Goal: Task Accomplishment & Management: Complete application form

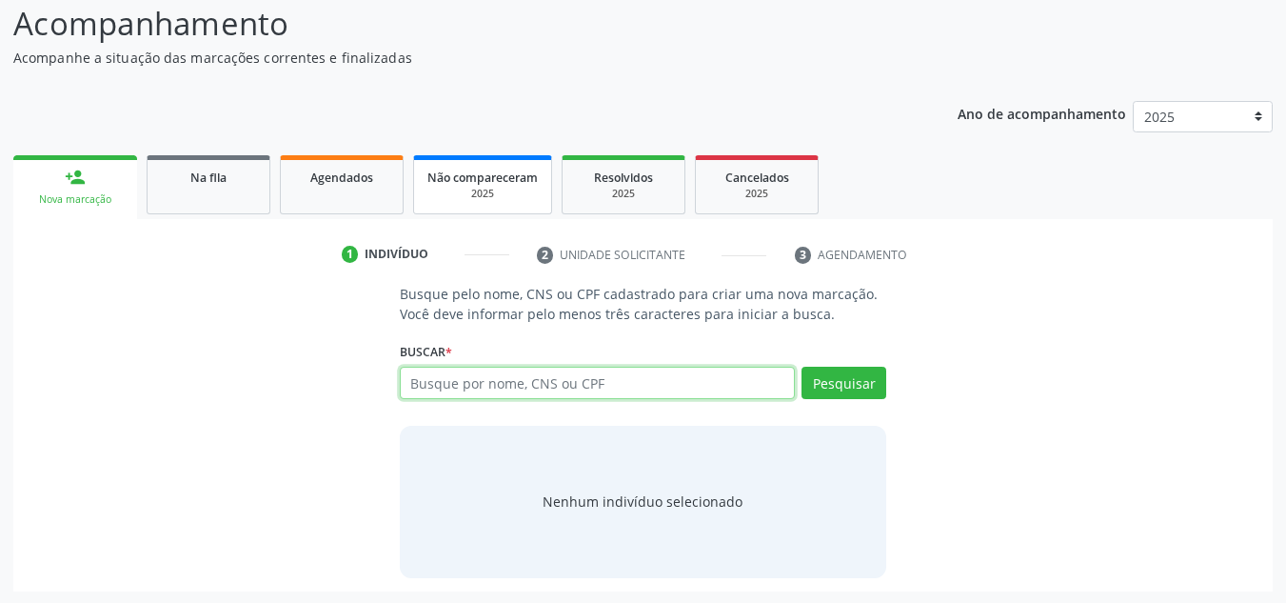
scroll to position [158, 0]
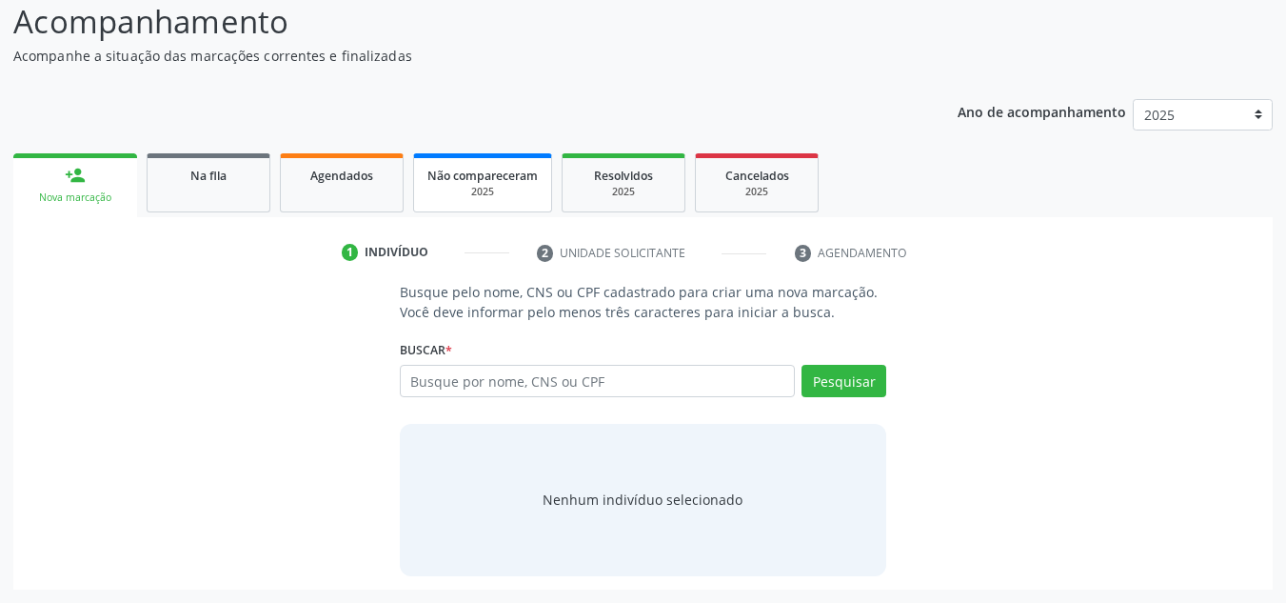
click at [444, 184] on div "Não compareceram" at bounding box center [482, 175] width 110 height 20
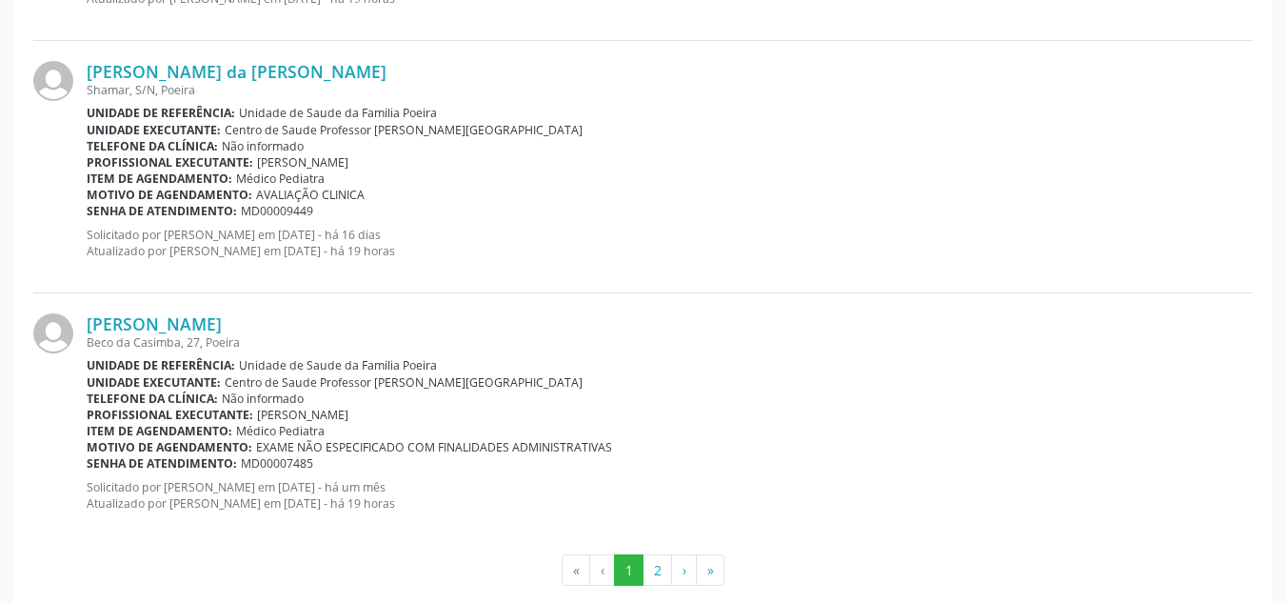
scroll to position [3848, 0]
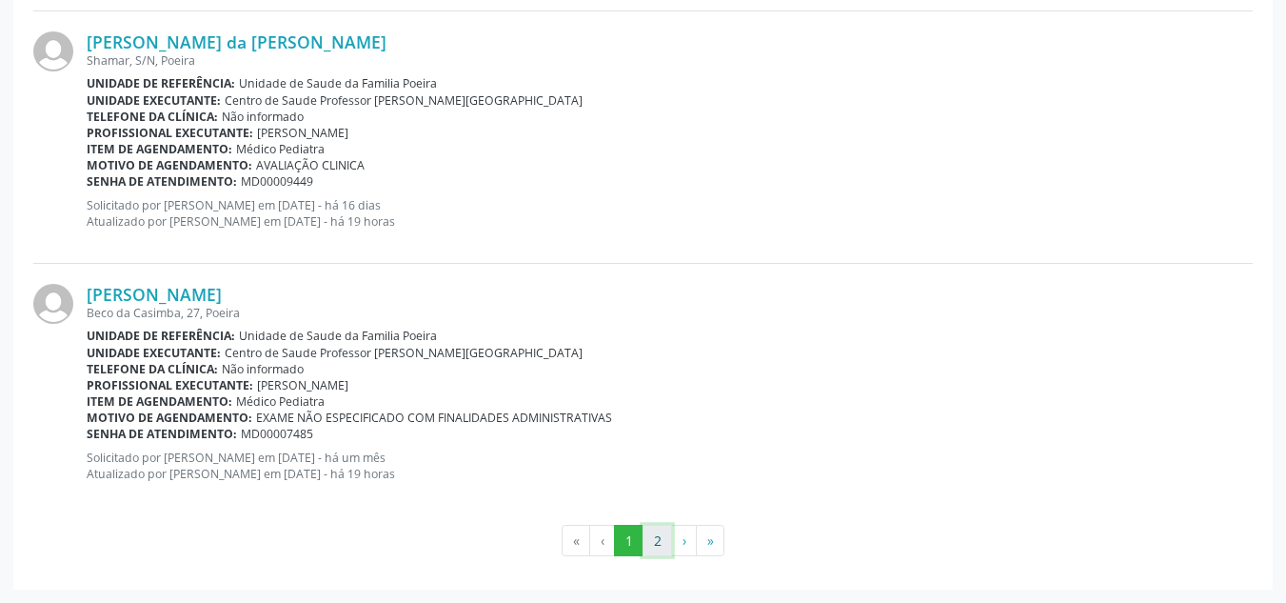
click at [663, 545] on button "2" at bounding box center [658, 541] width 30 height 32
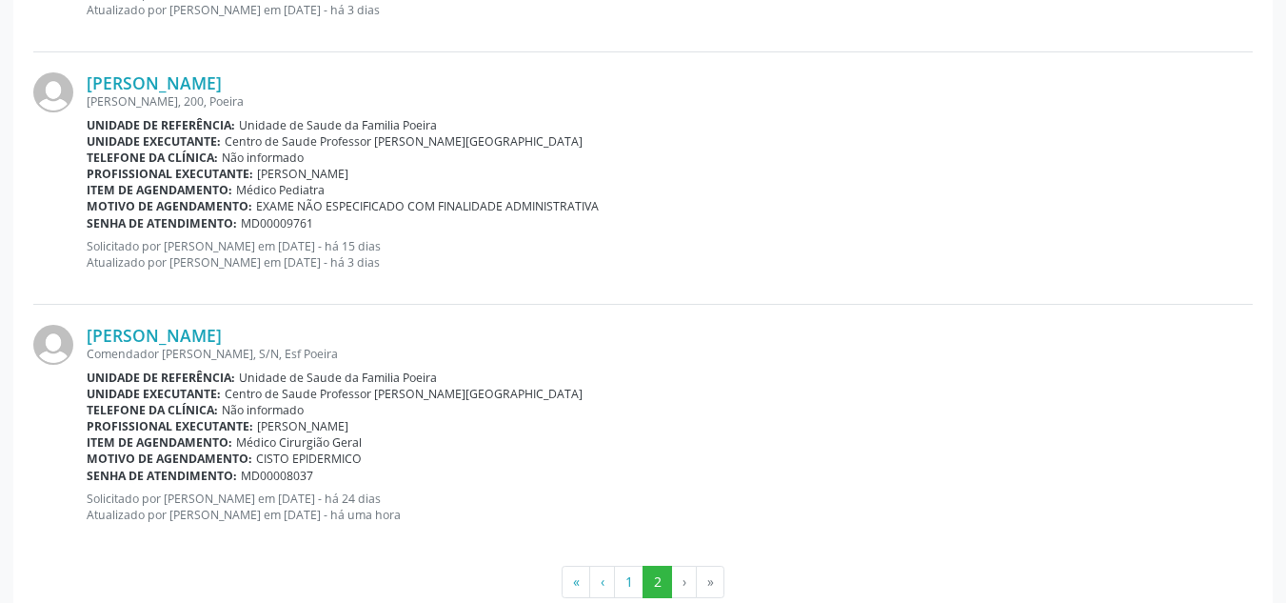
scroll to position [2335, 0]
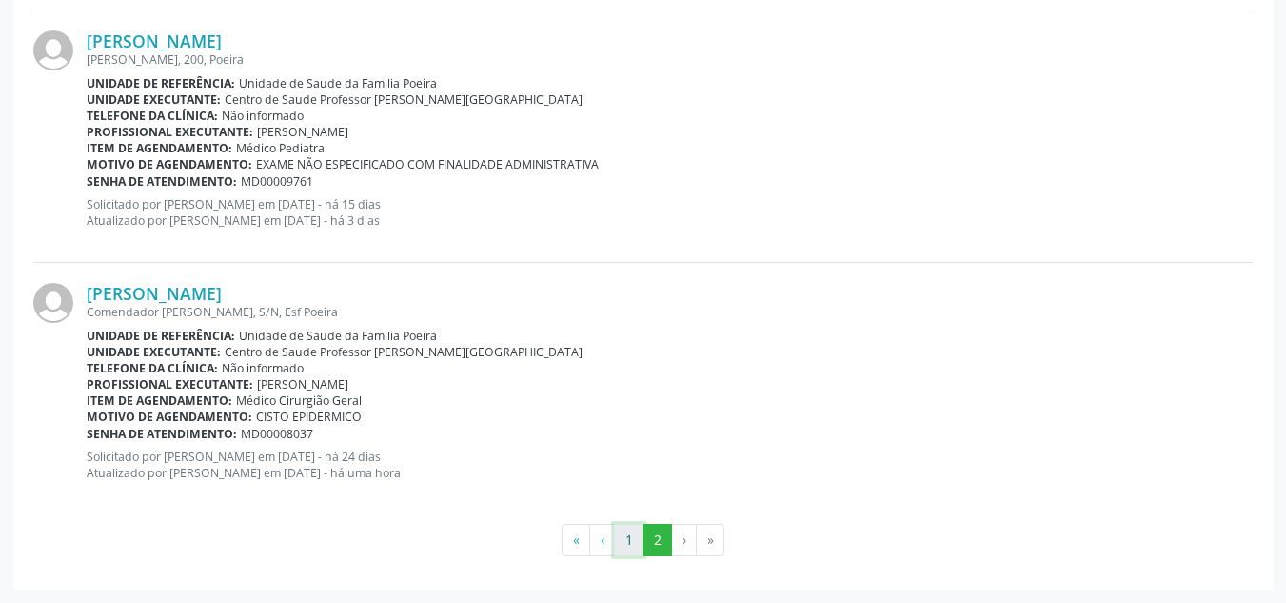
click at [636, 540] on button "1" at bounding box center [629, 540] width 30 height 32
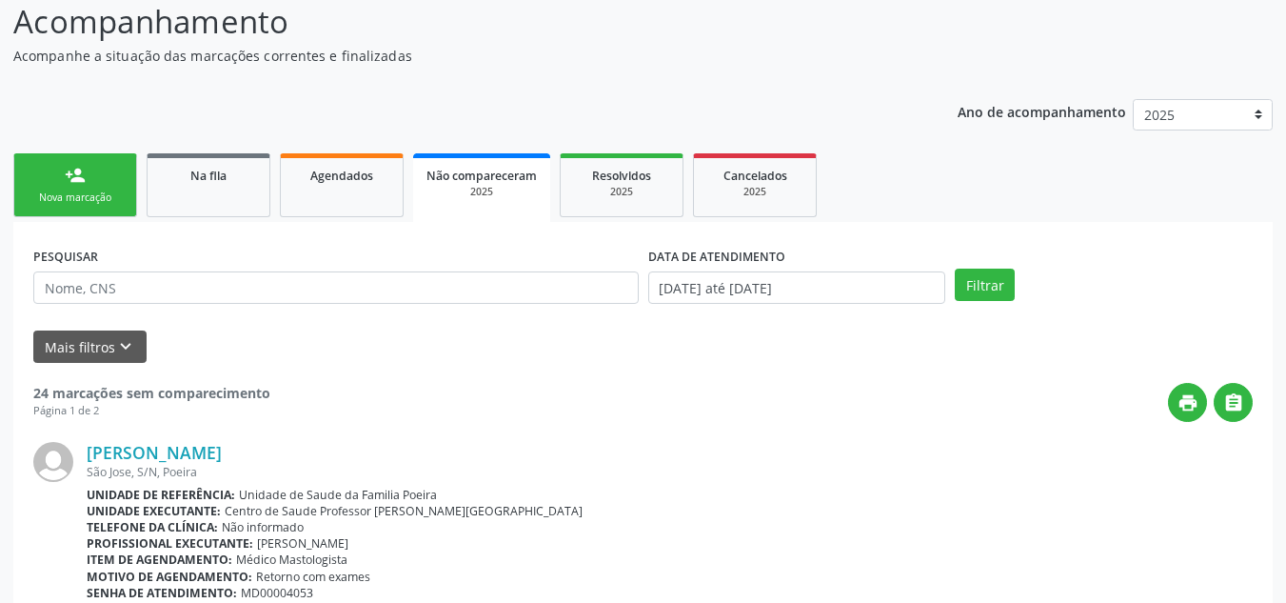
scroll to position [190, 0]
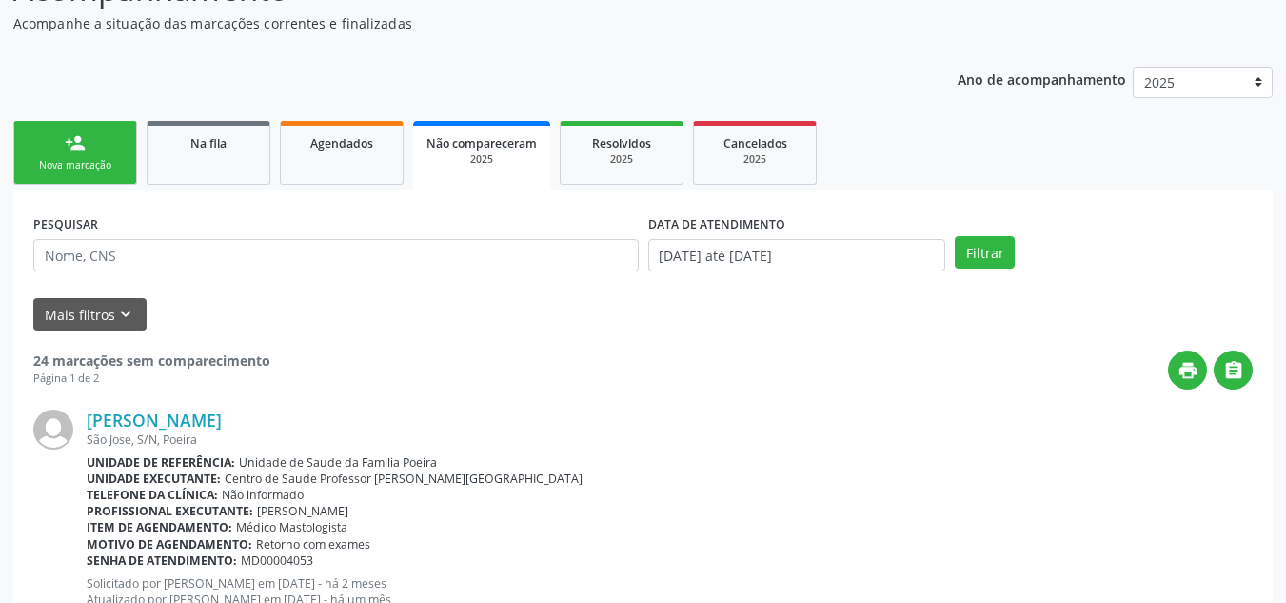
drag, startPoint x: 73, startPoint y: 144, endPoint x: 53, endPoint y: 129, distance: 24.6
click at [73, 145] on div "person_add" at bounding box center [75, 142] width 21 height 21
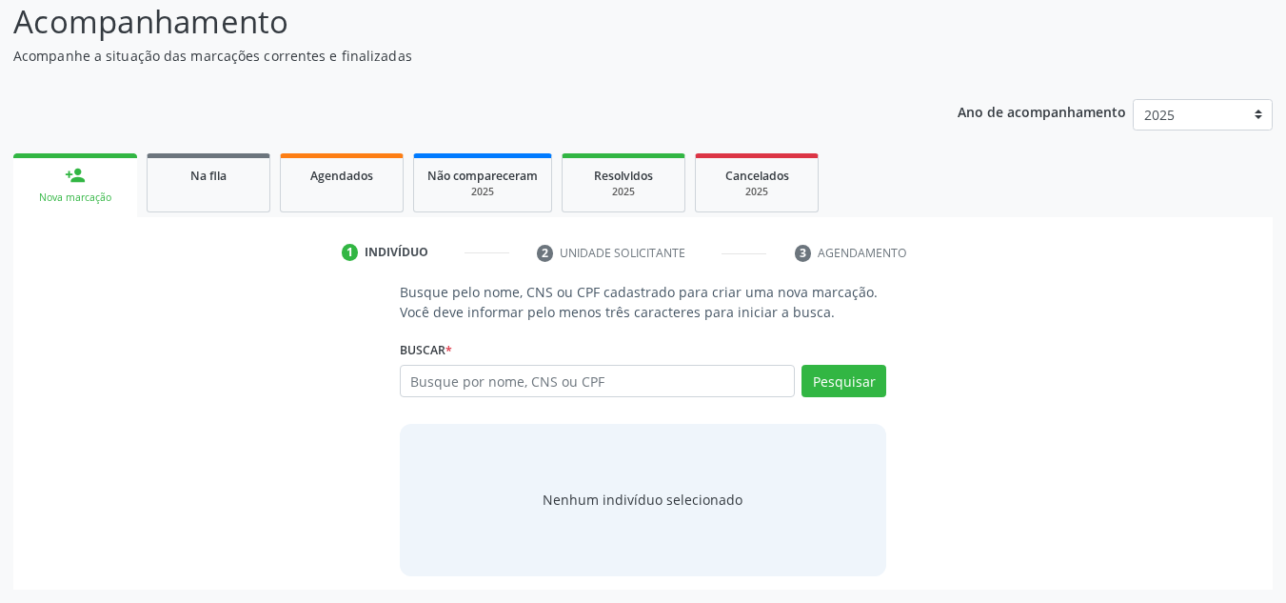
scroll to position [158, 0]
click at [445, 400] on div "Busque por nome, CNS ou CPF Nenhum resultado encontrado para: " " Digite nome, …" at bounding box center [643, 388] width 487 height 46
click at [433, 376] on input "text" at bounding box center [598, 381] width 396 height 32
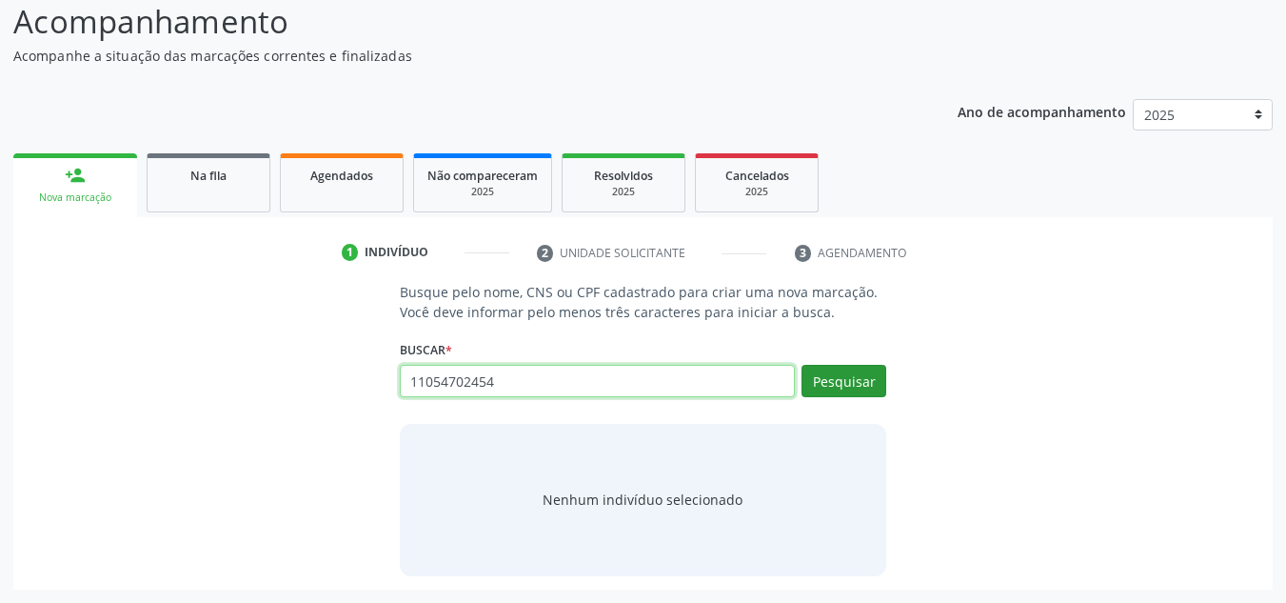
type input "11054702454"
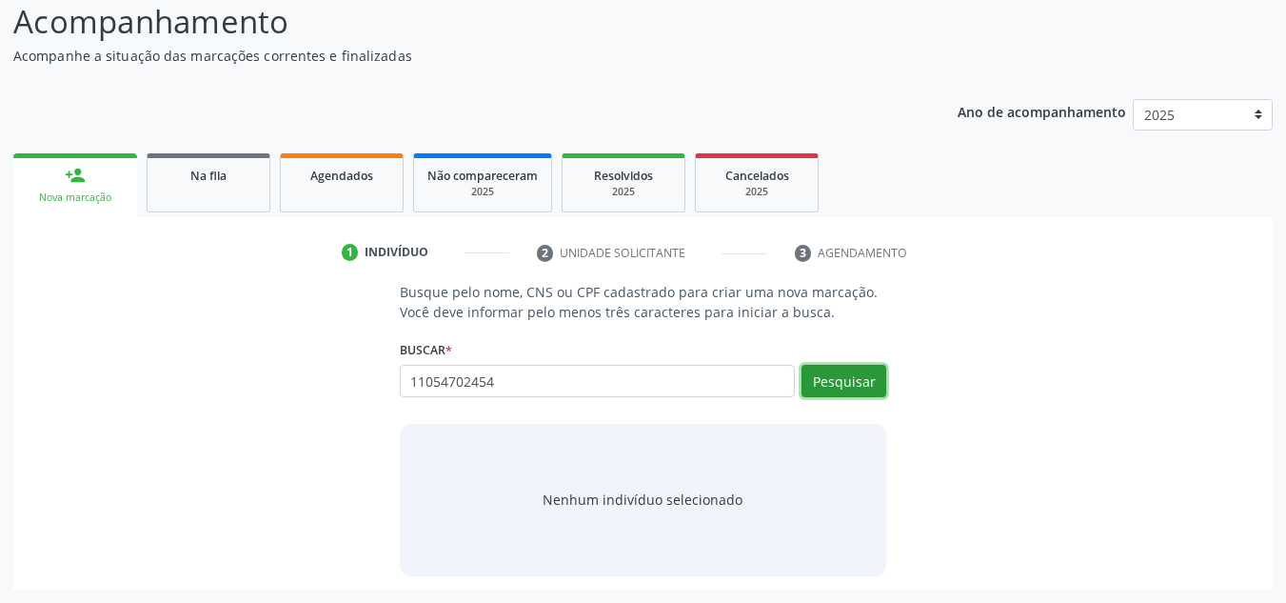
click at [839, 387] on button "Pesquisar" at bounding box center [844, 381] width 85 height 32
type input "11054702454"
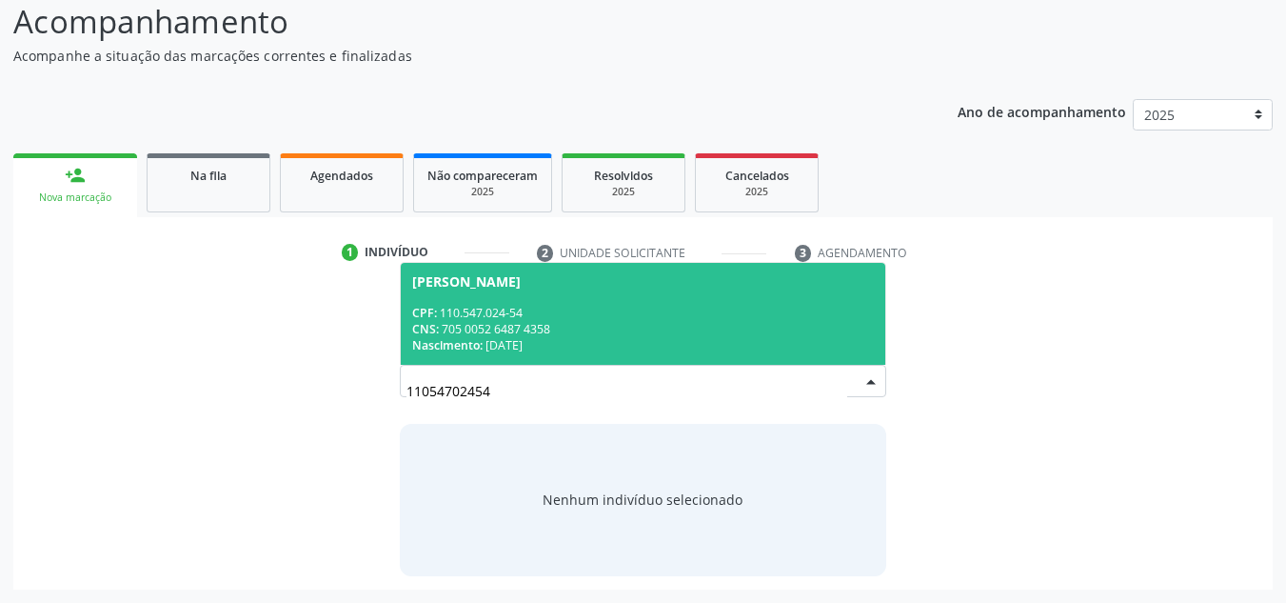
click at [598, 322] on div "CNS: 705 0052 6487 4358" at bounding box center [643, 329] width 463 height 16
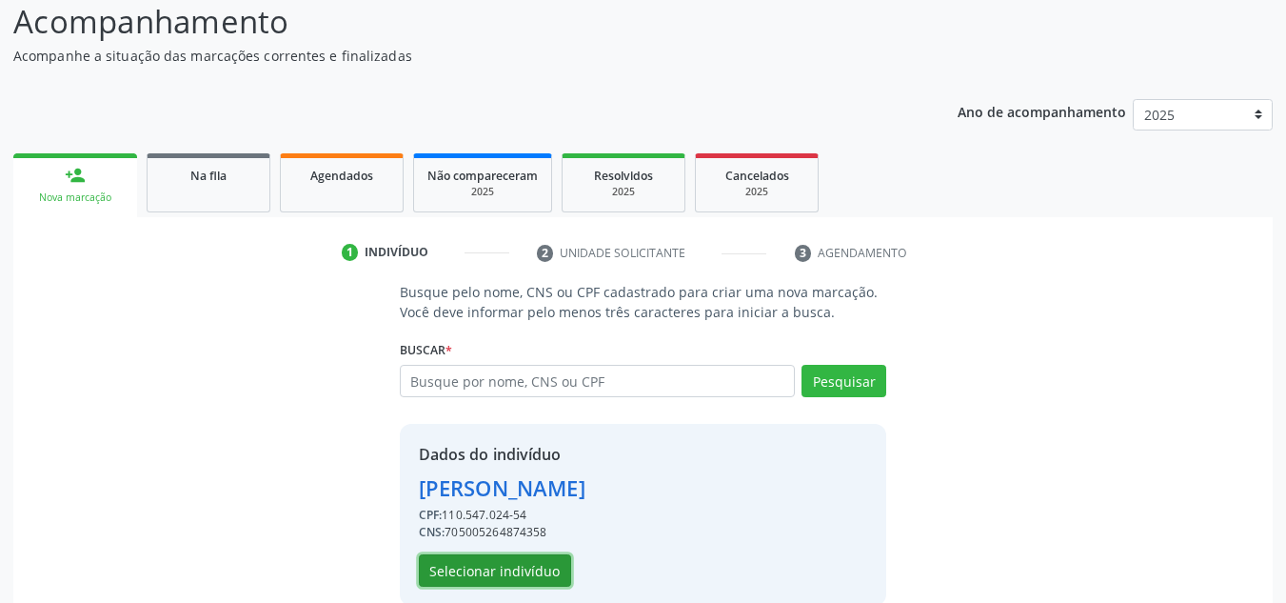
click at [527, 561] on button "Selecionar indivíduo" at bounding box center [495, 570] width 152 height 32
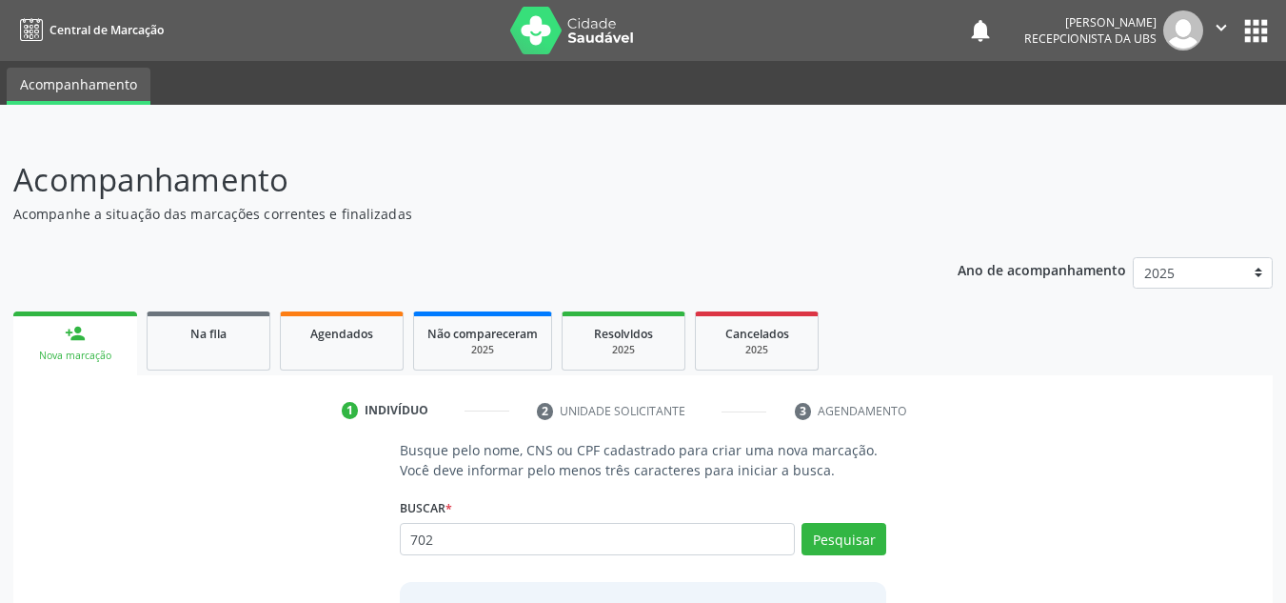
scroll to position [95, 0]
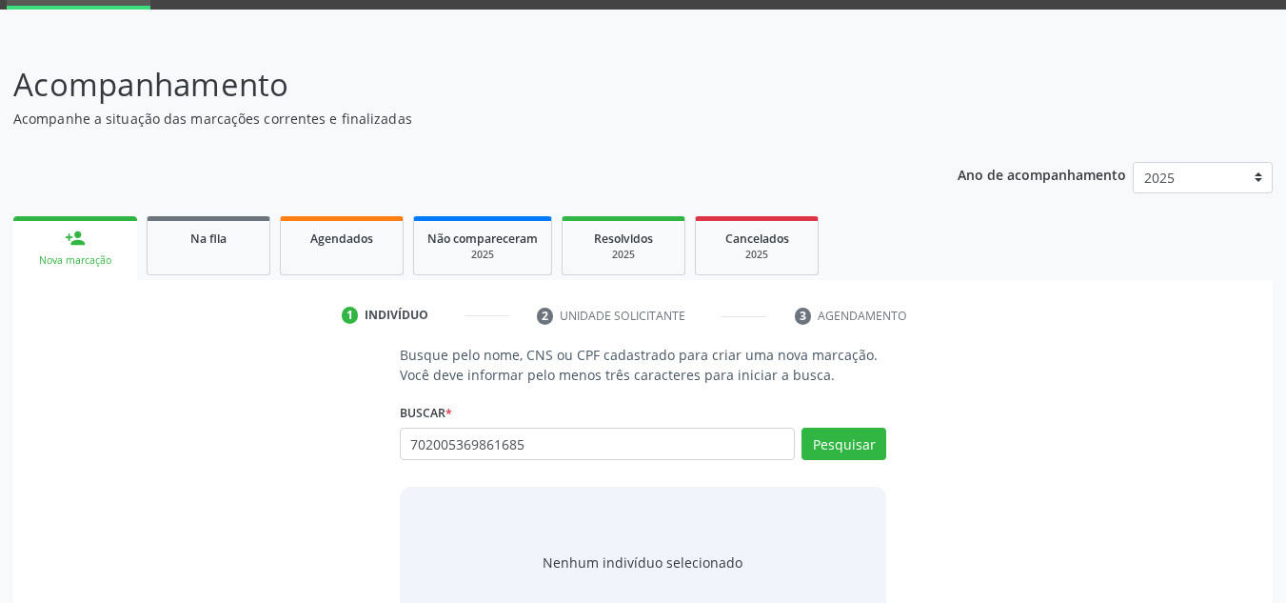
type input "702005369861685"
click at [831, 422] on div "Buscar * Busque por nome, CNS ou CPF Nenhum resultado encontrado para: " " Não …" at bounding box center [643, 435] width 487 height 74
click at [835, 435] on button "Pesquisar" at bounding box center [844, 443] width 85 height 32
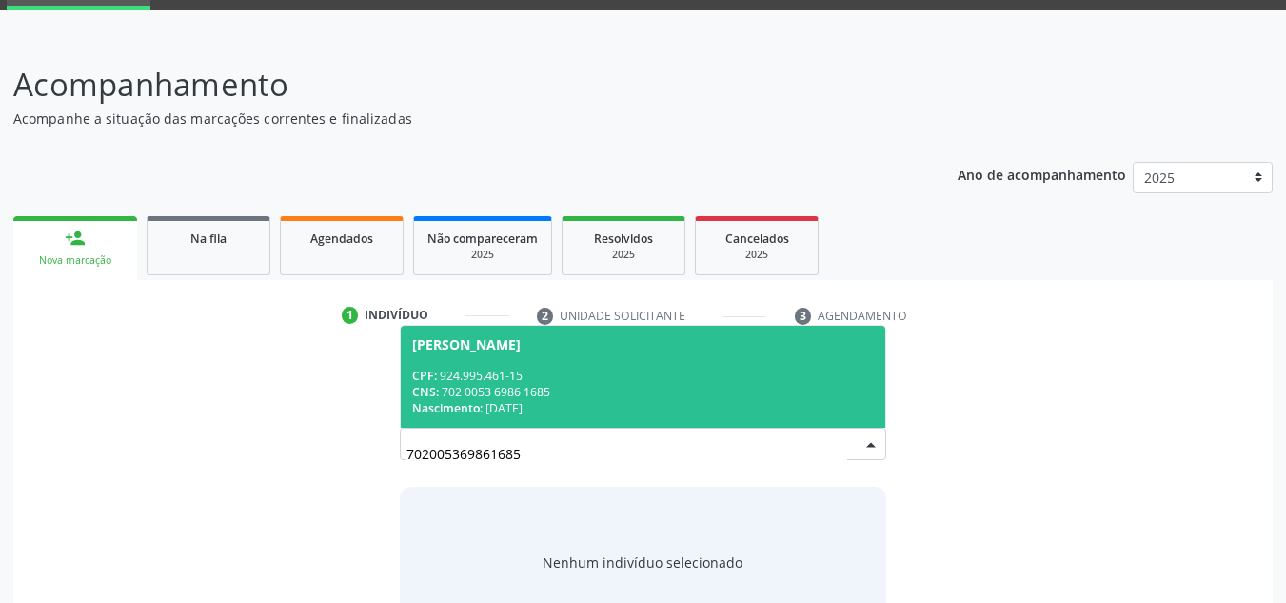
click at [587, 391] on div "CNS: 702 0053 6986 1685" at bounding box center [643, 392] width 463 height 16
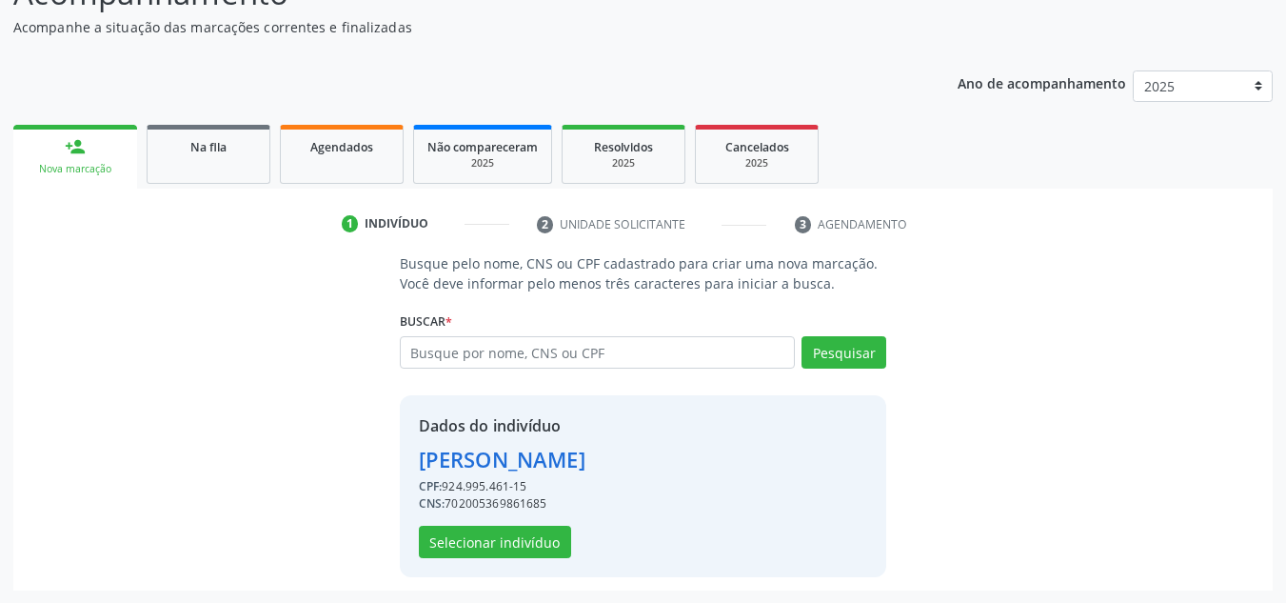
scroll to position [188, 0]
click at [528, 542] on button "Selecionar indivíduo" at bounding box center [495, 541] width 152 height 32
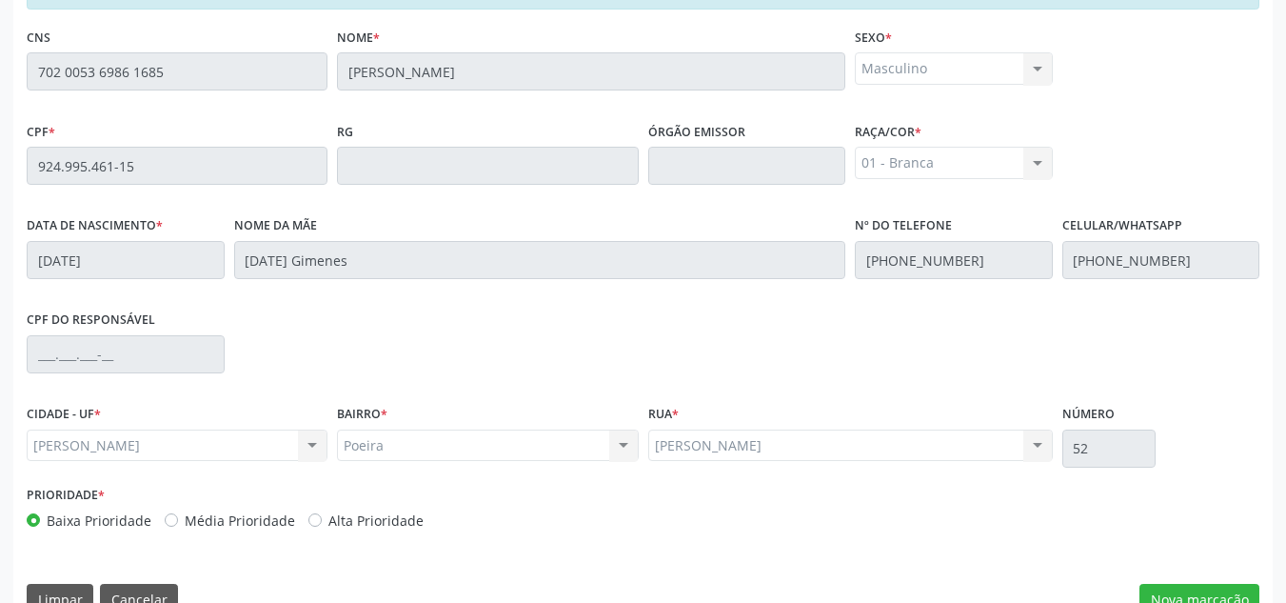
scroll to position [511, 0]
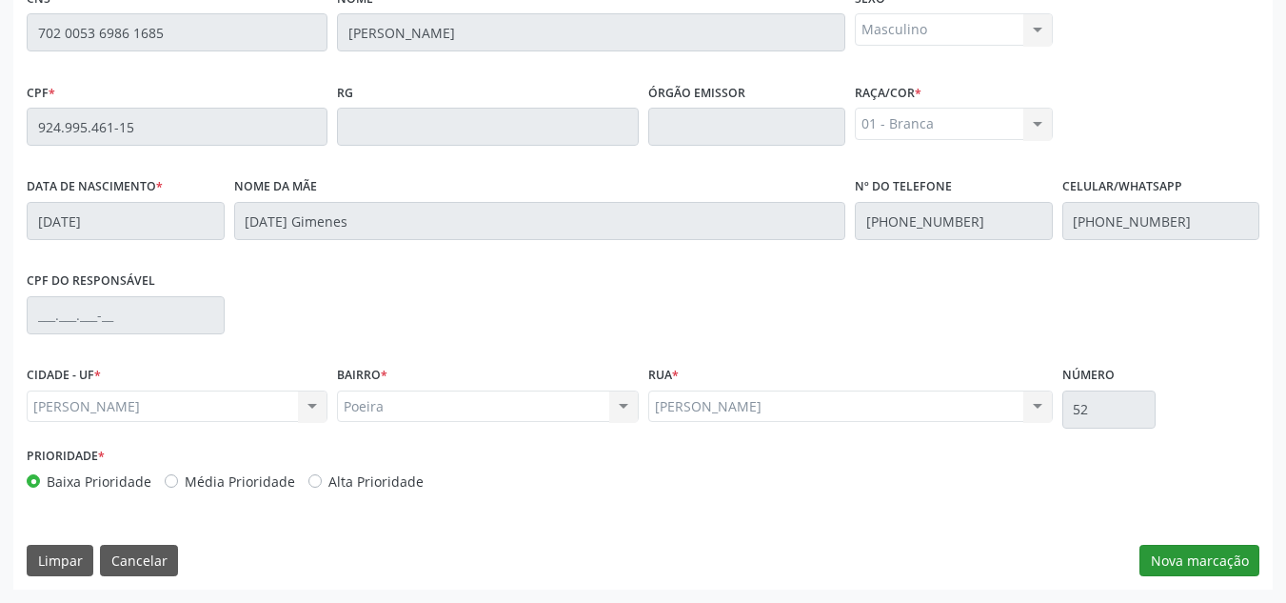
click at [1174, 576] on div "Essa busca está integrada com o PEC. Quaisquer inconsistências nas informações …" at bounding box center [643, 259] width 1260 height 661
click at [1179, 571] on button "Nova marcação" at bounding box center [1200, 561] width 120 height 32
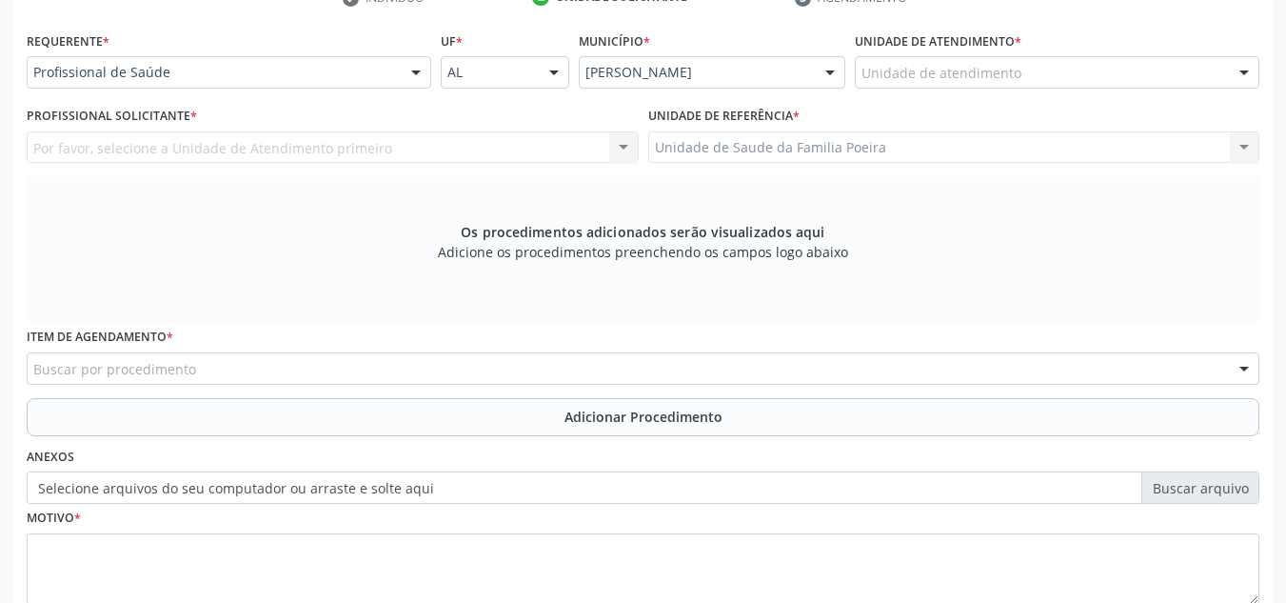
scroll to position [321, 0]
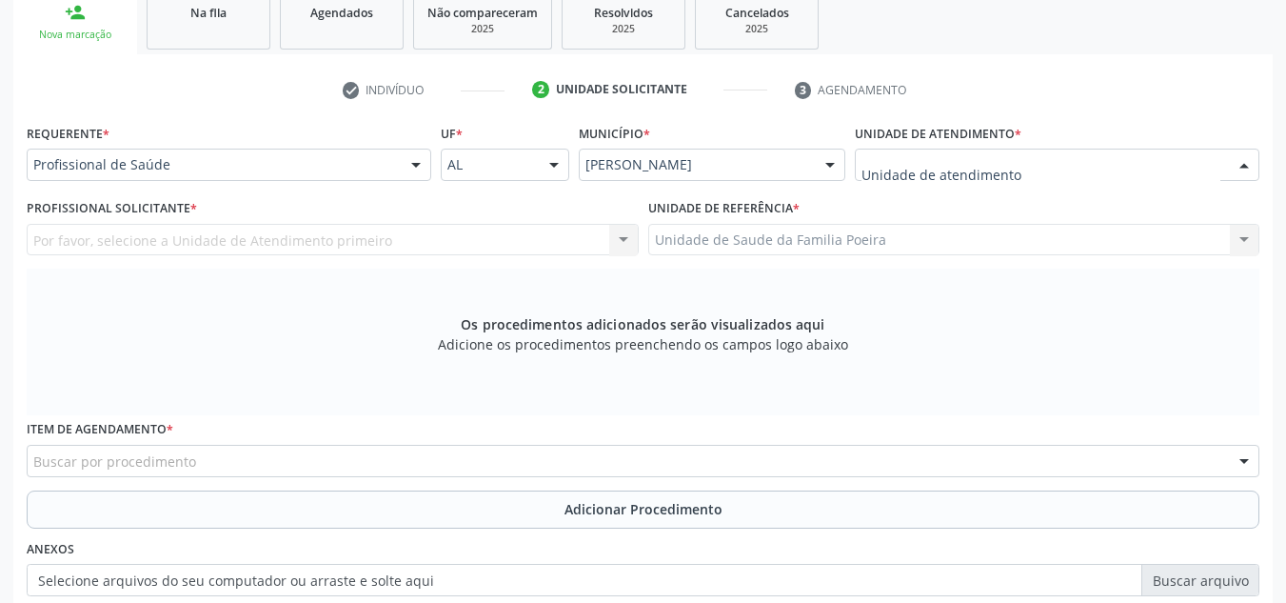
click at [1088, 174] on div at bounding box center [1057, 165] width 405 height 32
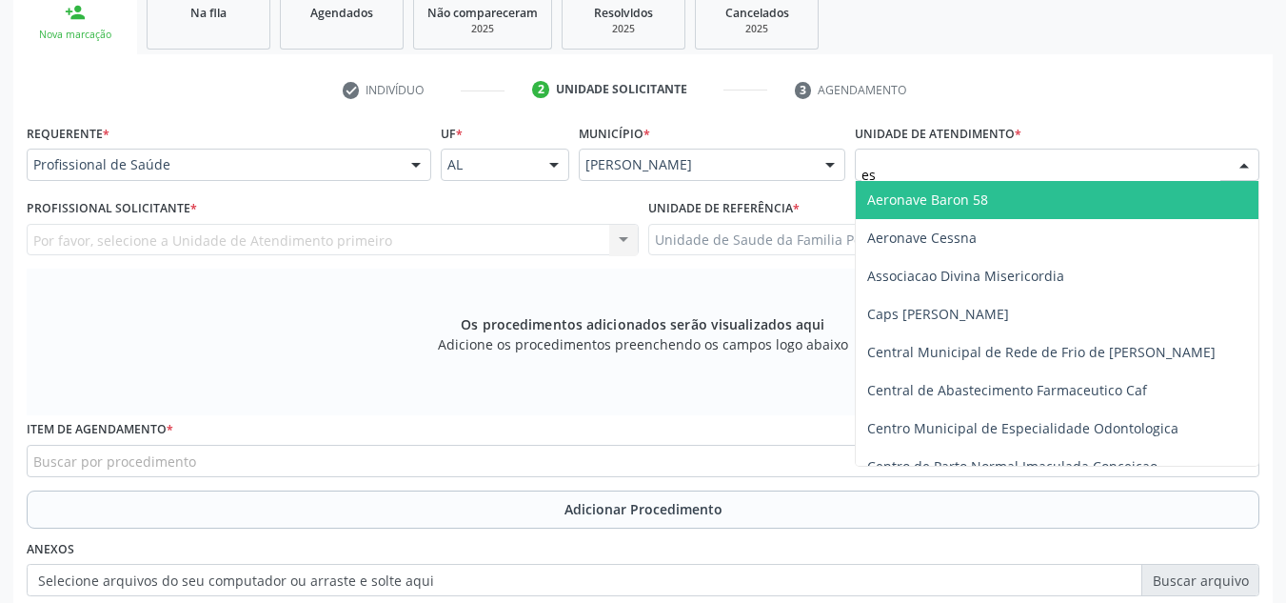
type input "est"
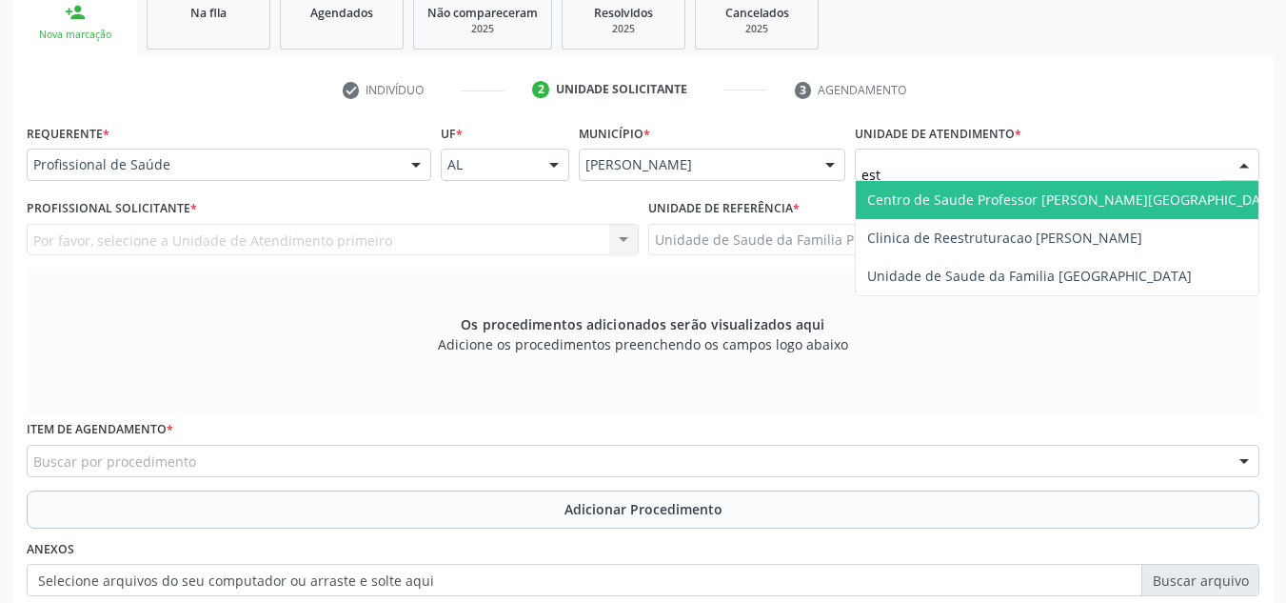
click at [1063, 202] on span "Centro de Saude Professor [PERSON_NAME][GEOGRAPHIC_DATA]" at bounding box center [1074, 199] width 414 height 18
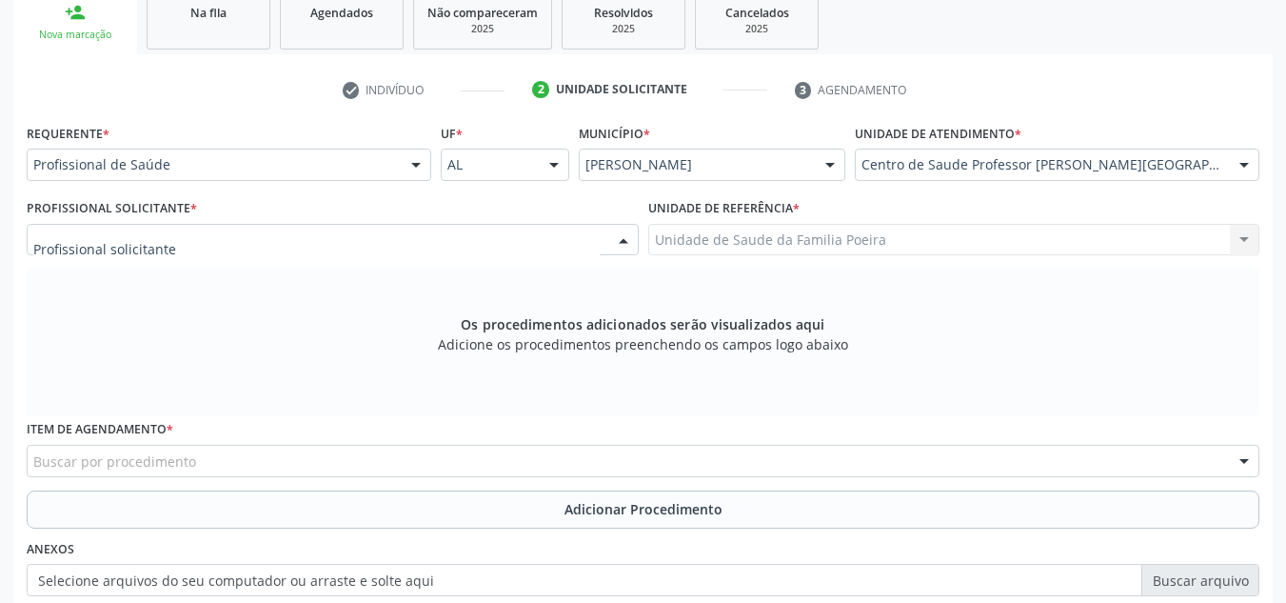
click at [240, 244] on div at bounding box center [333, 240] width 612 height 32
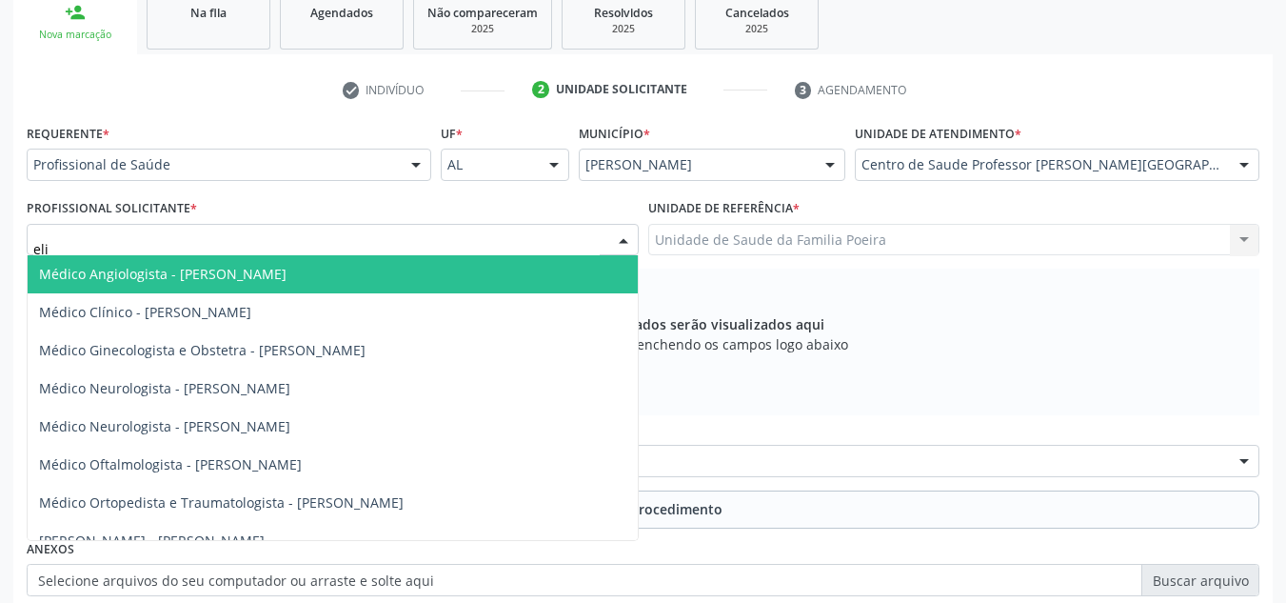
type input "[PERSON_NAME]"
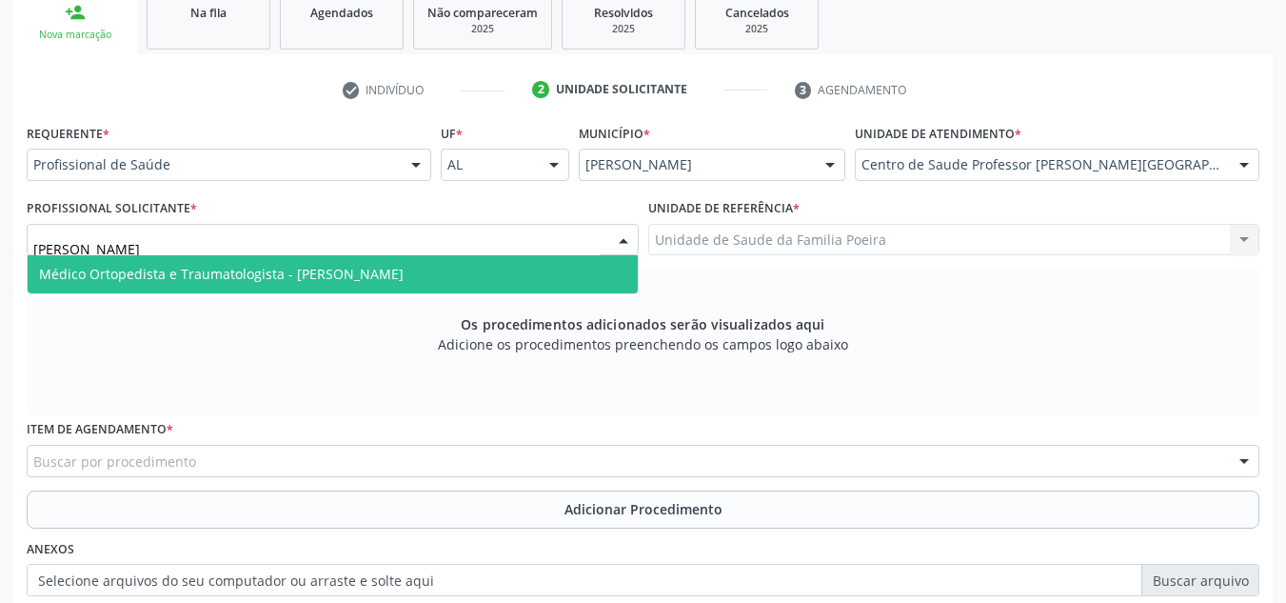
click at [248, 287] on span "Médico Ortopedista e Traumatologista - [PERSON_NAME]" at bounding box center [333, 274] width 610 height 38
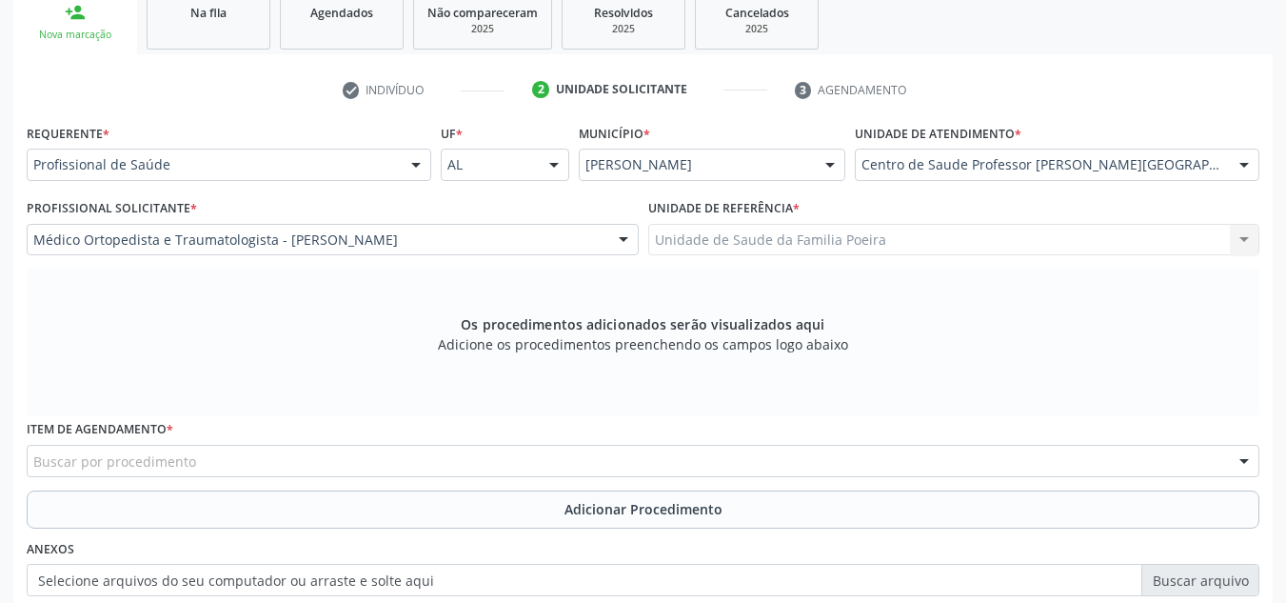
click at [221, 455] on div "Buscar por procedimento" at bounding box center [643, 461] width 1233 height 32
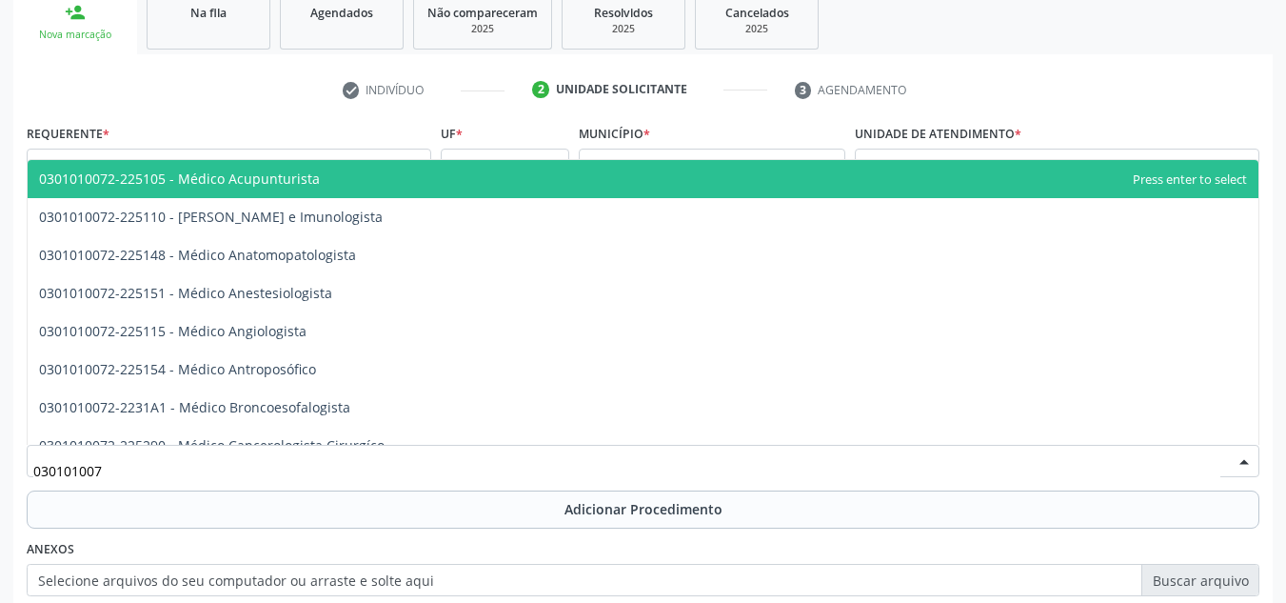
type input "0301010072"
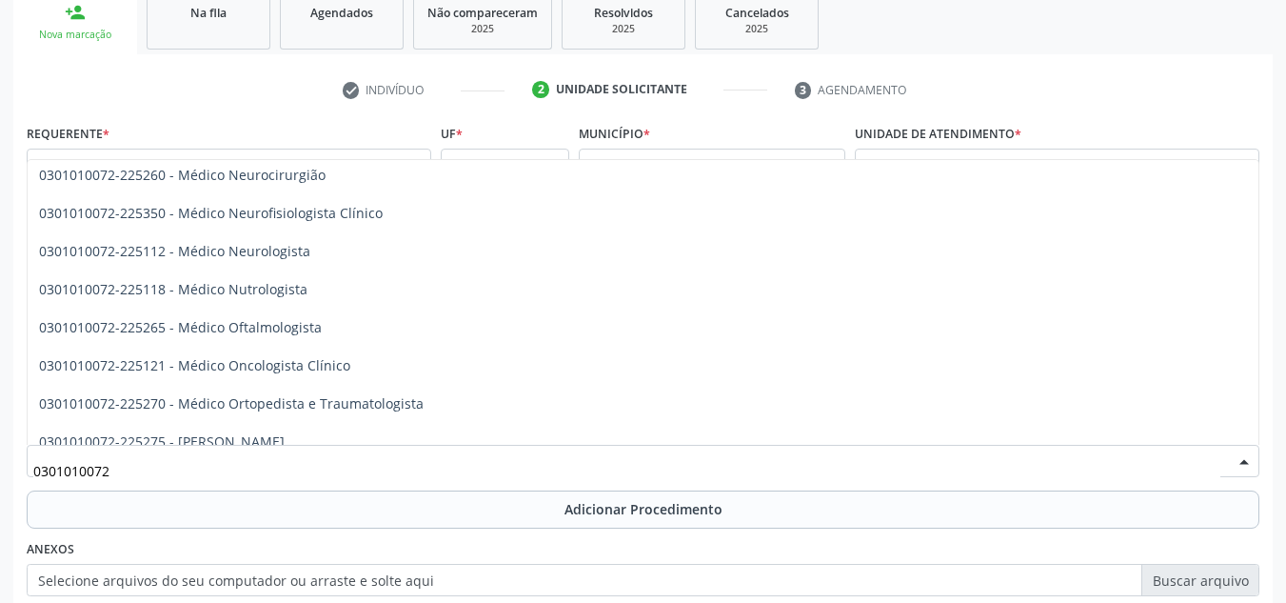
scroll to position [1523, 0]
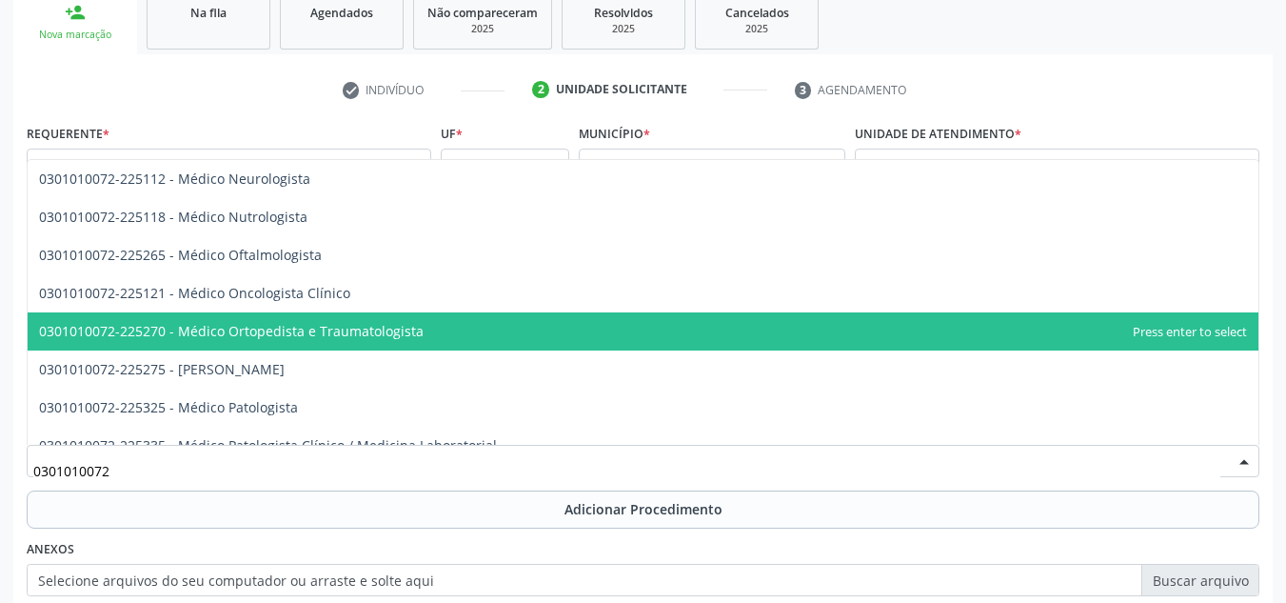
click at [365, 335] on span "0301010072-225270 - Médico Ortopedista e Traumatologista" at bounding box center [231, 331] width 385 height 18
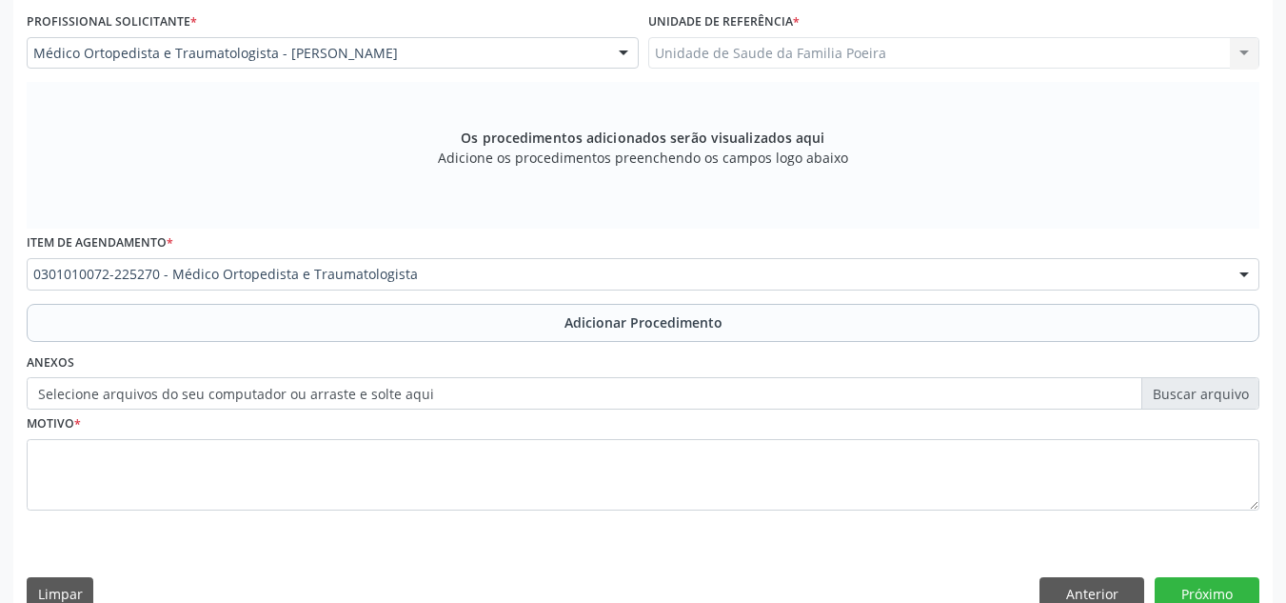
scroll to position [511, 0]
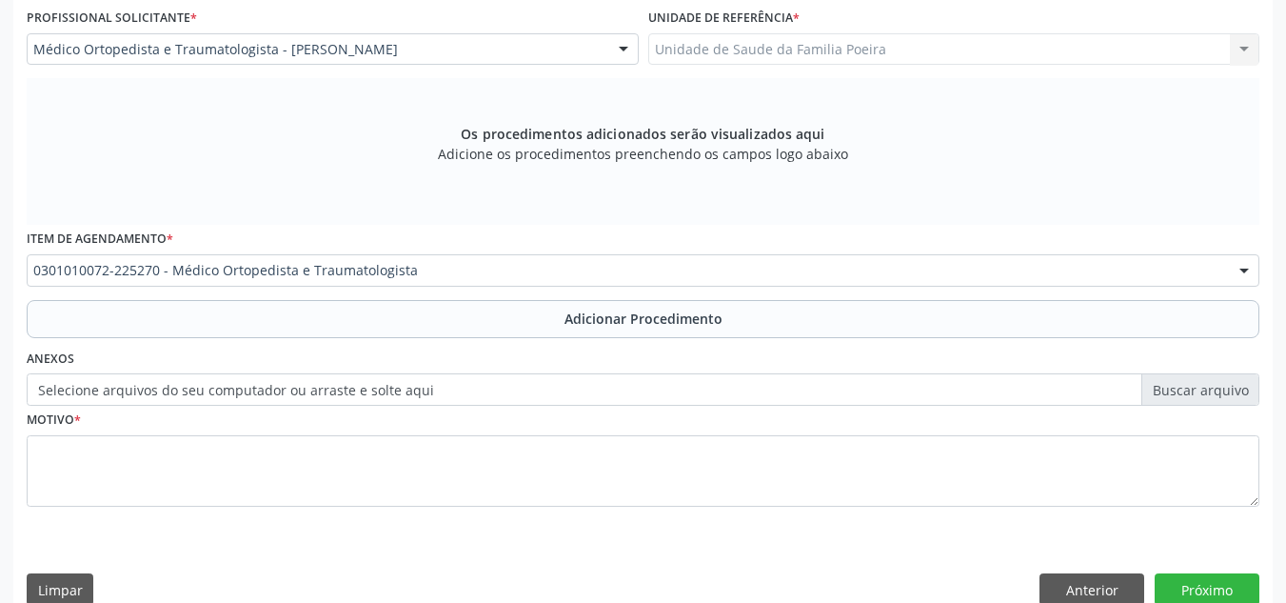
click at [329, 530] on div "Motivo *" at bounding box center [643, 470] width 1242 height 128
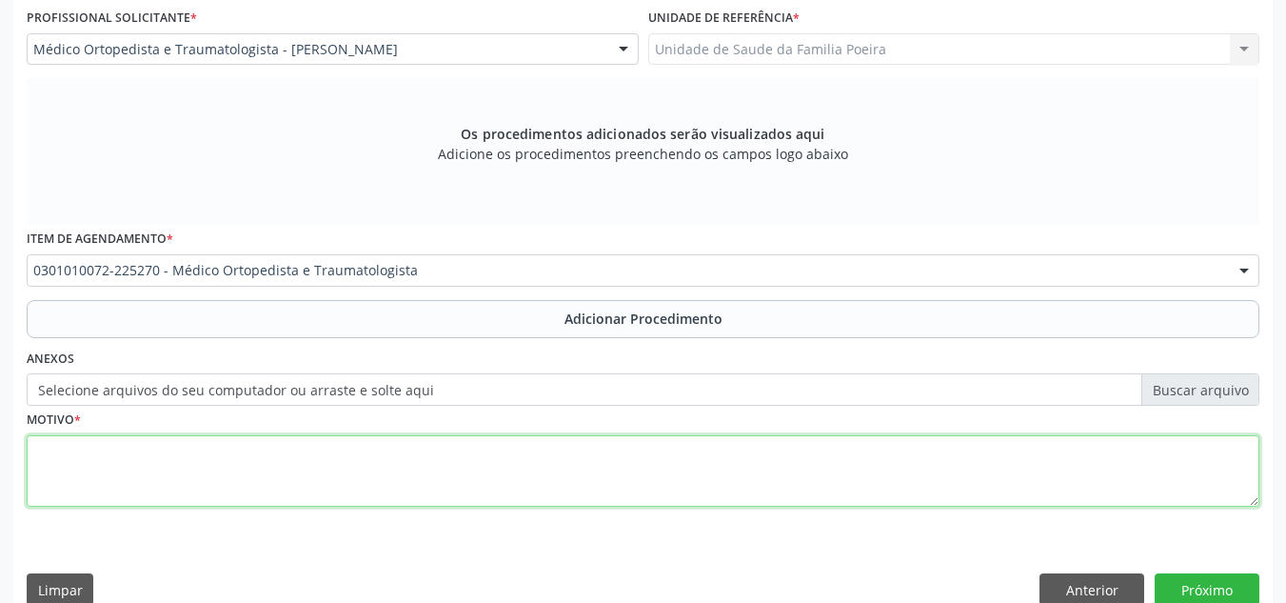
click at [328, 494] on textarea at bounding box center [643, 471] width 1233 height 72
type textarea "RETORNO PACIENTE COM LOMBOCIATALGIA BILATERAL"
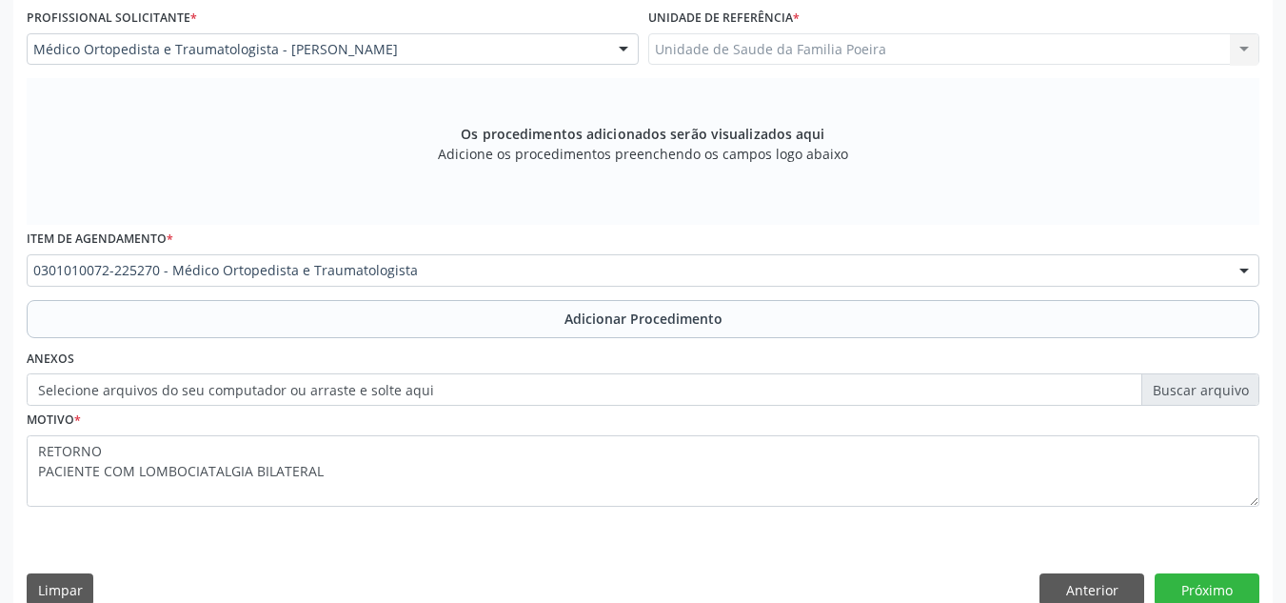
click at [595, 317] on span "Adicionar Procedimento" at bounding box center [644, 318] width 158 height 20
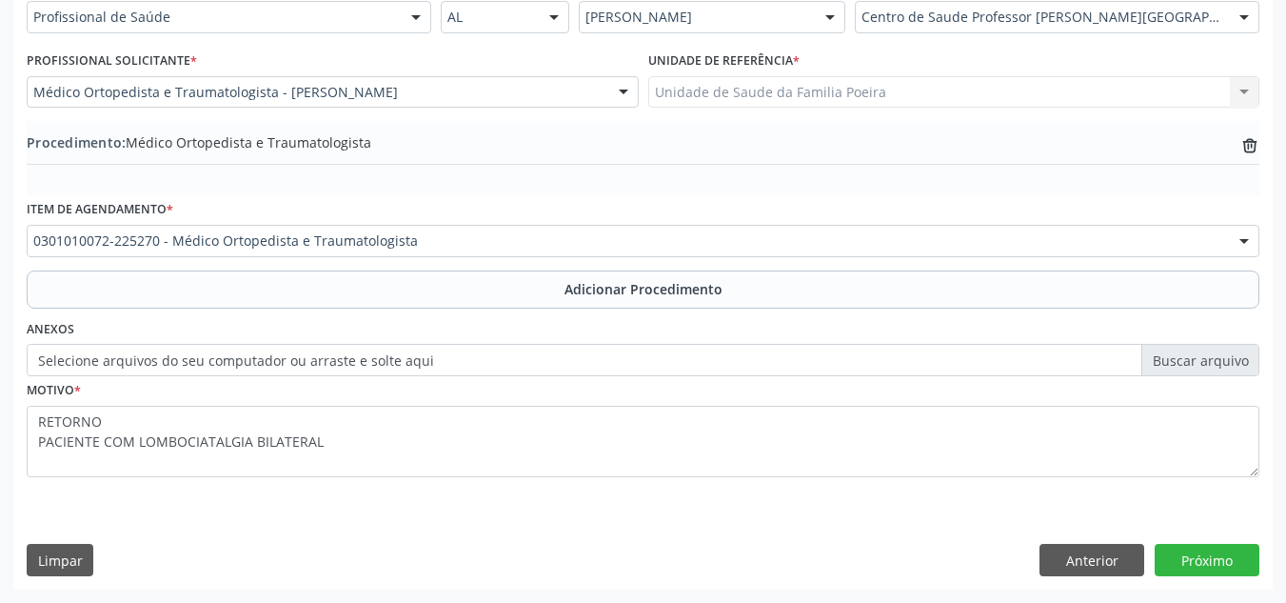
scroll to position [468, 0]
click at [1210, 557] on button "Próximo" at bounding box center [1207, 560] width 105 height 32
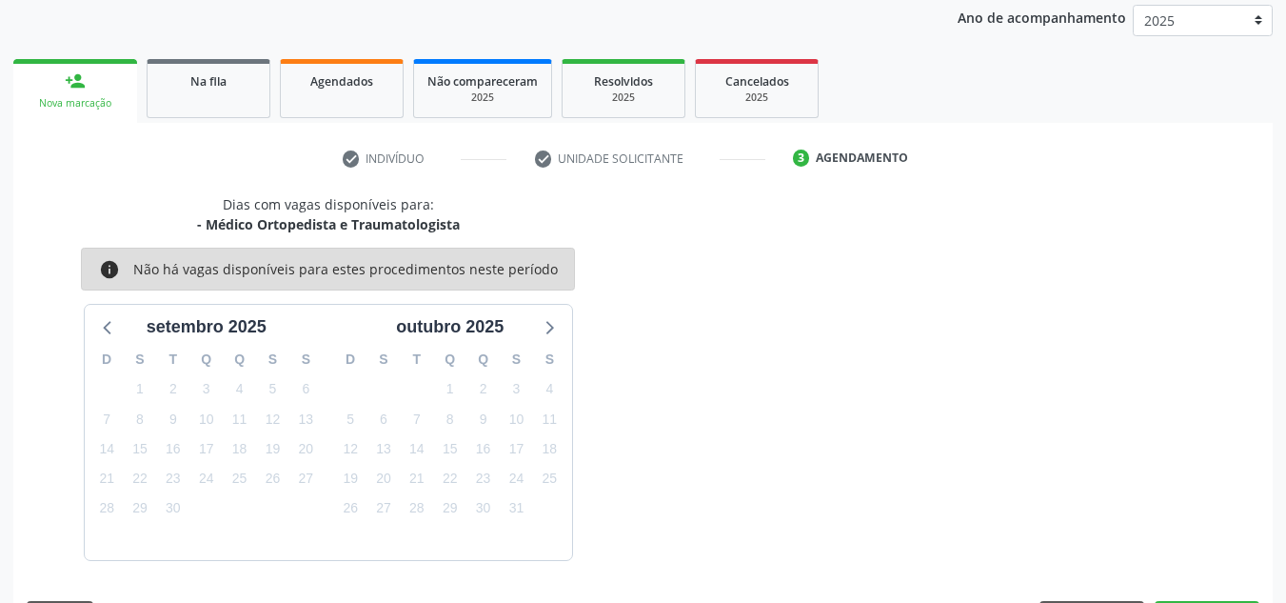
scroll to position [308, 0]
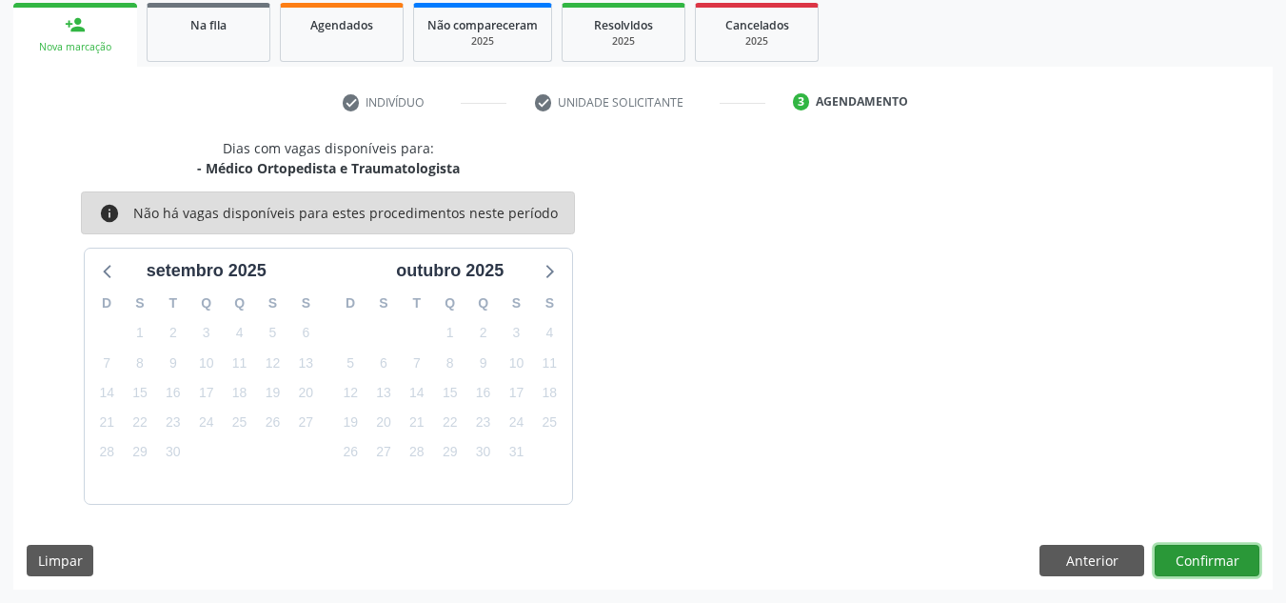
click at [1189, 566] on button "Confirmar" at bounding box center [1207, 561] width 105 height 32
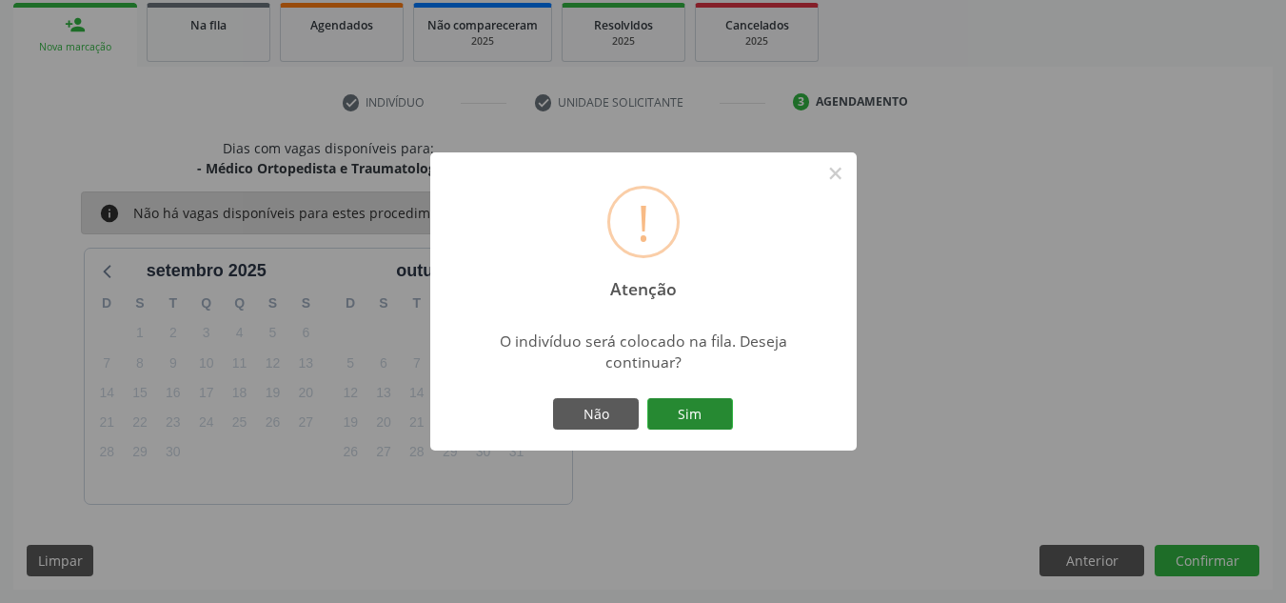
click at [717, 409] on button "Sim" at bounding box center [690, 414] width 86 height 32
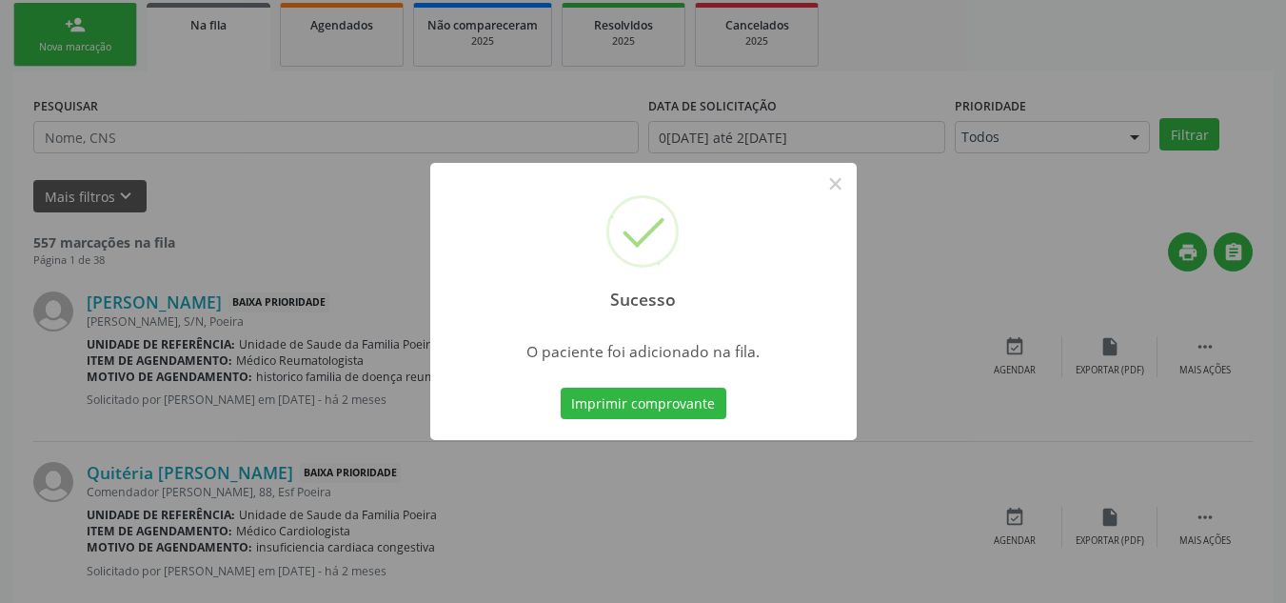
scroll to position [52, 0]
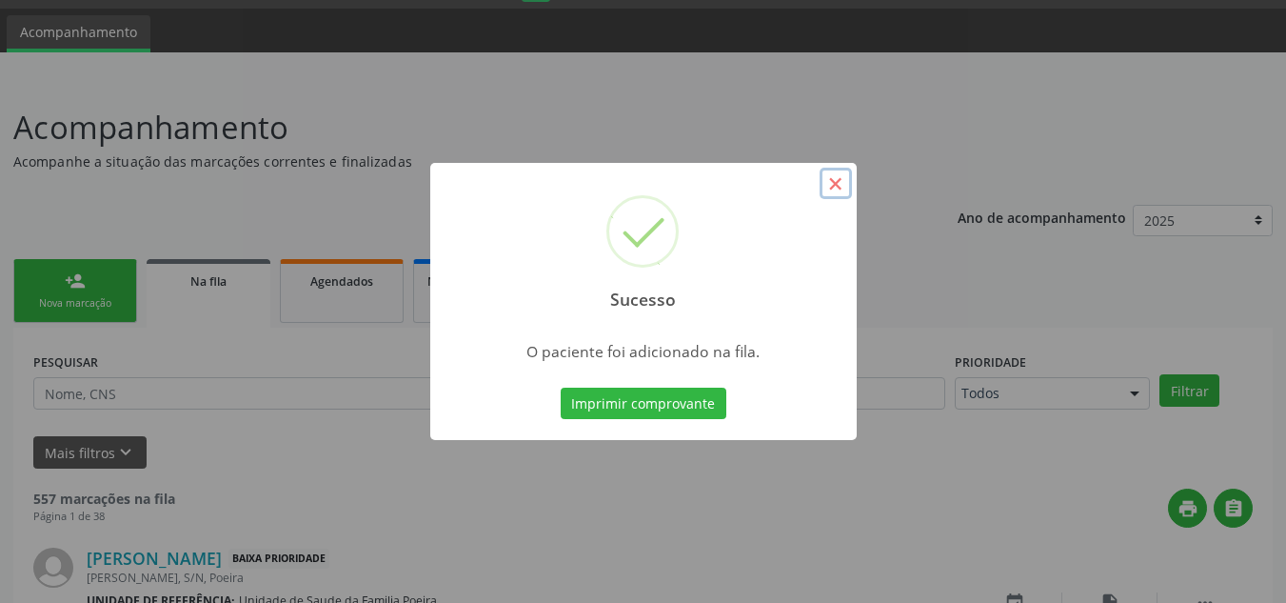
click at [836, 168] on button "×" at bounding box center [836, 184] width 32 height 32
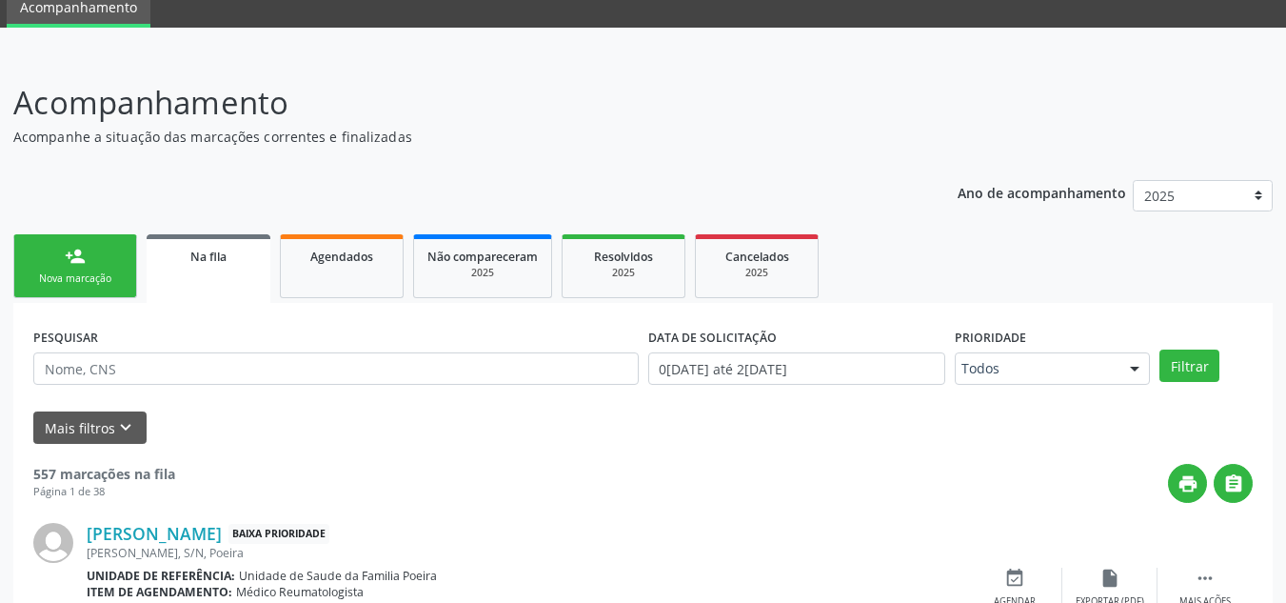
scroll to position [286, 0]
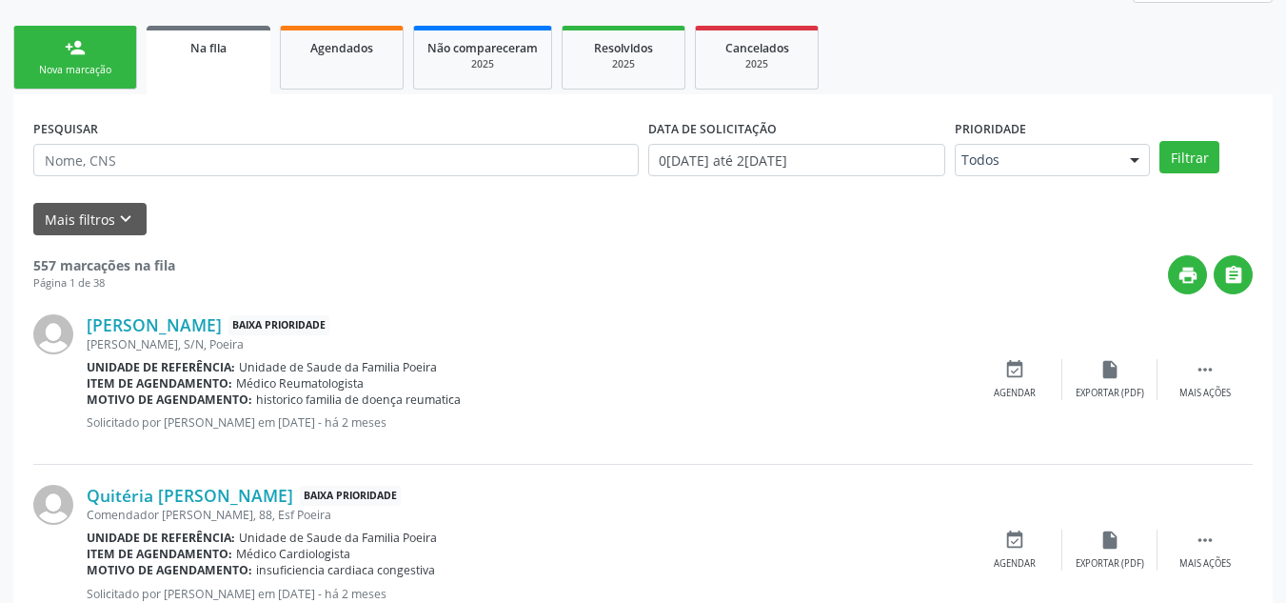
click at [106, 58] on link "person_add Nova marcação" at bounding box center [75, 58] width 124 height 64
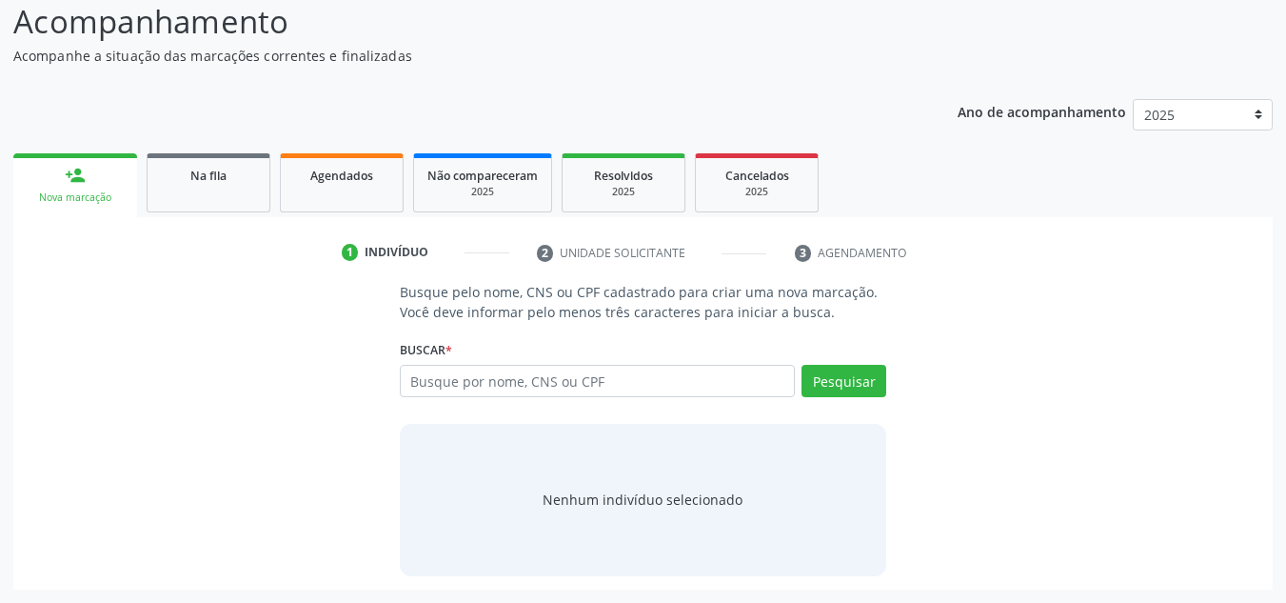
scroll to position [158, 0]
click at [580, 370] on input "text" at bounding box center [598, 381] width 396 height 32
click at [476, 369] on input "text" at bounding box center [598, 381] width 396 height 32
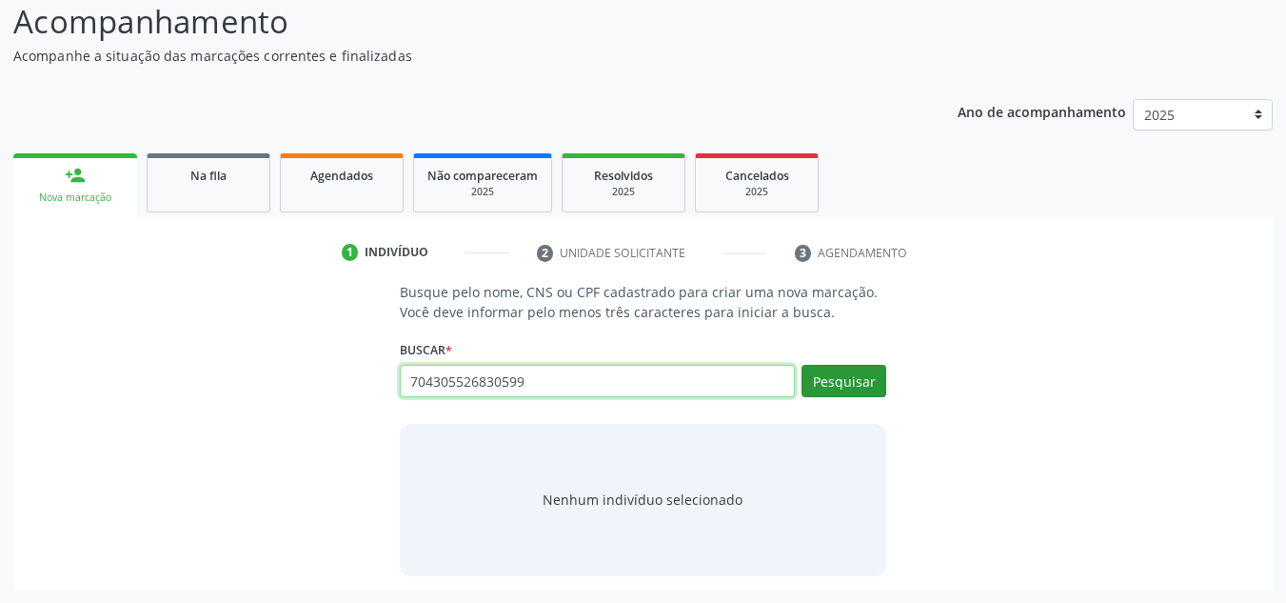
type input "704305526830599"
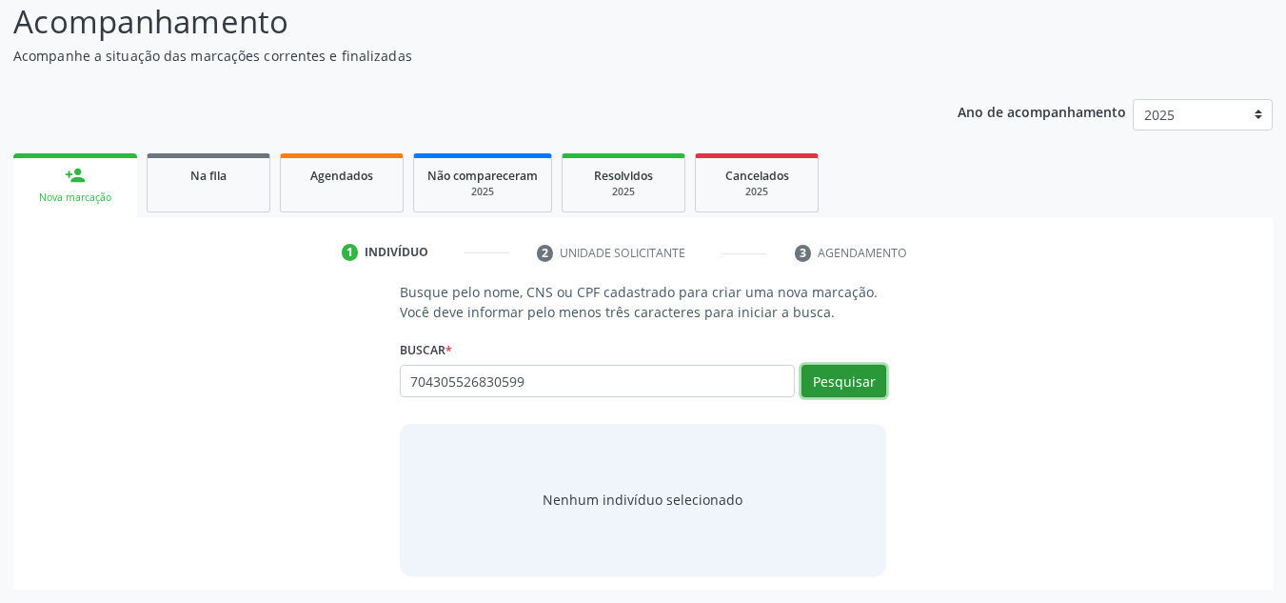
click at [827, 368] on button "Pesquisar" at bounding box center [844, 381] width 85 height 32
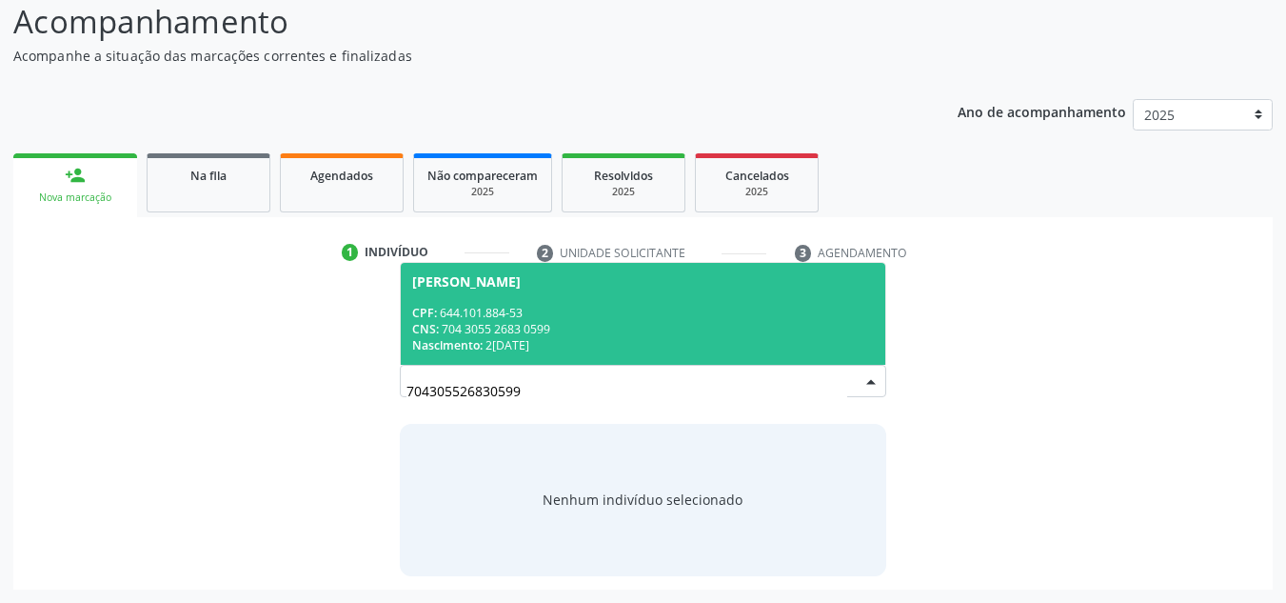
click at [523, 312] on div "CPF: 644.101.884-53" at bounding box center [643, 313] width 463 height 16
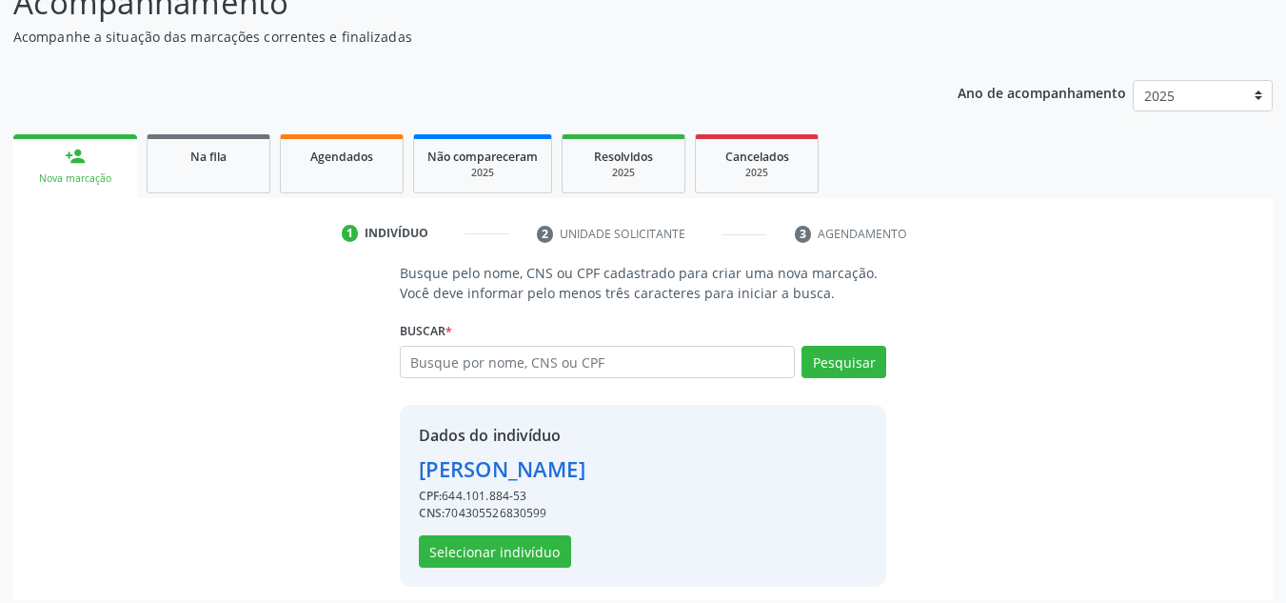
scroll to position [188, 0]
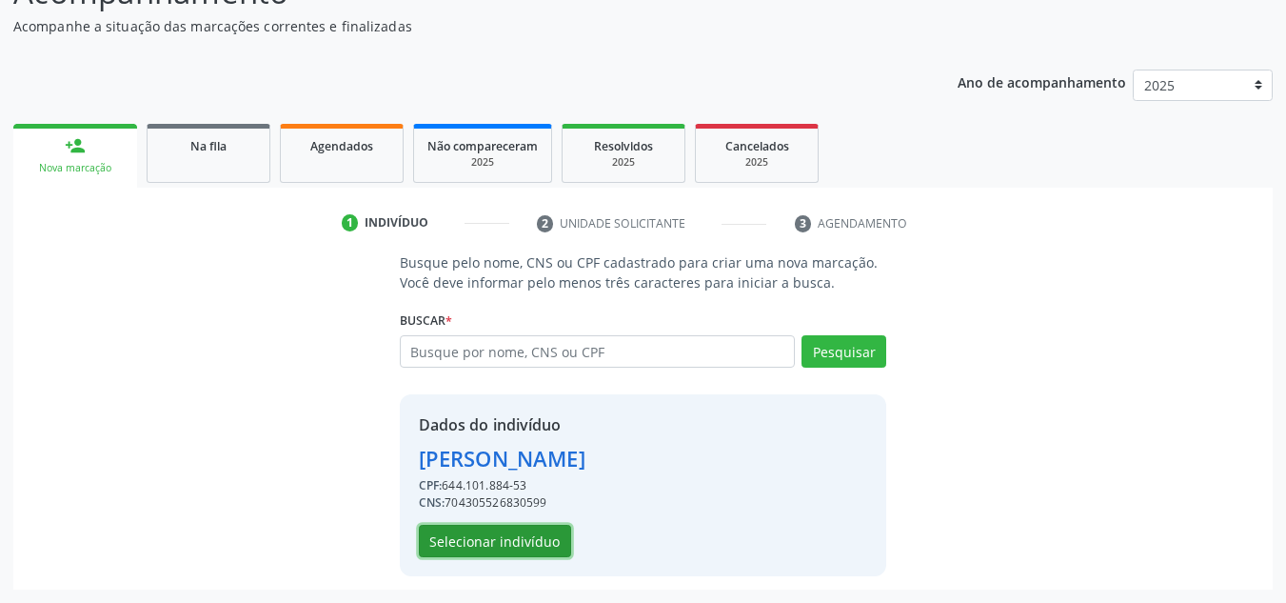
click at [486, 543] on button "Selecionar indivíduo" at bounding box center [495, 541] width 152 height 32
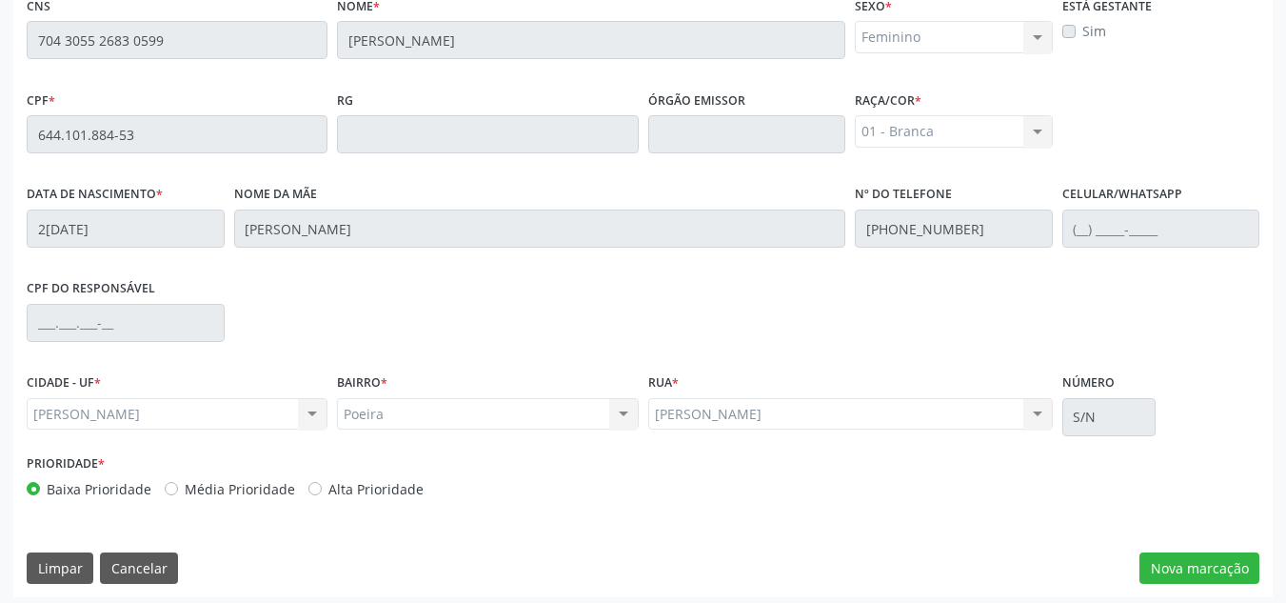
scroll to position [511, 0]
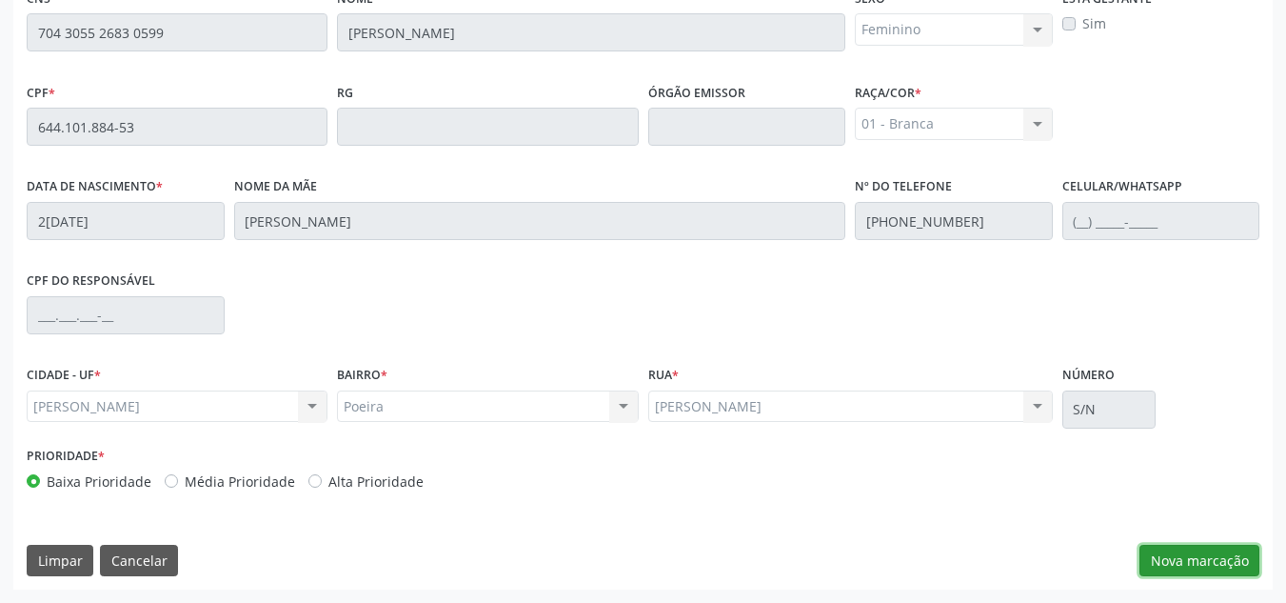
click at [1184, 562] on button "Nova marcação" at bounding box center [1200, 561] width 120 height 32
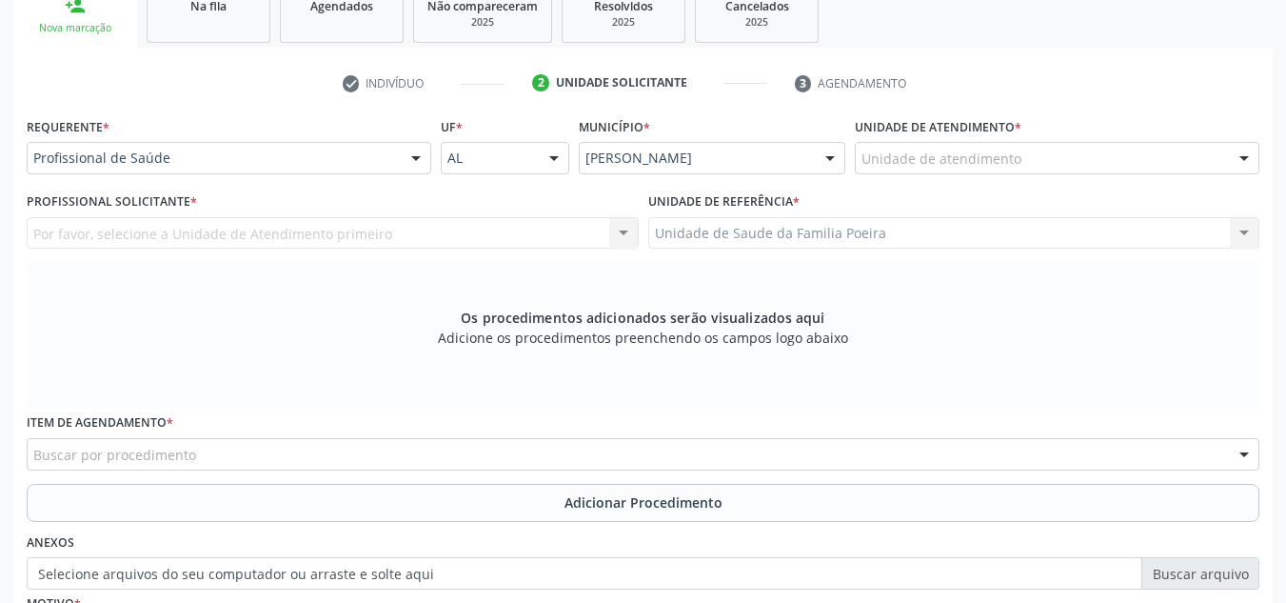
scroll to position [321, 0]
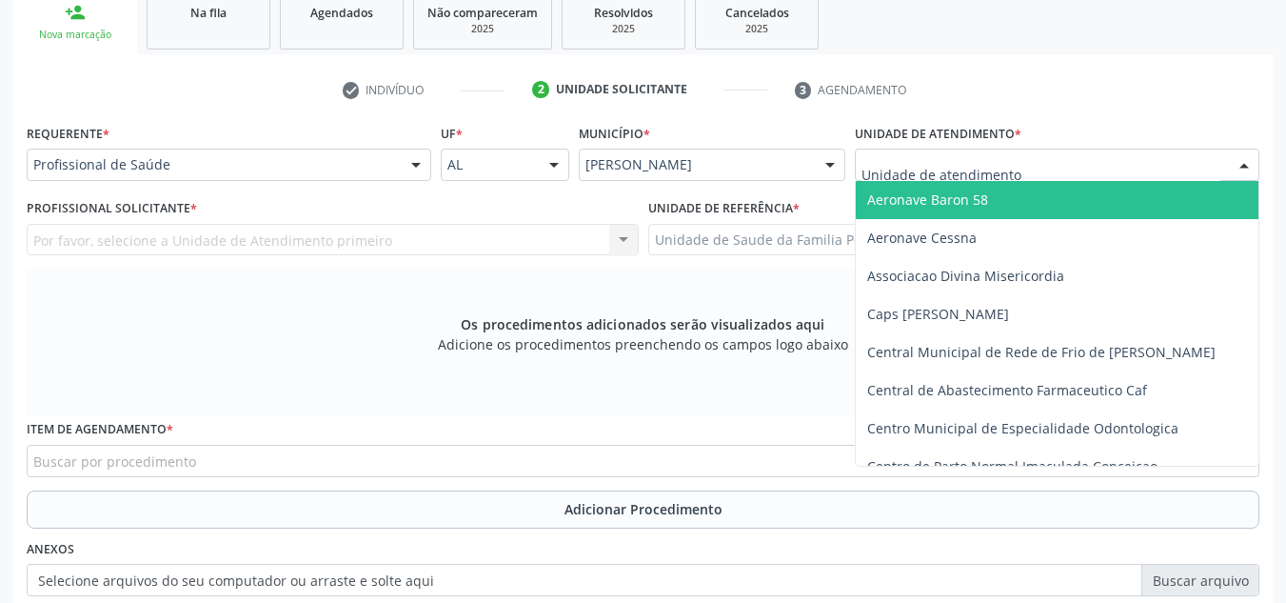
click at [964, 177] on div at bounding box center [1057, 165] width 405 height 32
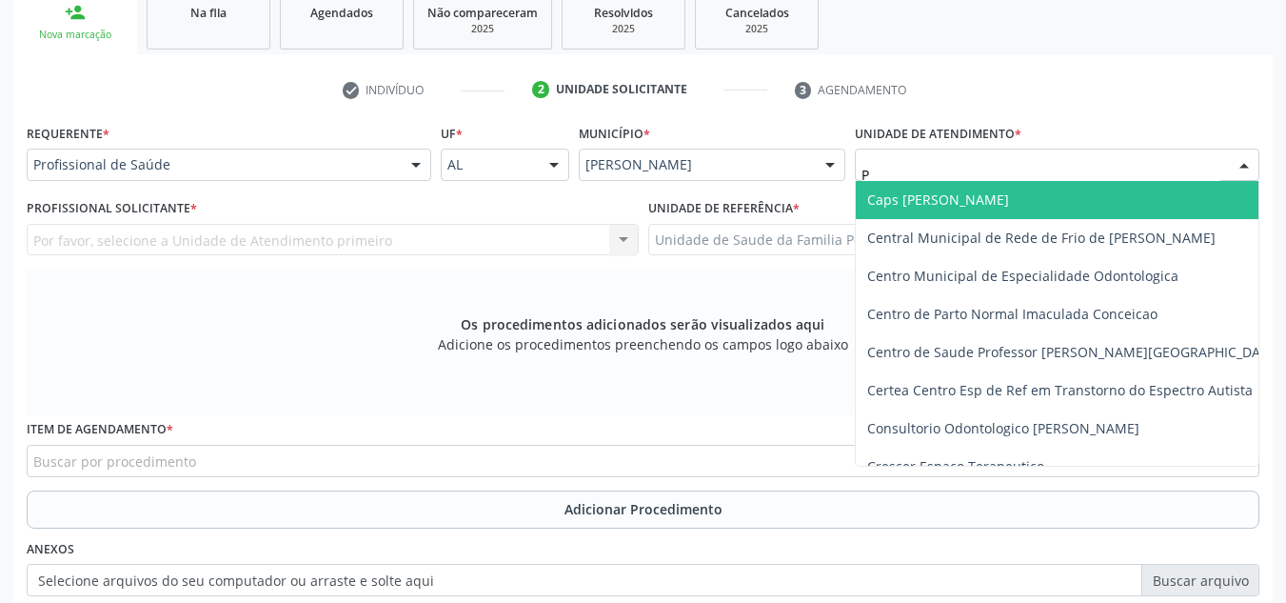
type input "PO"
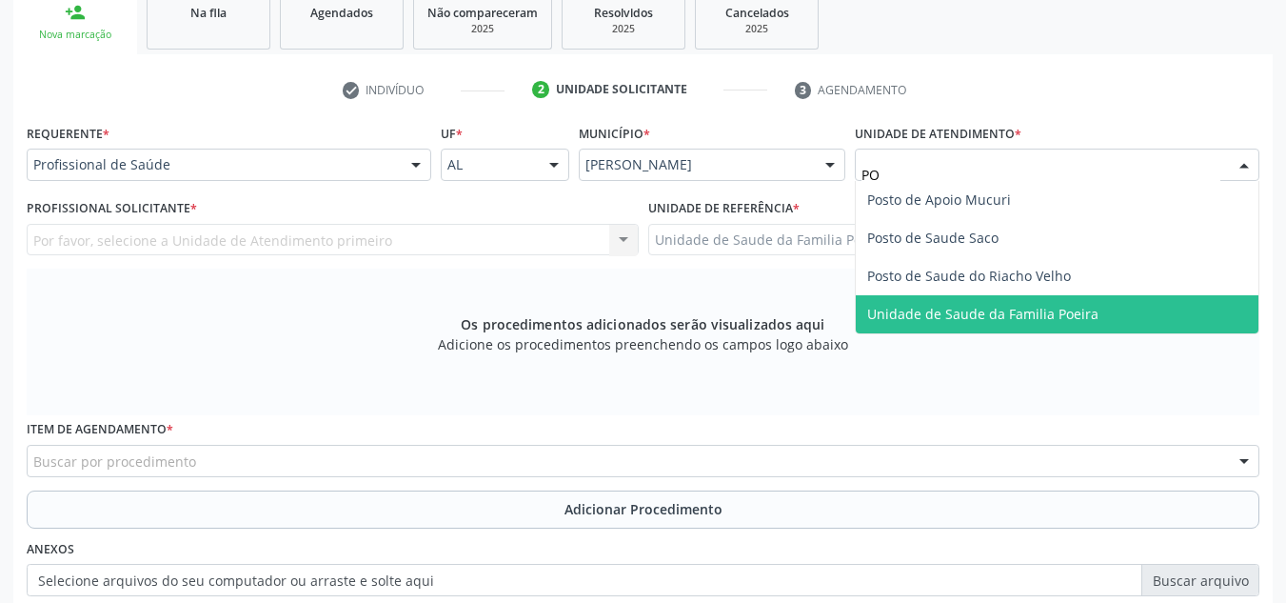
click at [967, 324] on span "Unidade de Saude da Familia Poeira" at bounding box center [1057, 314] width 403 height 38
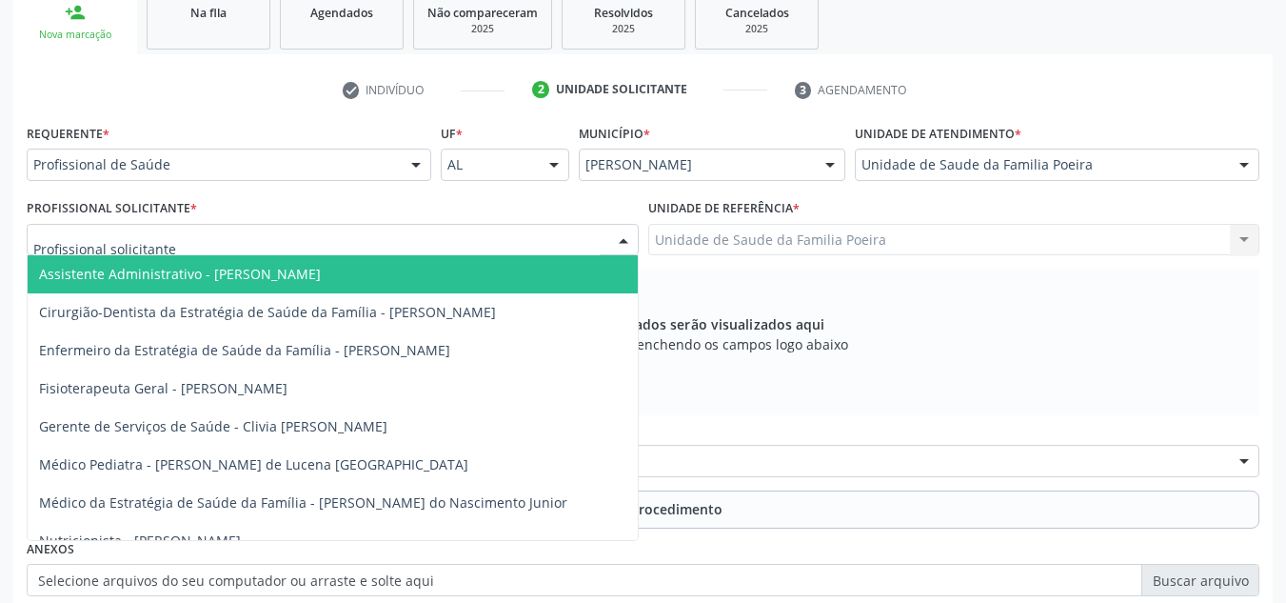
click at [175, 244] on div at bounding box center [333, 240] width 612 height 32
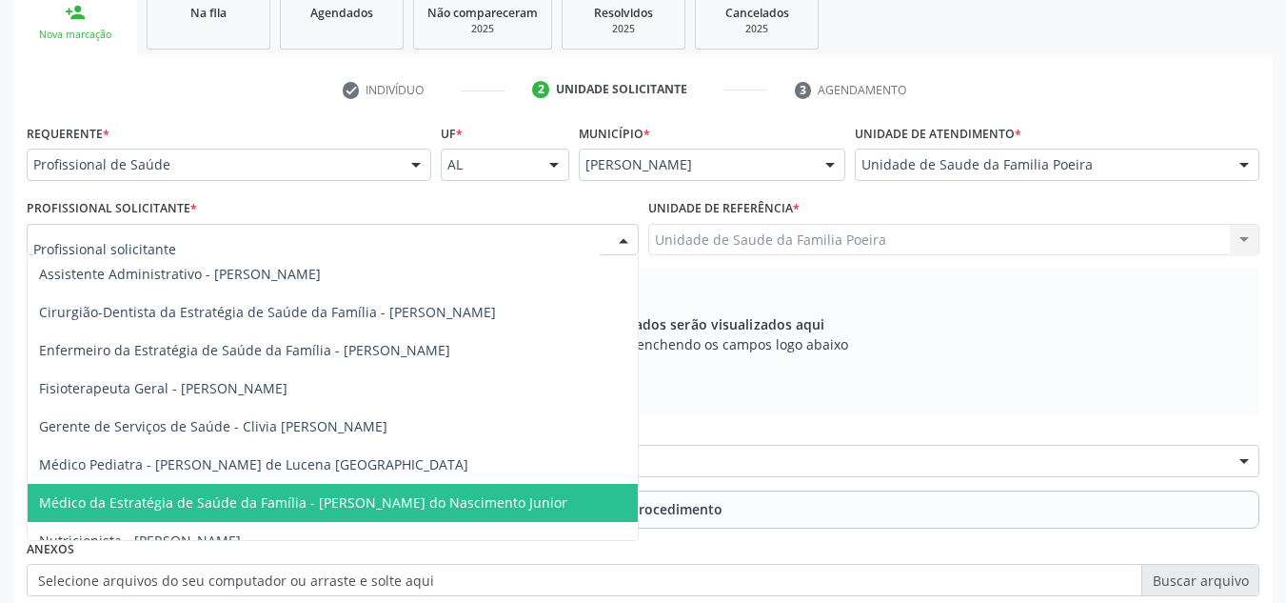
click at [442, 506] on span "Médico da Estratégia de Saúde da Família - [PERSON_NAME] do Nascimento Junior" at bounding box center [303, 502] width 528 height 18
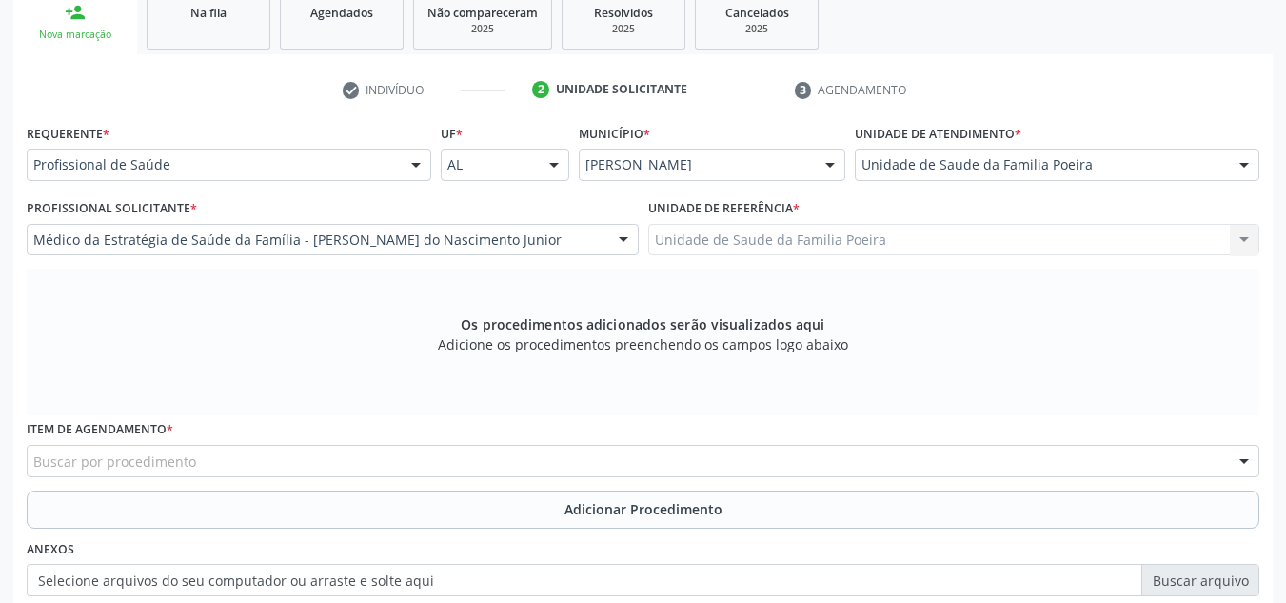
click at [324, 471] on div "Buscar por procedimento" at bounding box center [643, 461] width 1233 height 32
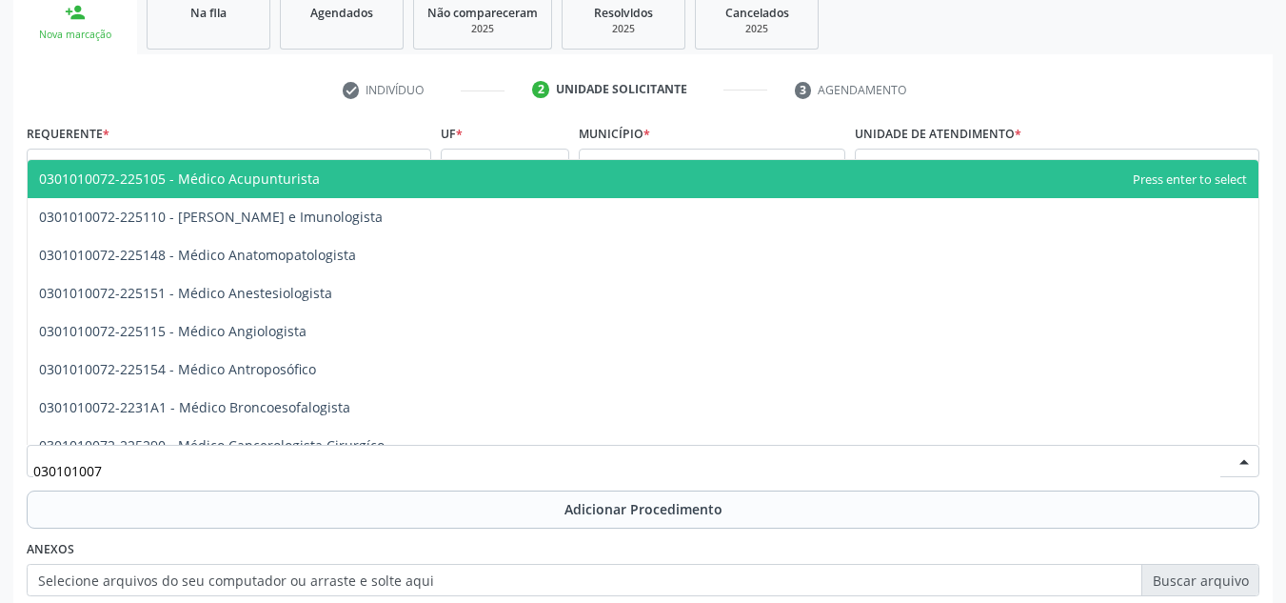
type input "0301010072"
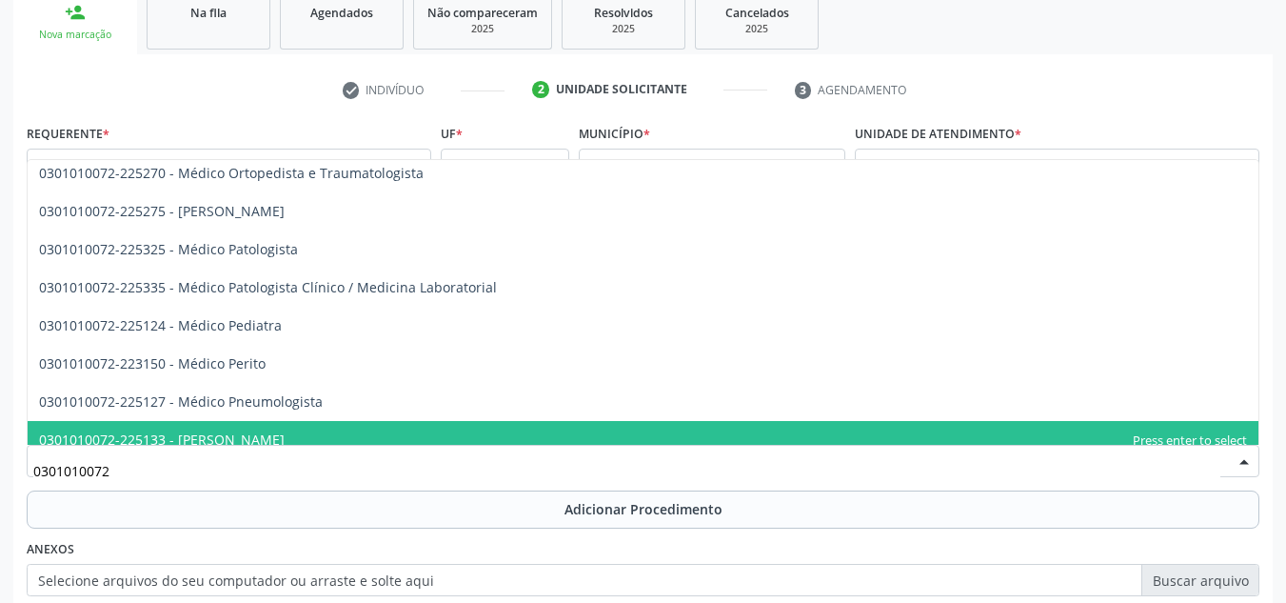
scroll to position [1714, 0]
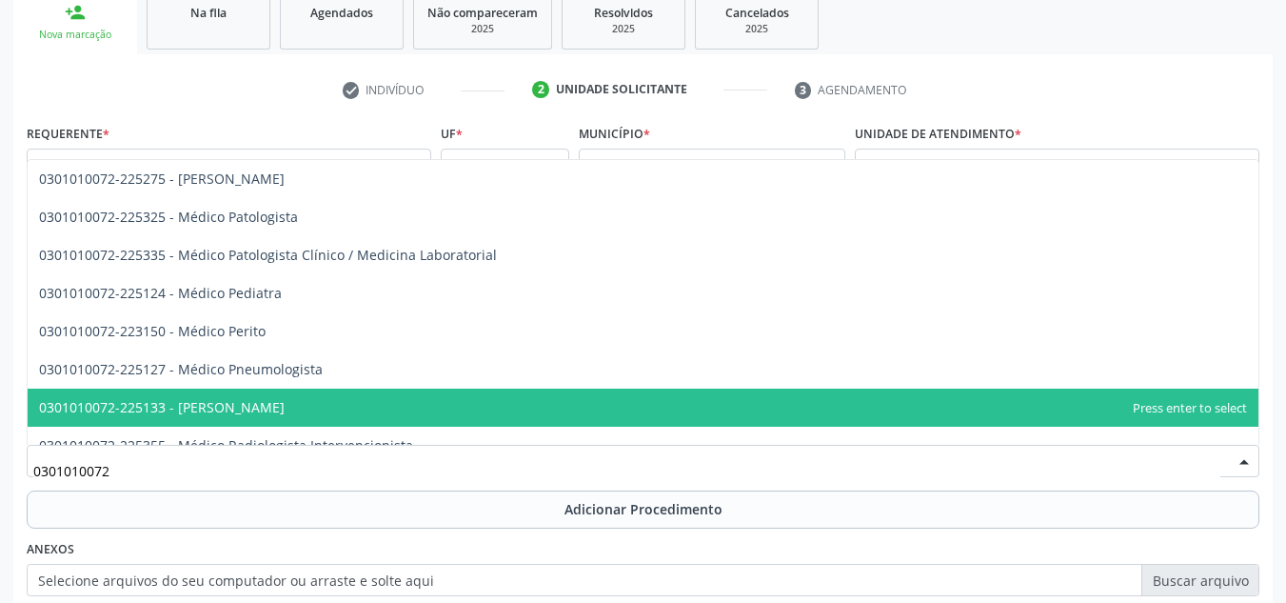
click at [263, 420] on span "0301010072-225133 - [PERSON_NAME]" at bounding box center [643, 407] width 1231 height 38
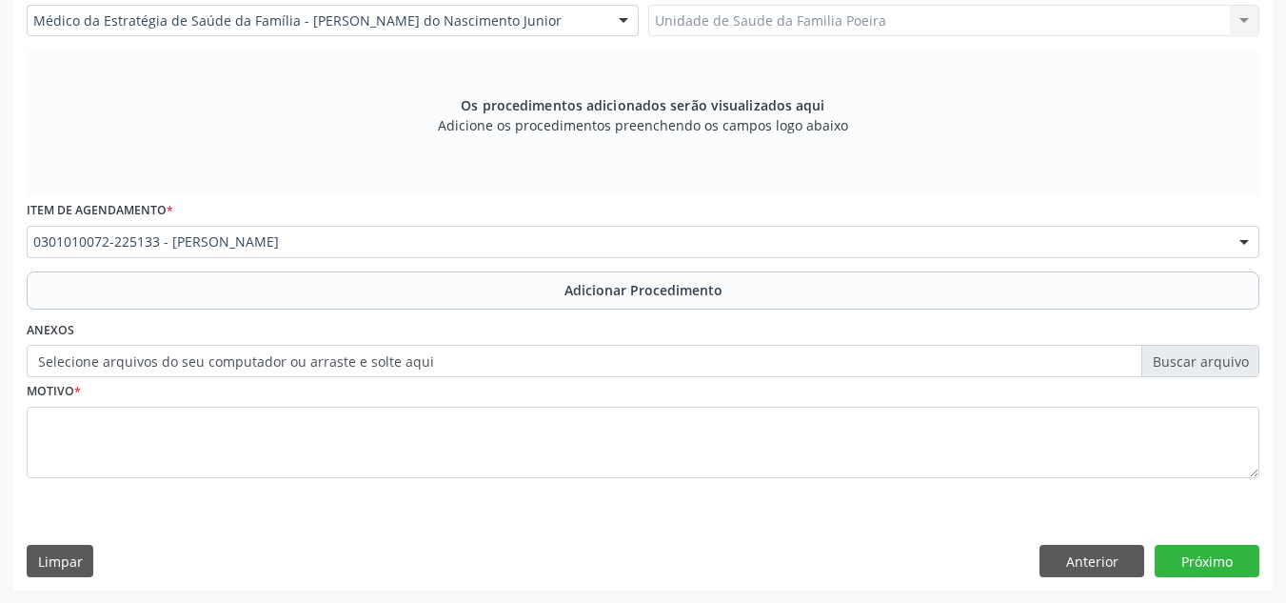
scroll to position [541, 0]
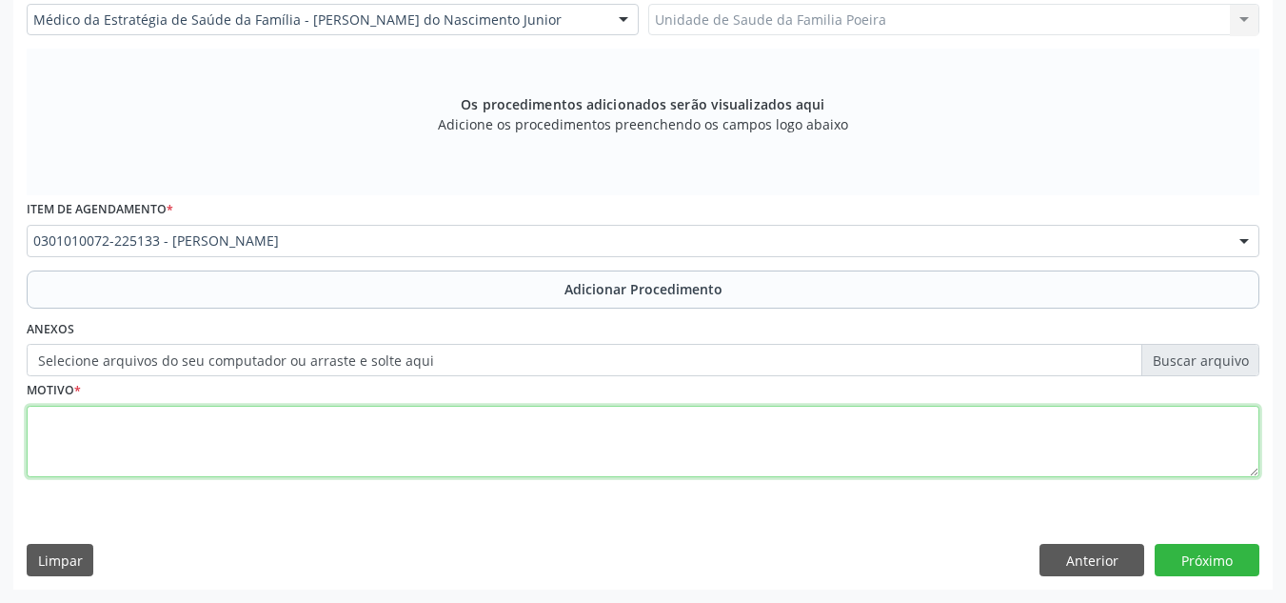
click at [221, 447] on textarea at bounding box center [643, 442] width 1233 height 72
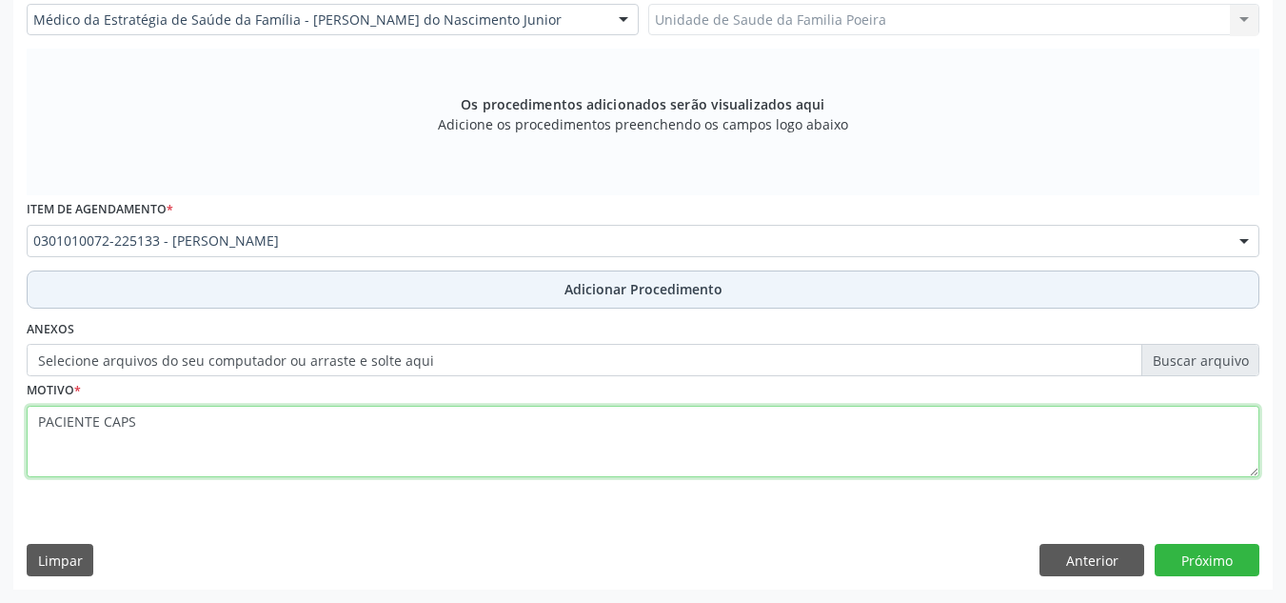
type textarea "PACIENTE CAPS"
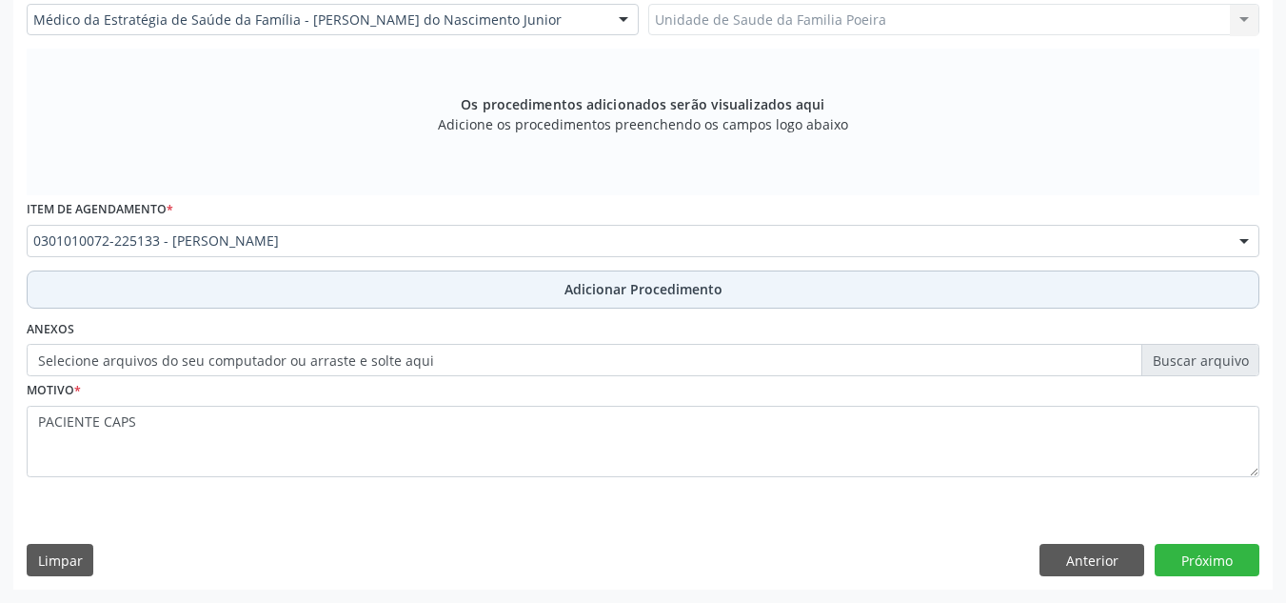
click at [659, 271] on button "Adicionar Procedimento" at bounding box center [643, 289] width 1233 height 38
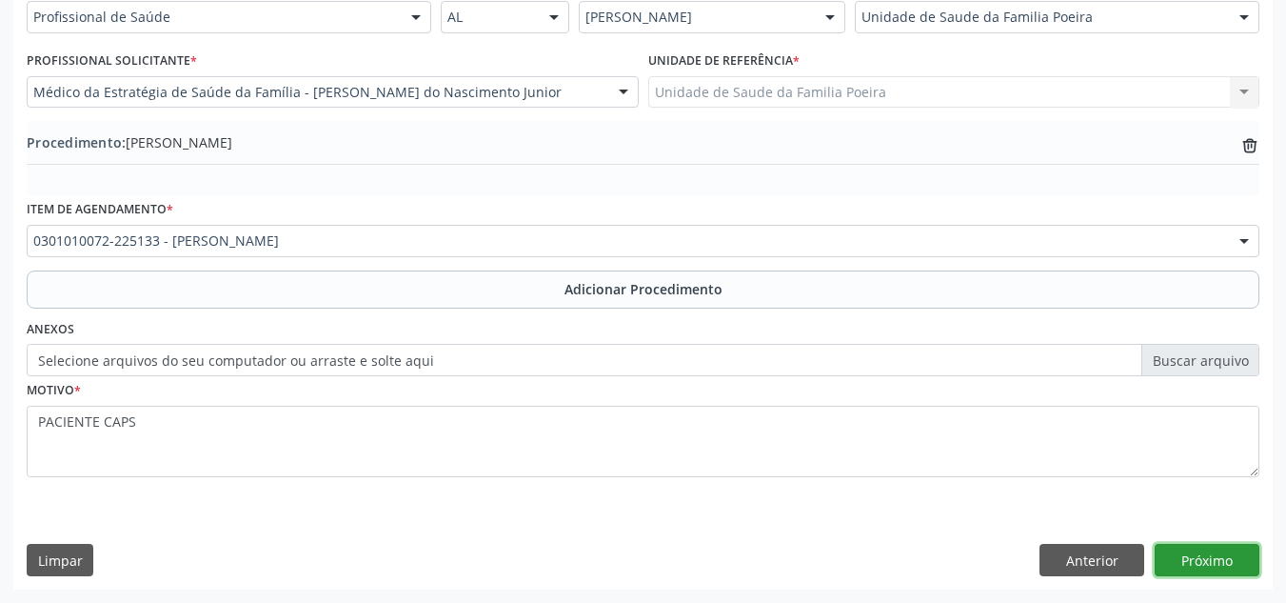
click at [1213, 555] on button "Próximo" at bounding box center [1207, 560] width 105 height 32
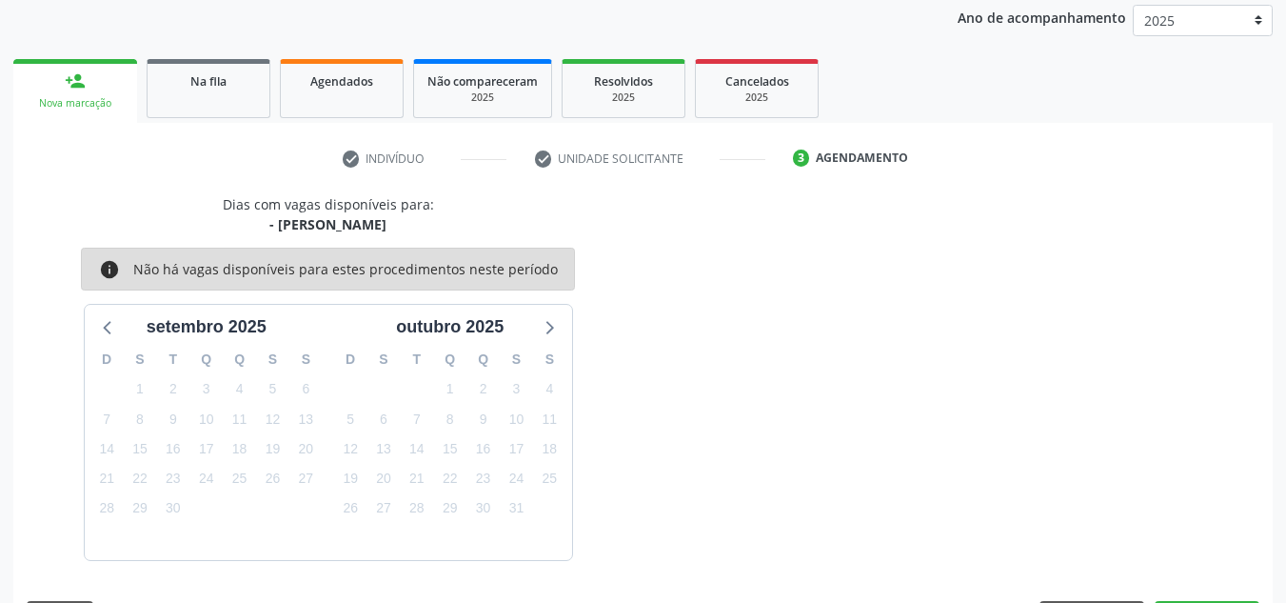
scroll to position [308, 0]
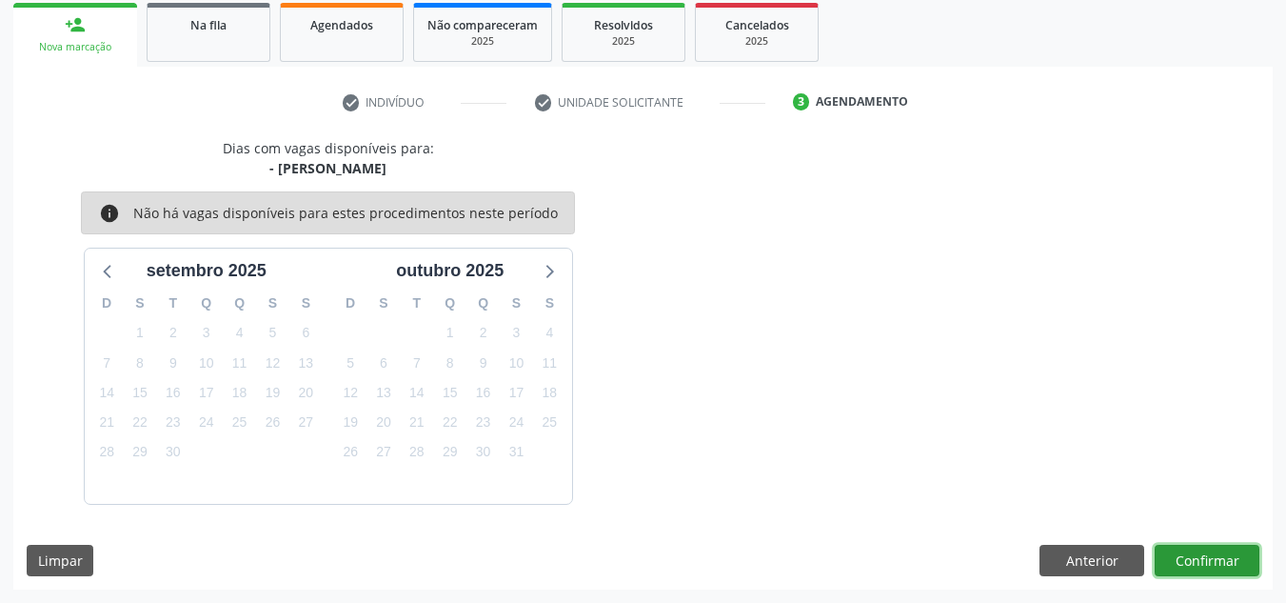
click at [1205, 562] on button "Confirmar" at bounding box center [1207, 561] width 105 height 32
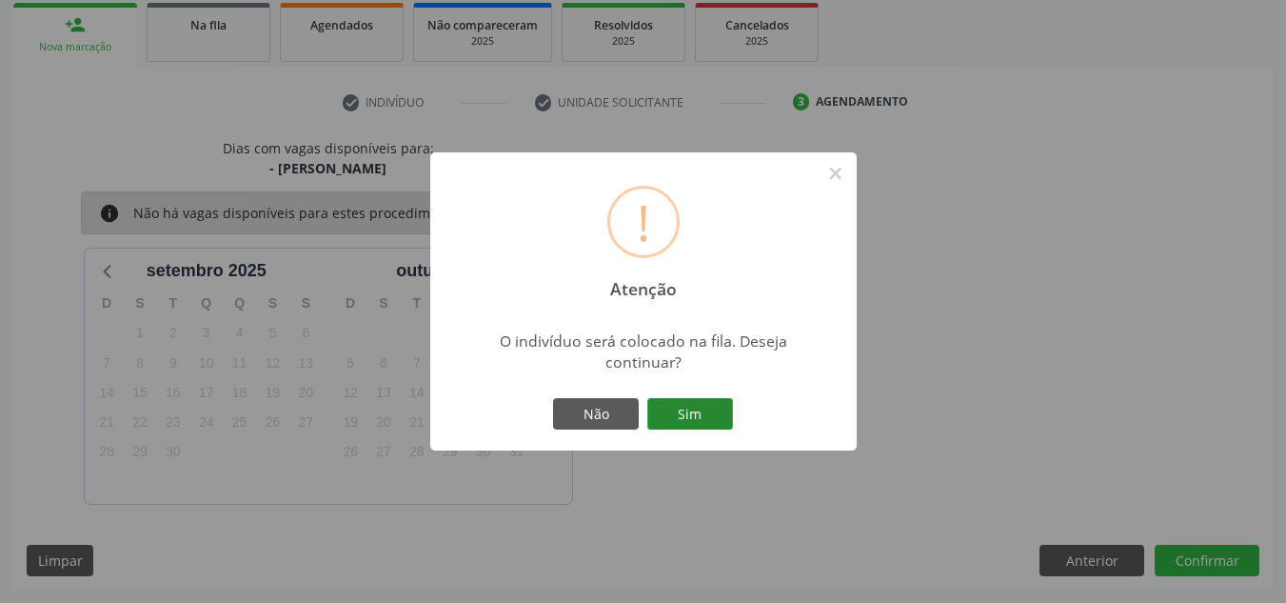
click at [699, 418] on button "Sim" at bounding box center [690, 414] width 86 height 32
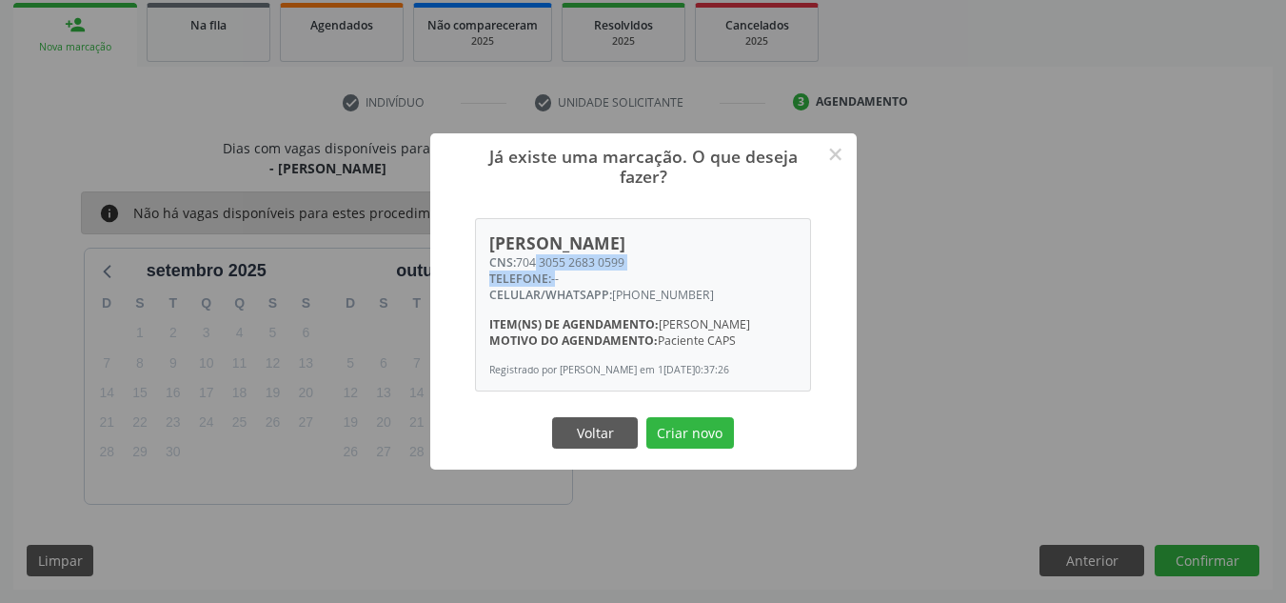
drag, startPoint x: 534, startPoint y: 264, endPoint x: 554, endPoint y: 269, distance: 20.8
click at [554, 269] on div "[PERSON_NAME] CNS: 704 3055 2683 0599 TELEFONE: -- CELULAR/WHATSAPP: [PHONE_NUM…" at bounding box center [643, 304] width 334 height 171
click at [579, 270] on div "TELEFONE: --" at bounding box center [643, 278] width 308 height 16
drag, startPoint x: 534, startPoint y: 256, endPoint x: 630, endPoint y: 252, distance: 96.2
click at [630, 254] on div "CNS: 704 3055 2683 0599" at bounding box center [643, 262] width 308 height 16
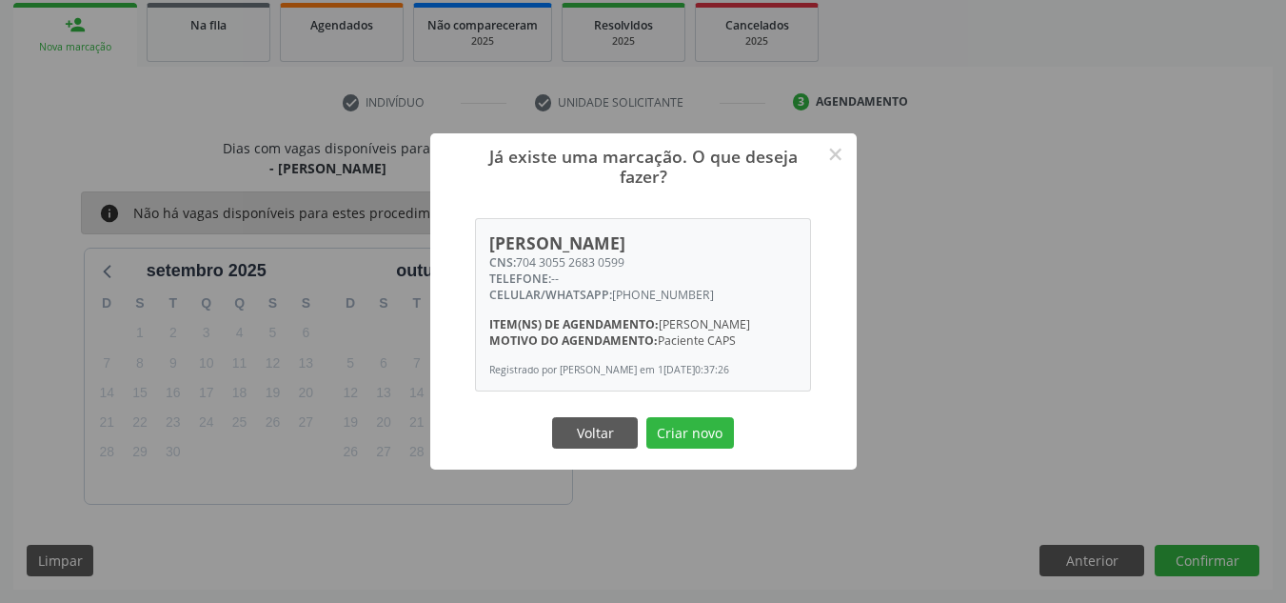
copy div "704 3055 2683 0599"
click at [834, 146] on button "×" at bounding box center [836, 154] width 32 height 32
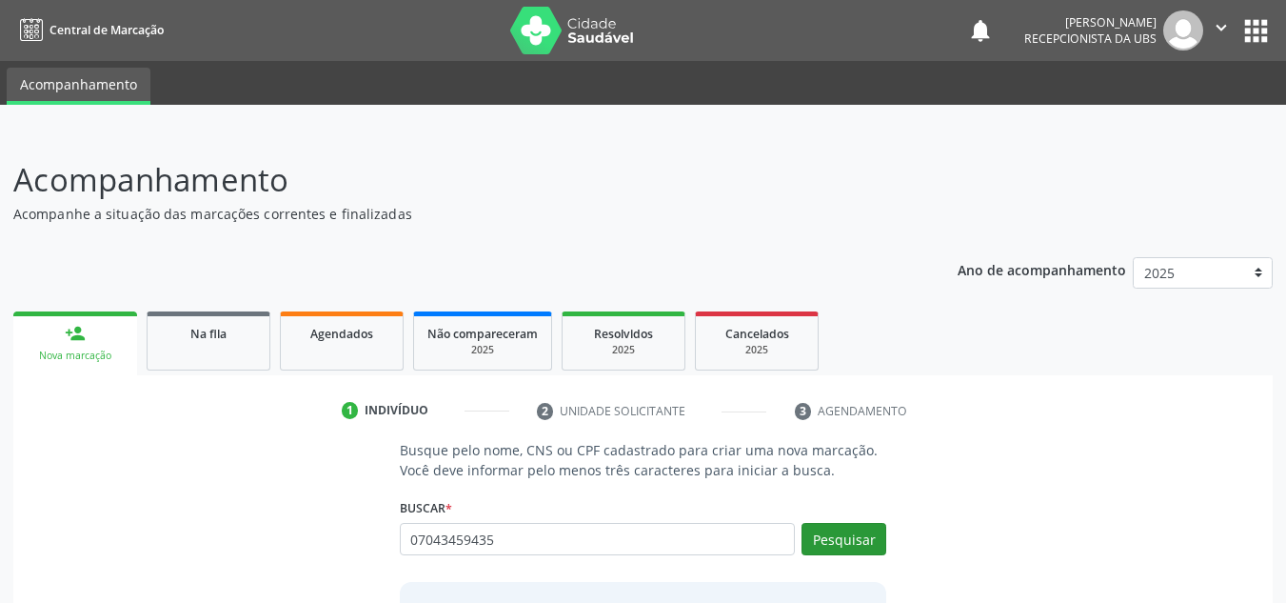
type input "07043459435"
click at [872, 536] on button "Pesquisar" at bounding box center [844, 539] width 85 height 32
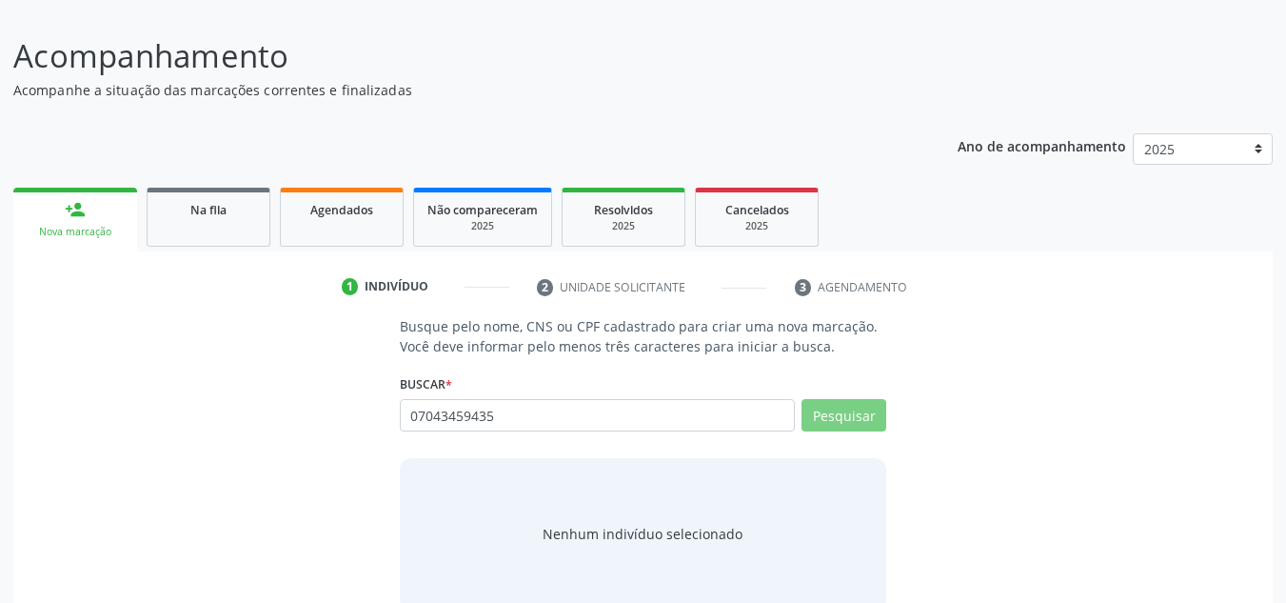
scroll to position [158, 0]
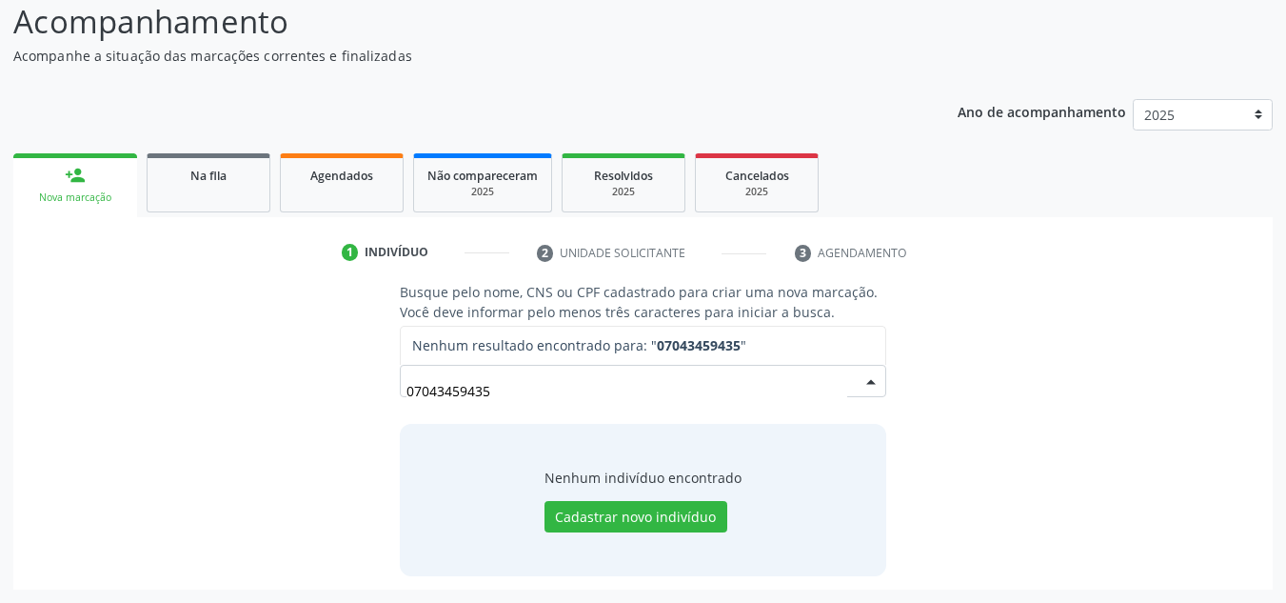
drag, startPoint x: 495, startPoint y: 396, endPoint x: 407, endPoint y: 390, distance: 87.8
click at [407, 390] on input "07043459435" at bounding box center [628, 390] width 442 height 38
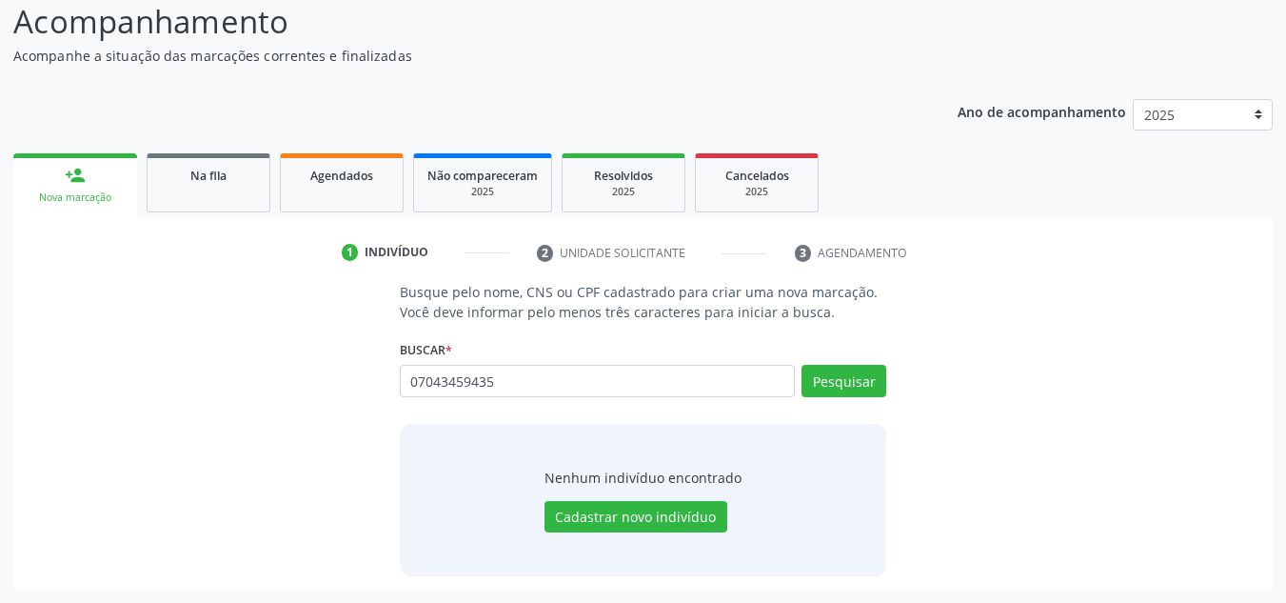
drag, startPoint x: 403, startPoint y: 390, endPoint x: 420, endPoint y: 436, distance: 48.8
click at [420, 436] on div "Nenhum indivíduo encontrado Cadastrar novo indivíduo" at bounding box center [643, 500] width 487 height 152
drag, startPoint x: 499, startPoint y: 378, endPoint x: 405, endPoint y: 374, distance: 94.3
click at [405, 374] on input "07043459435" at bounding box center [598, 381] width 396 height 32
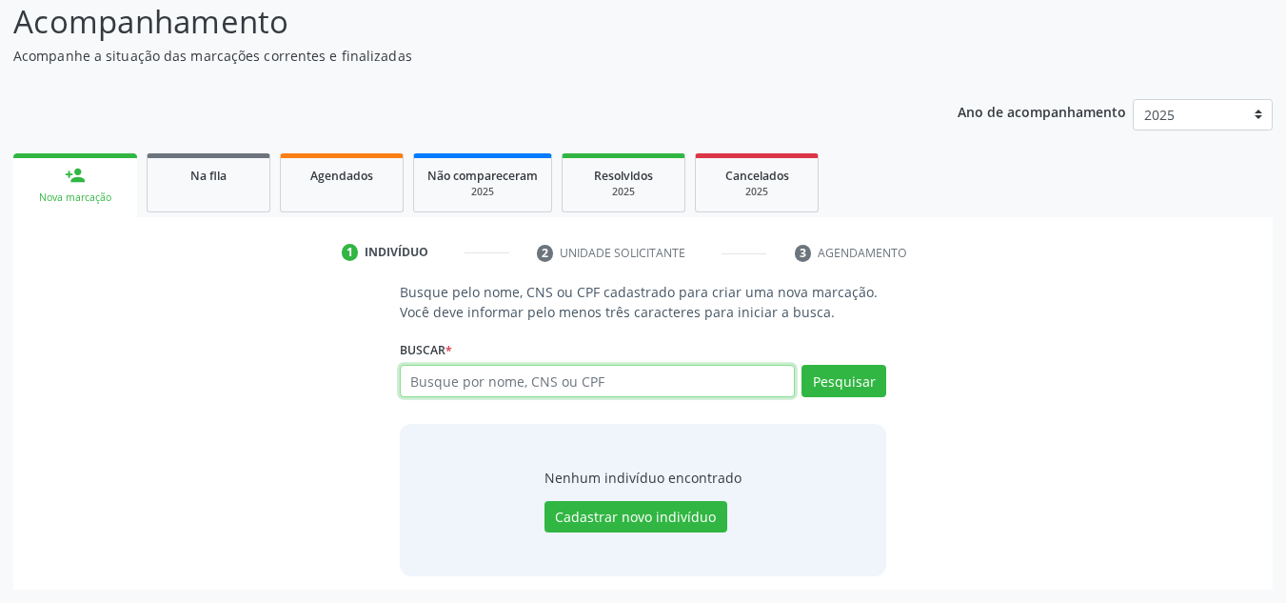
paste input "708106583283335"
type input "708106583283335"
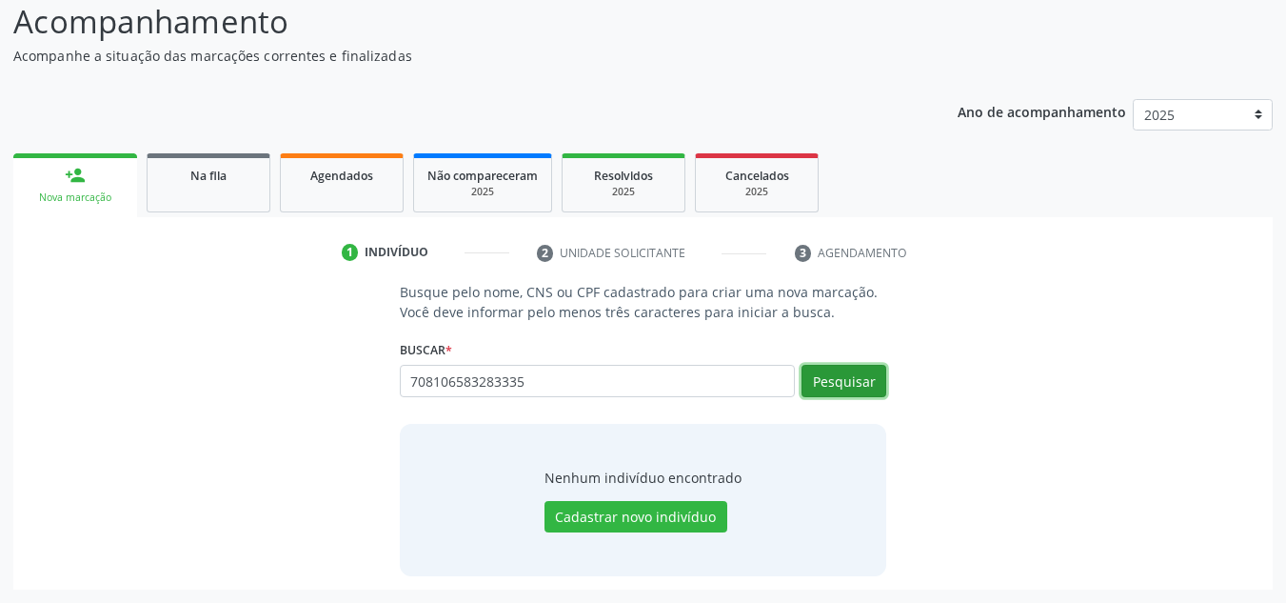
click at [866, 386] on button "Pesquisar" at bounding box center [844, 381] width 85 height 32
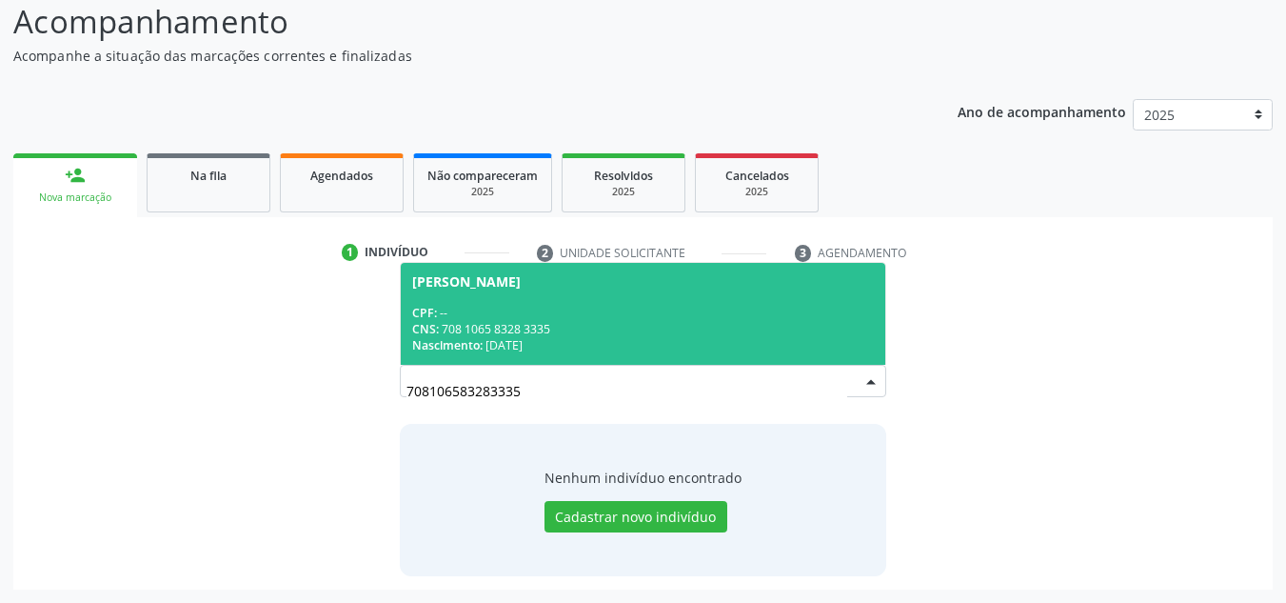
click at [600, 321] on div "CNS: 708 1065 8328 3335" at bounding box center [643, 329] width 463 height 16
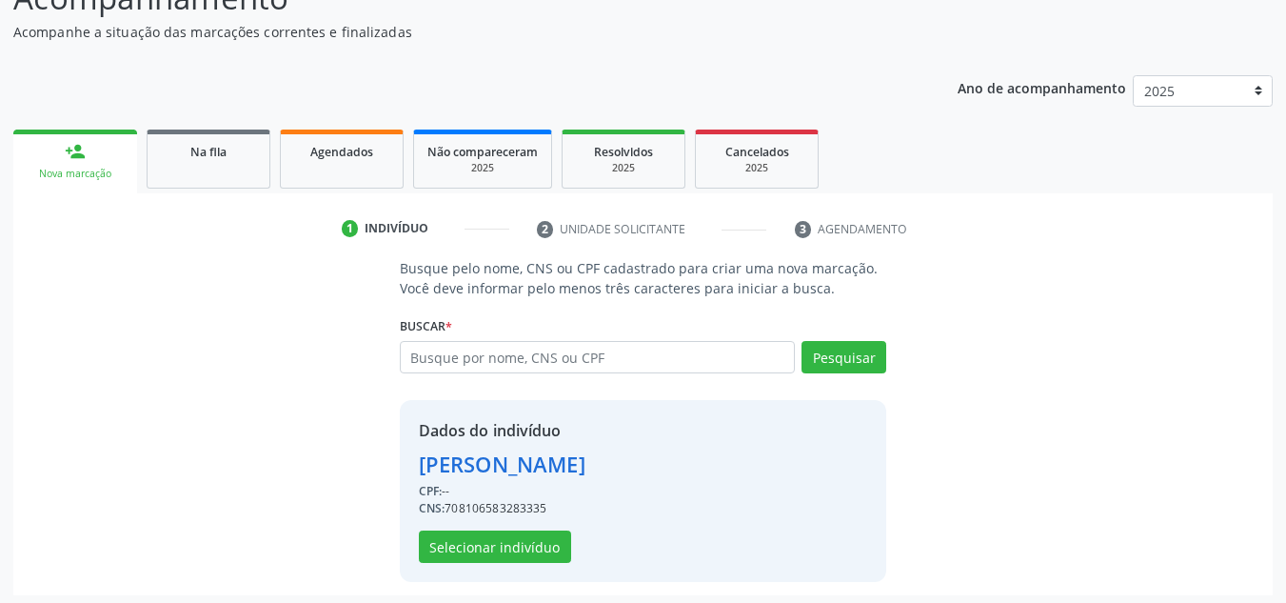
scroll to position [188, 0]
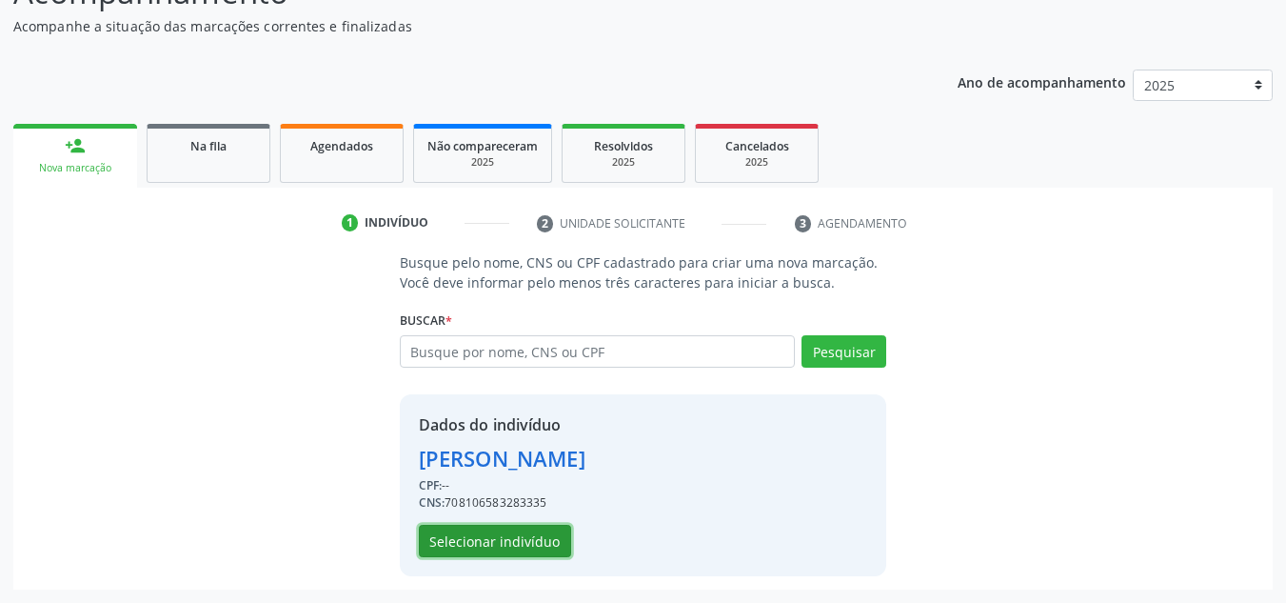
click at [481, 543] on button "Selecionar indivíduo" at bounding box center [495, 541] width 152 height 32
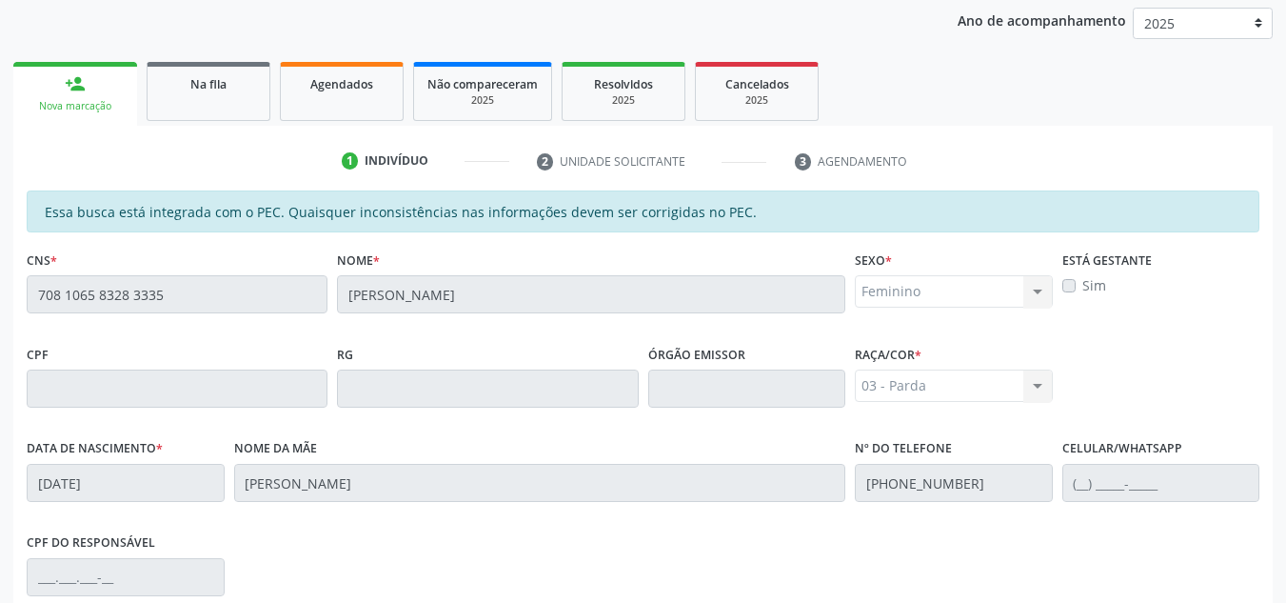
scroll to position [226, 0]
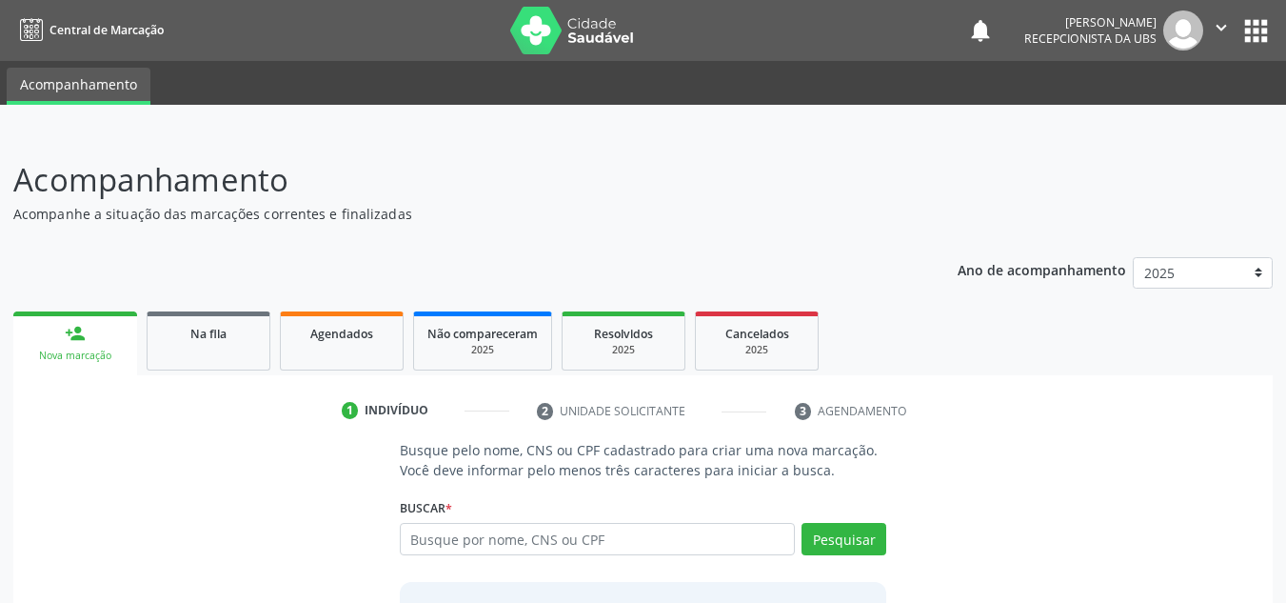
scroll to position [158, 0]
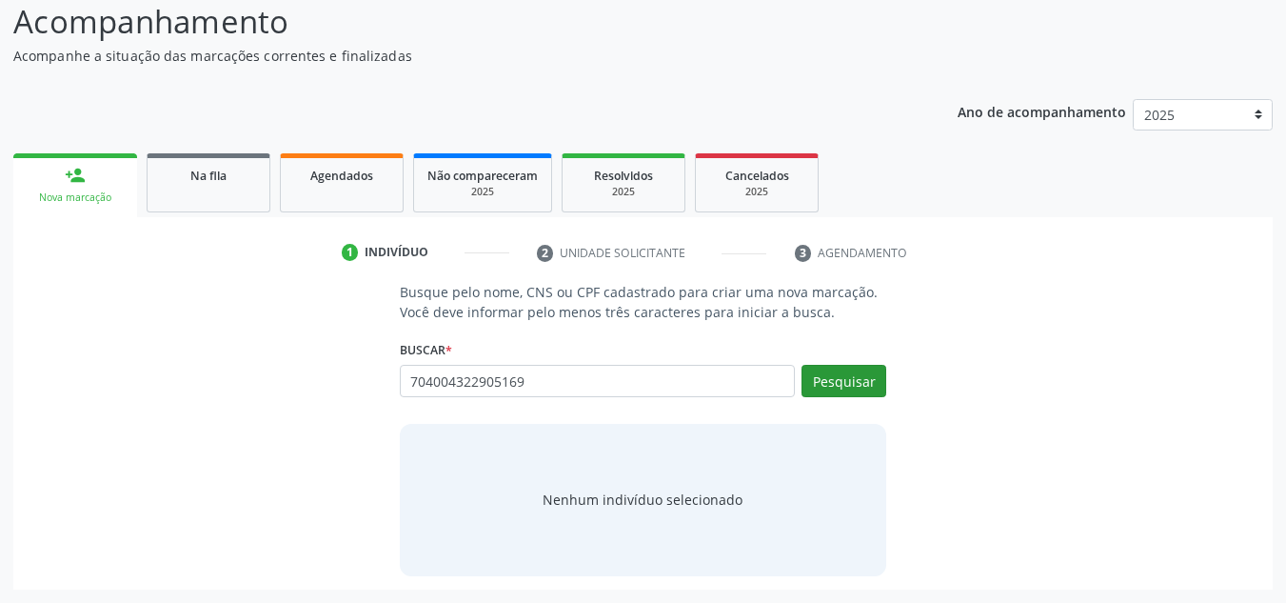
type input "704004322905169"
click at [837, 391] on button "Pesquisar" at bounding box center [844, 381] width 85 height 32
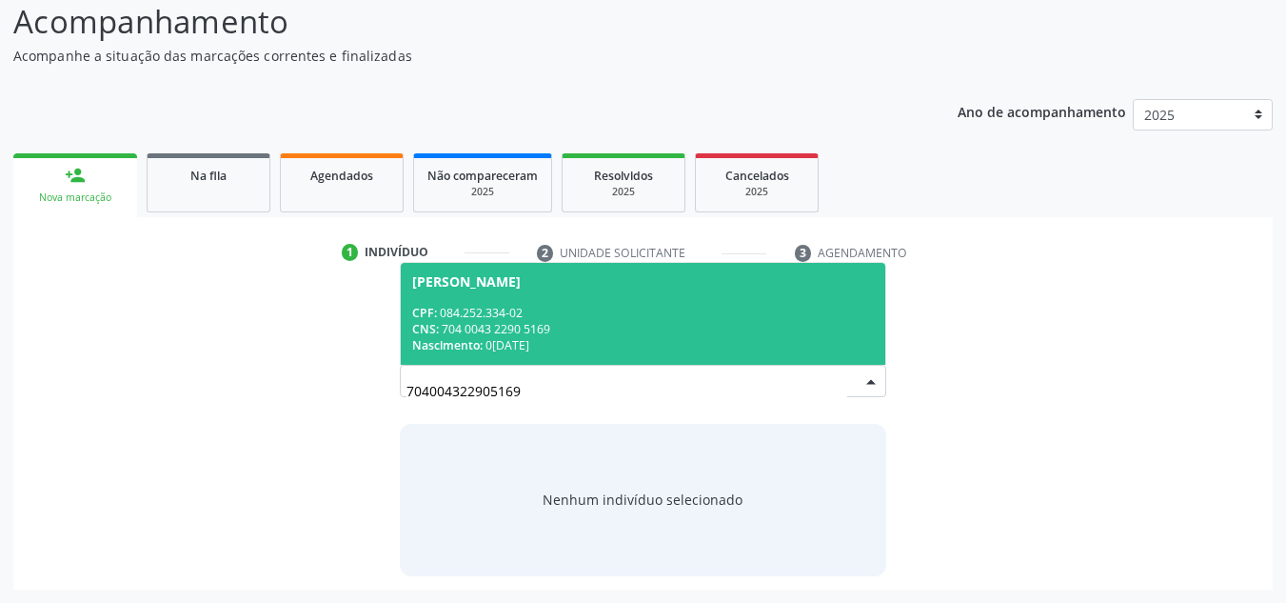
click at [627, 328] on div "CNS: 704 0043 2290 5169" at bounding box center [643, 329] width 463 height 16
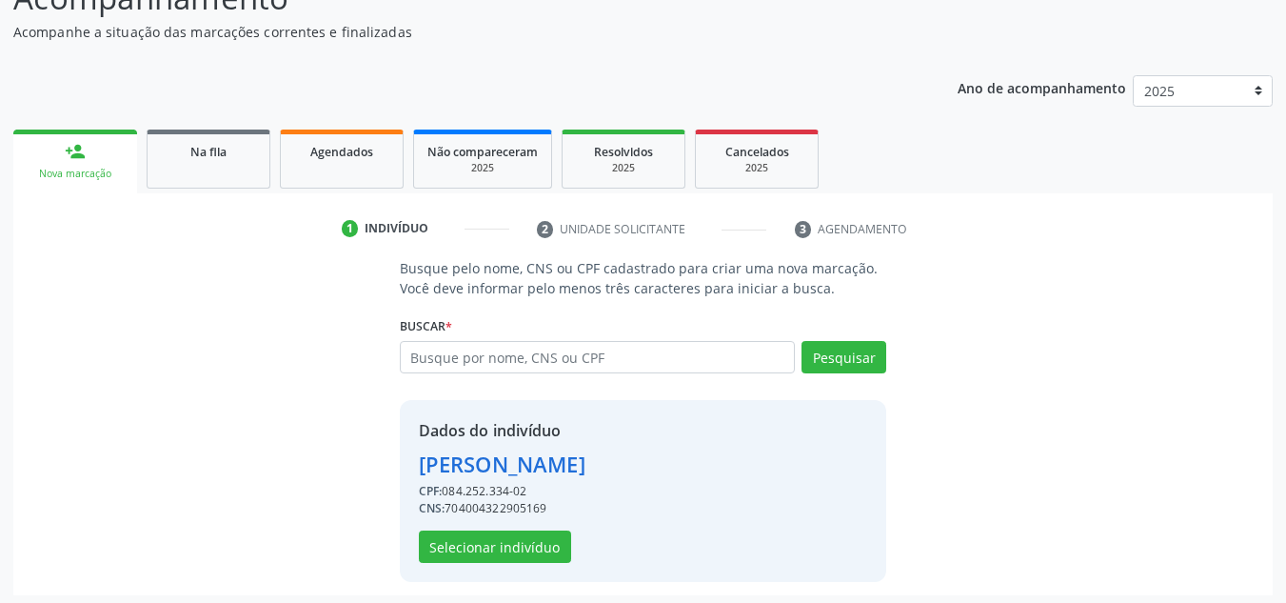
scroll to position [188, 0]
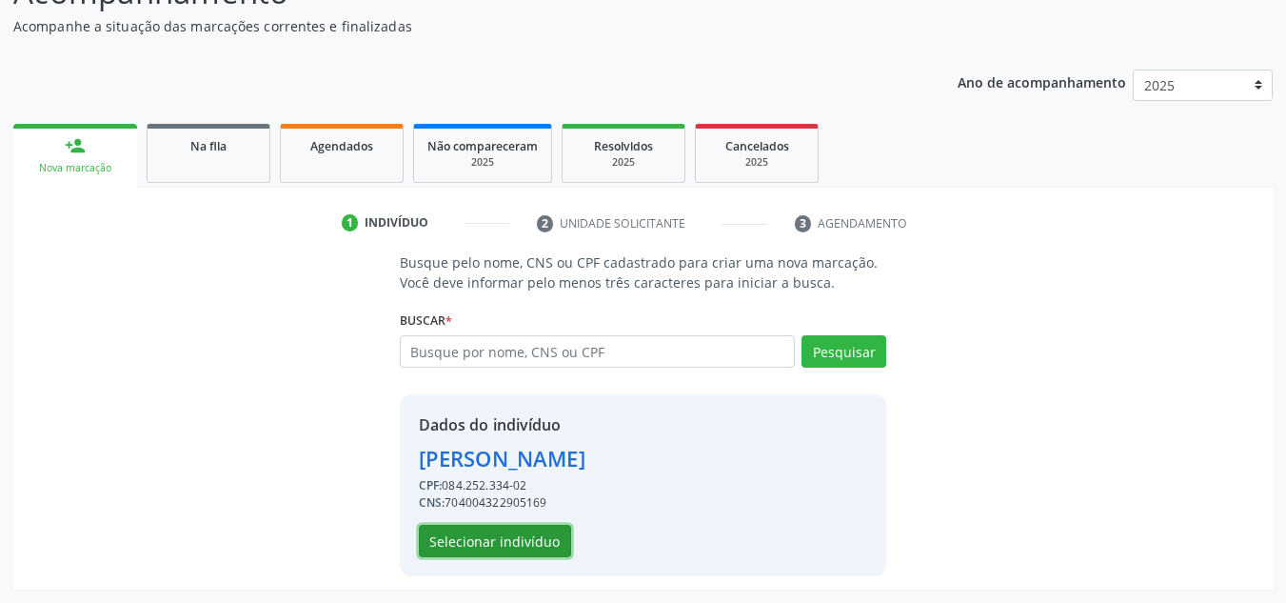
click at [504, 540] on button "Selecionar indivíduo" at bounding box center [495, 541] width 152 height 32
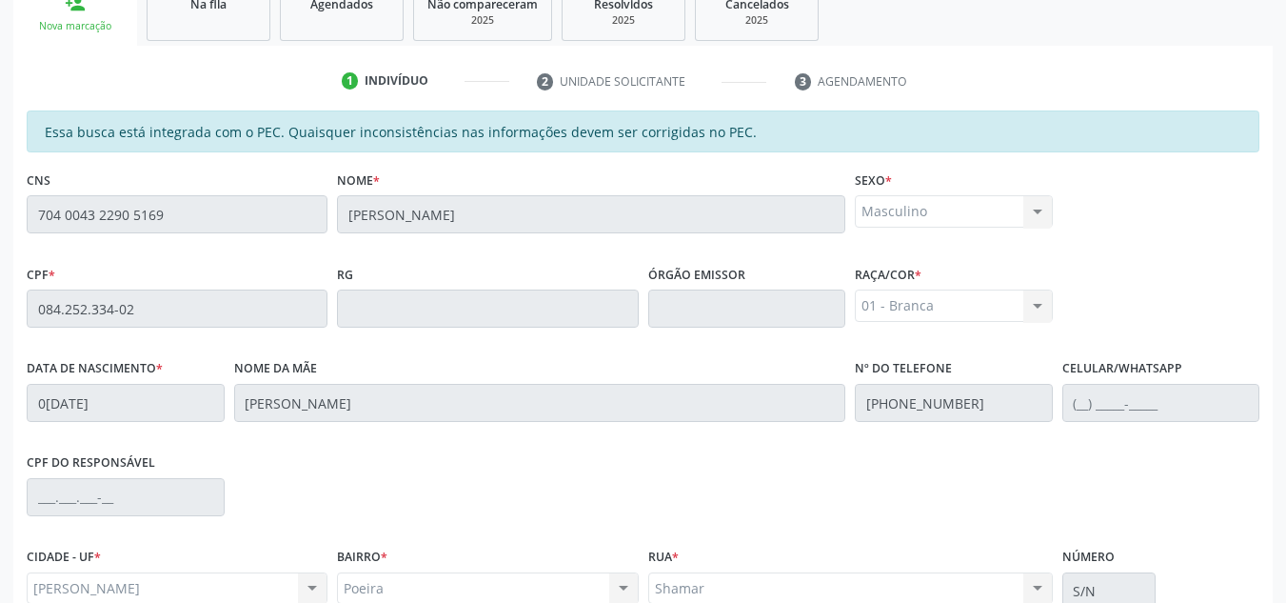
scroll to position [511, 0]
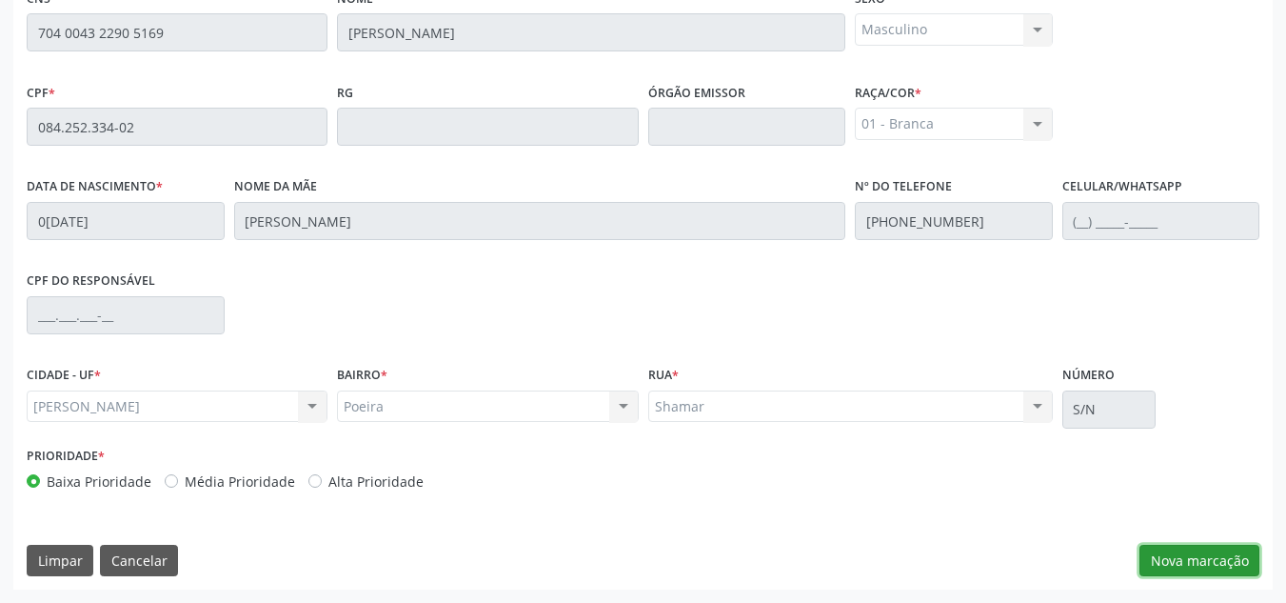
click at [1208, 555] on button "Nova marcação" at bounding box center [1200, 561] width 120 height 32
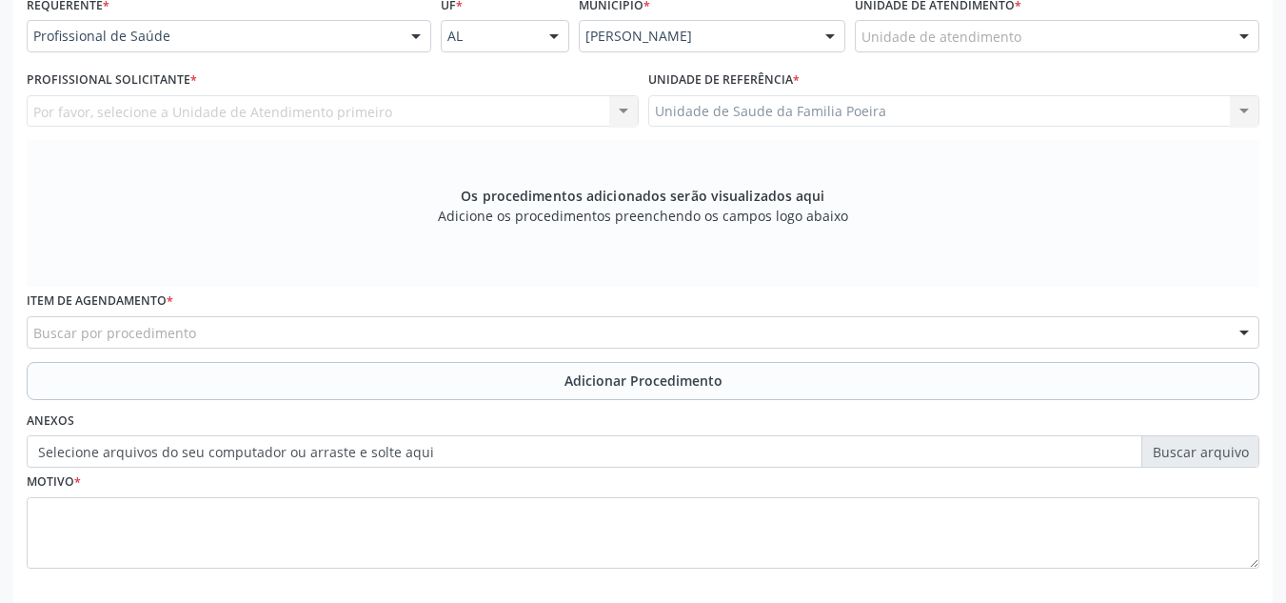
scroll to position [416, 0]
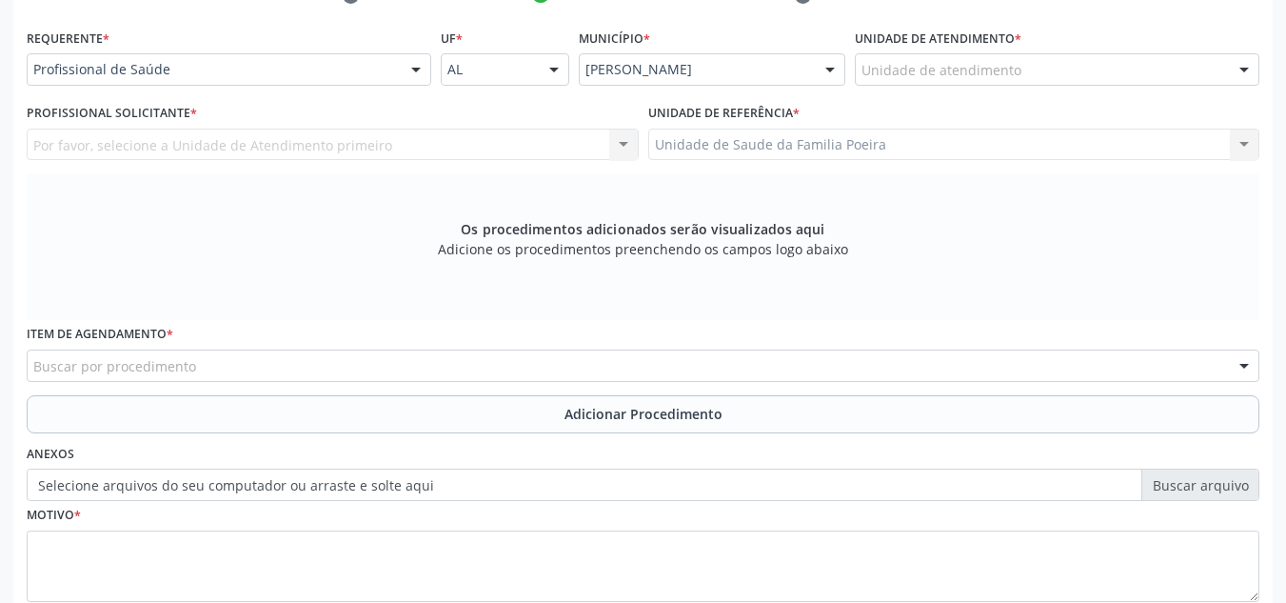
click at [1126, 76] on div "Unidade de atendimento" at bounding box center [1057, 69] width 405 height 32
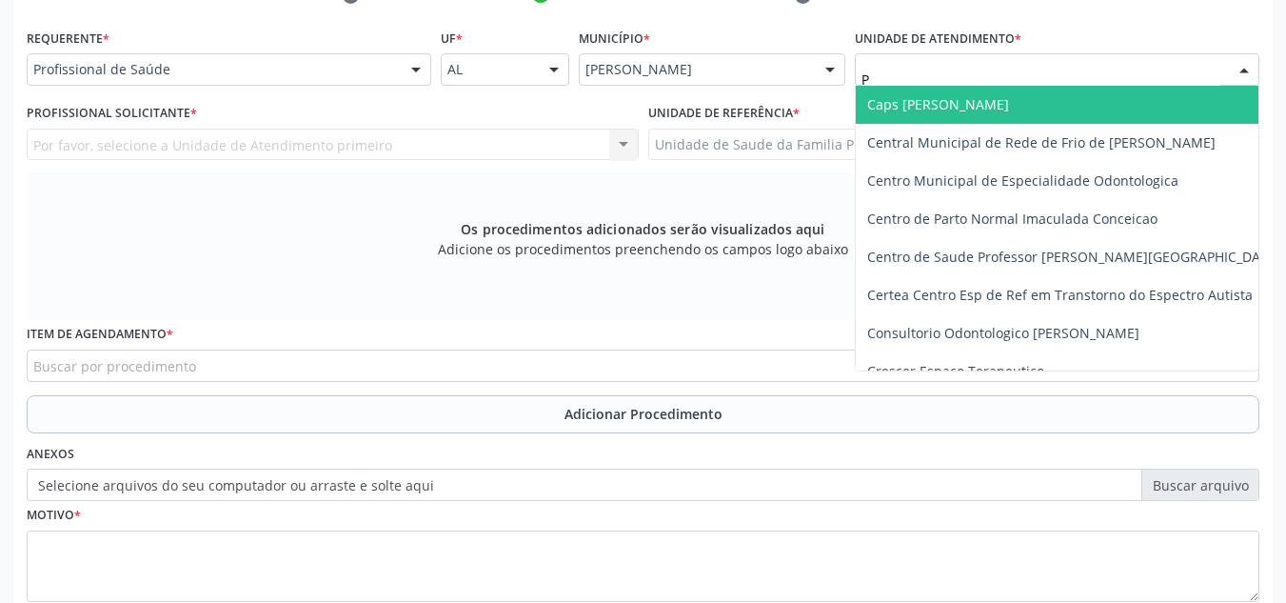
type input "PO"
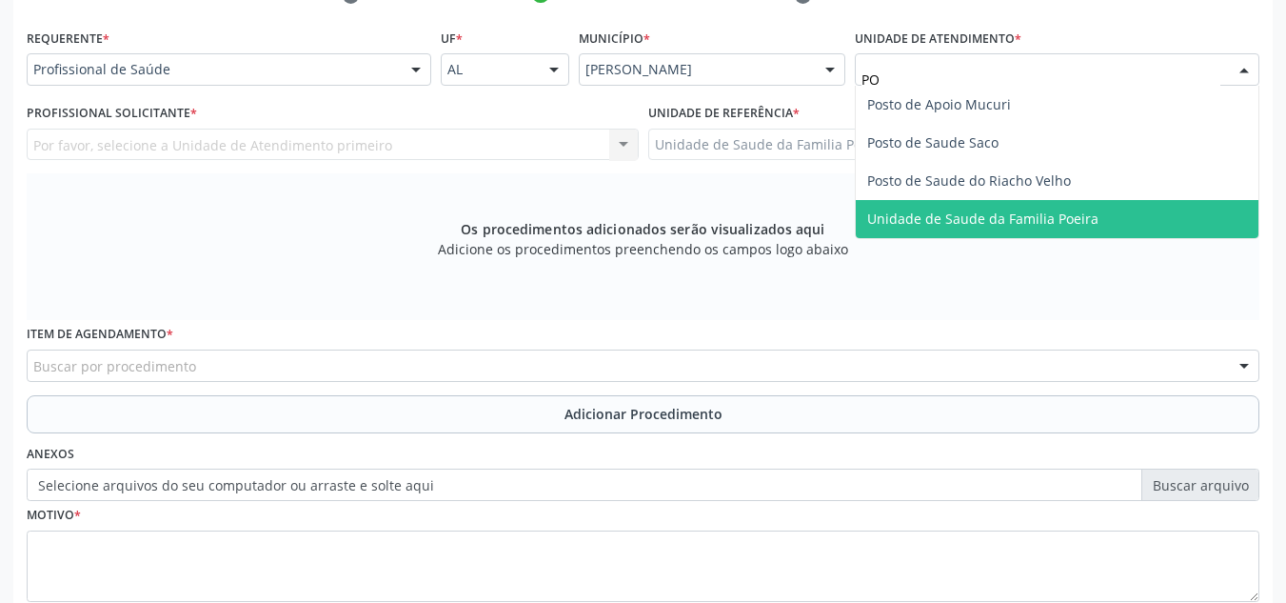
click at [1081, 211] on span "Unidade de Saude da Familia Poeira" at bounding box center [982, 218] width 231 height 18
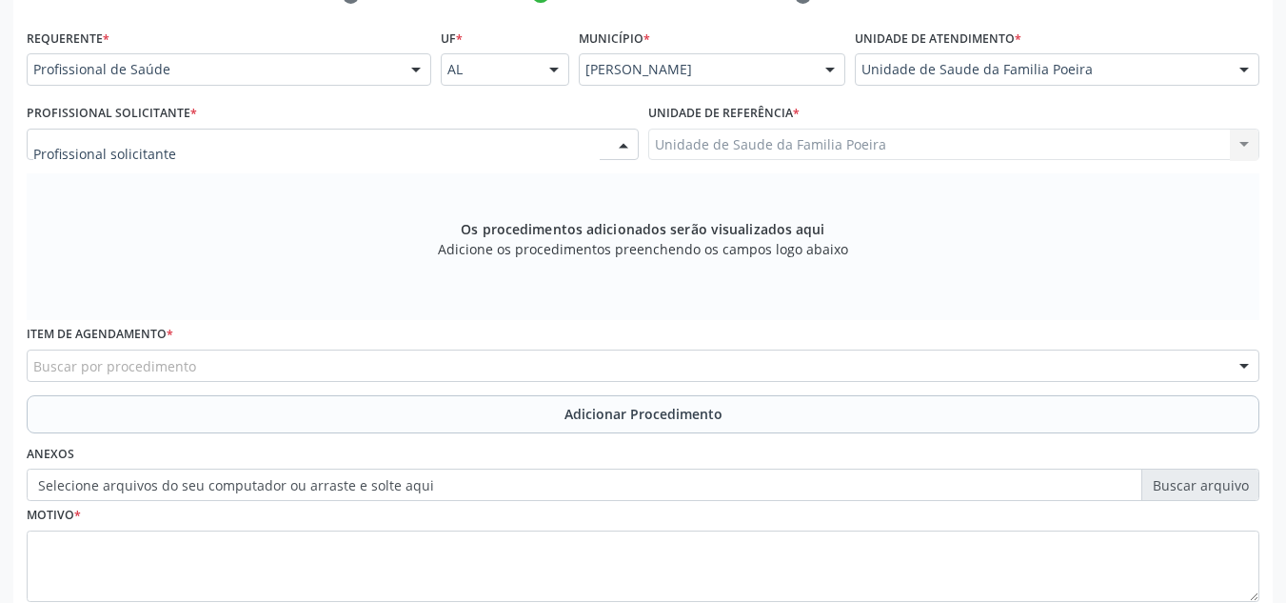
click at [217, 139] on div at bounding box center [333, 145] width 612 height 32
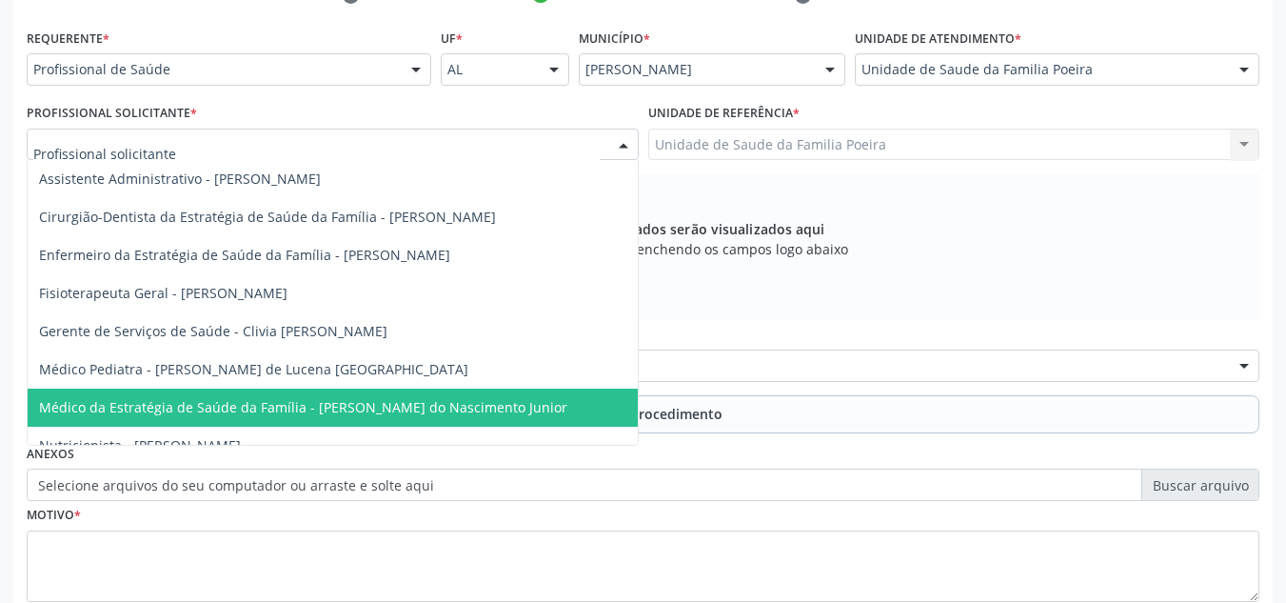
click at [428, 410] on span "Médico da Estratégia de Saúde da Família - [PERSON_NAME] do Nascimento Junior" at bounding box center [303, 407] width 528 height 18
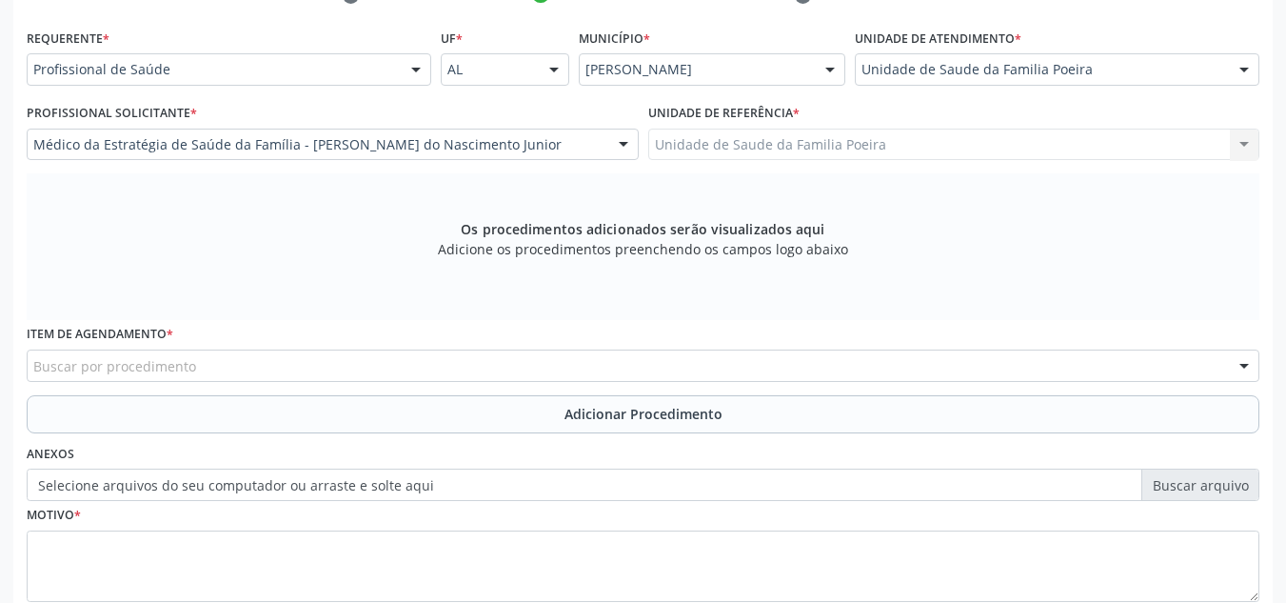
click at [420, 368] on div "Buscar por procedimento" at bounding box center [643, 365] width 1233 height 32
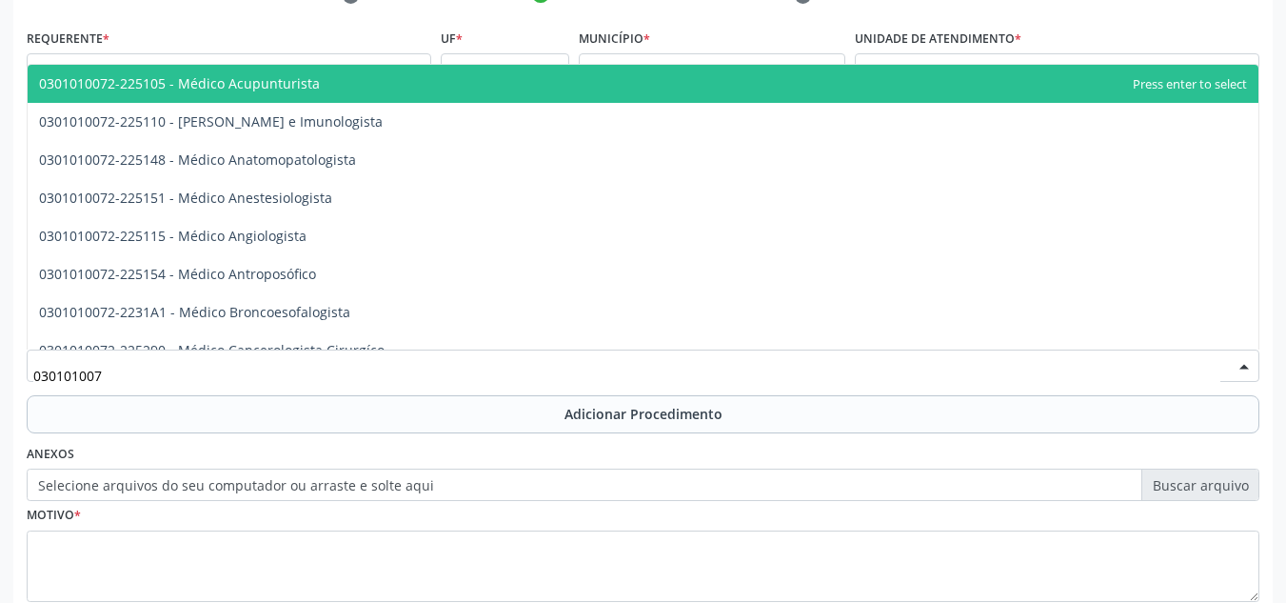
type input "0301010072"
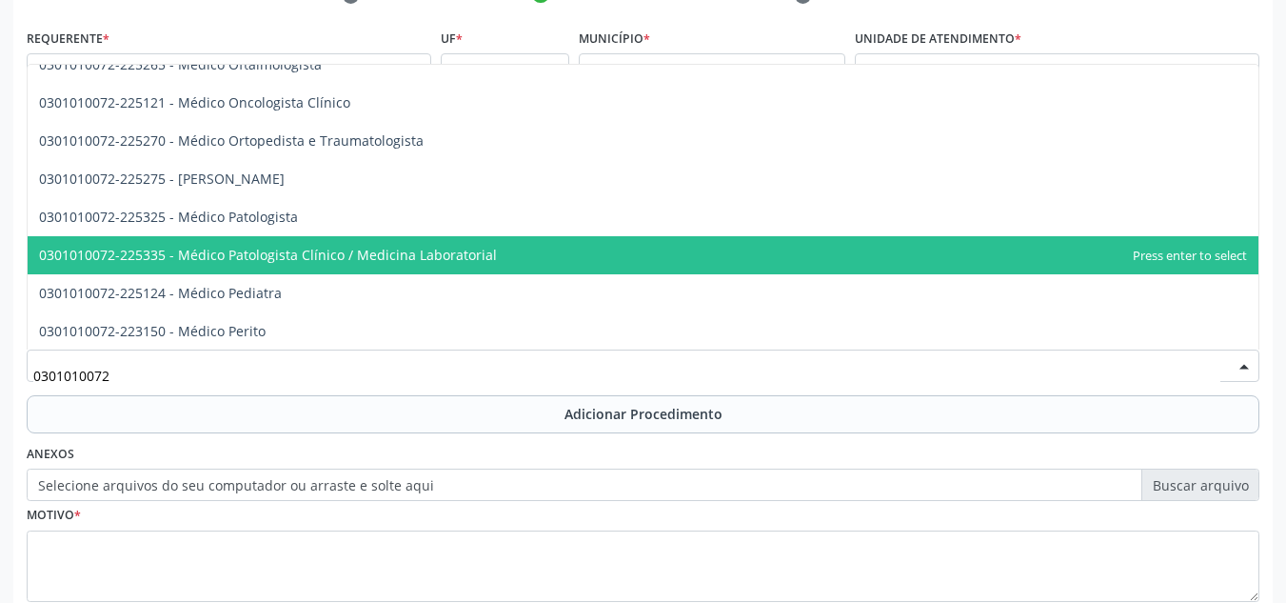
scroll to position [1714, 0]
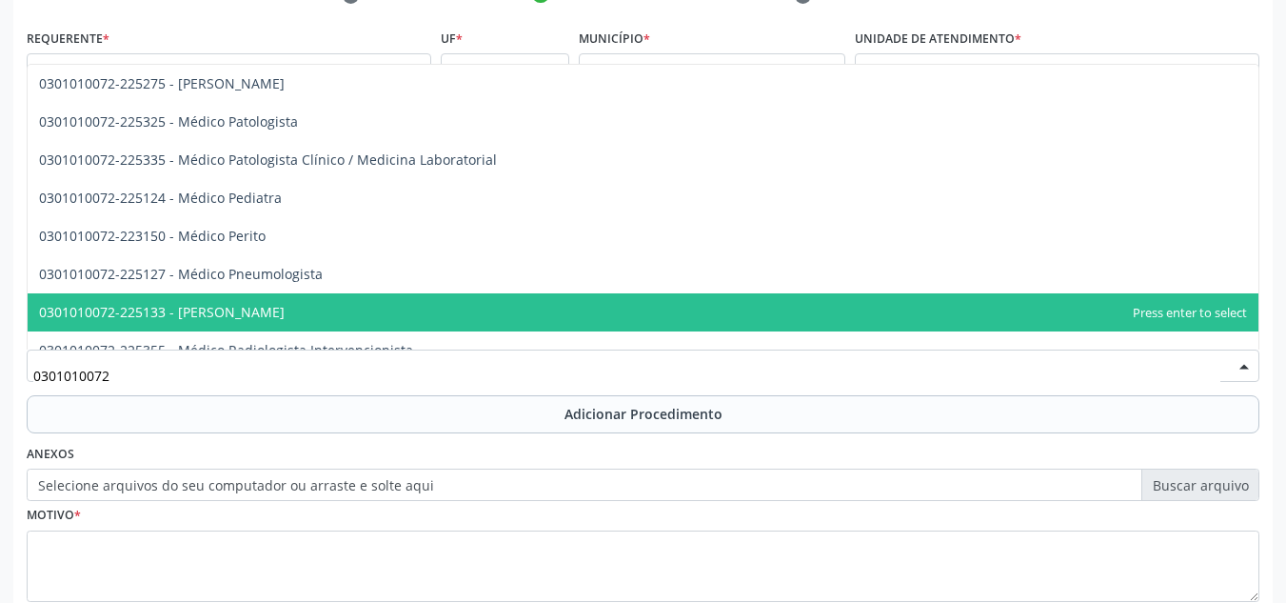
click at [398, 313] on span "0301010072-225133 - [PERSON_NAME]" at bounding box center [643, 312] width 1231 height 38
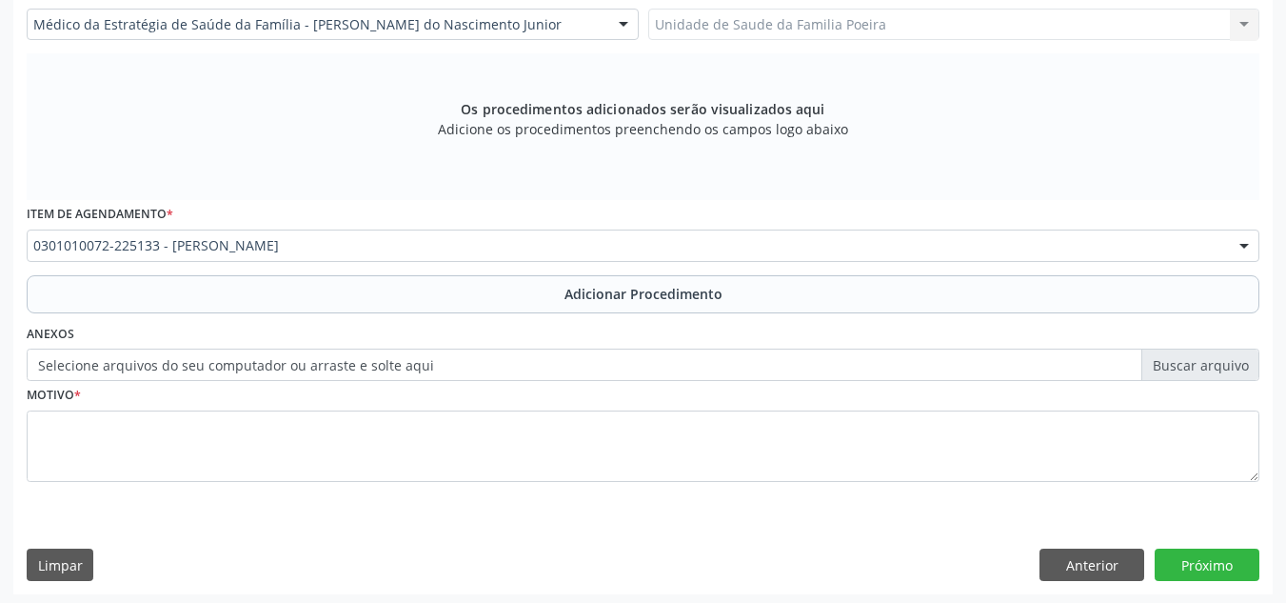
scroll to position [541, 0]
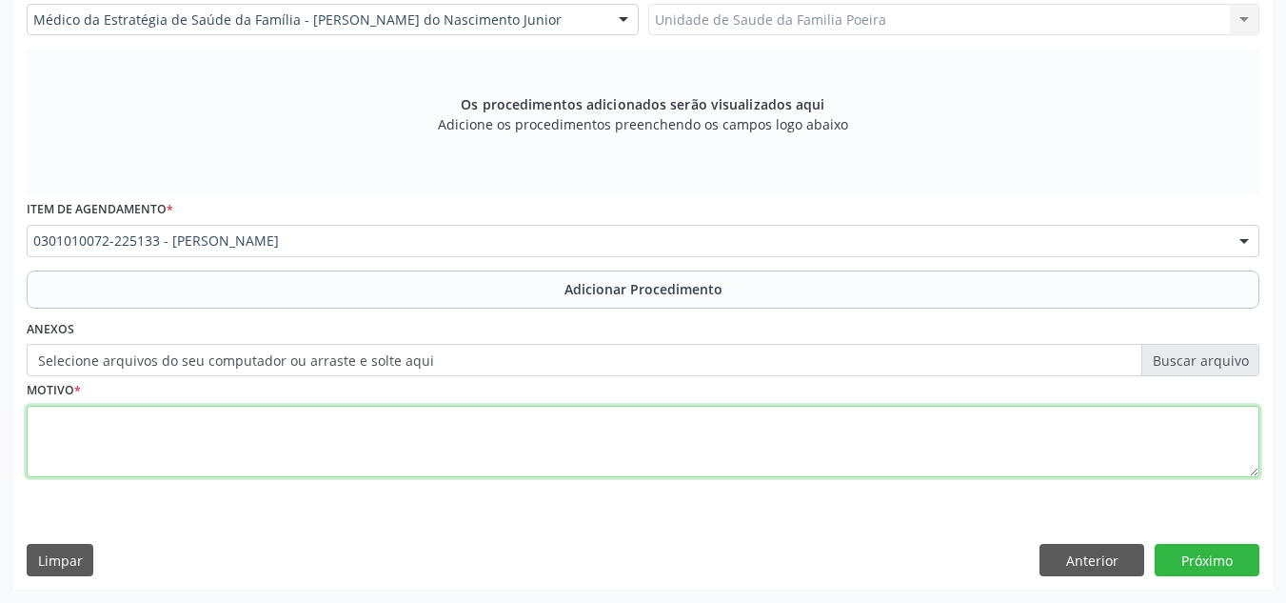
click at [365, 443] on textarea at bounding box center [643, 442] width 1233 height 72
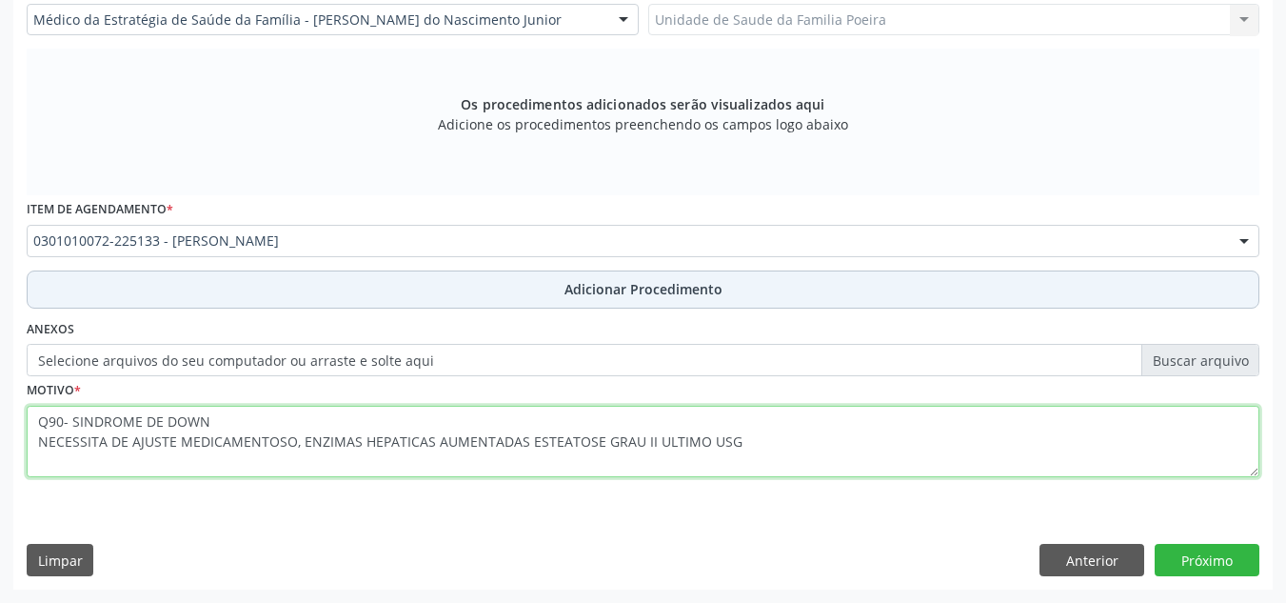
type textarea "Q90- SINDROME DE DOWN NECESSITA DE AJUSTE MEDICAMENTOSO, ENZIMAS HEPATICAS AUME…"
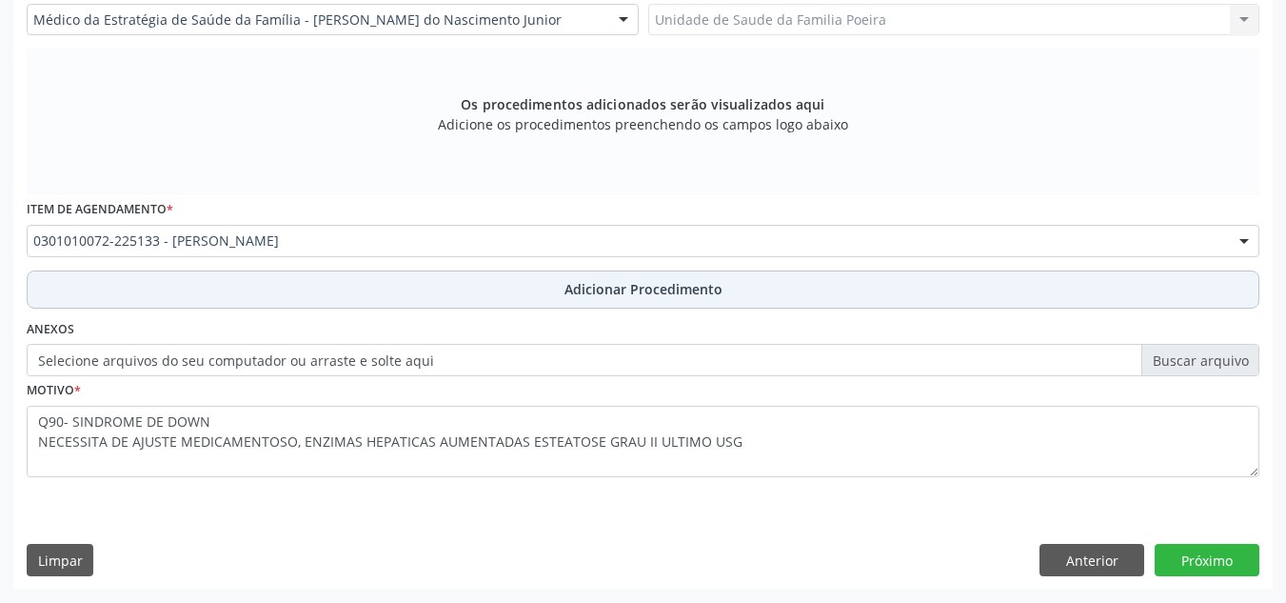
click at [422, 287] on button "Adicionar Procedimento" at bounding box center [643, 289] width 1233 height 38
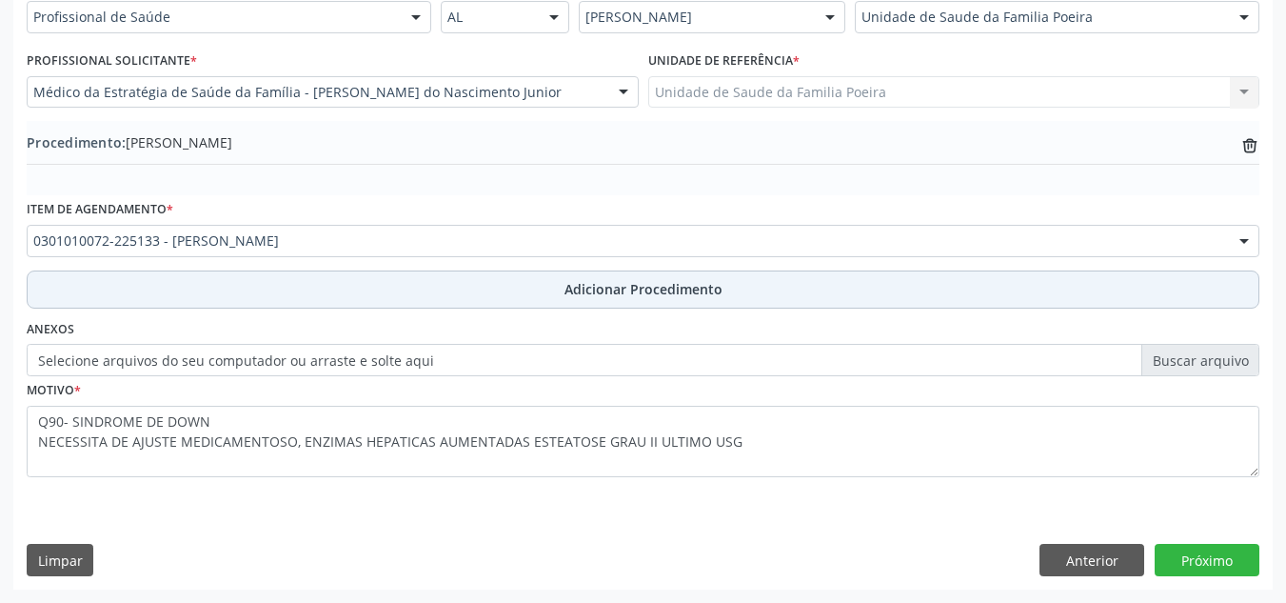
scroll to position [468, 0]
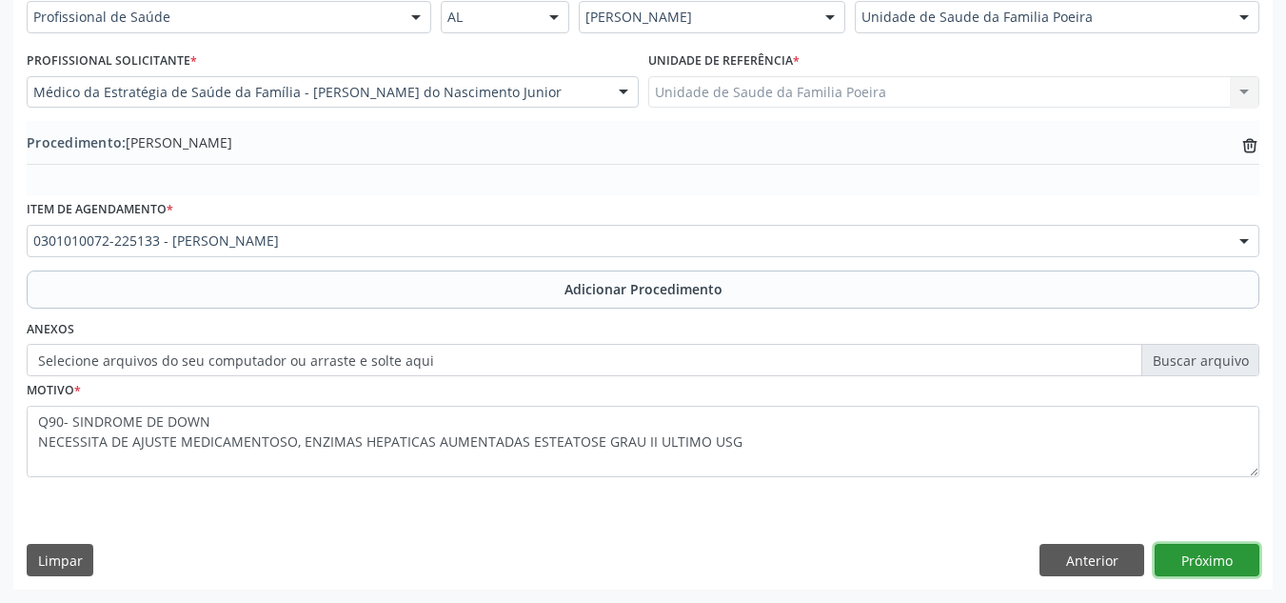
click at [1208, 553] on button "Próximo" at bounding box center [1207, 560] width 105 height 32
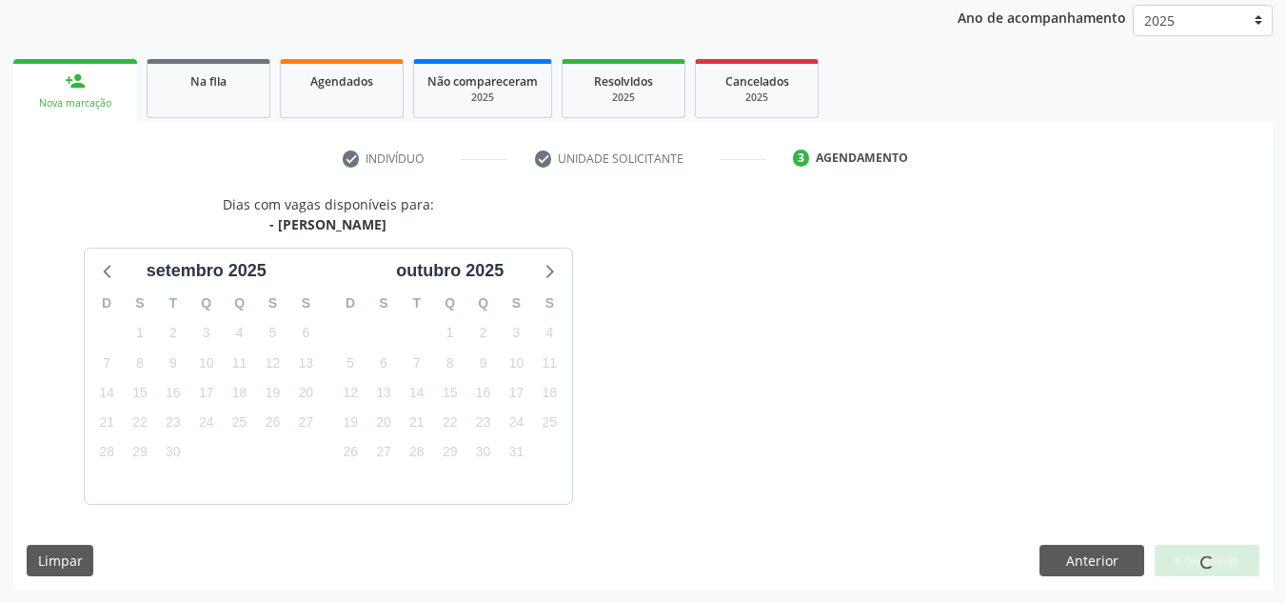
scroll to position [308, 0]
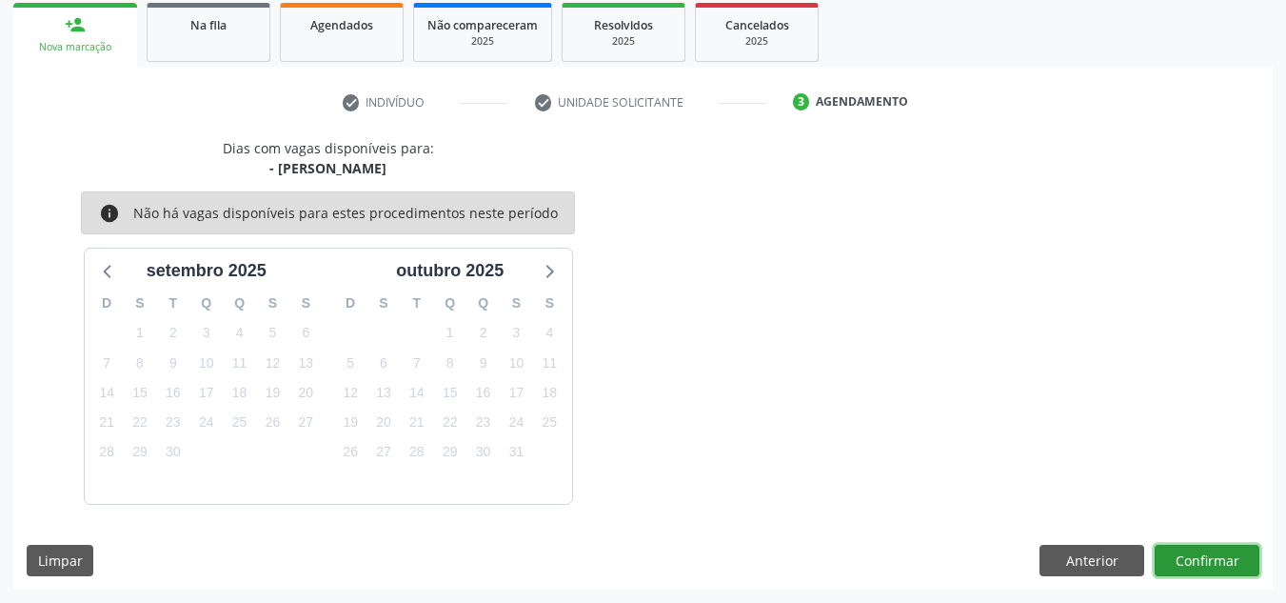
click at [1185, 557] on button "Confirmar" at bounding box center [1207, 561] width 105 height 32
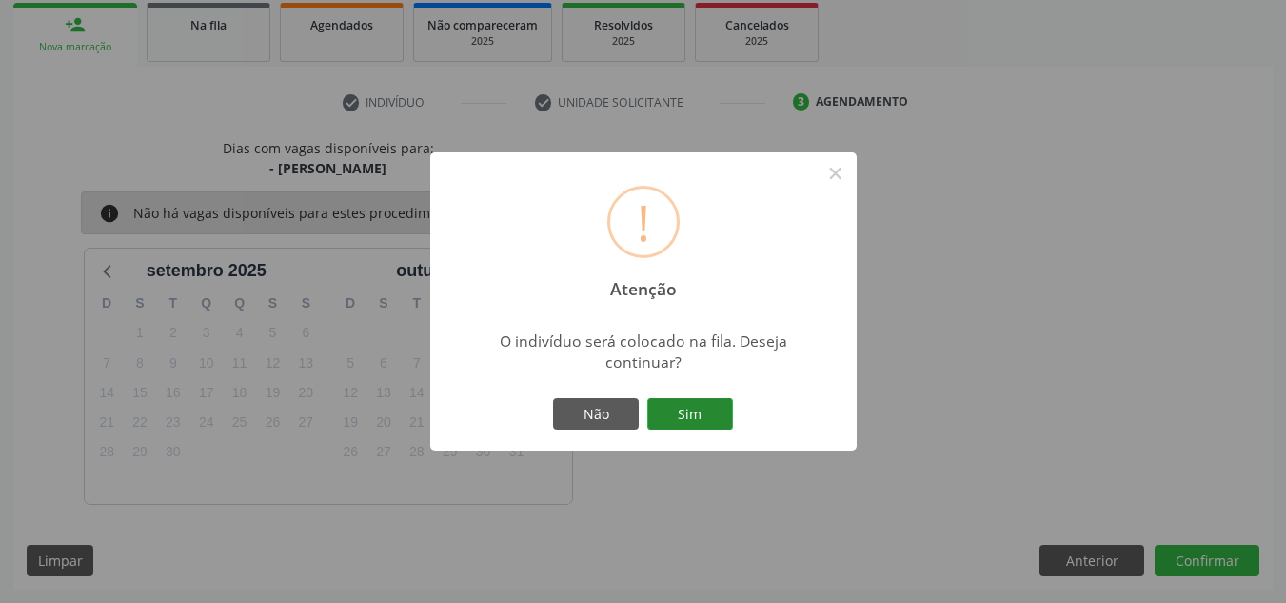
click at [705, 418] on button "Sim" at bounding box center [690, 414] width 86 height 32
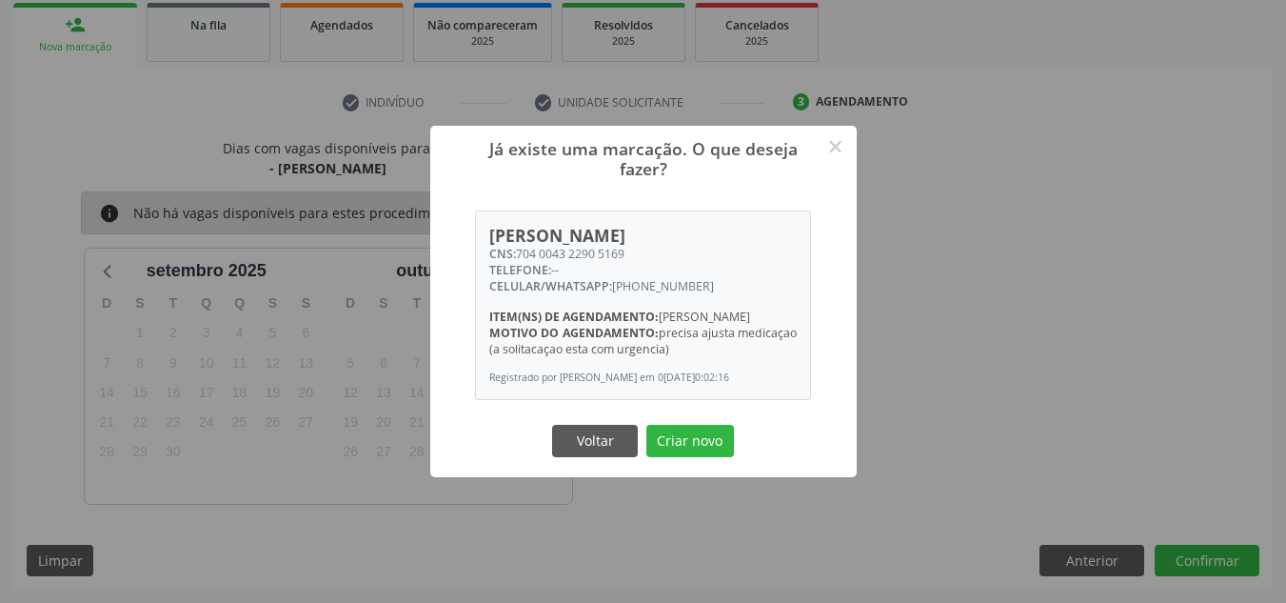
drag, startPoint x: 525, startPoint y: 249, endPoint x: 630, endPoint y: 241, distance: 106.0
click at [630, 246] on div "CNS: 704 0043 2290 5169" at bounding box center [643, 254] width 308 height 16
copy div "704 0043 2290 5169"
click at [705, 447] on button "Criar novo" at bounding box center [690, 441] width 88 height 32
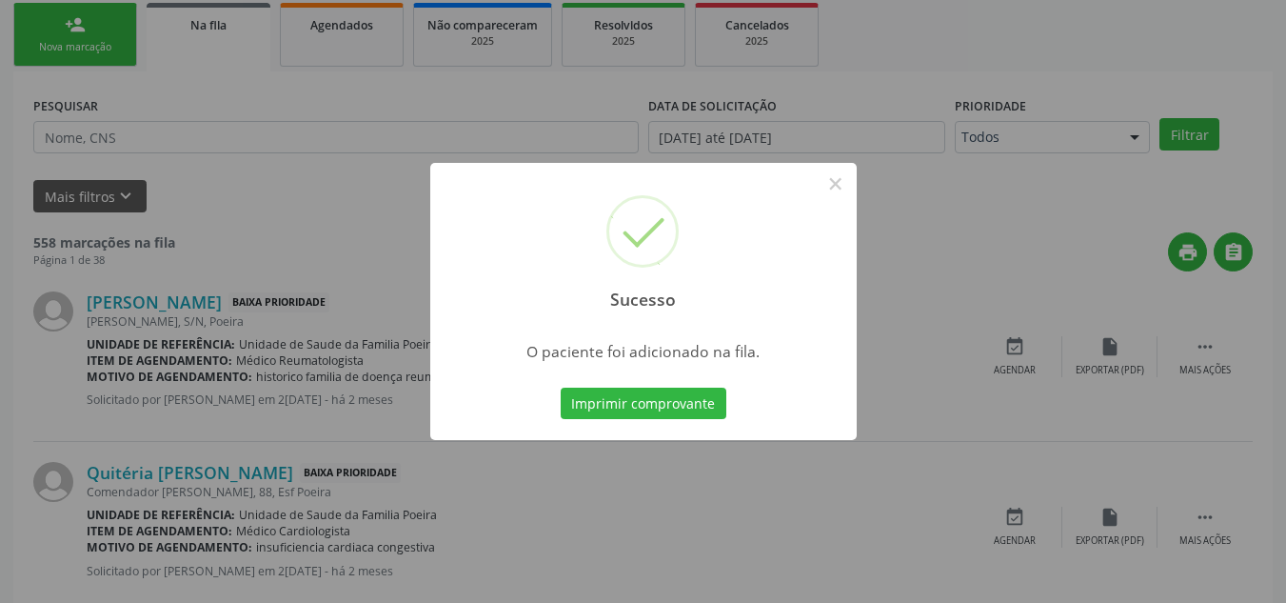
scroll to position [52, 0]
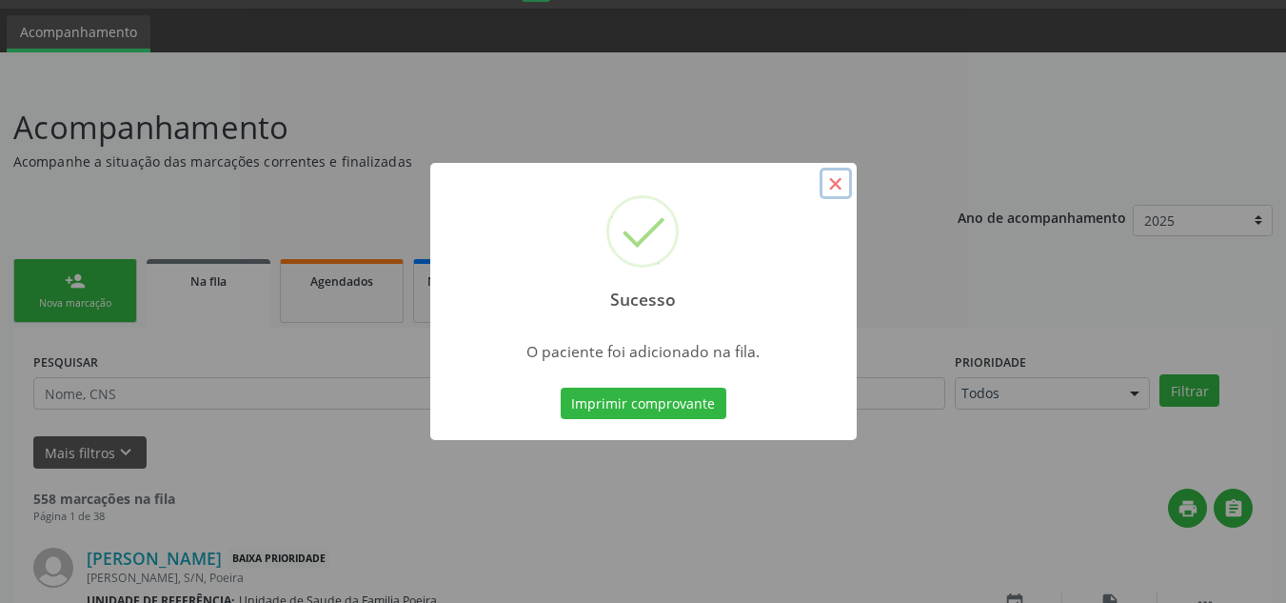
click at [839, 183] on button "×" at bounding box center [836, 184] width 32 height 32
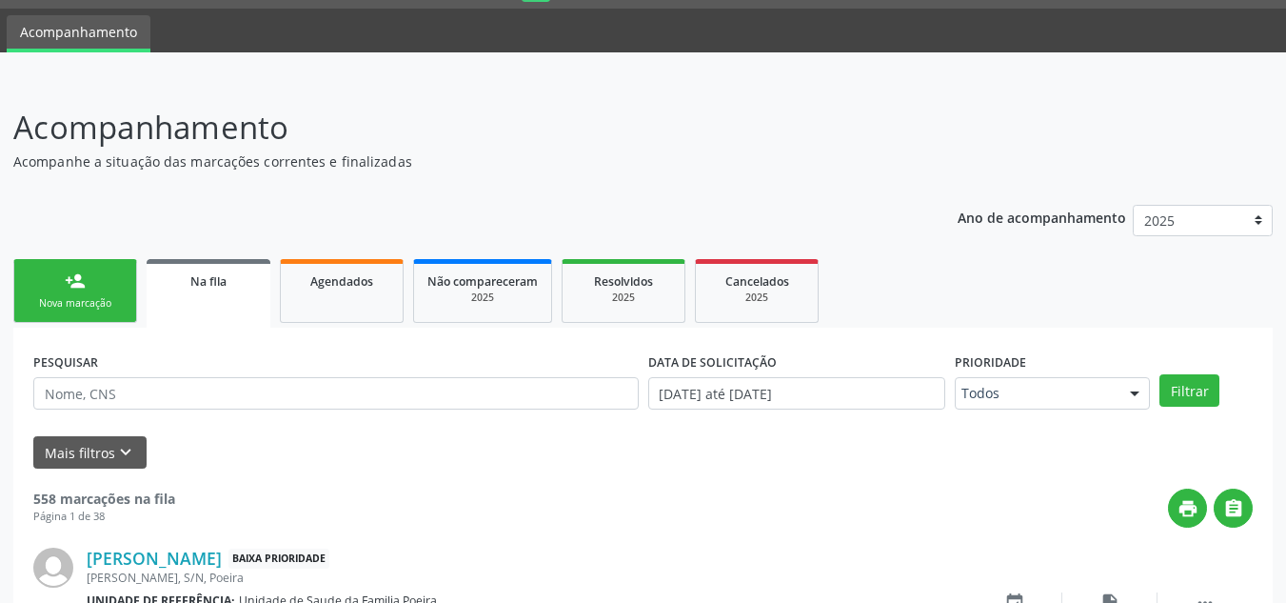
click at [69, 314] on link "person_add Nova marcação" at bounding box center [75, 291] width 124 height 64
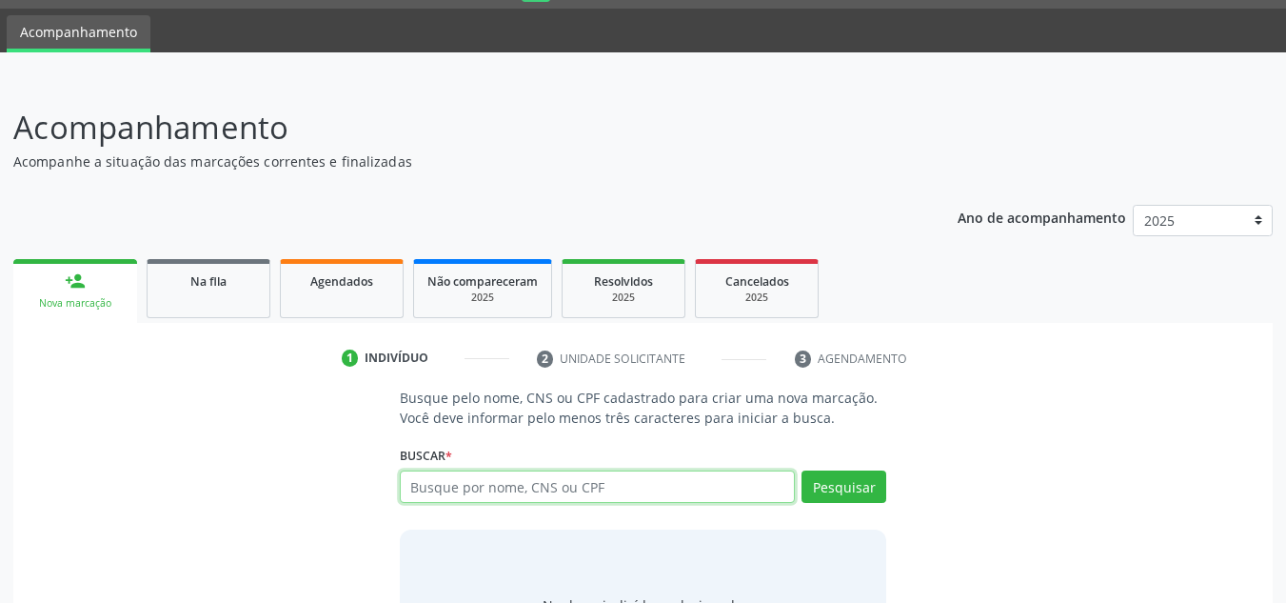
click at [527, 486] on input "text" at bounding box center [598, 486] width 396 height 32
type input "709200251485839"
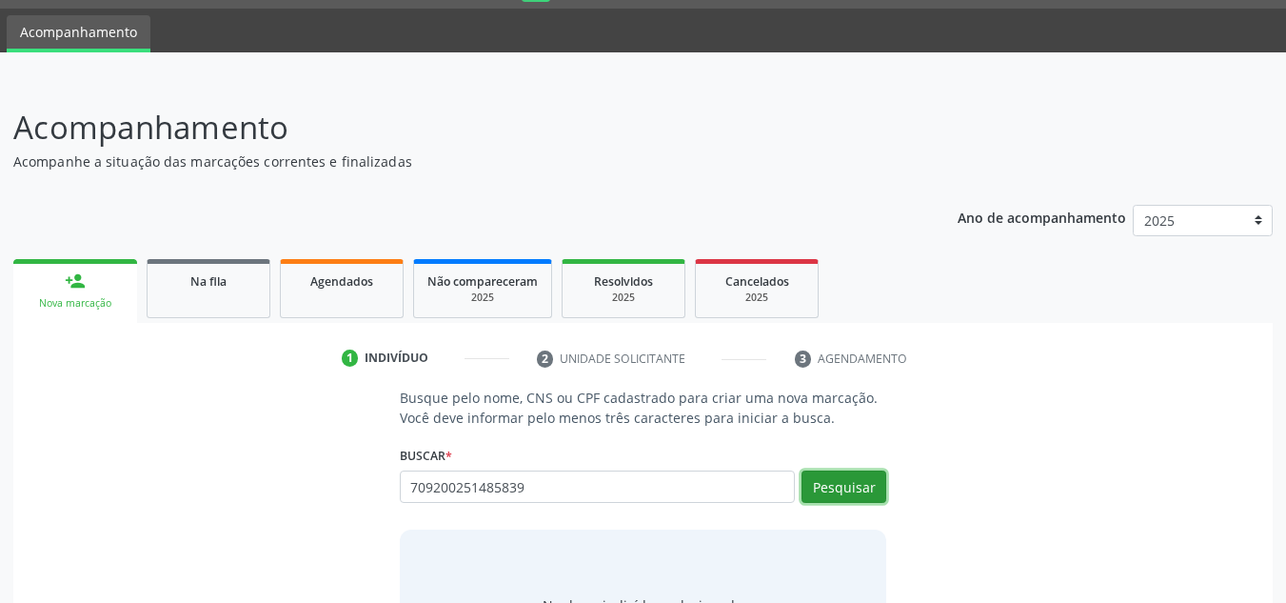
click at [838, 493] on button "Pesquisar" at bounding box center [844, 486] width 85 height 32
type input "709200251485834"
click at [860, 511] on div "Pesquisar" at bounding box center [840, 493] width 91 height 46
click at [857, 494] on button "Pesquisar" at bounding box center [844, 486] width 85 height 32
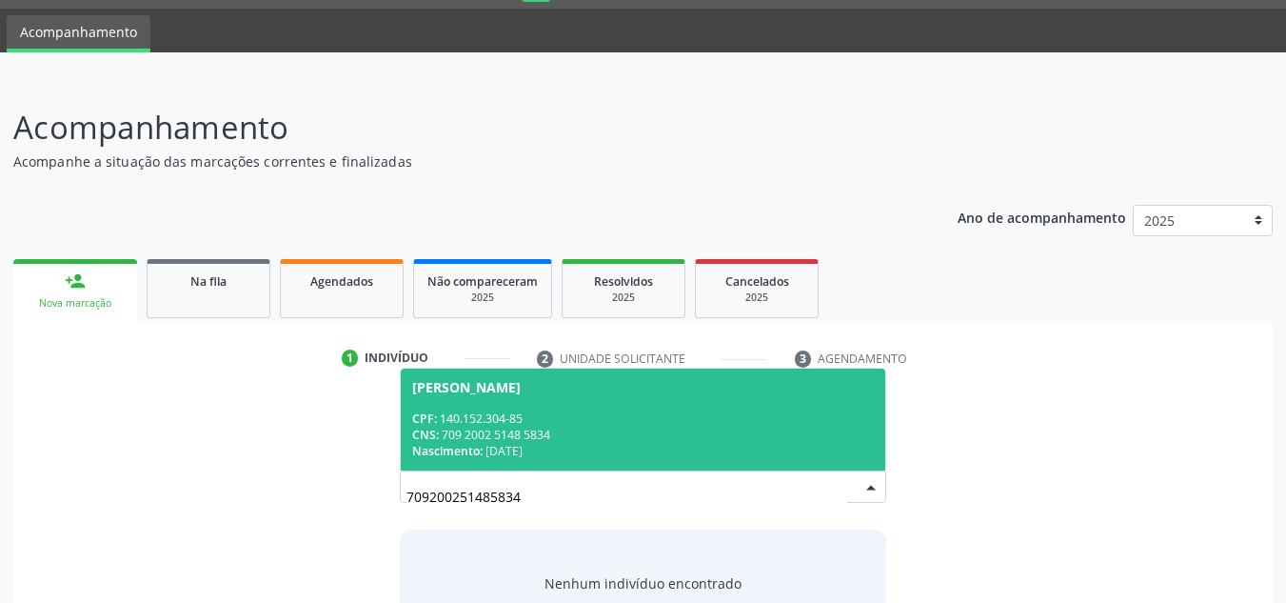
click at [510, 413] on div "CPF: 140.152.304-85" at bounding box center [643, 418] width 463 height 16
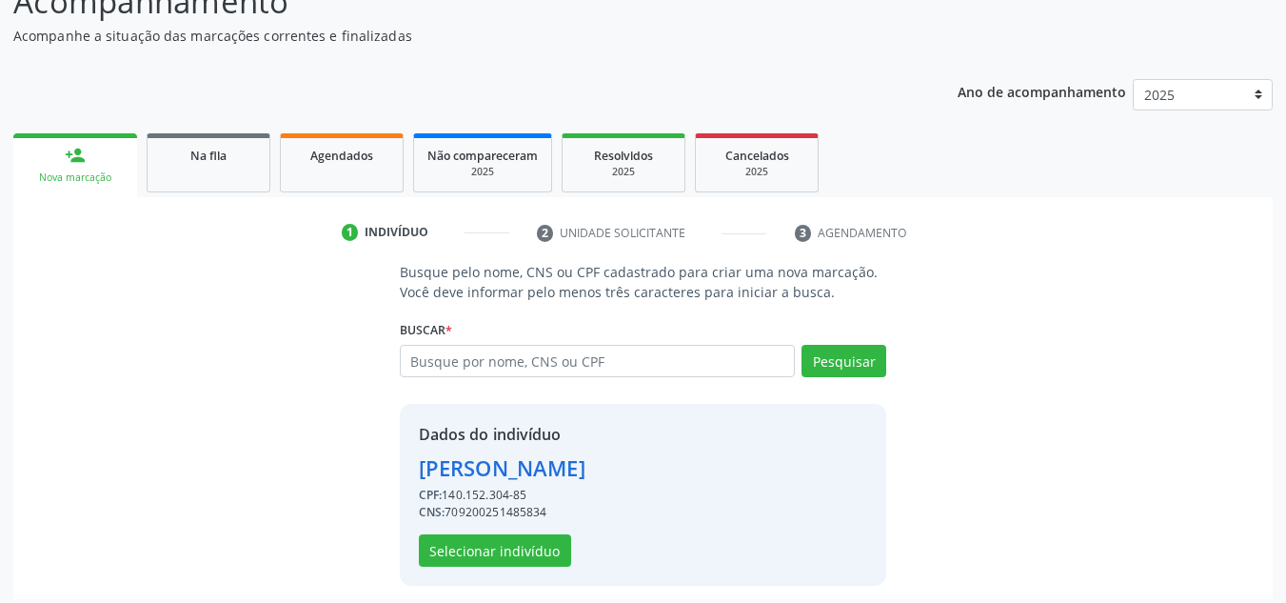
scroll to position [188, 0]
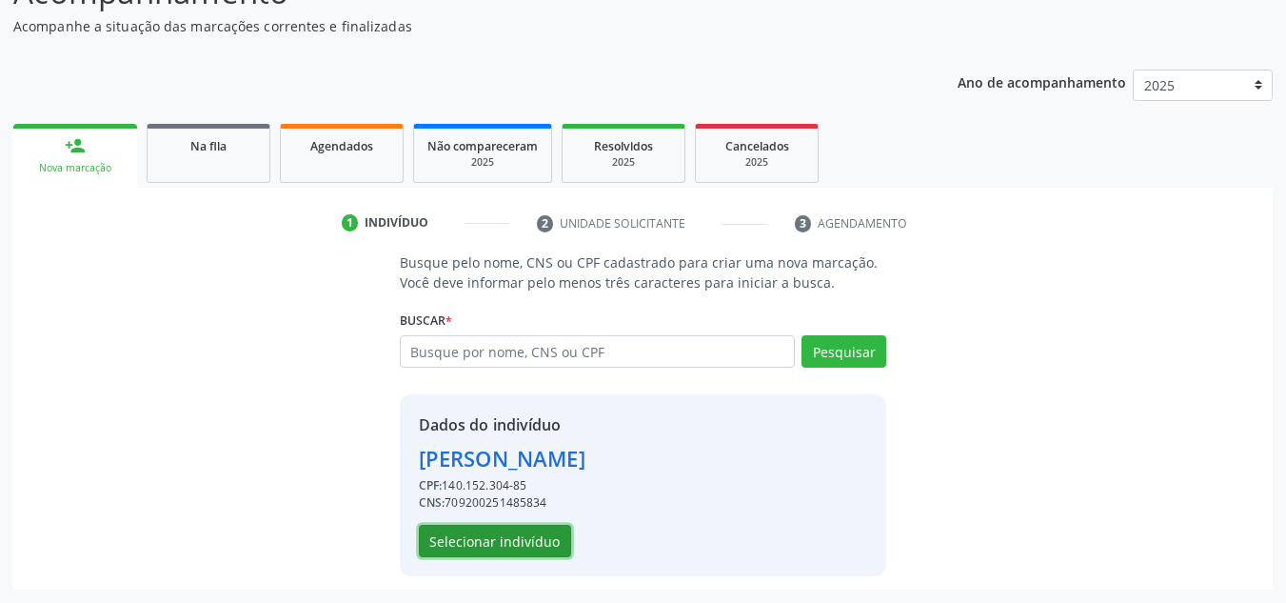
click at [467, 546] on button "Selecionar indivíduo" at bounding box center [495, 541] width 152 height 32
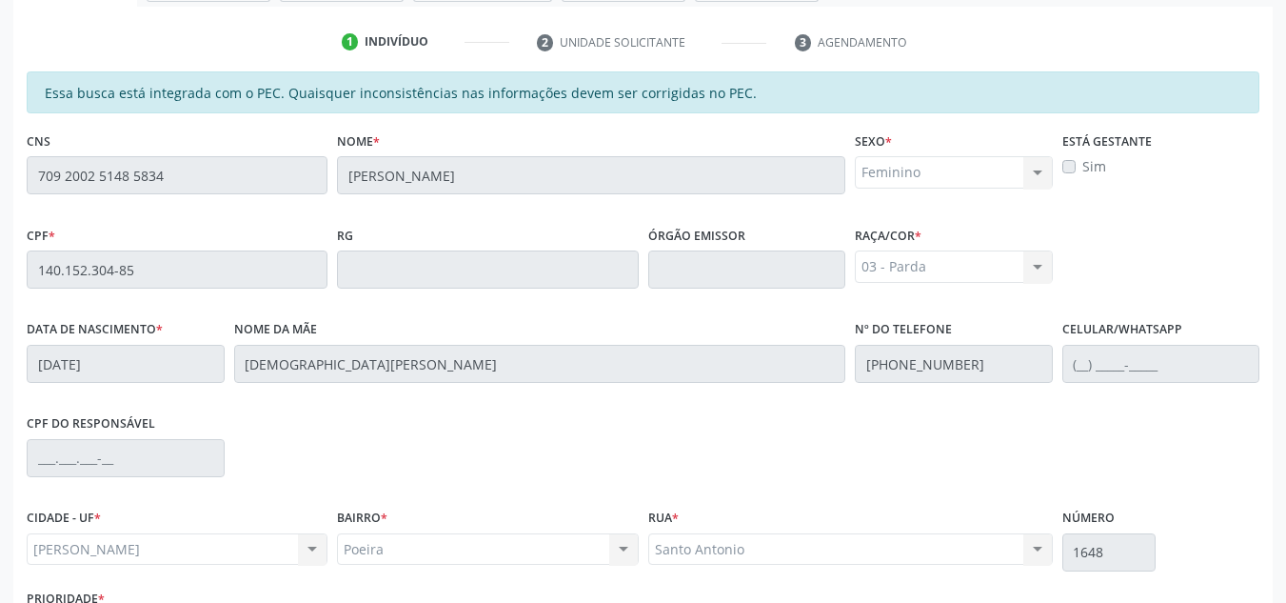
scroll to position [511, 0]
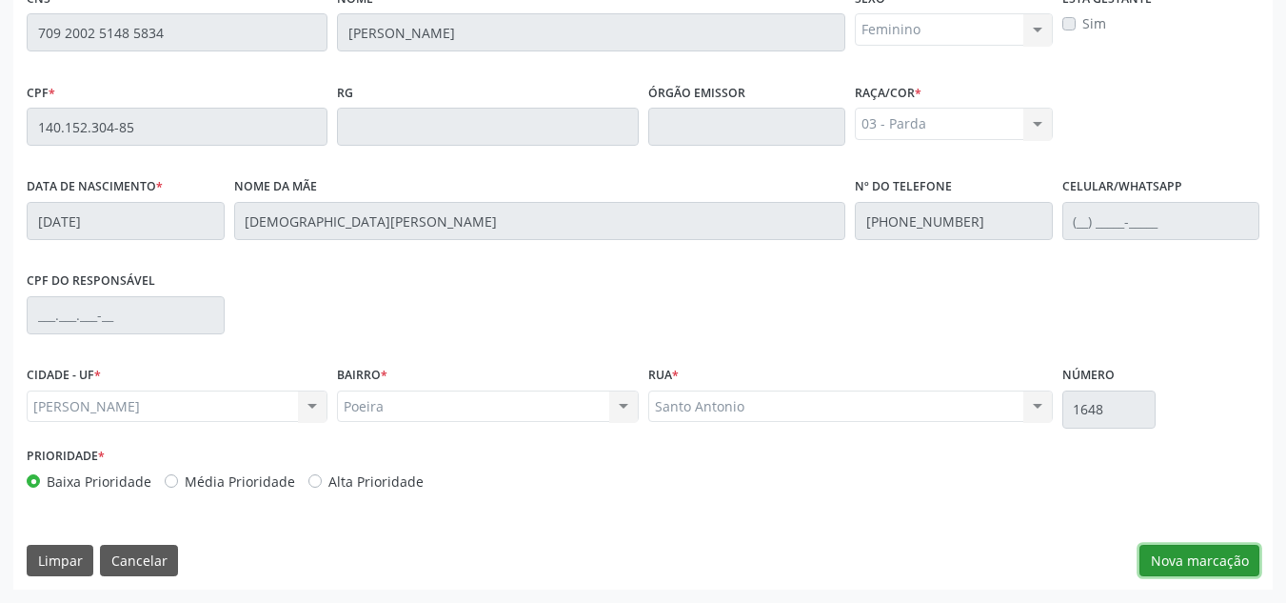
click at [1188, 555] on button "Nova marcação" at bounding box center [1200, 561] width 120 height 32
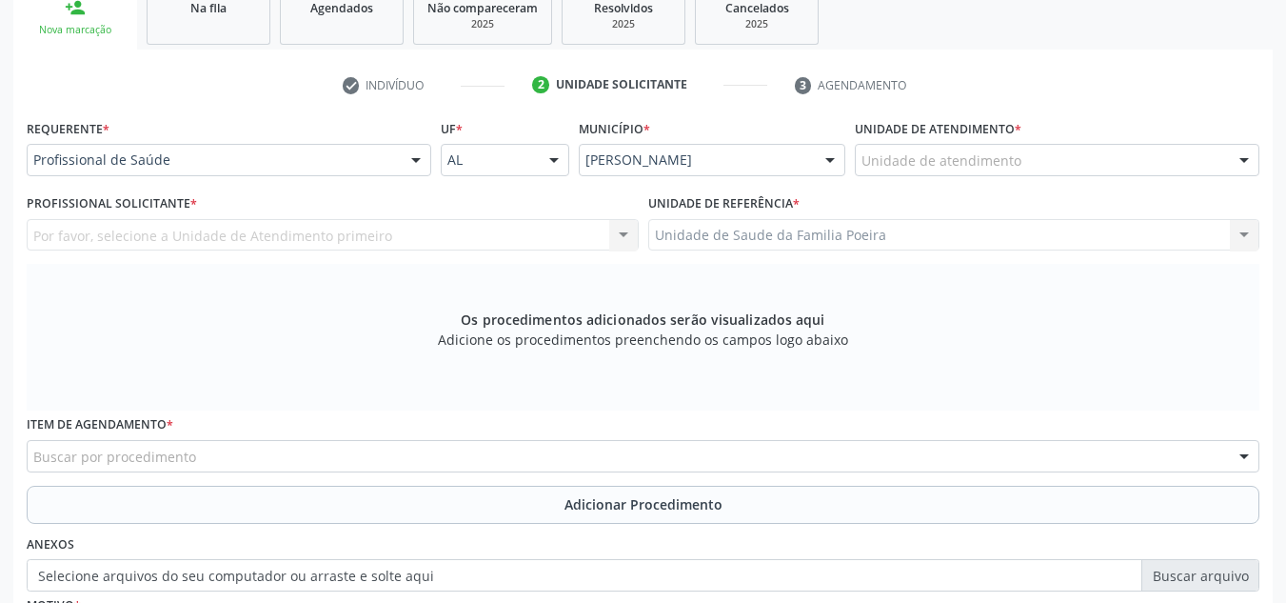
scroll to position [321, 0]
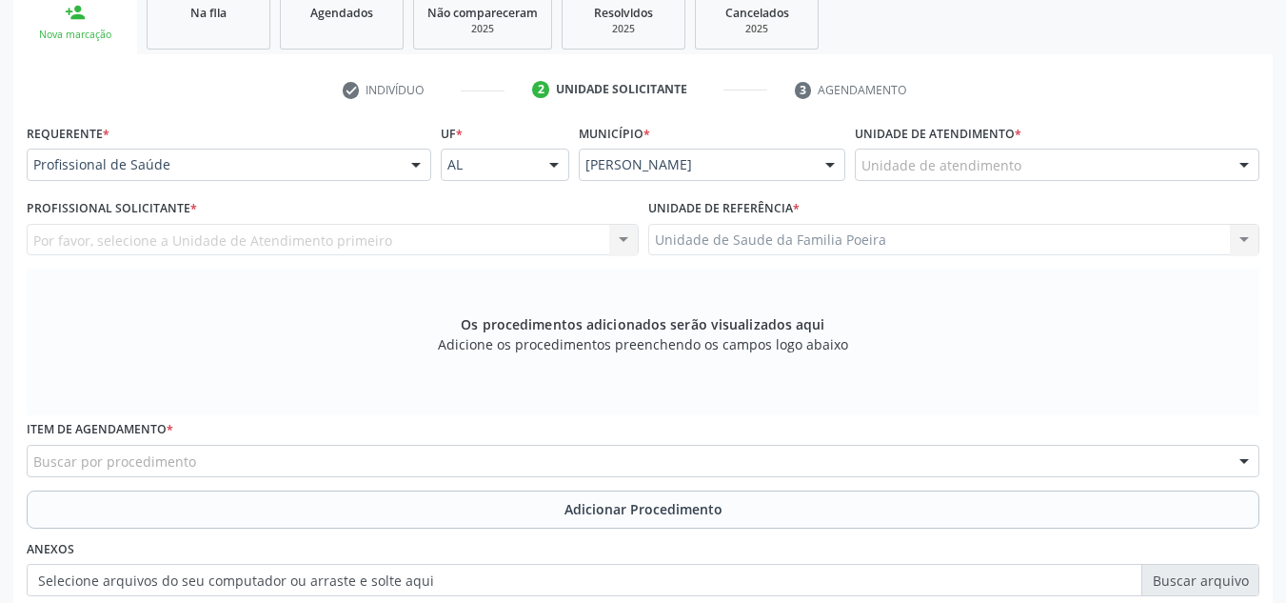
click at [1110, 170] on div "Unidade de atendimento" at bounding box center [1057, 165] width 405 height 32
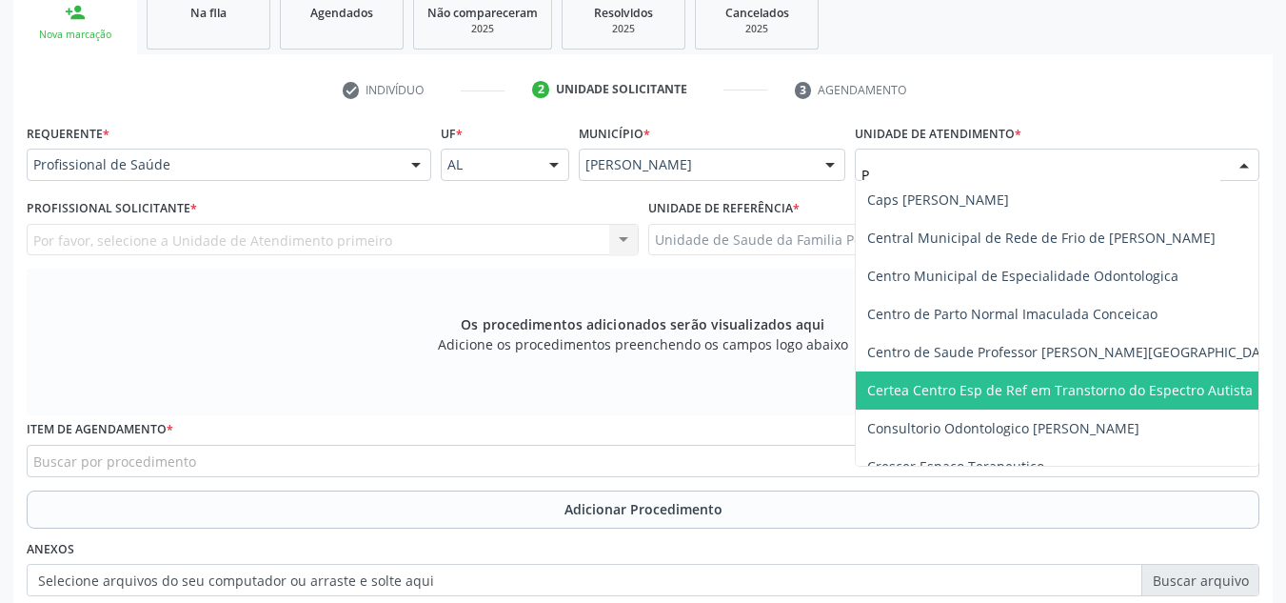
type input "PO"
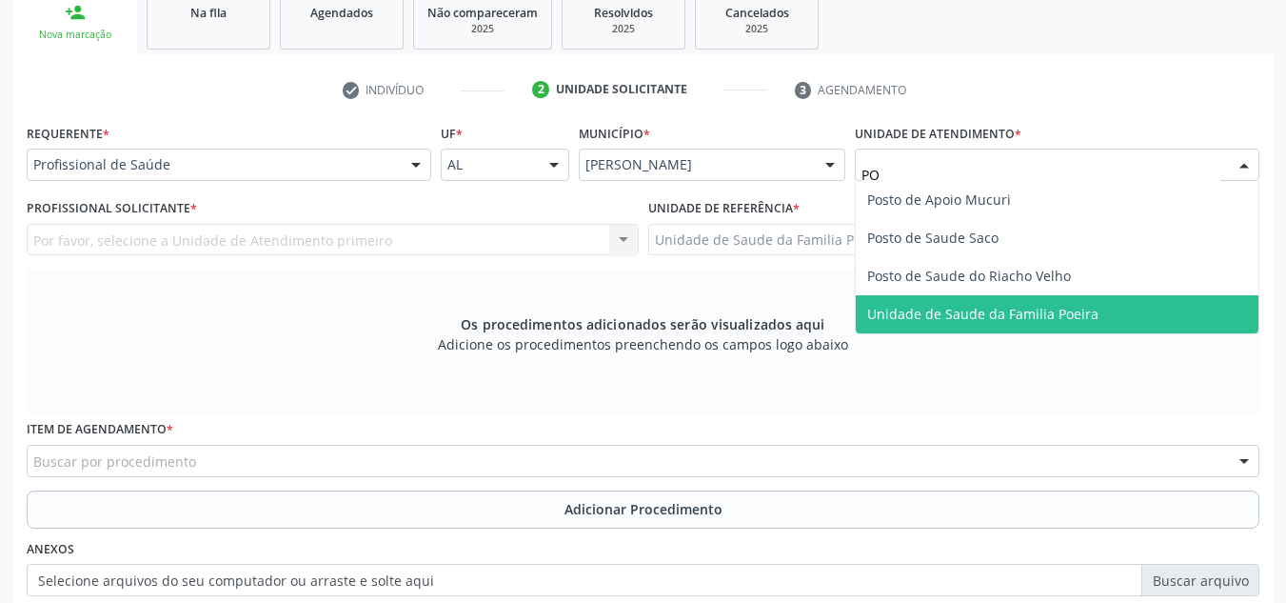
drag, startPoint x: 1068, startPoint y: 312, endPoint x: 878, endPoint y: 261, distance: 197.2
click at [1068, 310] on span "Unidade de Saude da Familia Poeira" at bounding box center [982, 314] width 231 height 18
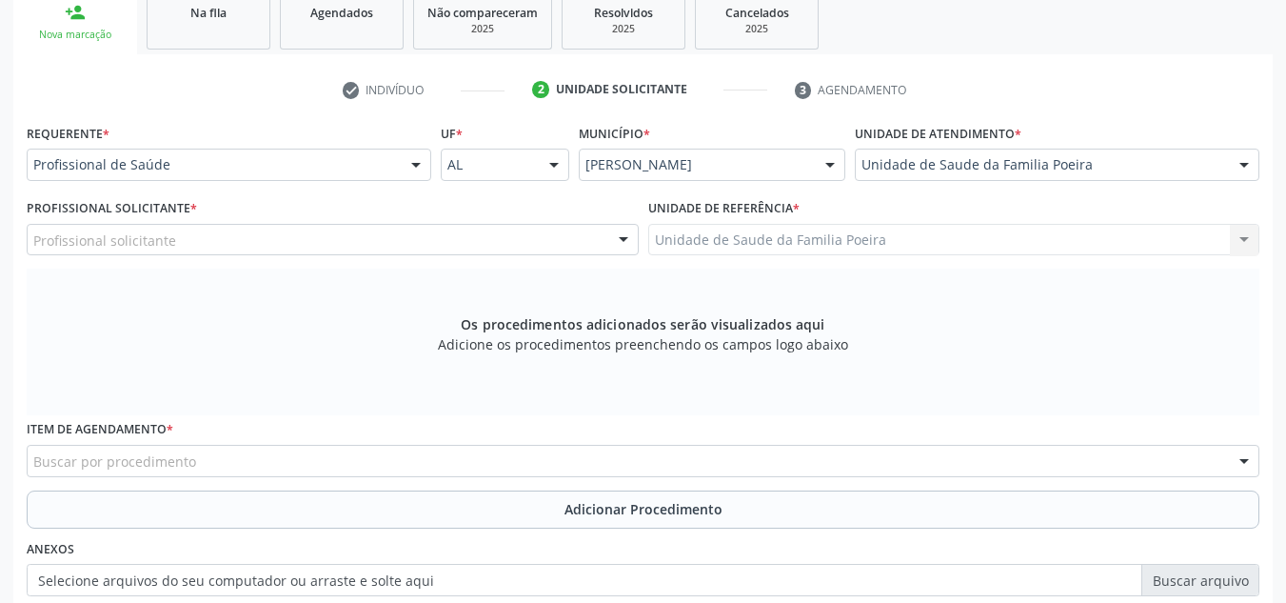
click at [226, 241] on div "Profissional solicitante" at bounding box center [333, 240] width 612 height 32
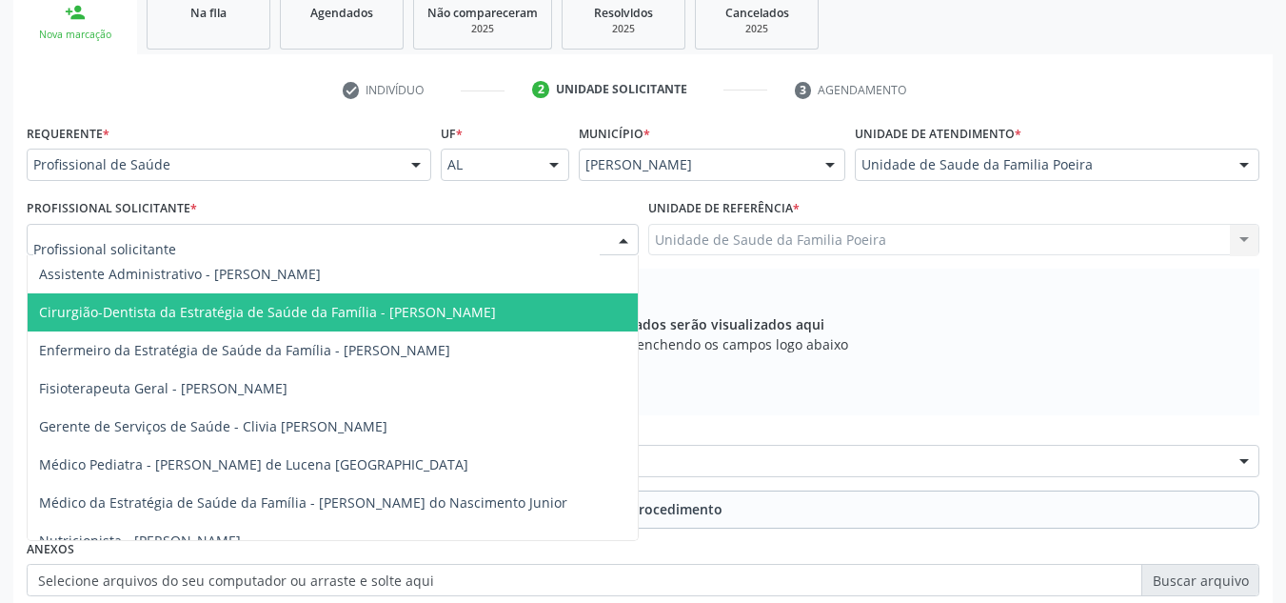
click at [239, 321] on span "Cirurgião-Dentista da Estratégia de Saúde da Família - [PERSON_NAME]" at bounding box center [333, 312] width 610 height 38
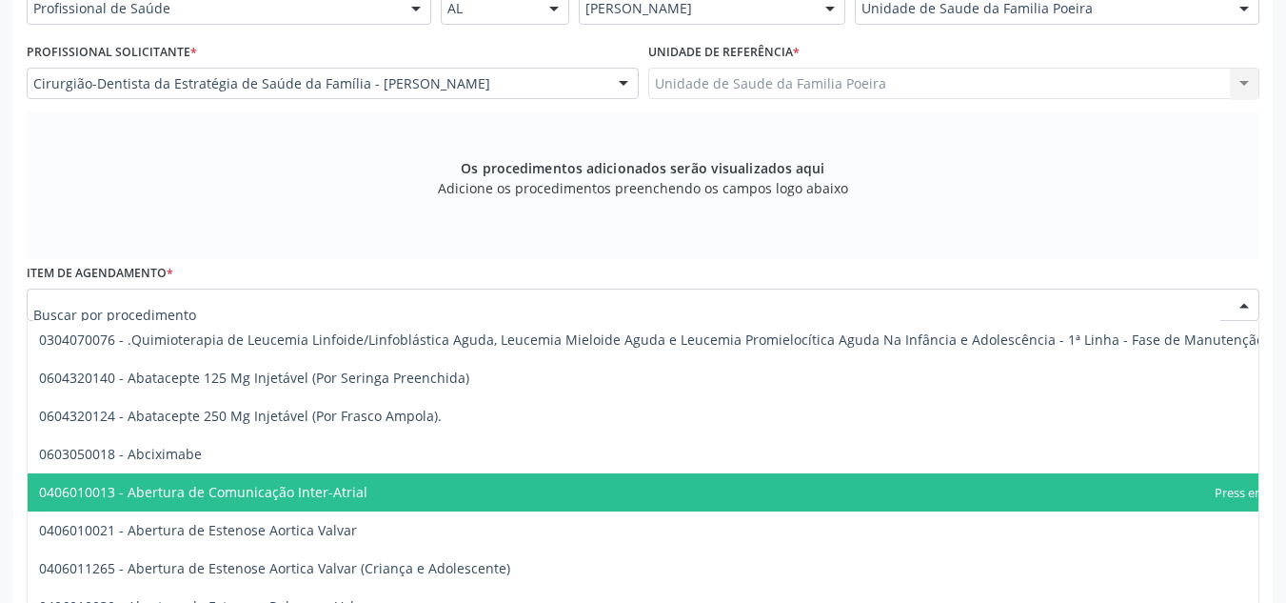
scroll to position [468, 0]
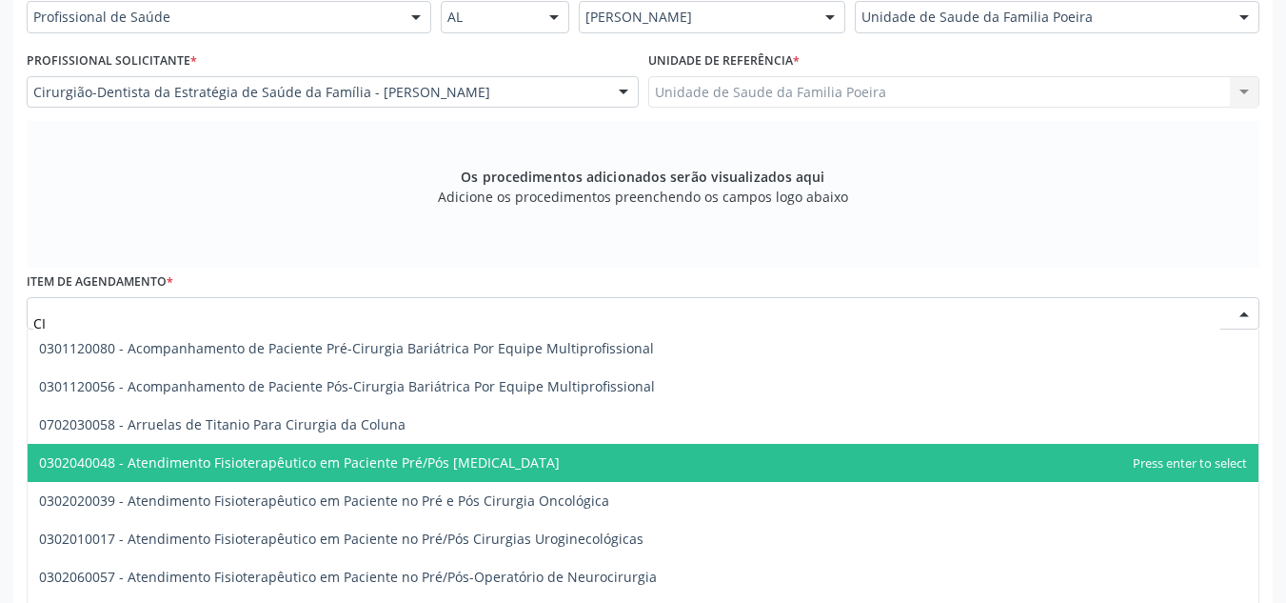
type input "C"
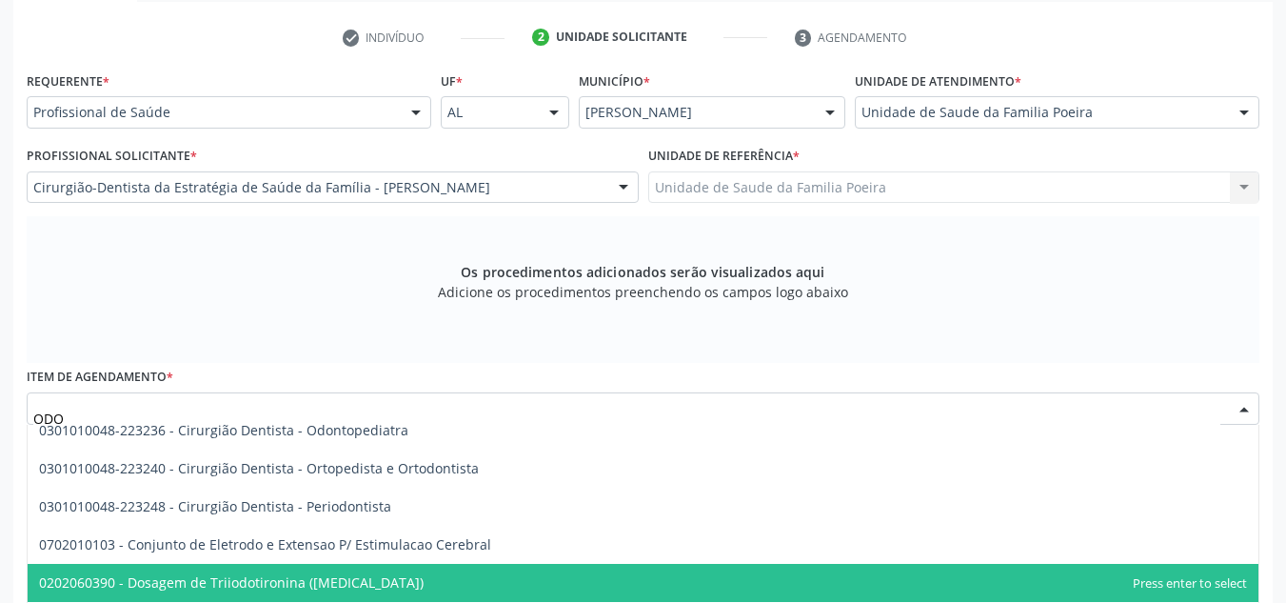
scroll to position [286, 0]
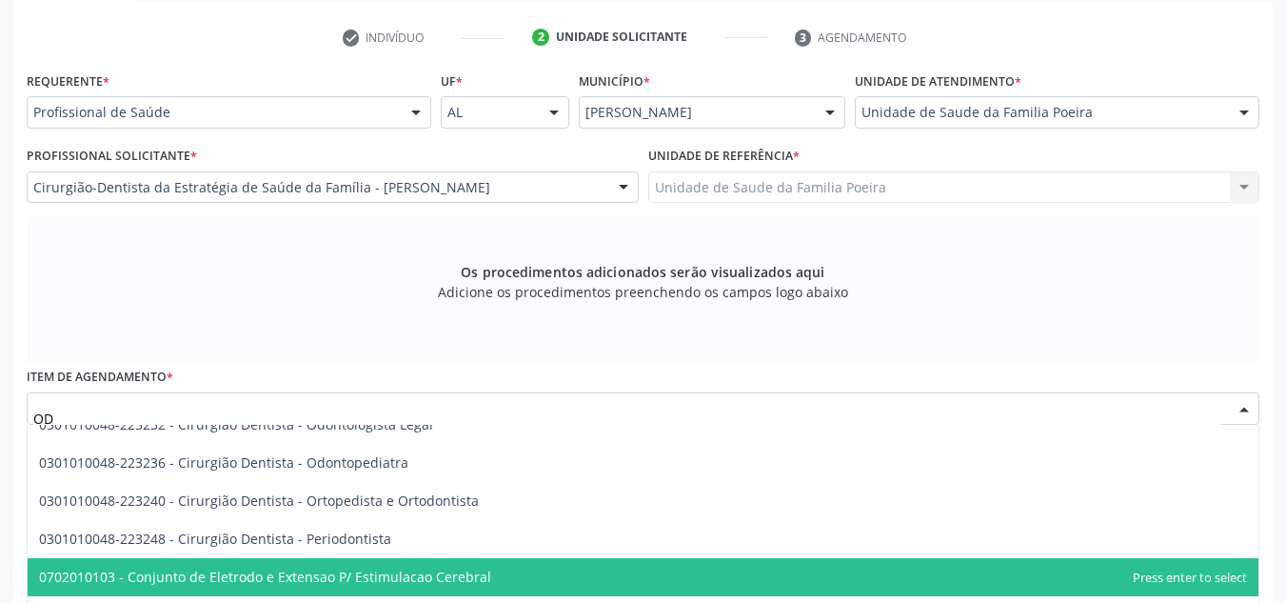
type input "O"
type input "030101003"
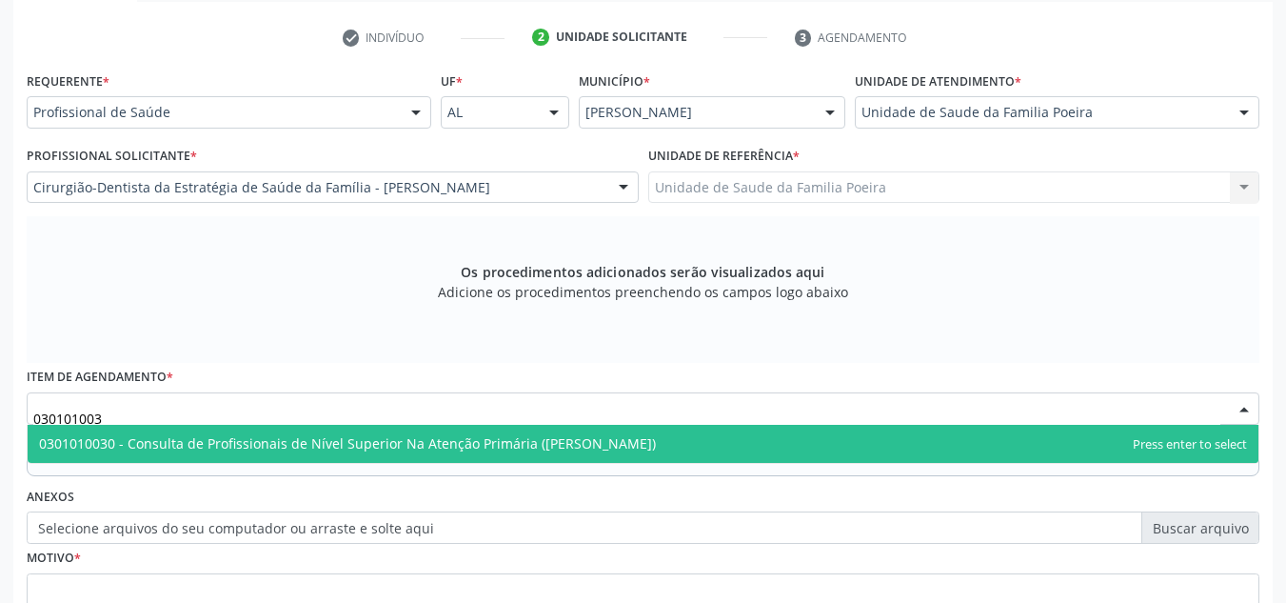
scroll to position [0, 0]
click at [167, 451] on span "0301010030 - Consulta de Profissionais de Nível Superior Na Atenção Primária ([…" at bounding box center [347, 443] width 617 height 18
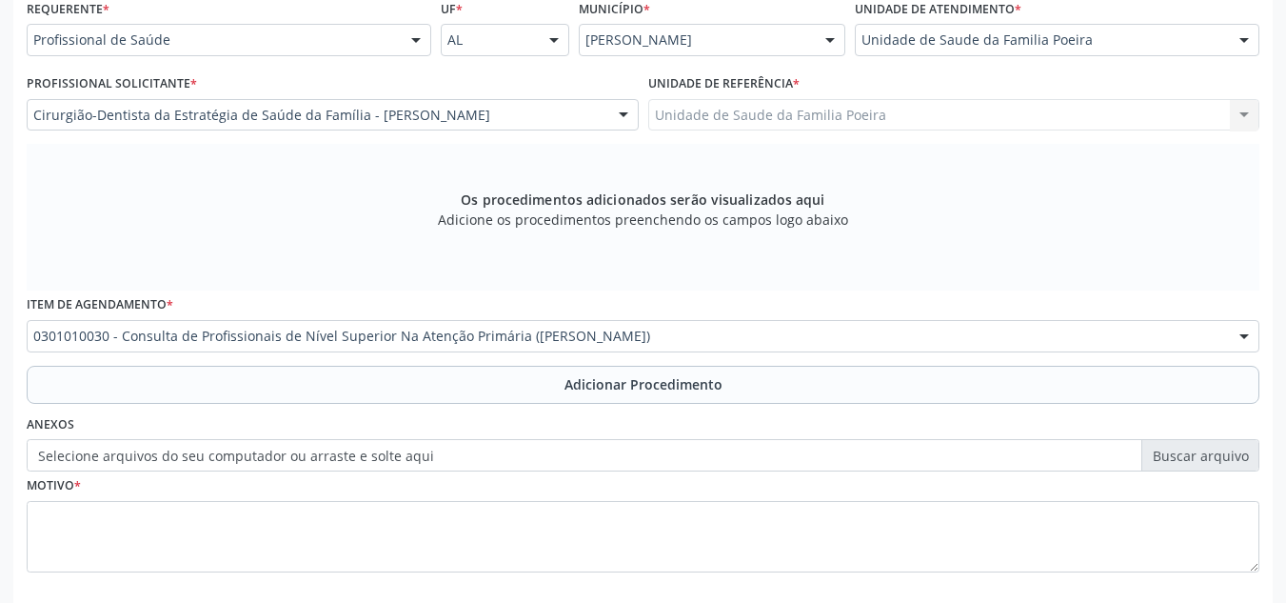
scroll to position [541, 0]
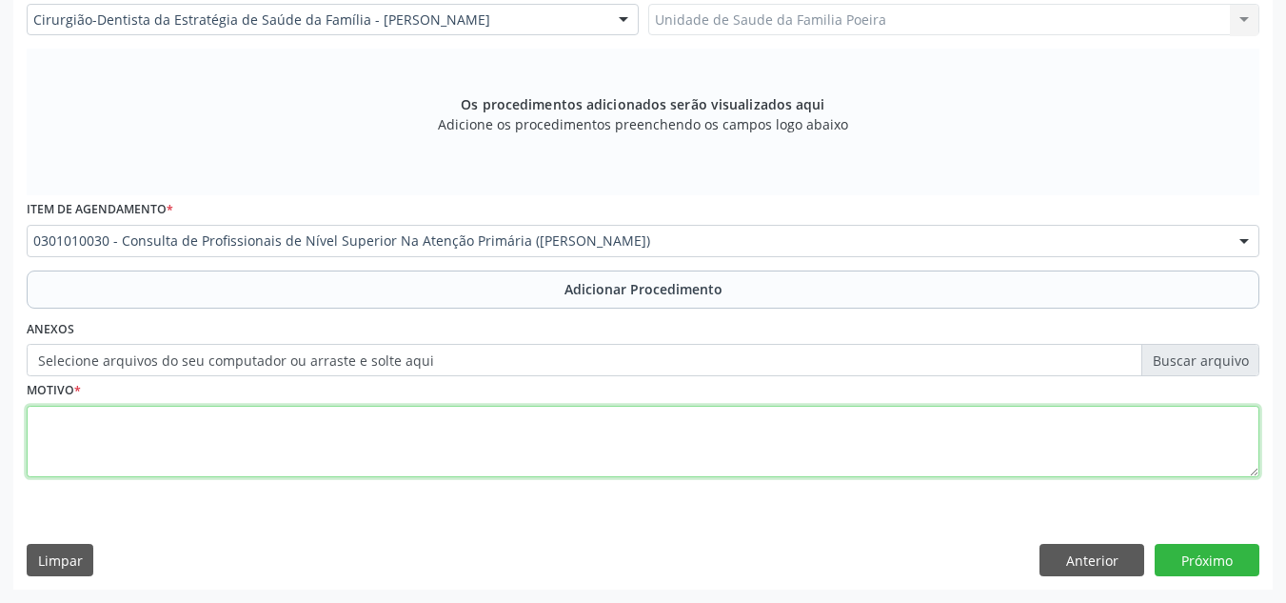
click at [180, 423] on textarea at bounding box center [643, 442] width 1233 height 72
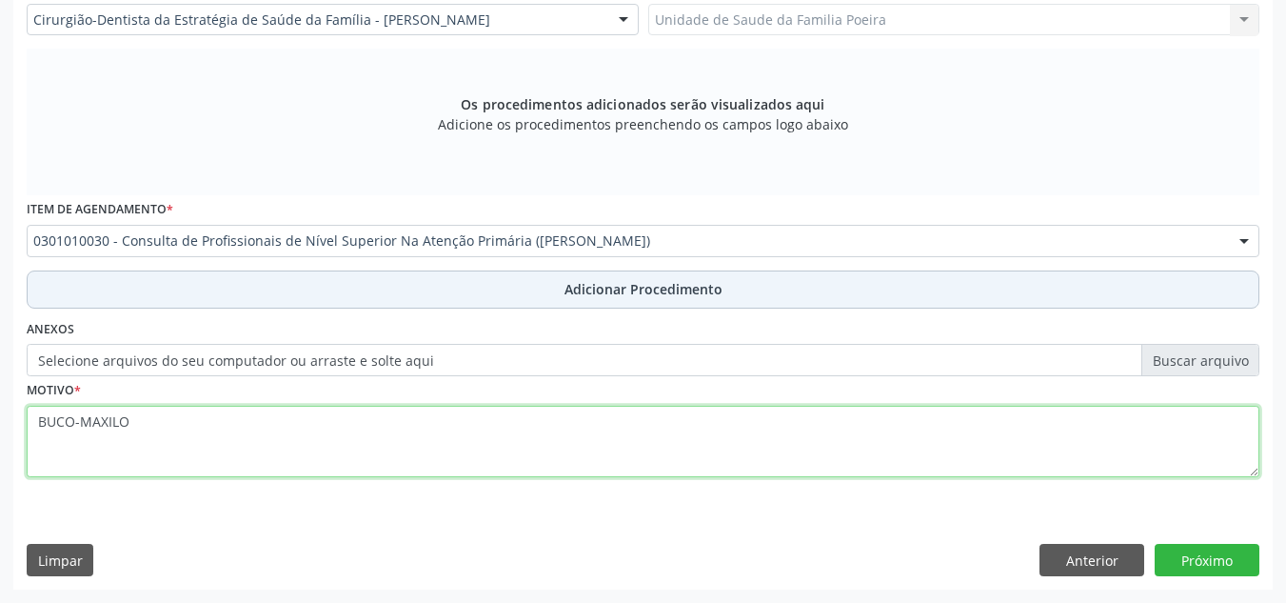
type textarea "BUCO-MAXILO"
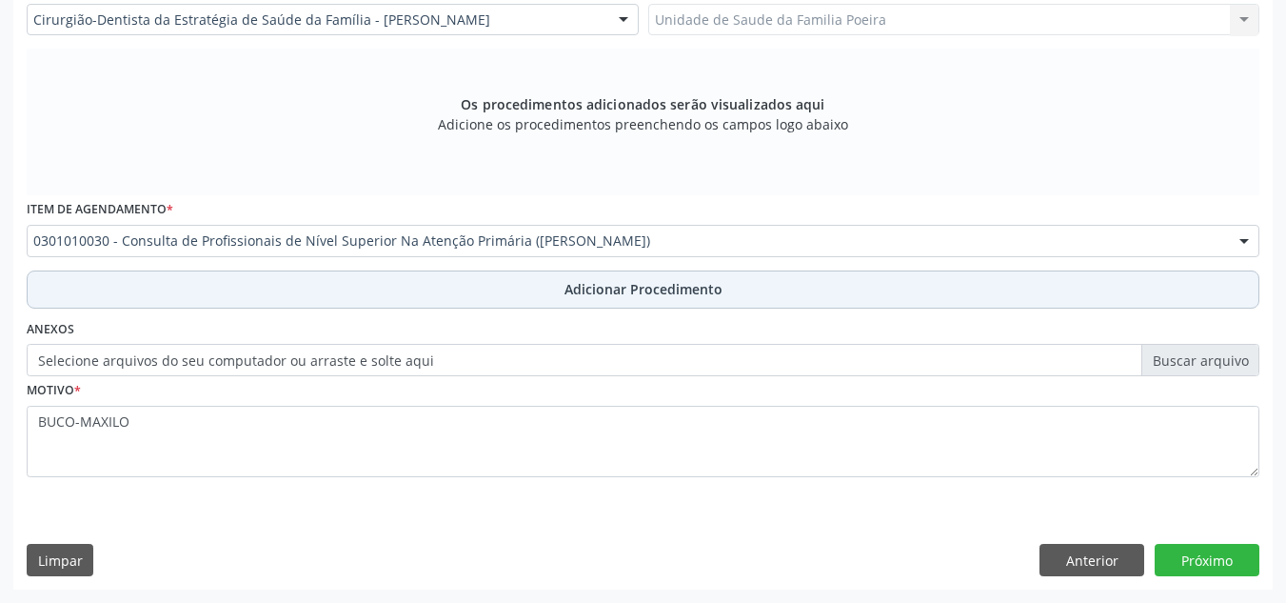
click at [419, 293] on button "Adicionar Procedimento" at bounding box center [643, 289] width 1233 height 38
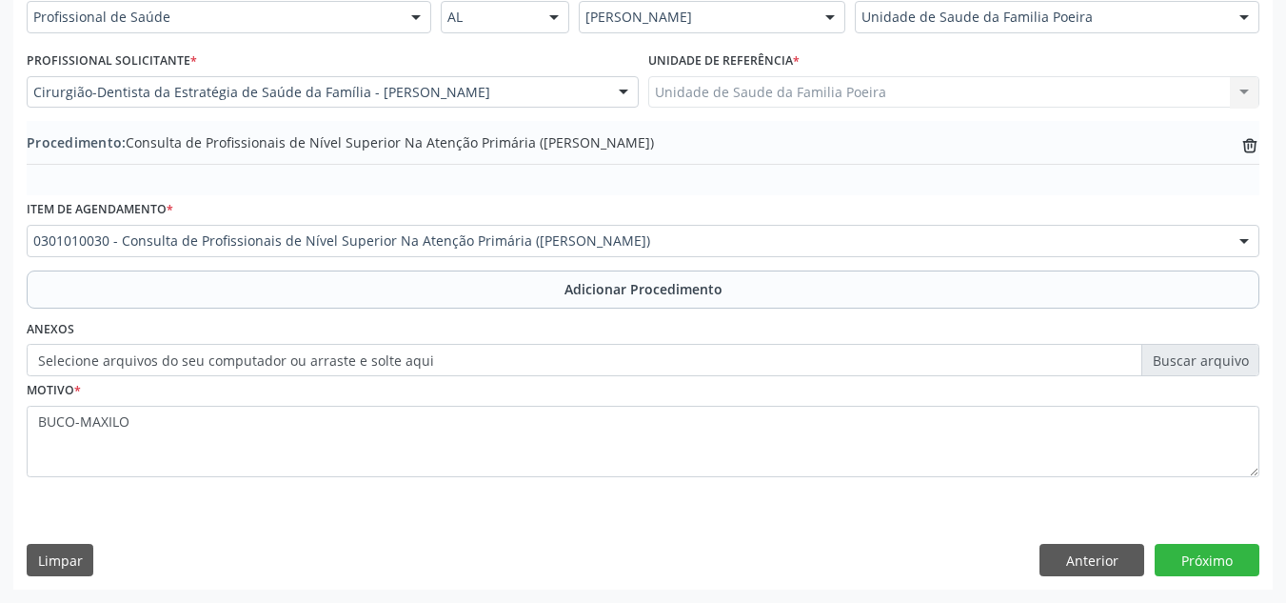
scroll to position [468, 0]
click at [1187, 555] on button "Próximo" at bounding box center [1207, 560] width 105 height 32
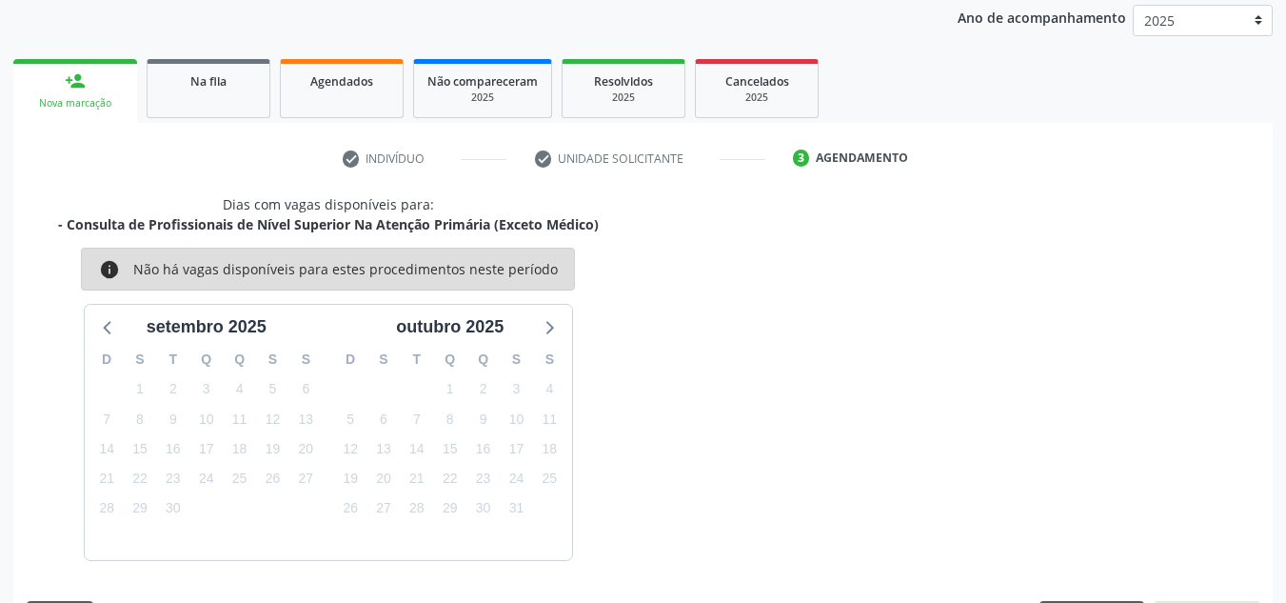
scroll to position [308, 0]
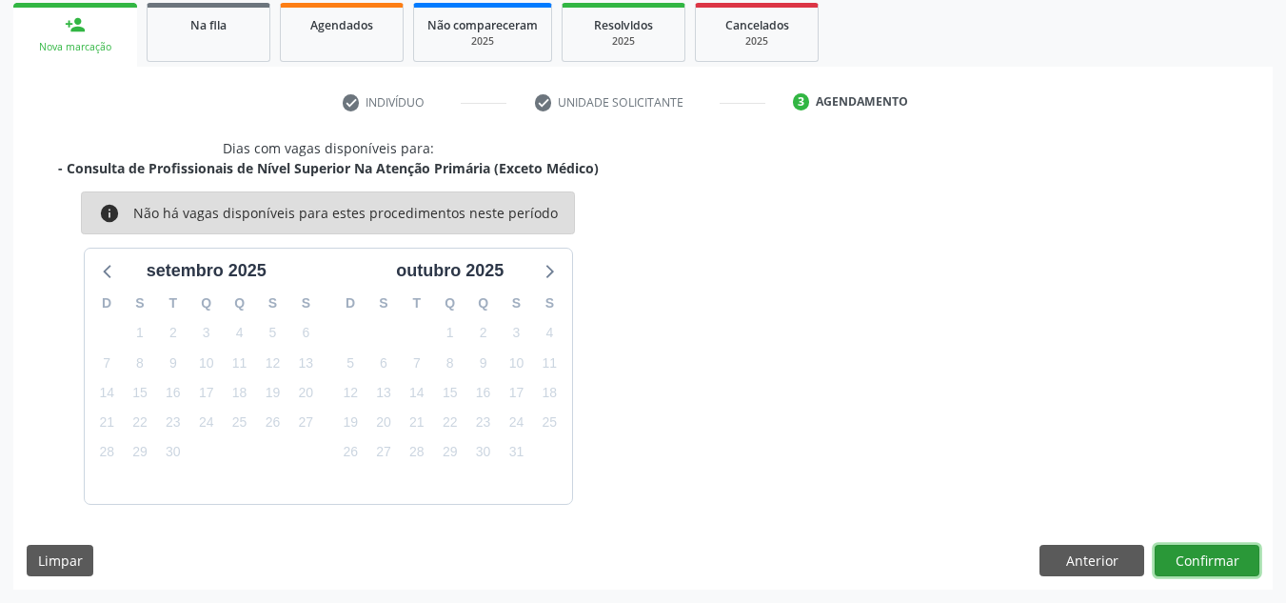
click at [1187, 555] on button "Confirmar" at bounding box center [1207, 561] width 105 height 32
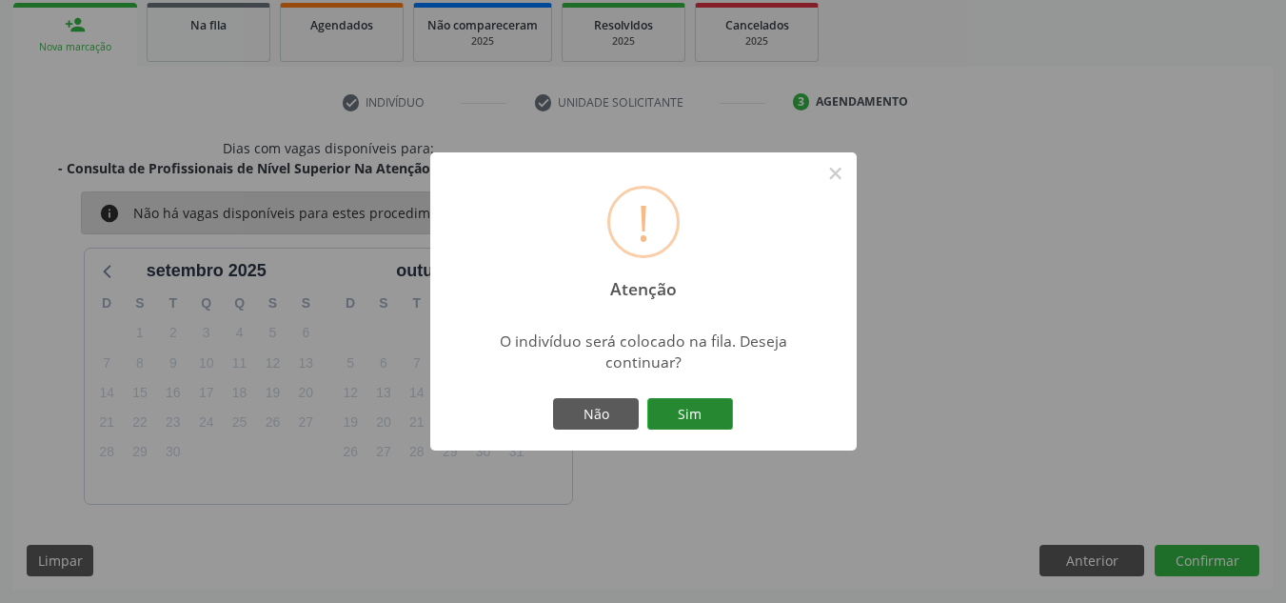
click at [666, 408] on button "Sim" at bounding box center [690, 414] width 86 height 32
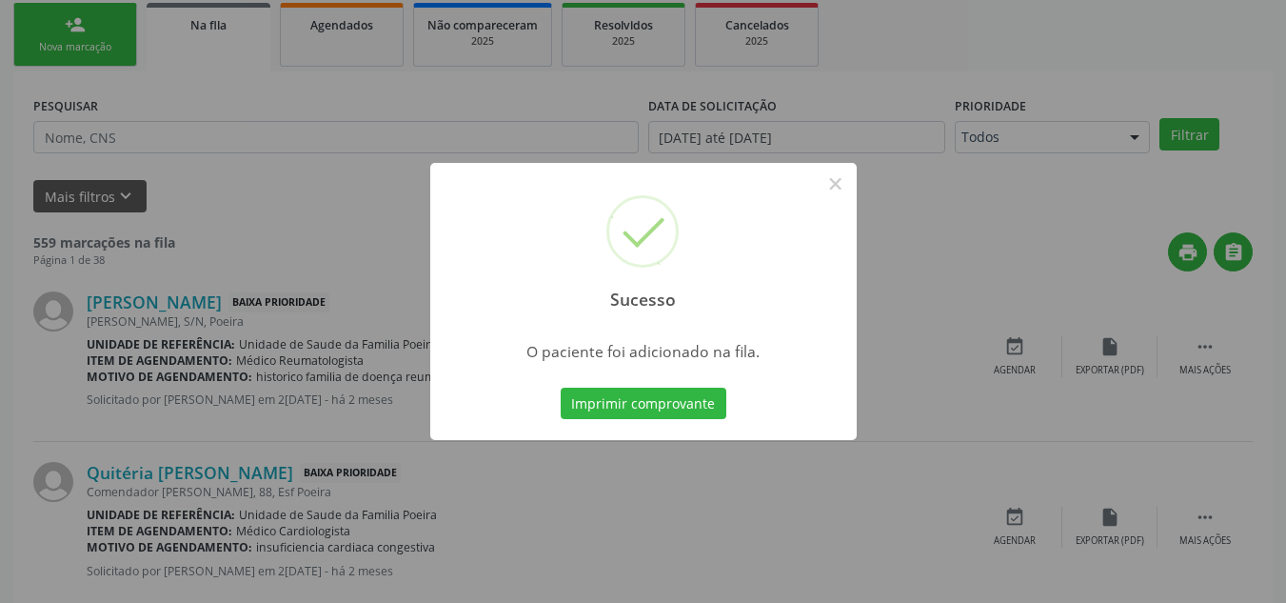
scroll to position [52, 0]
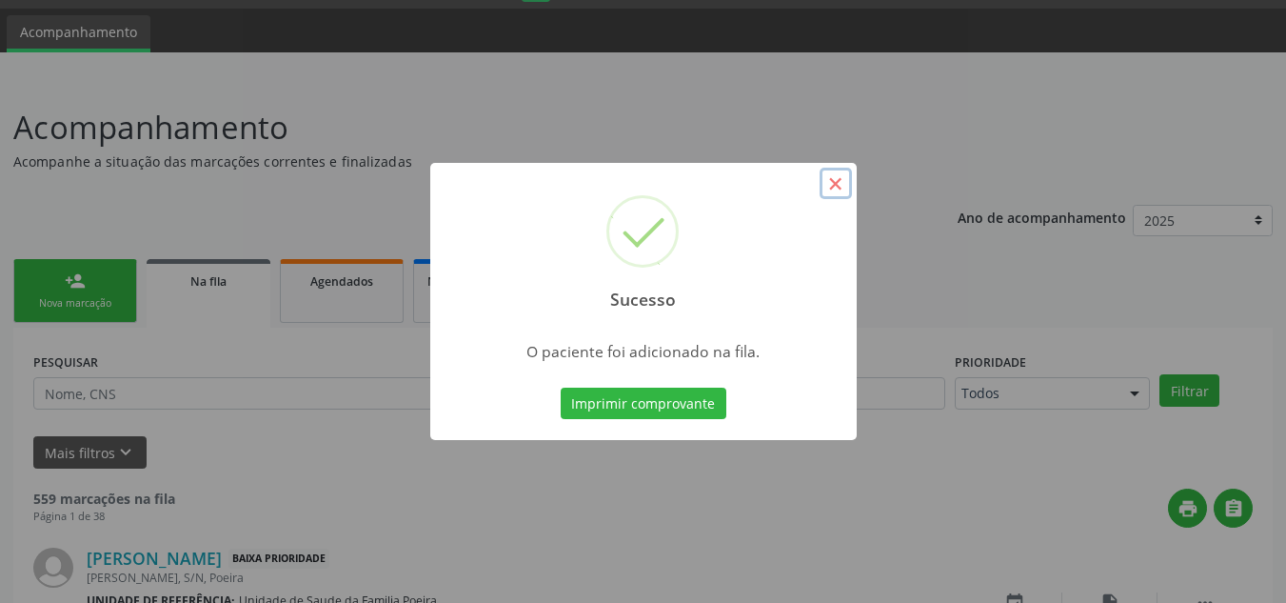
click at [840, 179] on button "×" at bounding box center [836, 184] width 32 height 32
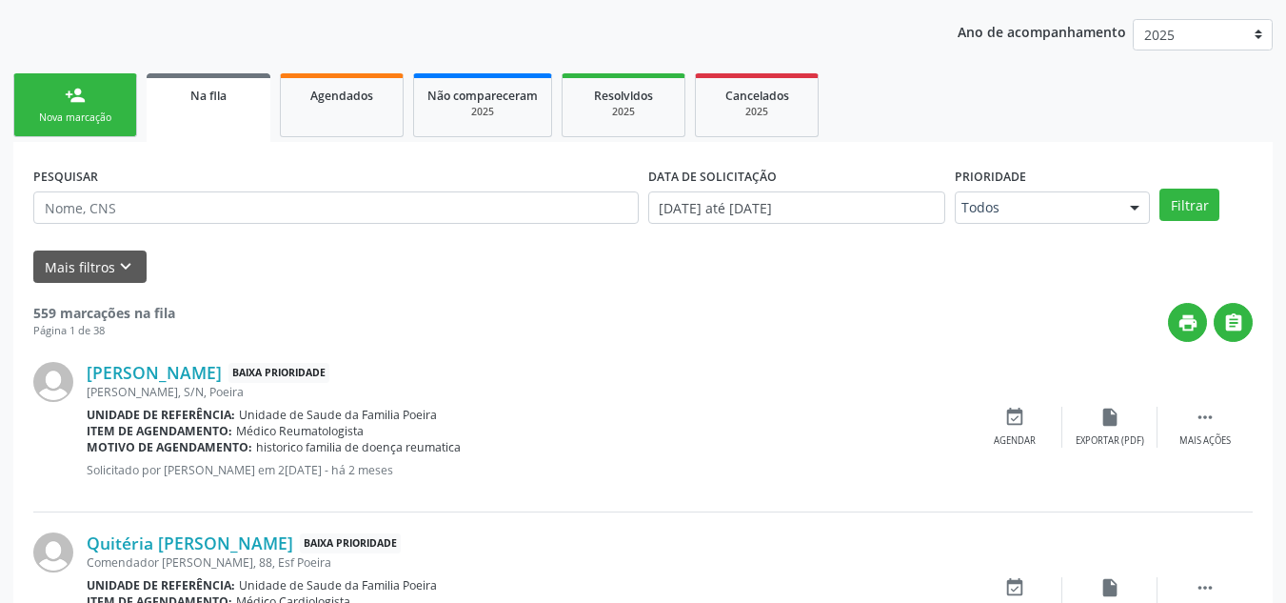
scroll to position [243, 0]
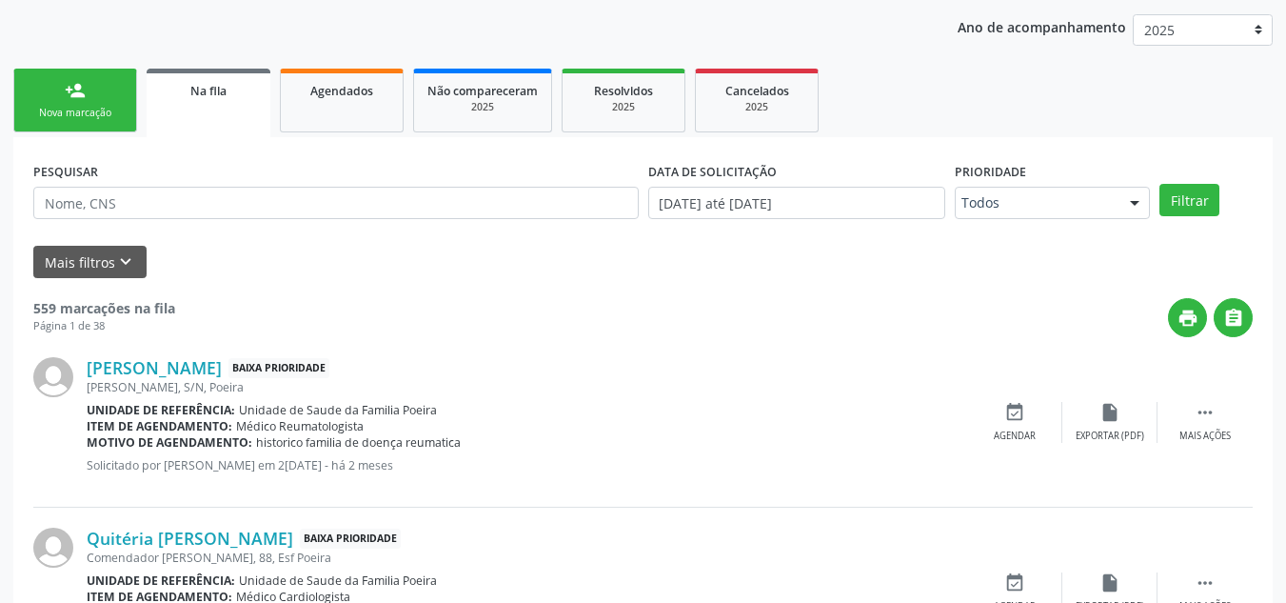
click at [94, 115] on div "Nova marcação" at bounding box center [75, 113] width 95 height 14
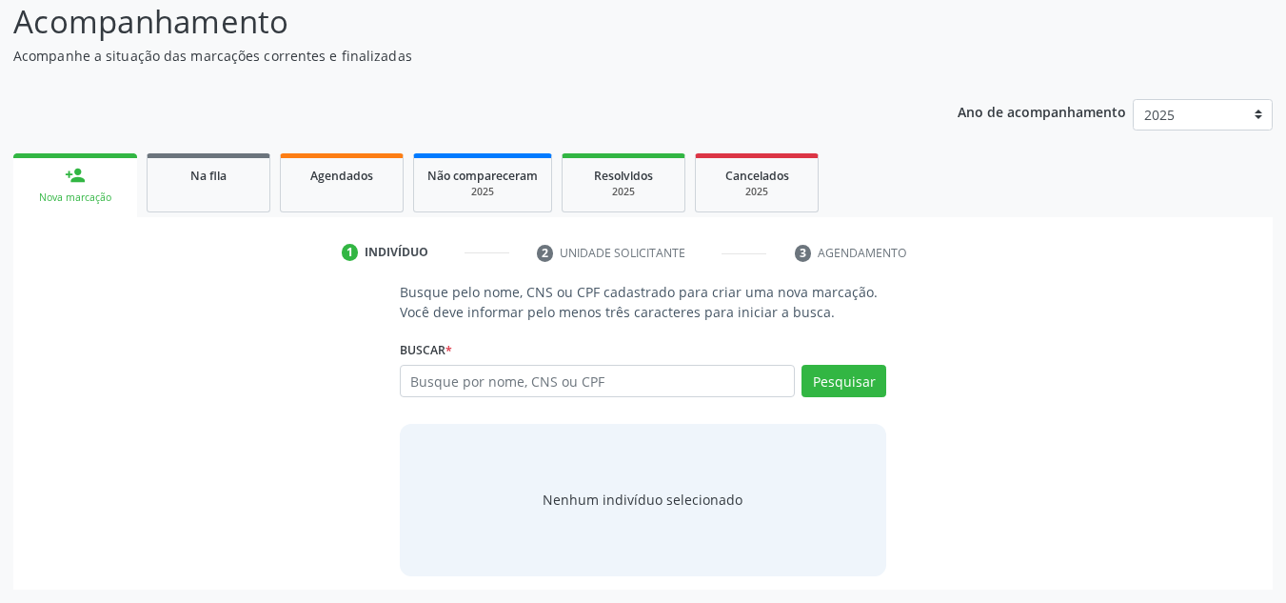
scroll to position [158, 0]
click at [690, 396] on input "text" at bounding box center [598, 381] width 396 height 32
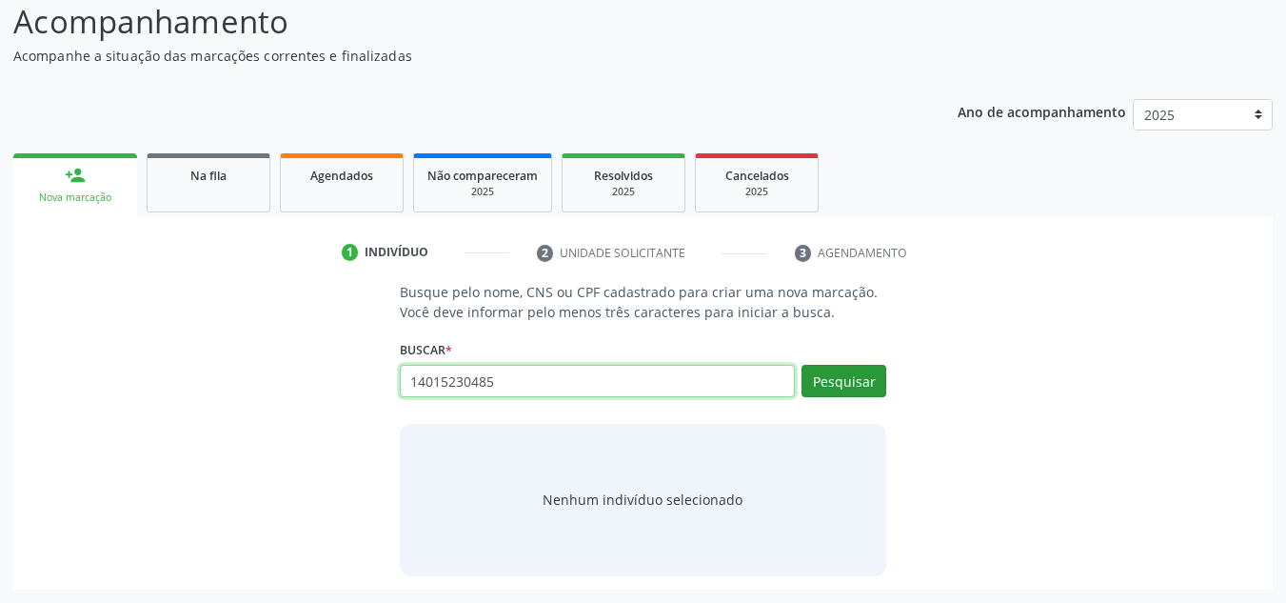
type input "14015230485"
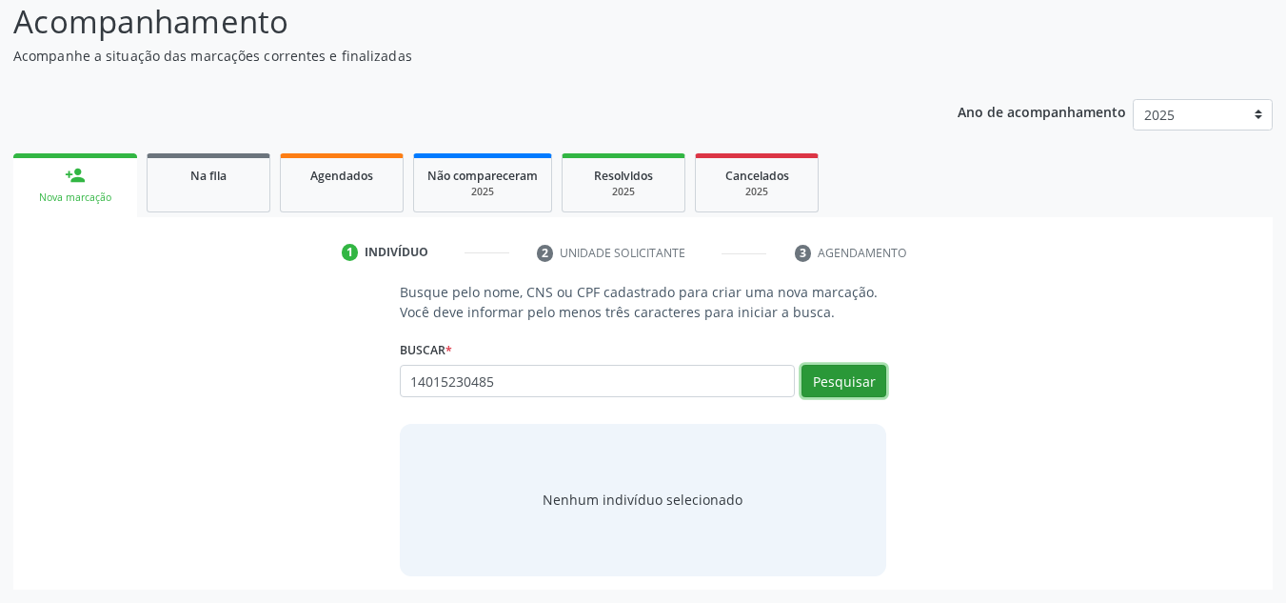
click at [867, 369] on button "Pesquisar" at bounding box center [844, 381] width 85 height 32
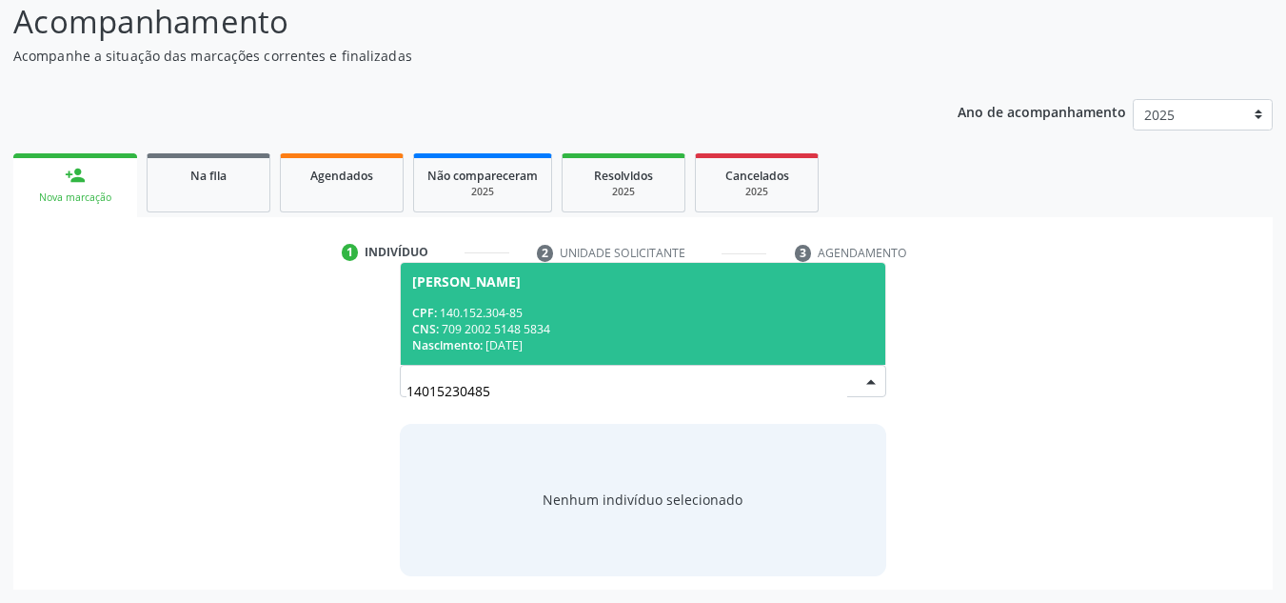
click at [638, 308] on div "CPF: 140.152.304-85" at bounding box center [643, 313] width 463 height 16
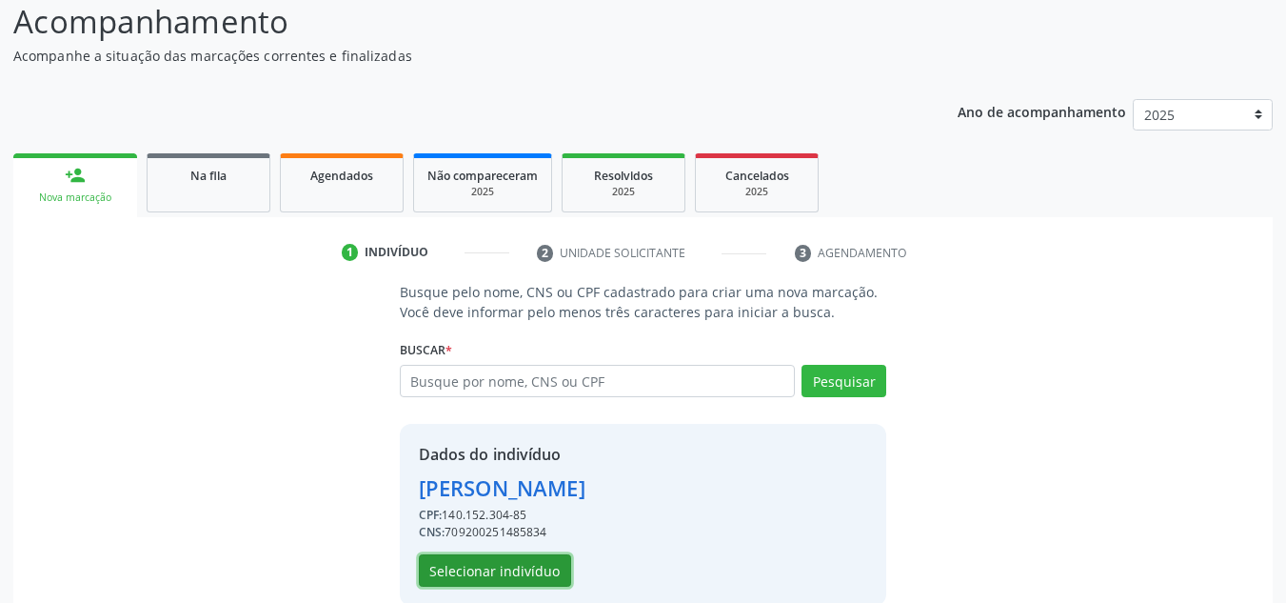
click at [466, 567] on button "Selecionar indivíduo" at bounding box center [495, 570] width 152 height 32
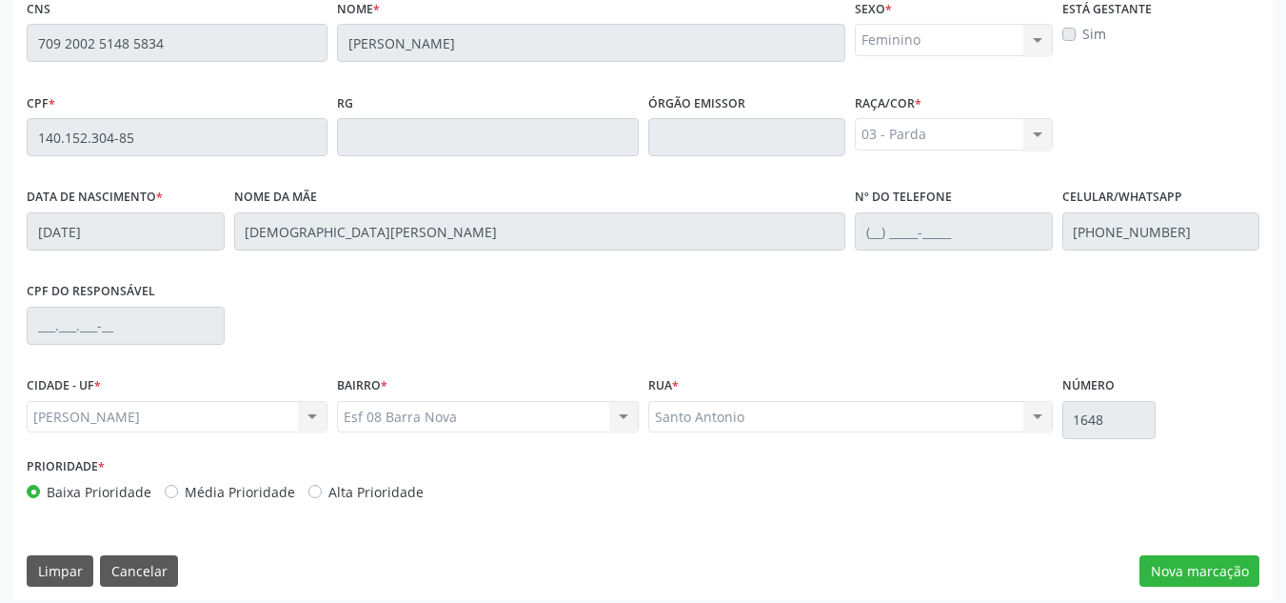
scroll to position [511, 0]
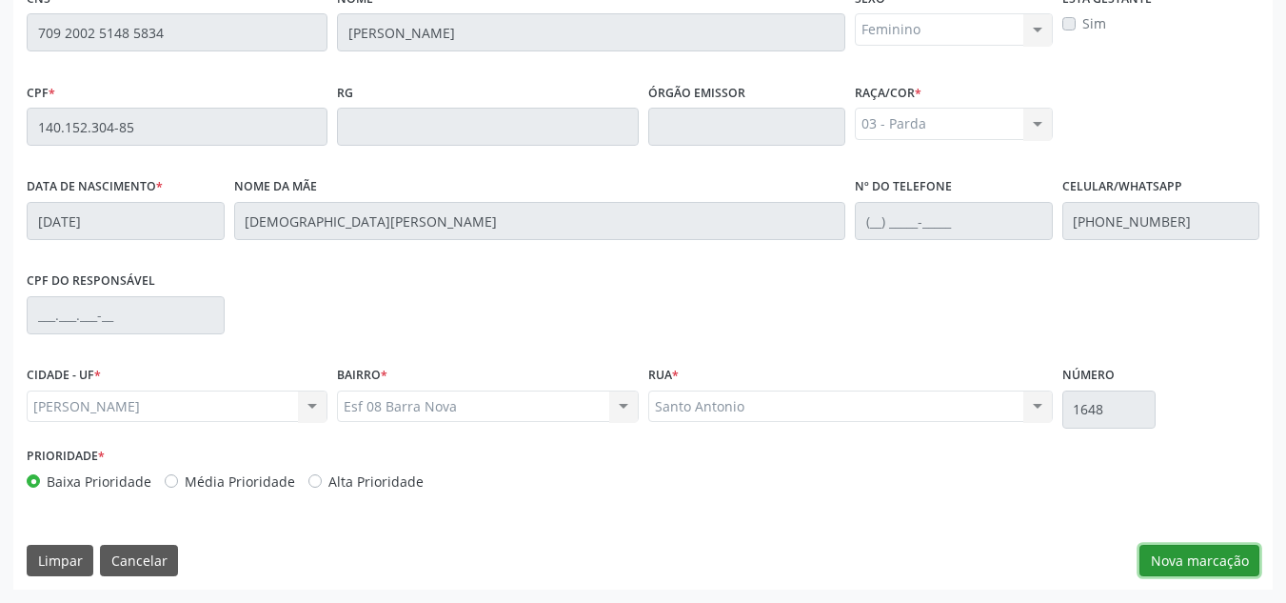
click at [1163, 565] on button "Nova marcação" at bounding box center [1200, 561] width 120 height 32
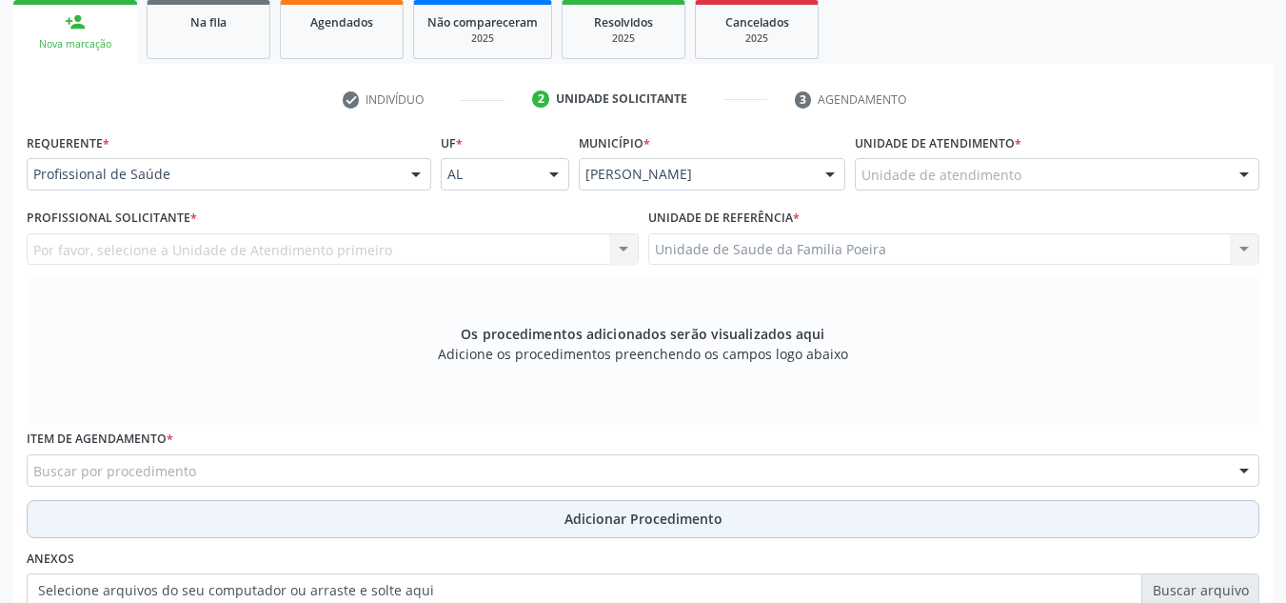
scroll to position [226, 0]
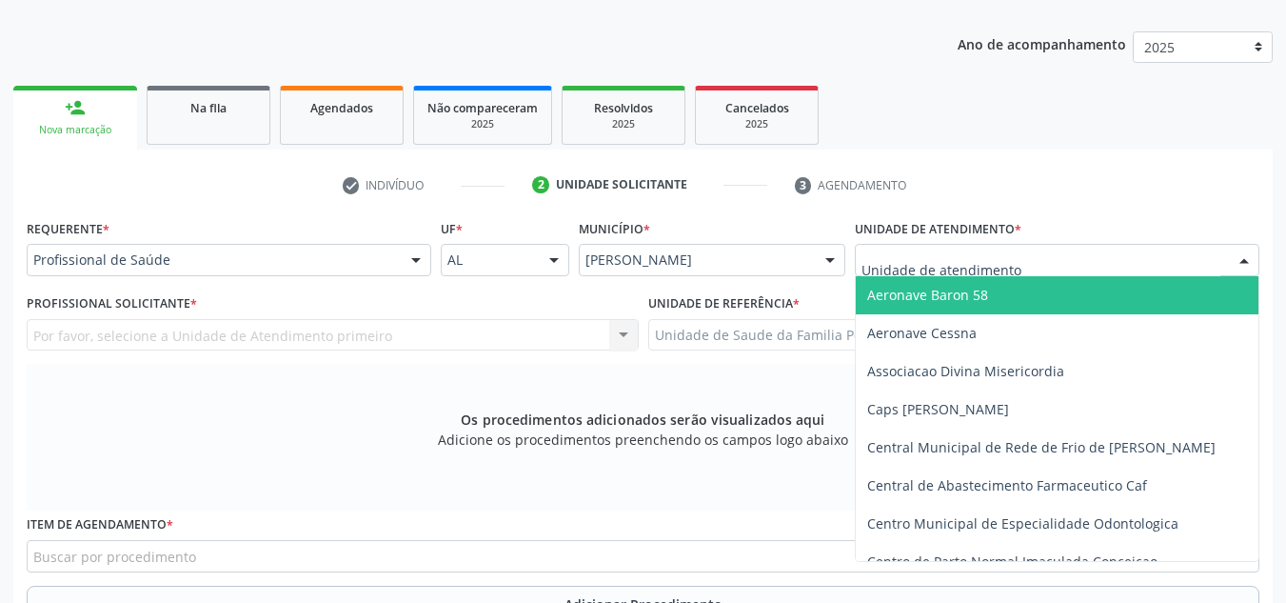
click at [1068, 269] on div at bounding box center [1057, 260] width 405 height 32
type input "PO"
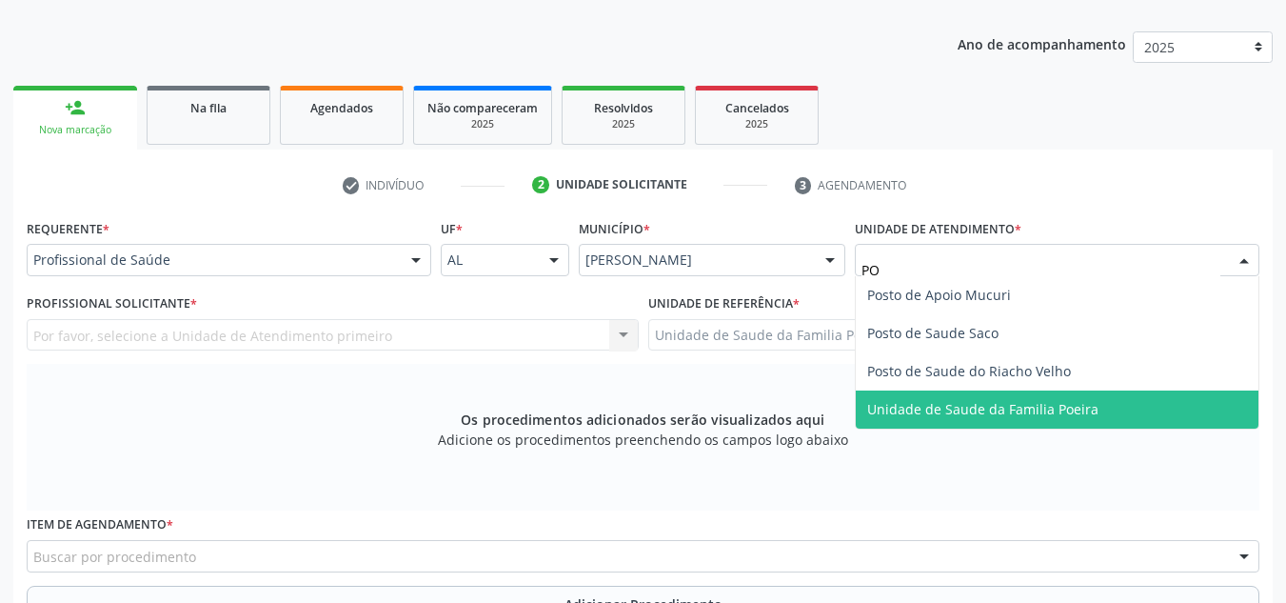
click at [1076, 414] on span "Unidade de Saude da Familia Poeira" at bounding box center [982, 409] width 231 height 18
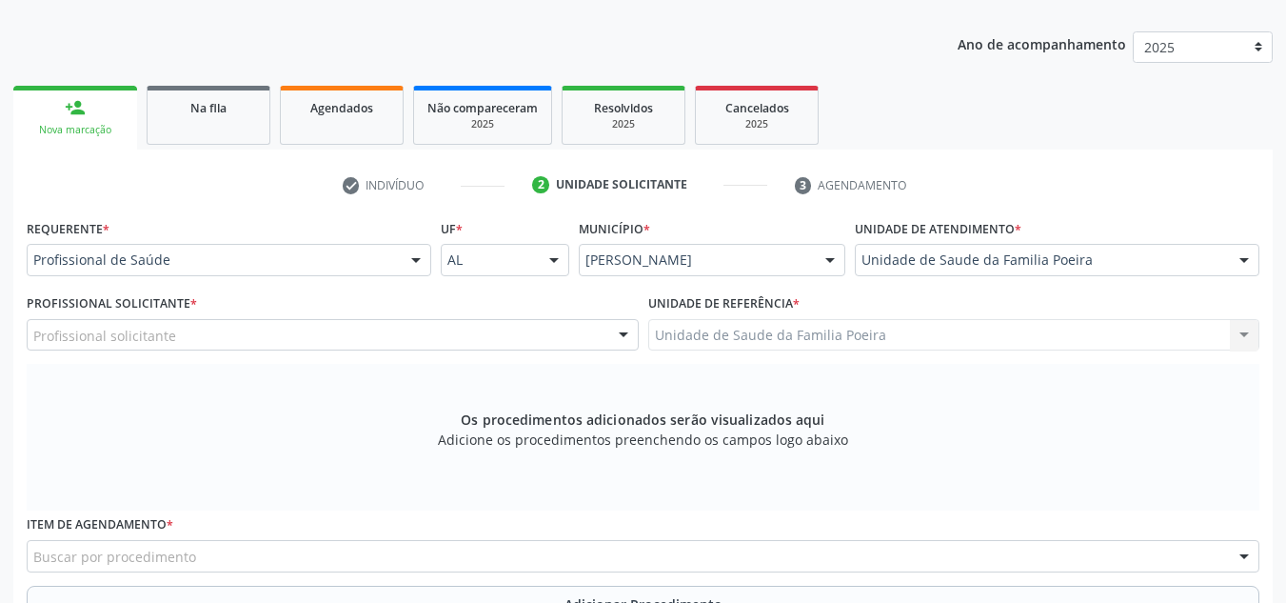
click at [287, 339] on div "Profissional solicitante" at bounding box center [333, 335] width 612 height 32
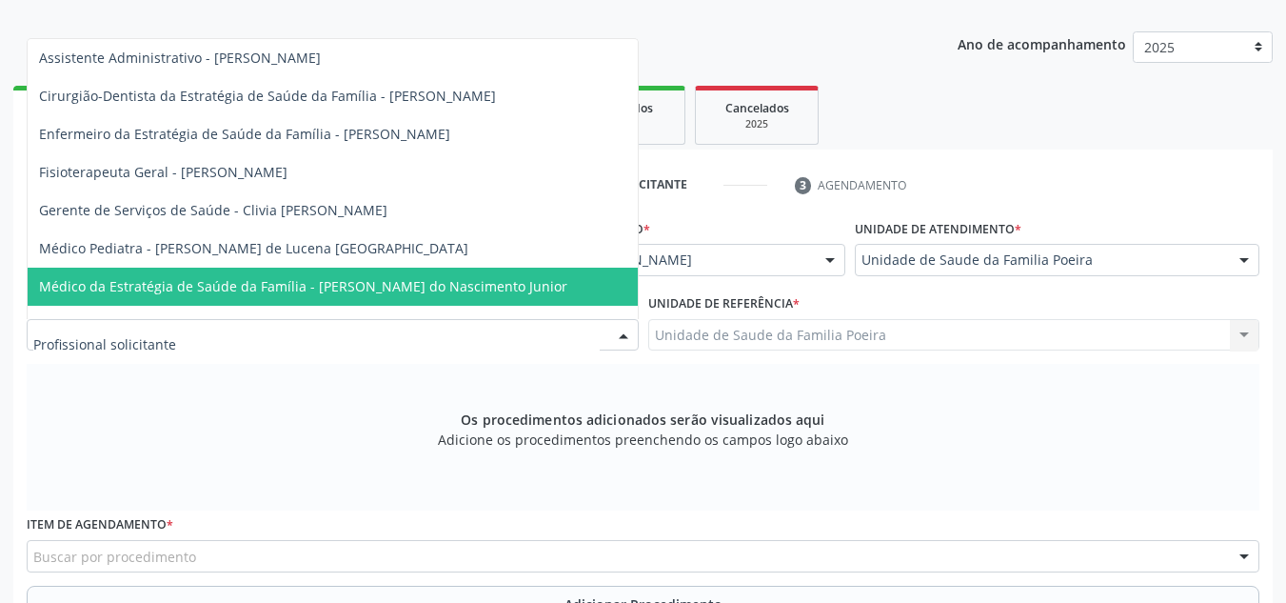
click at [267, 288] on span "Médico da Estratégia de Saúde da Família - [PERSON_NAME] do Nascimento Junior" at bounding box center [303, 286] width 528 height 18
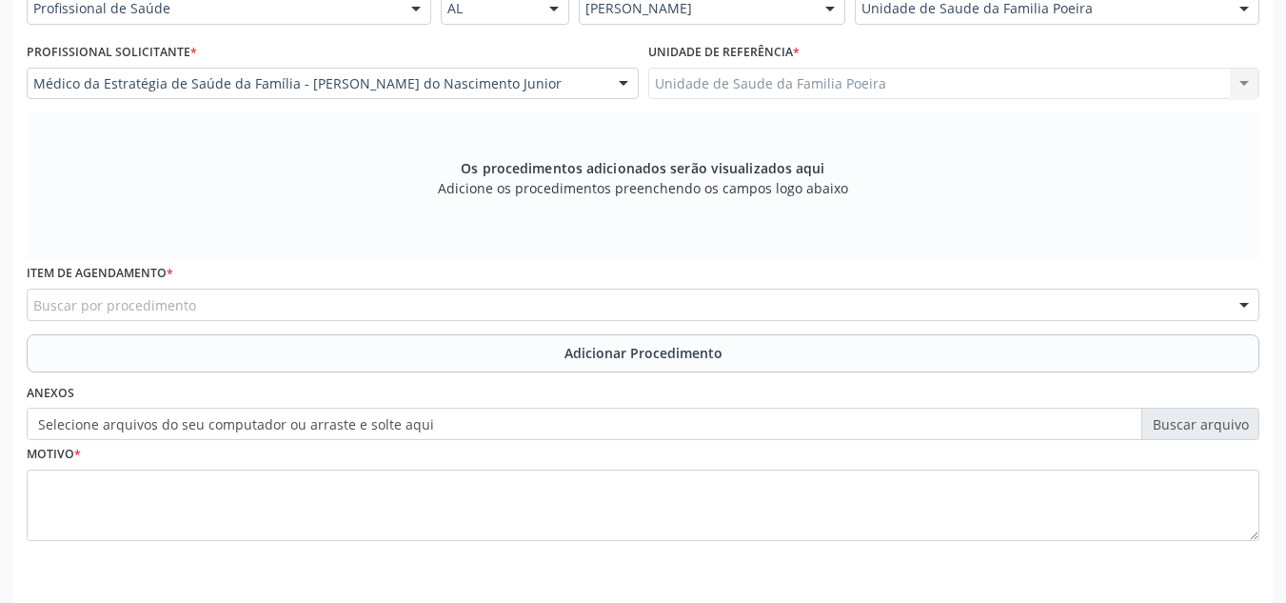
scroll to position [541, 0]
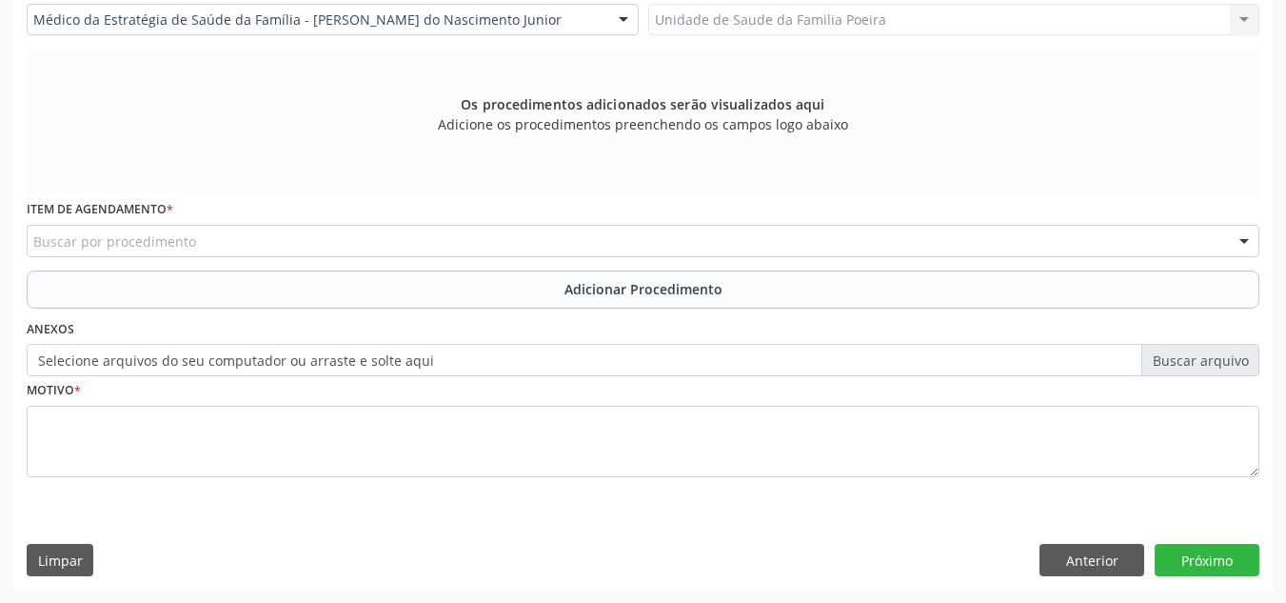
click at [193, 245] on div "Buscar por procedimento" at bounding box center [643, 241] width 1233 height 32
click at [242, 243] on div "Buscar por procedimento" at bounding box center [643, 241] width 1233 height 32
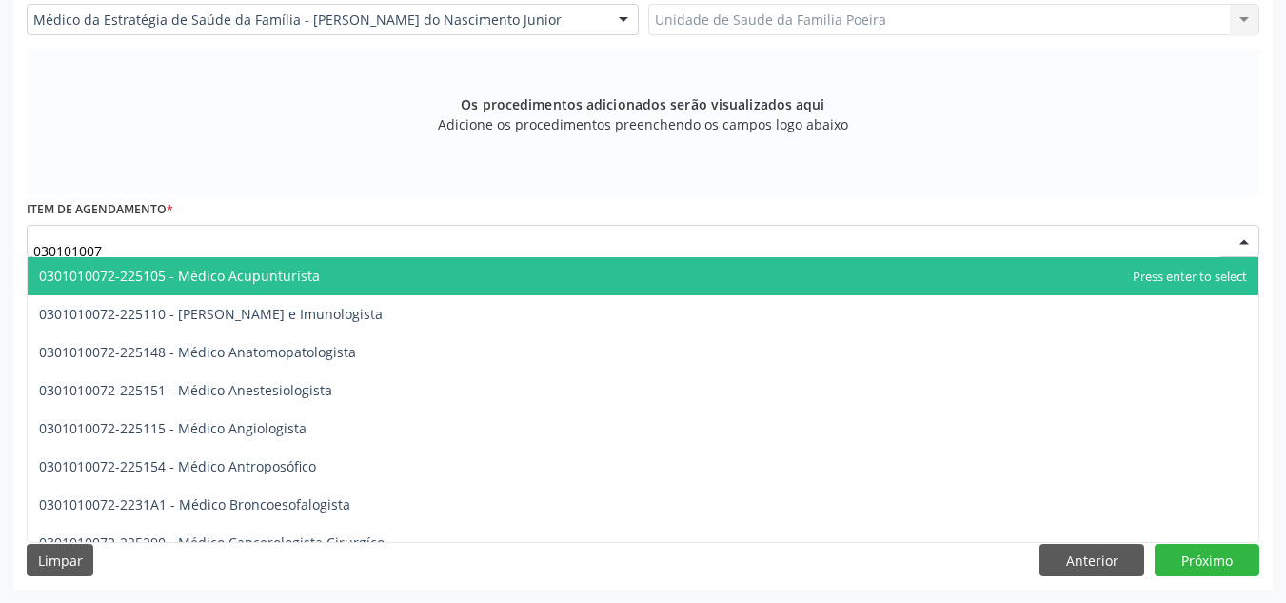
type input "0301010072"
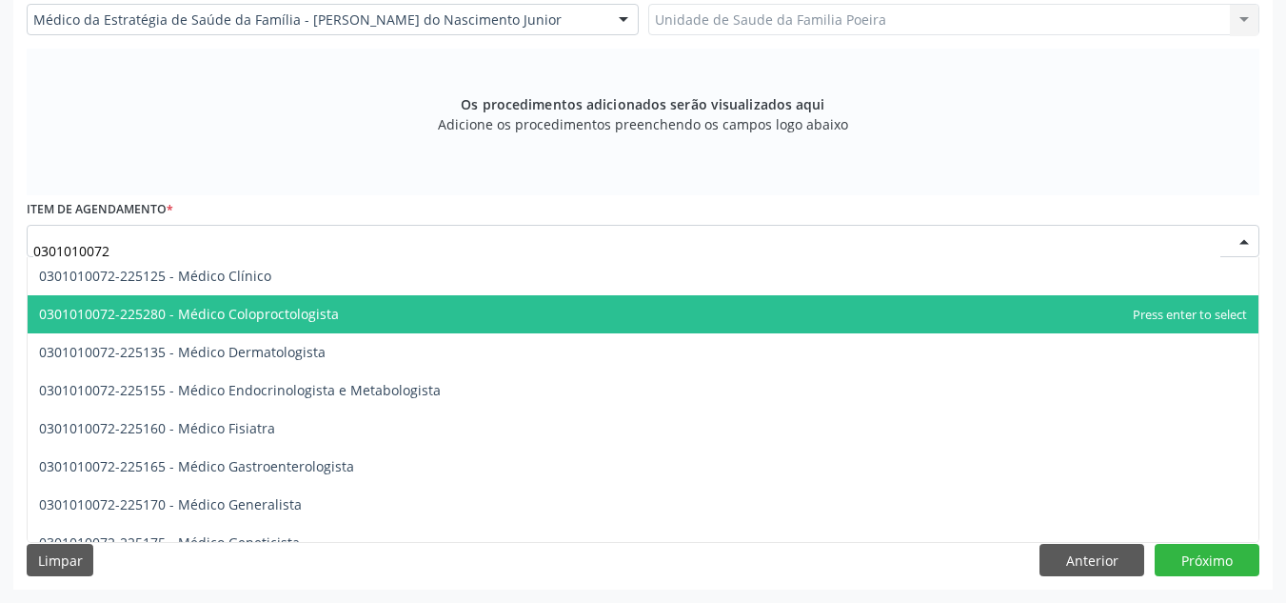
scroll to position [857, 0]
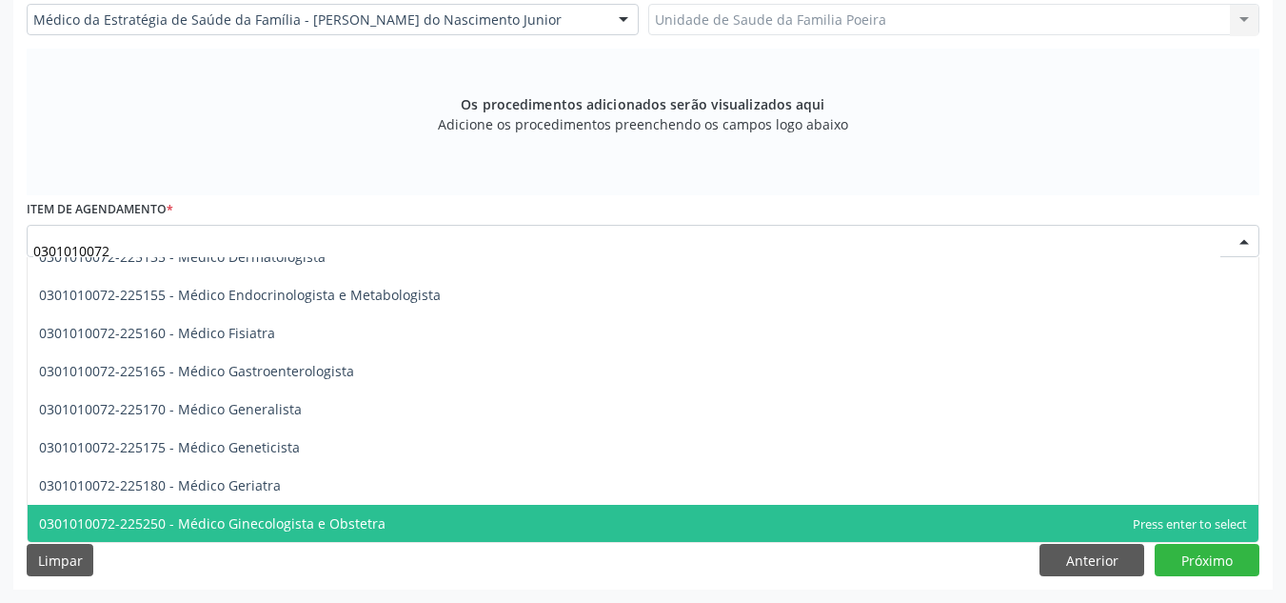
click at [329, 512] on span "0301010072-225250 - Médico Ginecologista e Obstetra" at bounding box center [643, 524] width 1231 height 38
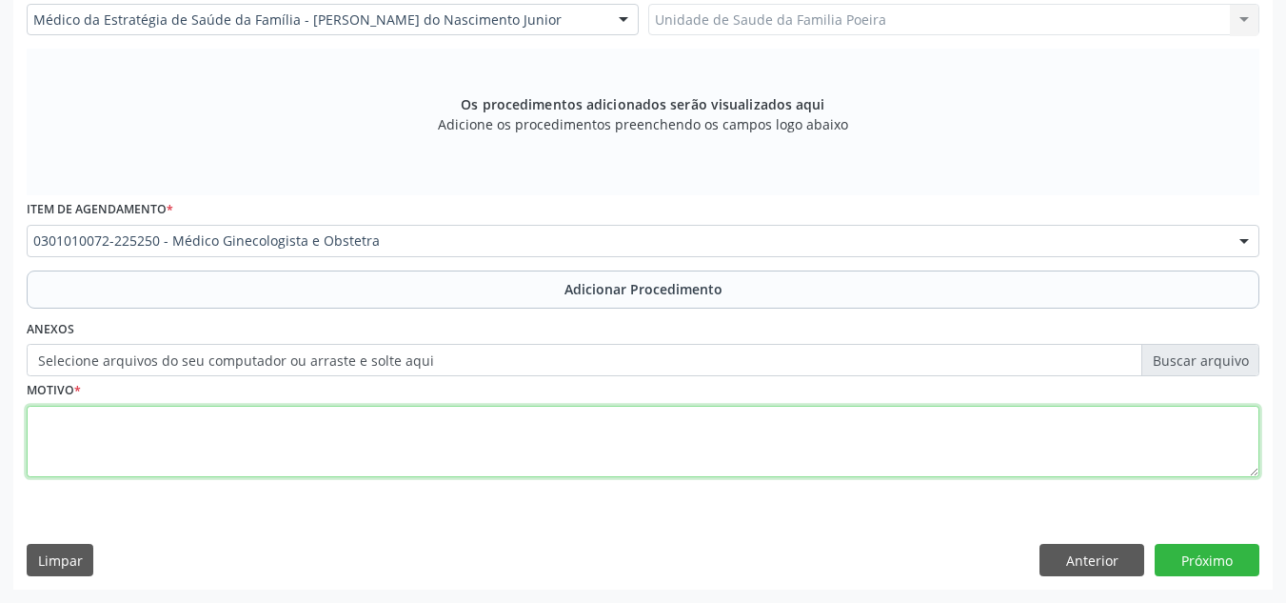
click at [281, 425] on textarea at bounding box center [643, 442] width 1233 height 72
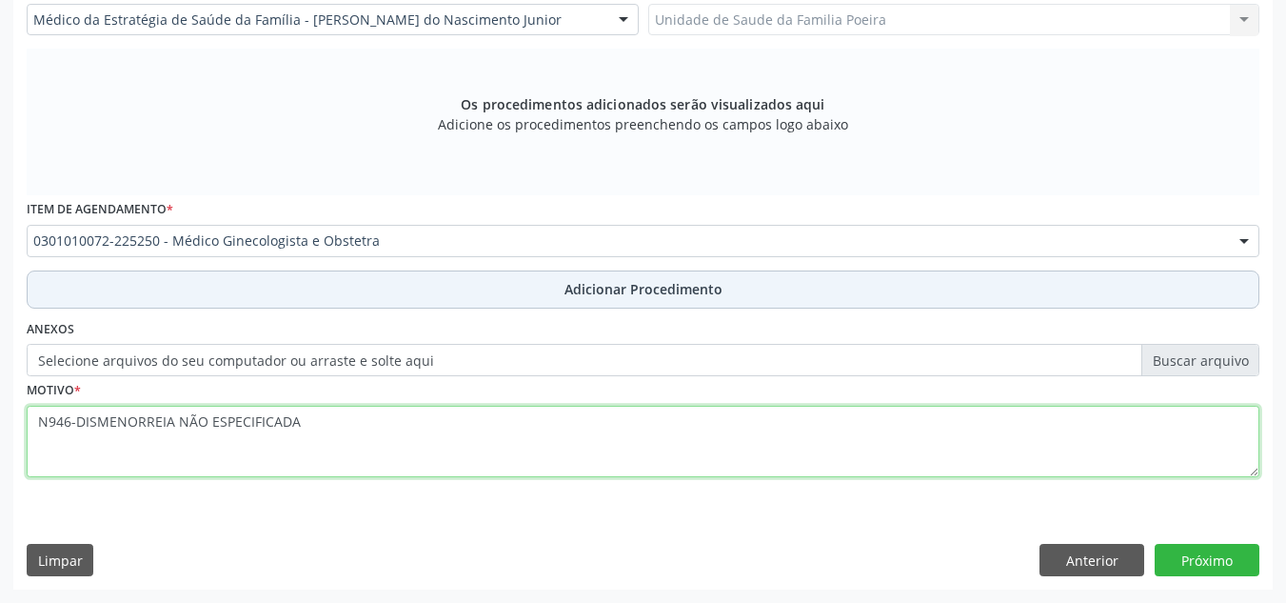
type textarea "N946-DISMENORREIA NÃO ESPECIFICADA"
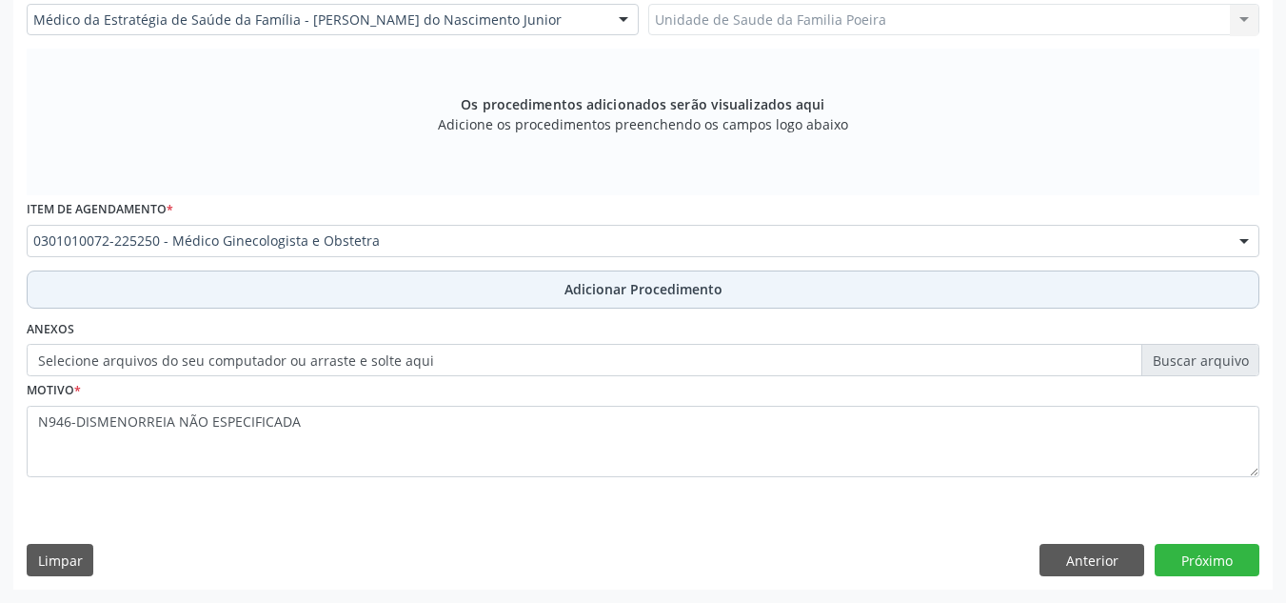
click at [580, 290] on span "Adicionar Procedimento" at bounding box center [644, 289] width 158 height 20
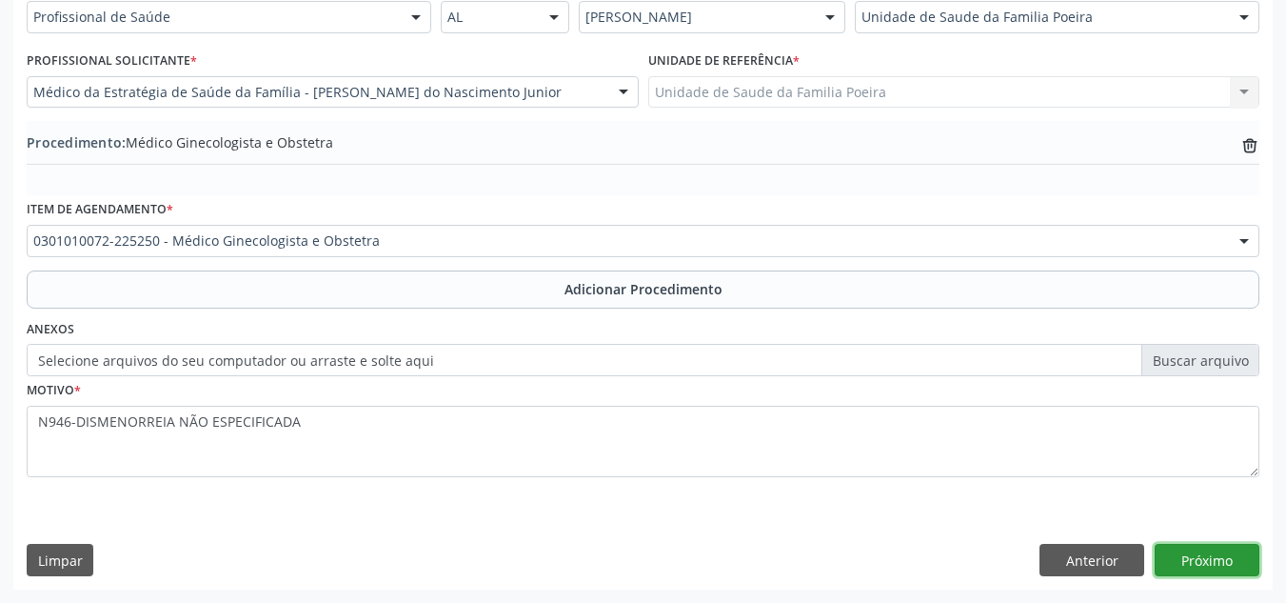
click at [1221, 548] on button "Próximo" at bounding box center [1207, 560] width 105 height 32
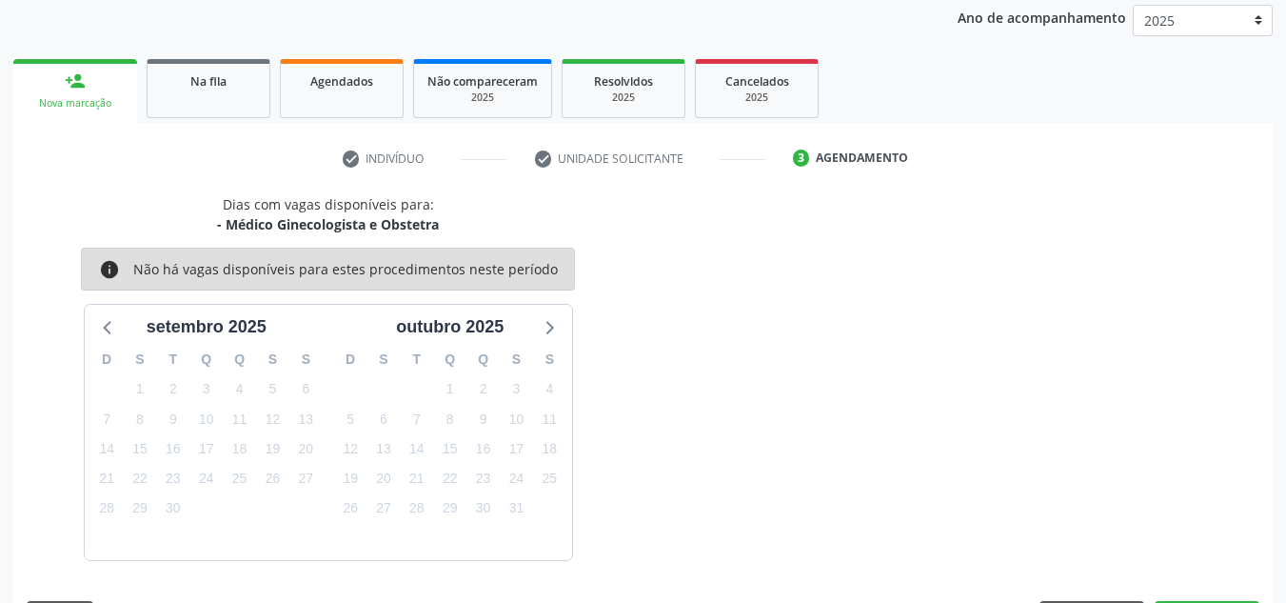
scroll to position [308, 0]
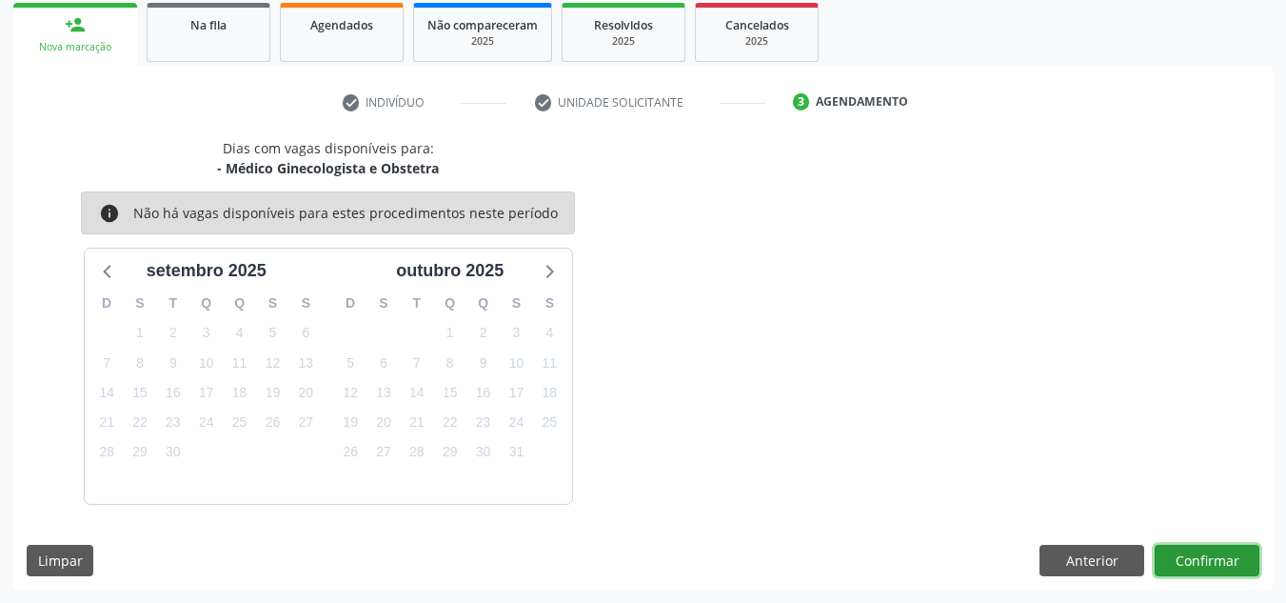
click at [1219, 559] on button "Confirmar" at bounding box center [1207, 561] width 105 height 32
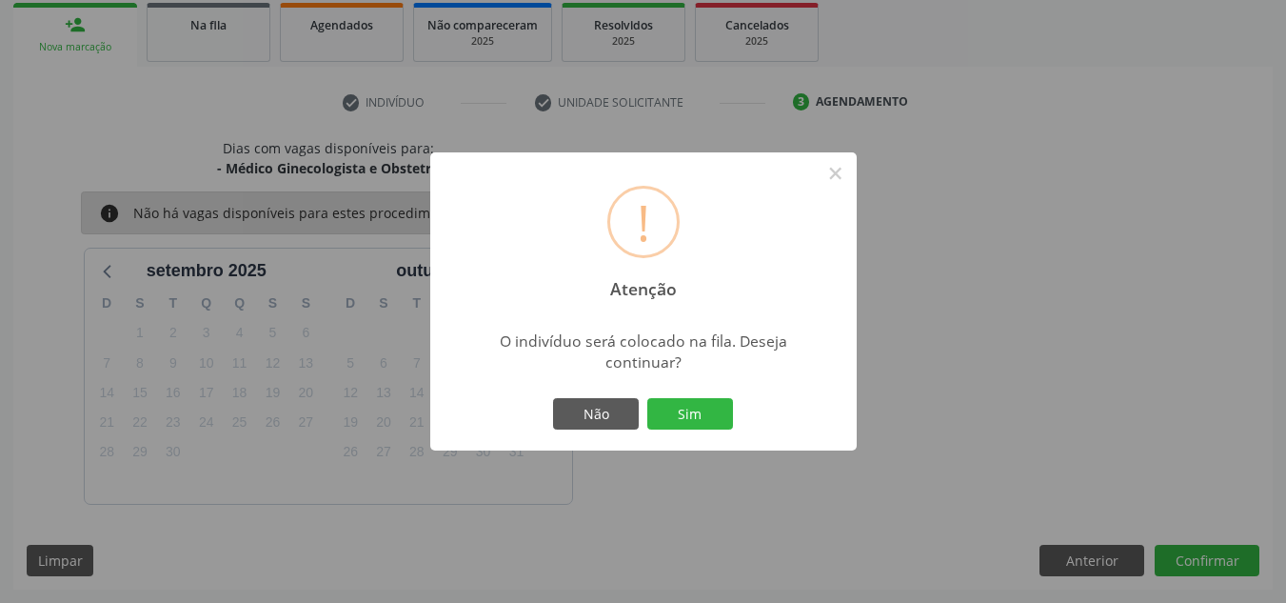
drag, startPoint x: 1208, startPoint y: 553, endPoint x: 1224, endPoint y: 546, distance: 17.5
click at [1224, 546] on div "! Atenção × O indivíduo será colocado na fila. Deseja continuar? Não Sim" at bounding box center [643, 301] width 1286 height 603
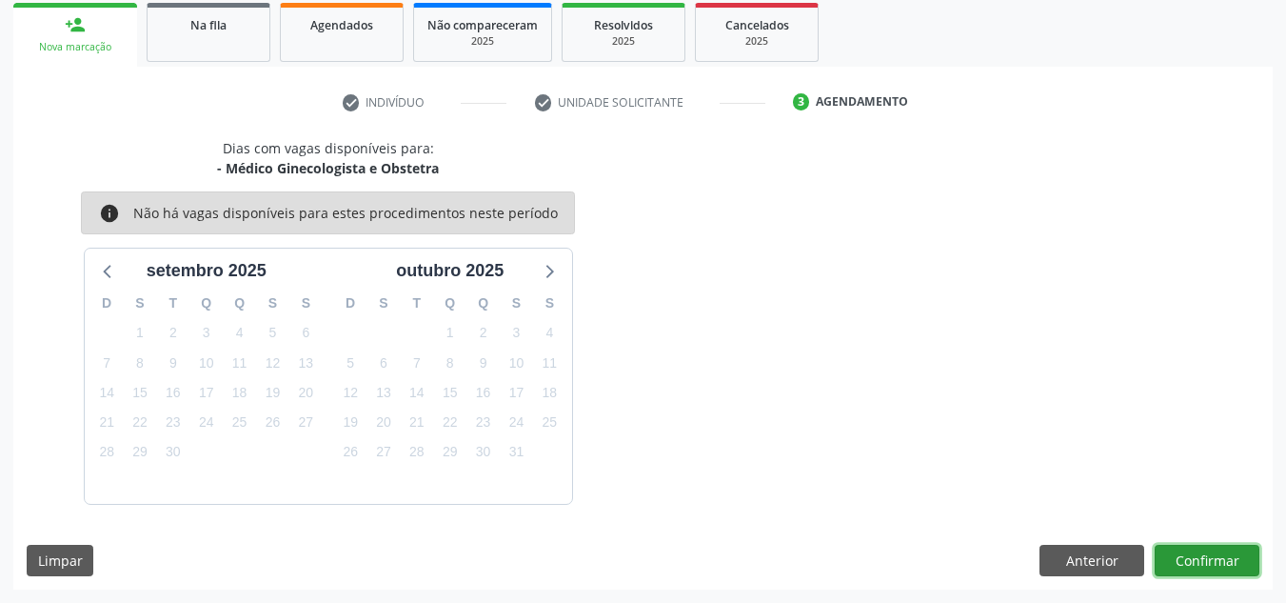
click at [1225, 547] on button "Confirmar" at bounding box center [1207, 561] width 105 height 32
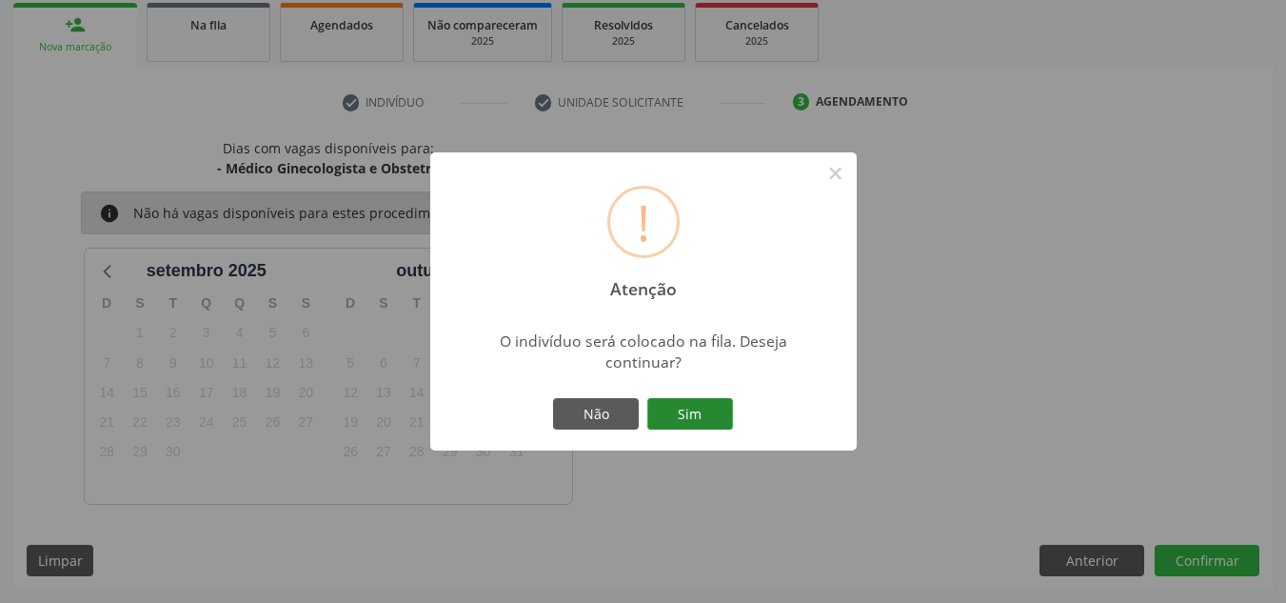
click at [688, 417] on button "Sim" at bounding box center [690, 414] width 86 height 32
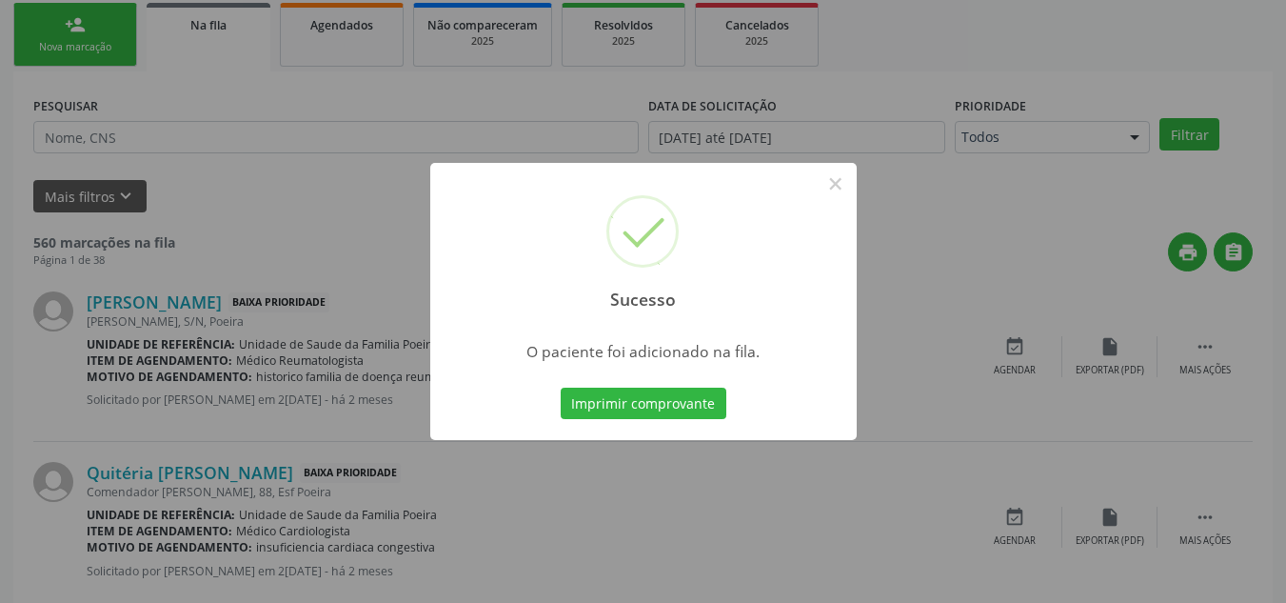
scroll to position [52, 0]
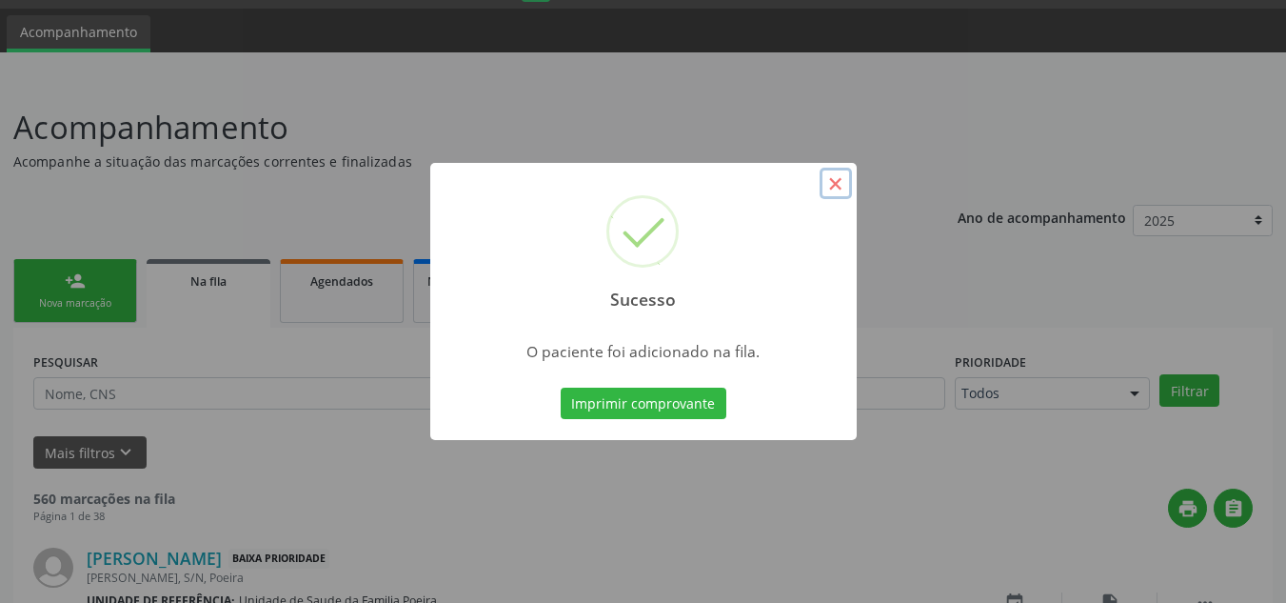
click at [835, 180] on button "×" at bounding box center [836, 184] width 32 height 32
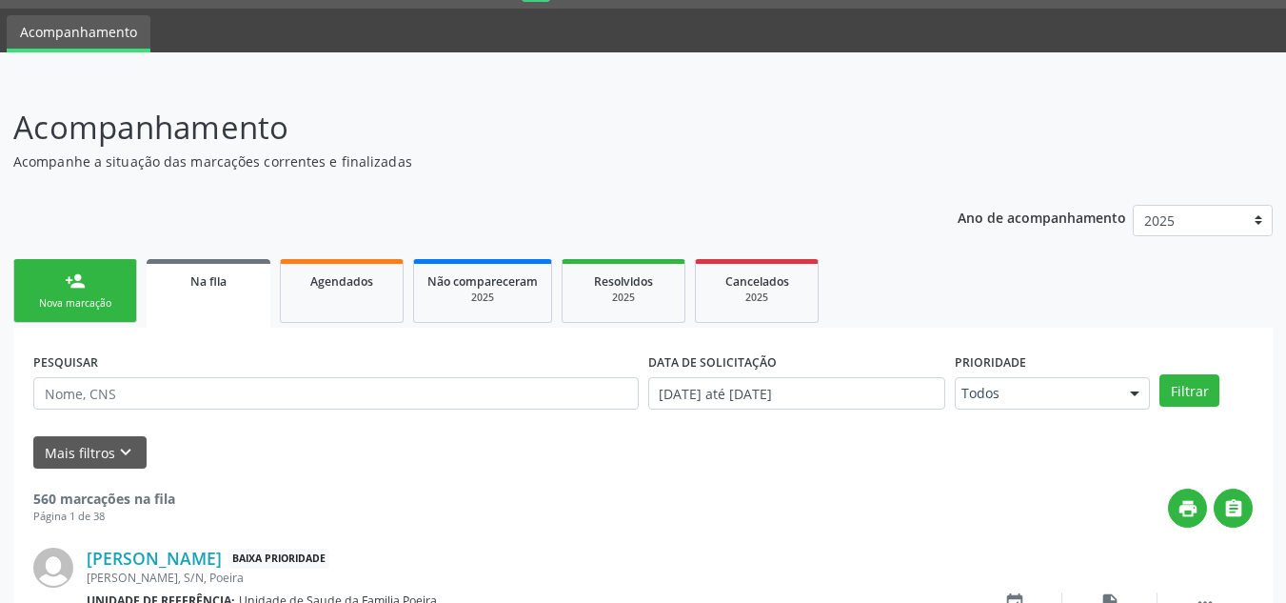
click at [53, 304] on div "Nova marcação" at bounding box center [75, 303] width 95 height 14
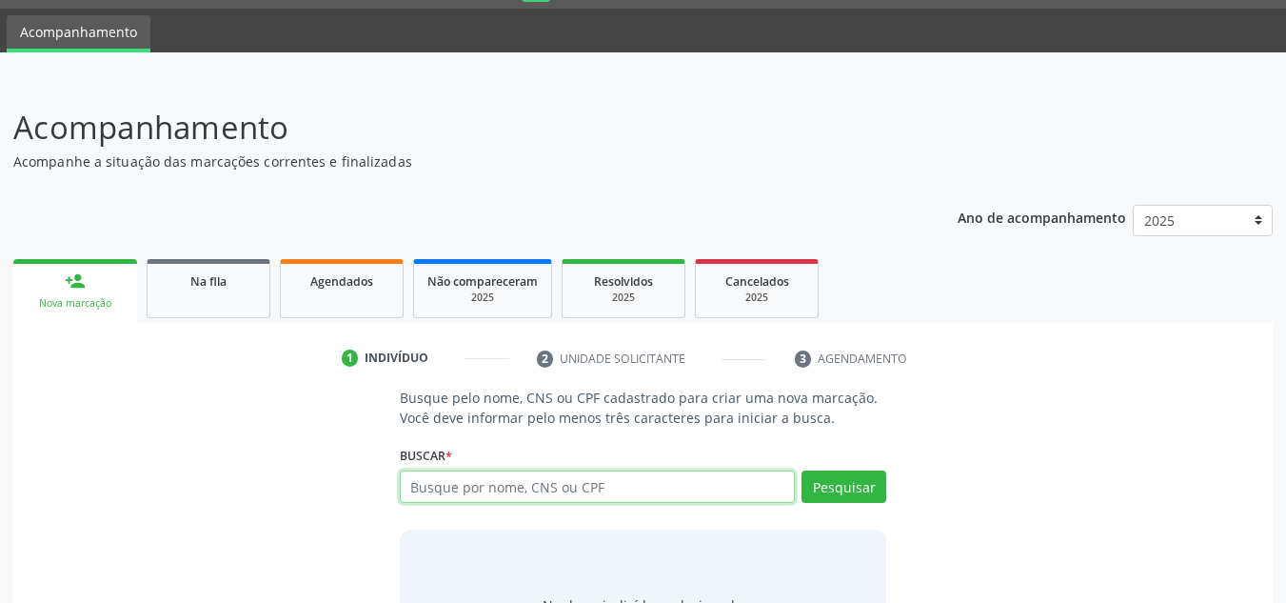
click at [508, 482] on input "text" at bounding box center [598, 486] width 396 height 32
type input "700402481677847"
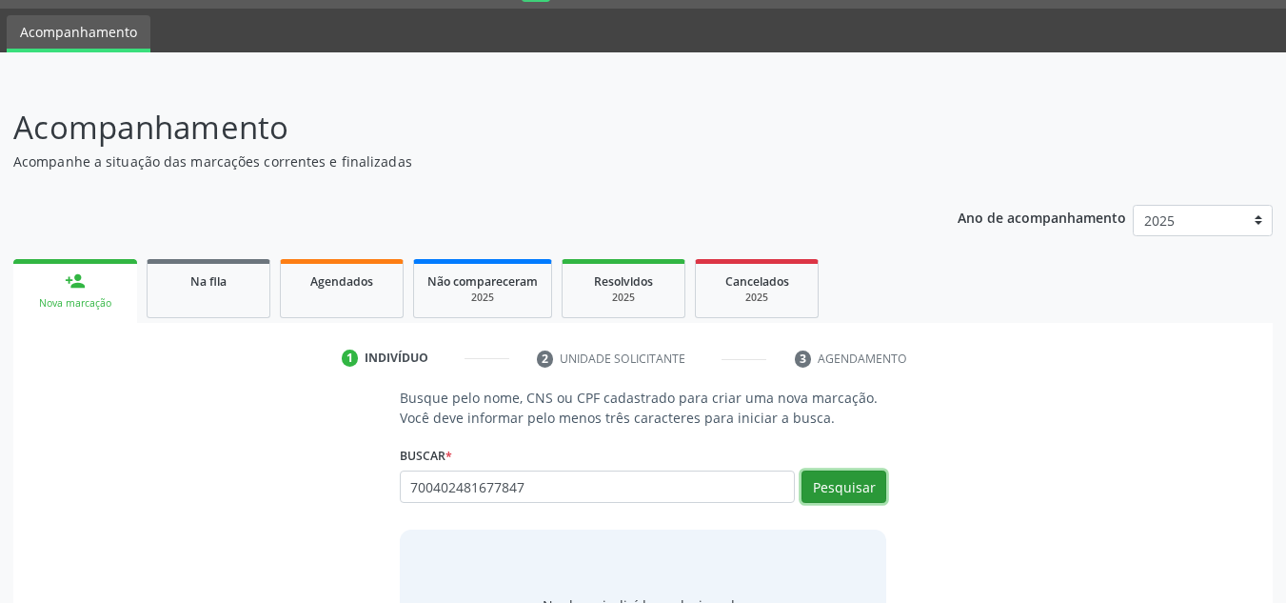
click at [862, 496] on button "Pesquisar" at bounding box center [844, 486] width 85 height 32
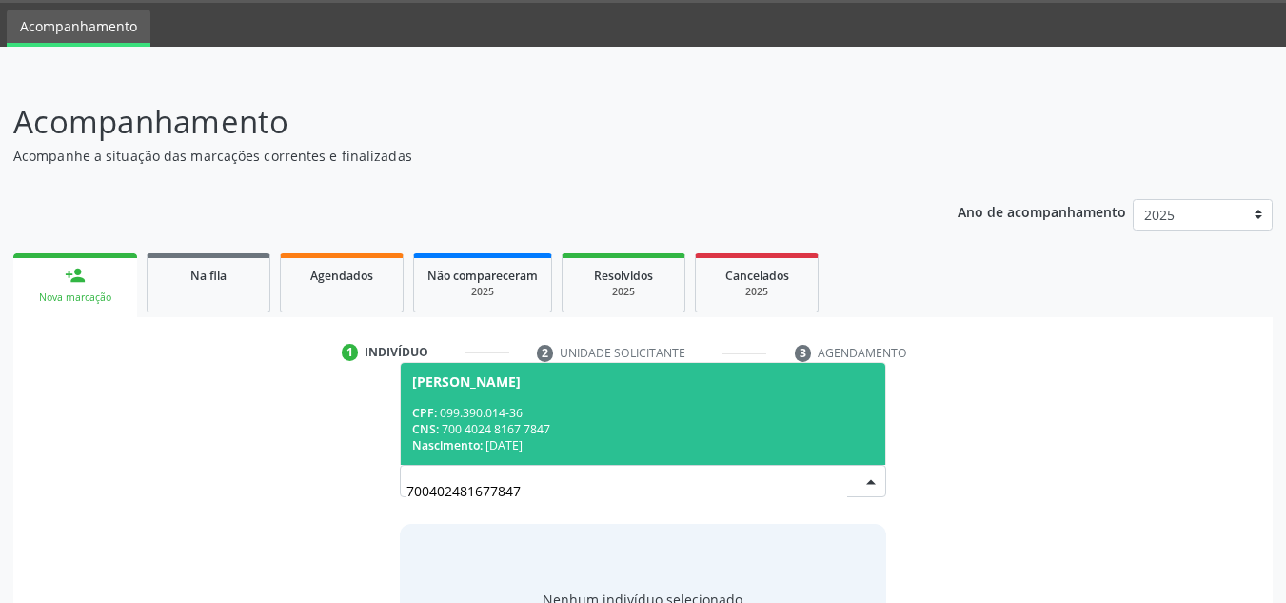
scroll to position [148, 0]
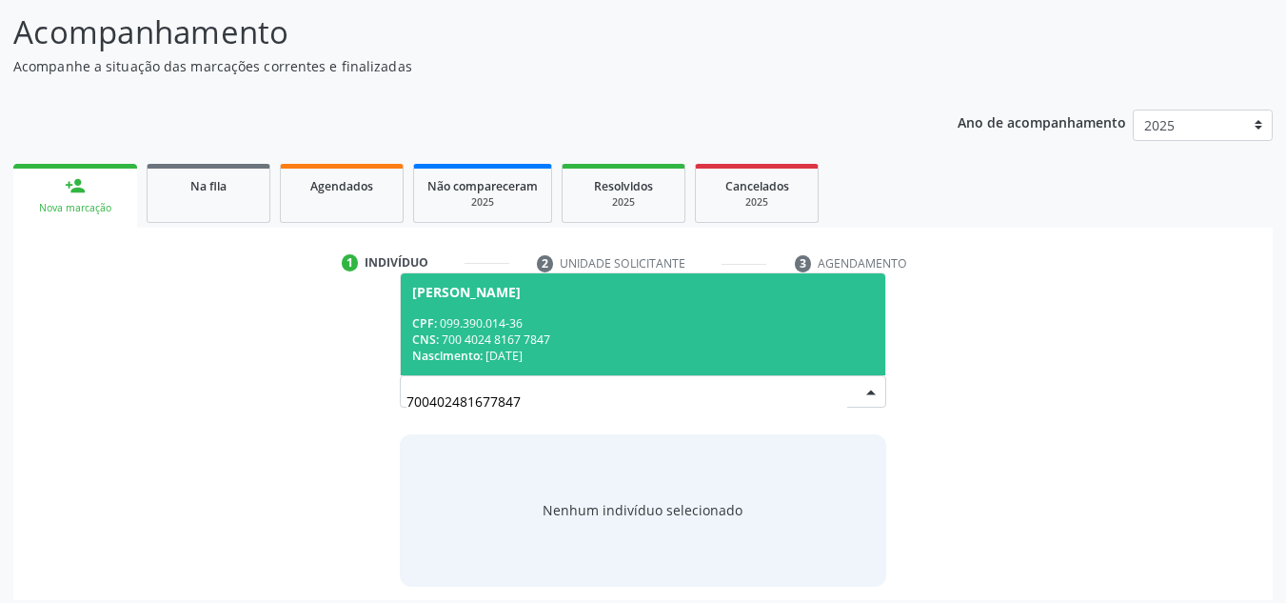
click at [521, 298] on div "Nadja Felismino dos Santos" at bounding box center [466, 292] width 109 height 15
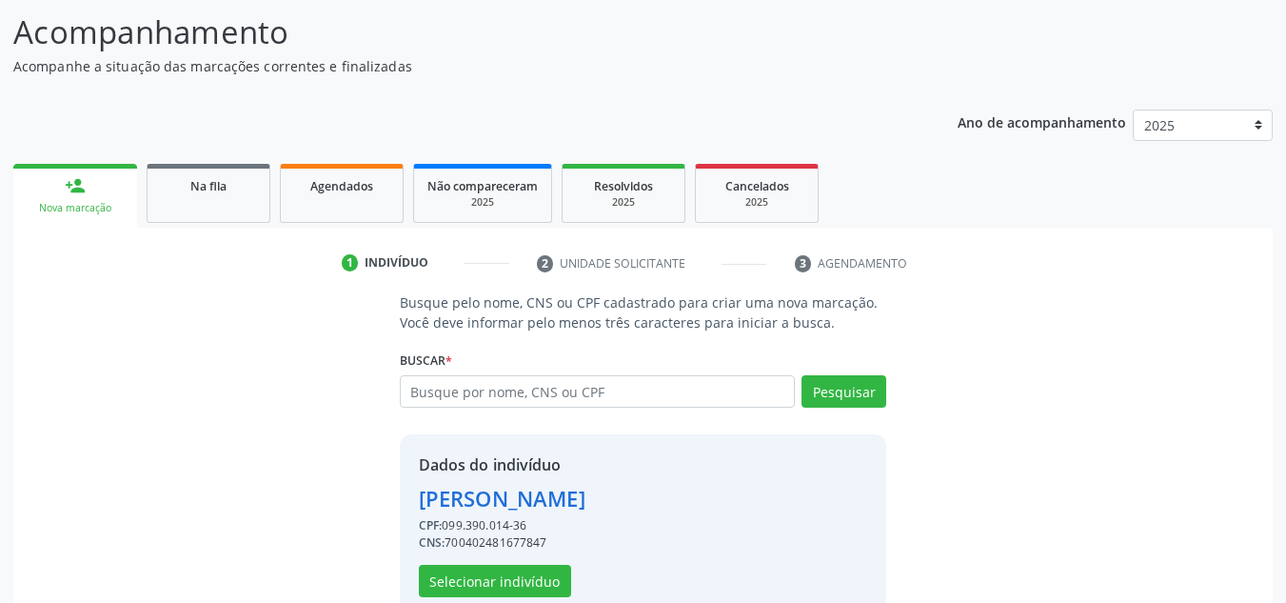
scroll to position [188, 0]
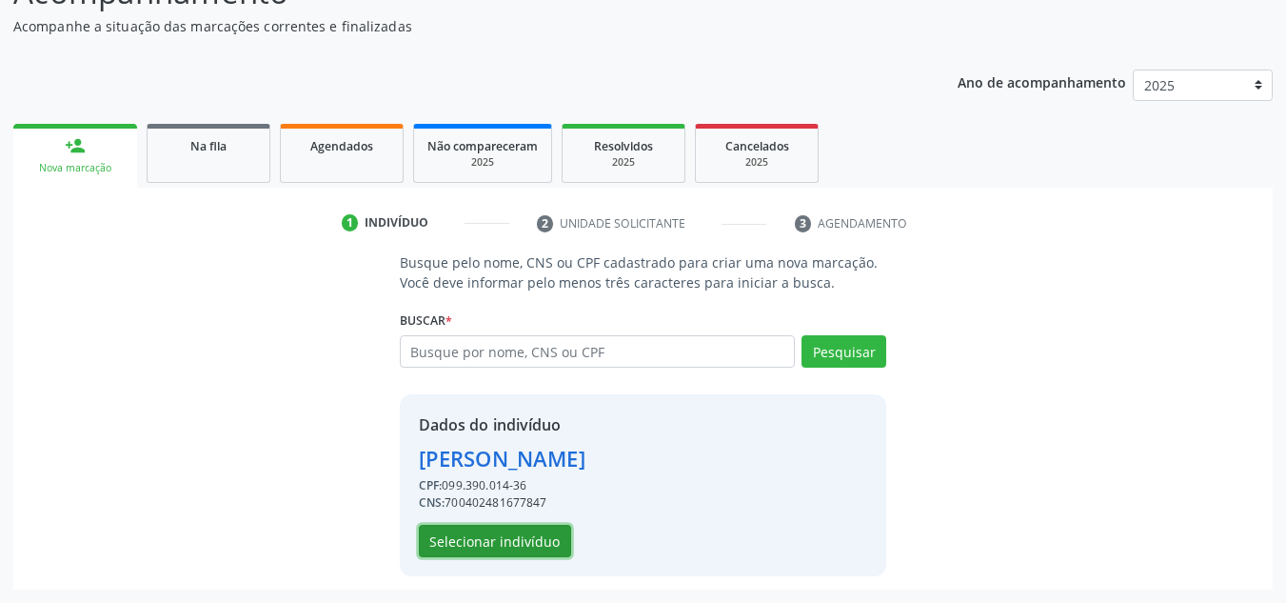
click at [500, 545] on button "Selecionar indivíduo" at bounding box center [495, 541] width 152 height 32
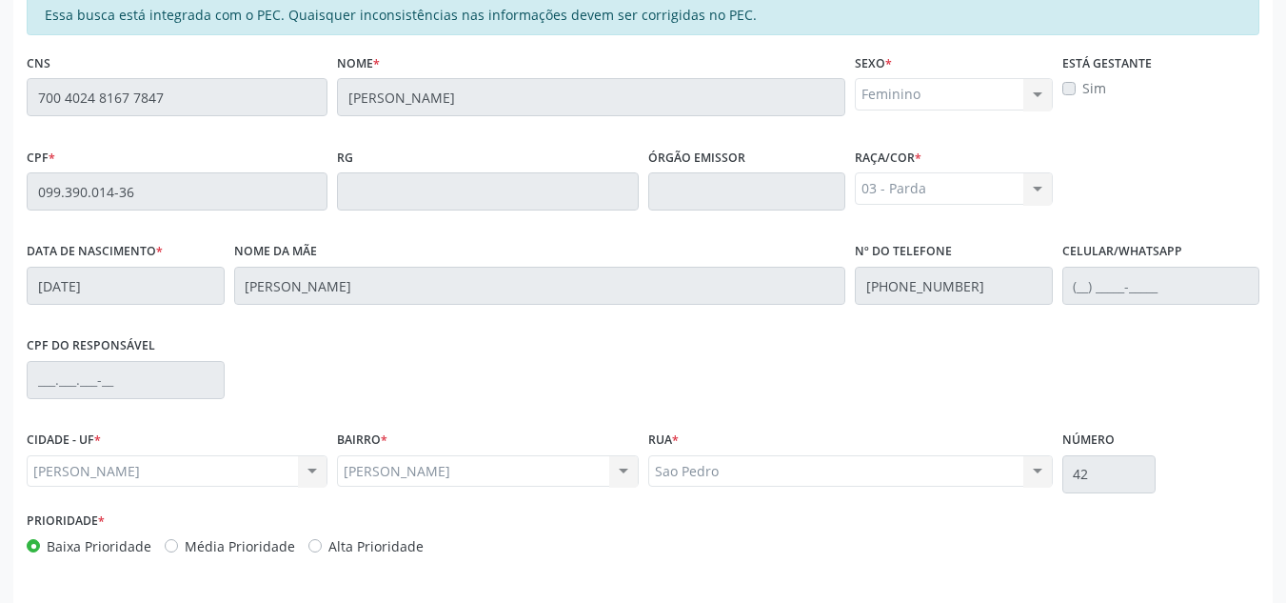
scroll to position [473, 0]
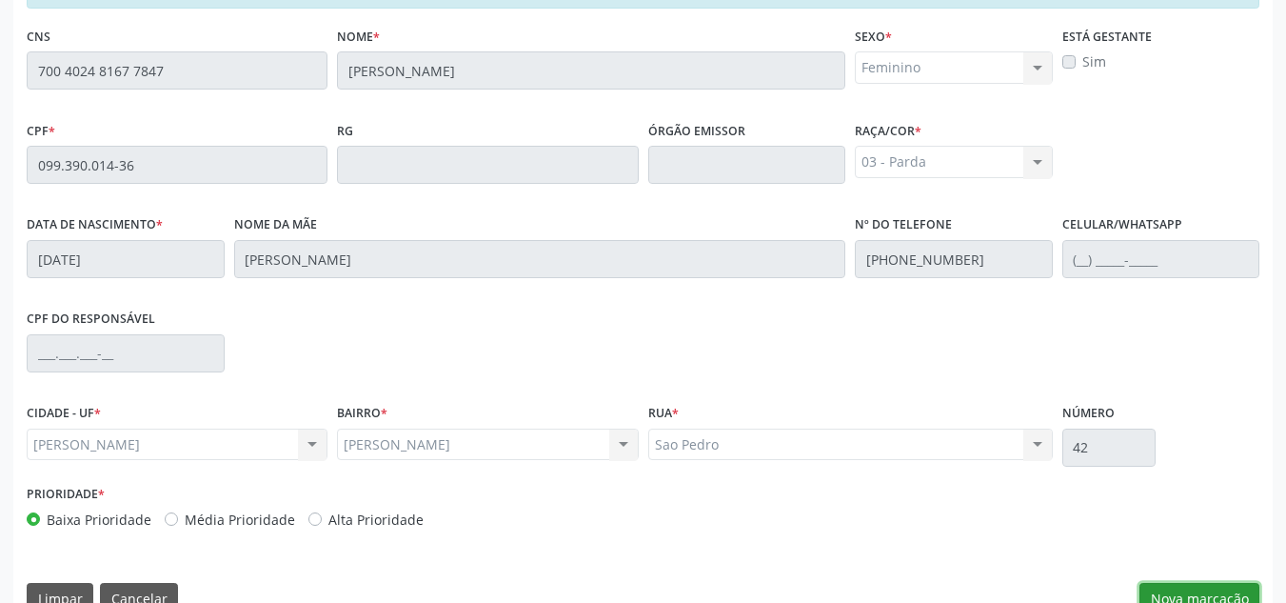
click at [1161, 587] on button "Nova marcação" at bounding box center [1200, 599] width 120 height 32
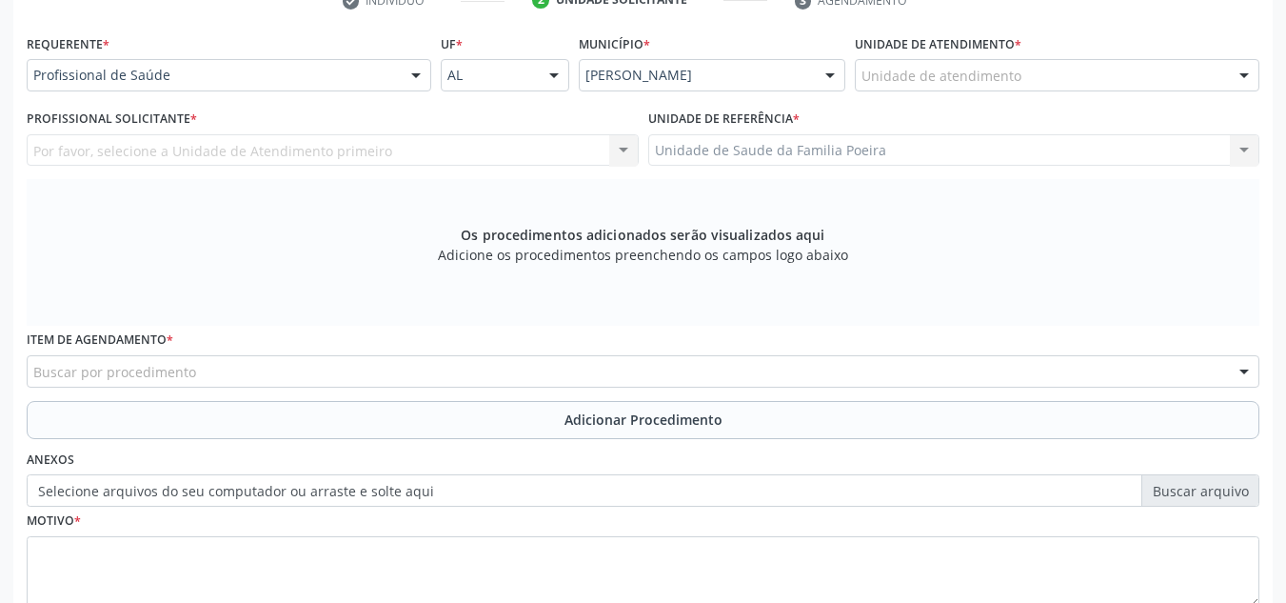
scroll to position [378, 0]
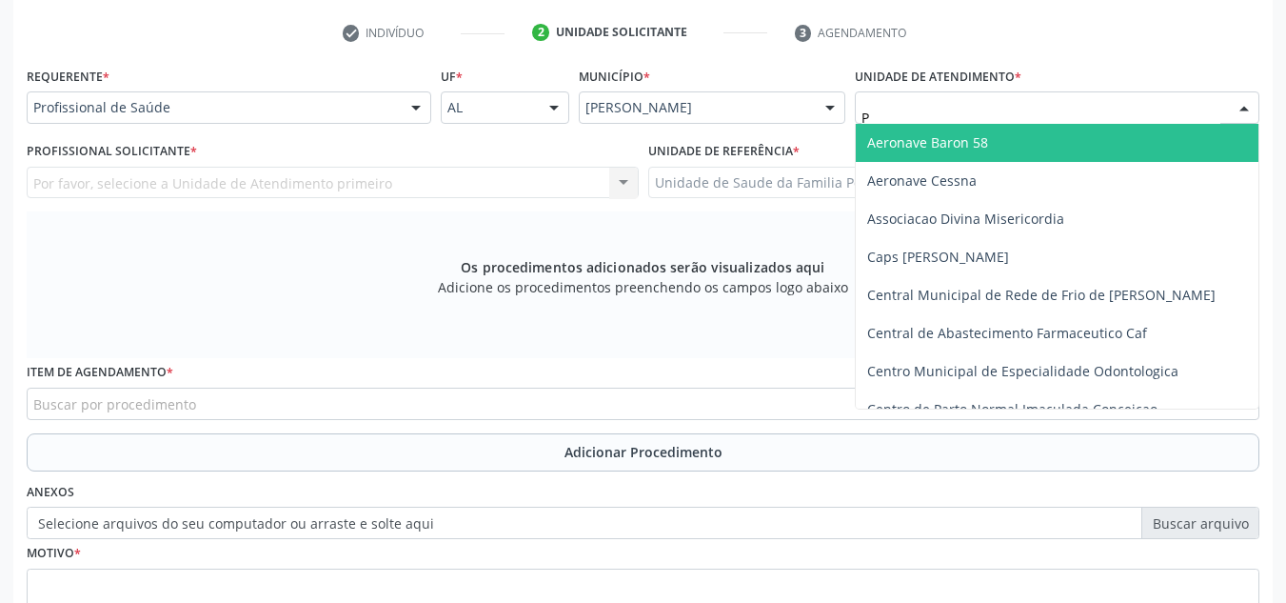
type input "PO"
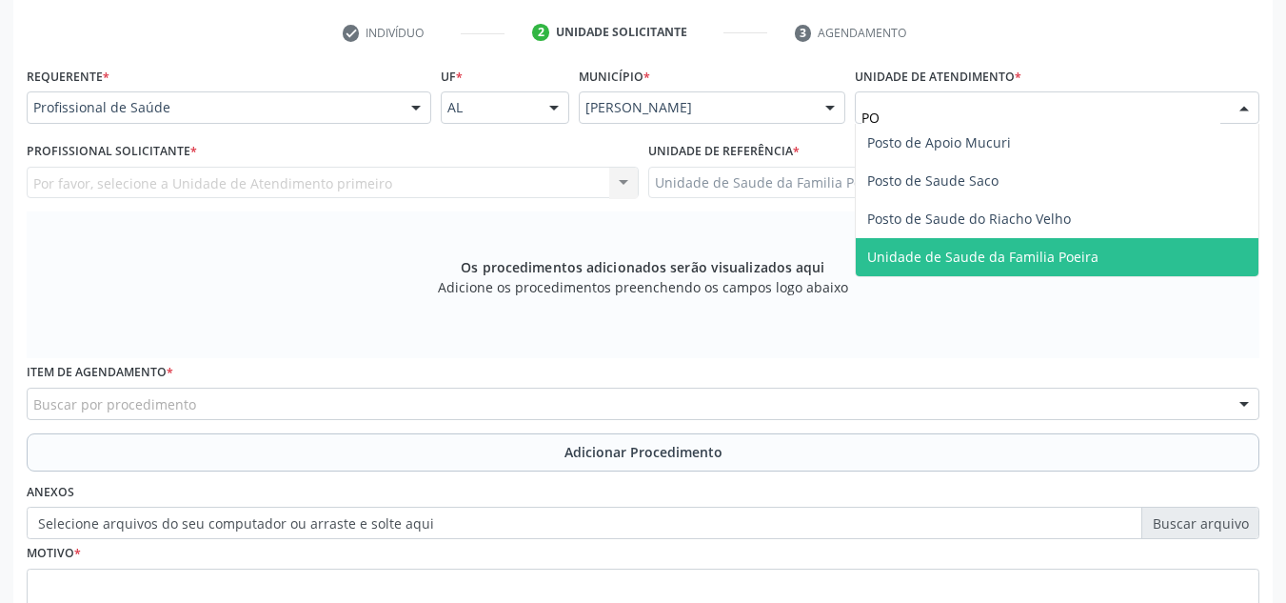
click at [1011, 254] on span "Unidade de Saude da Familia Poeira" at bounding box center [982, 257] width 231 height 18
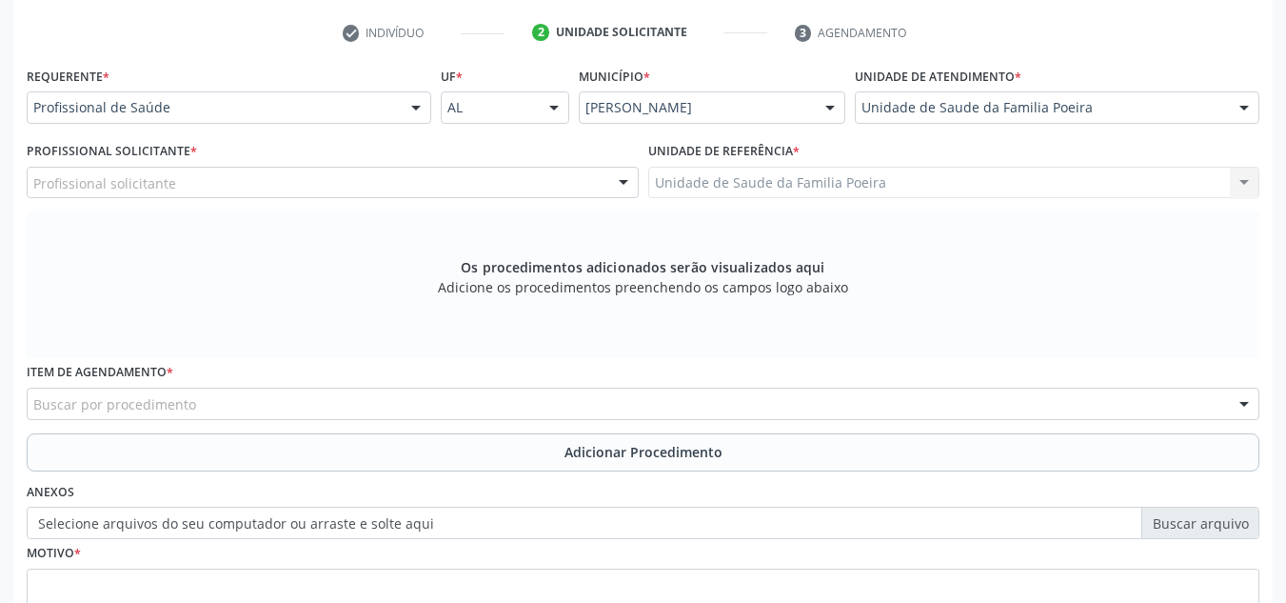
click at [253, 189] on div "Profissional solicitante" at bounding box center [333, 183] width 612 height 32
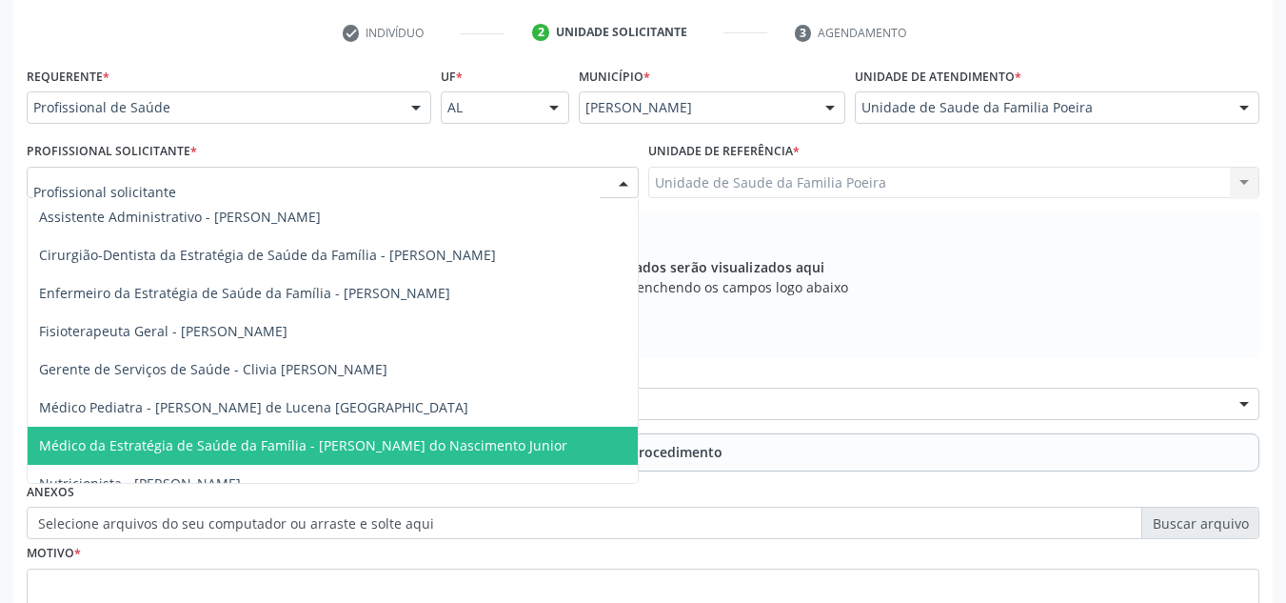
click at [306, 449] on span "Médico da Estratégia de Saúde da Família - [PERSON_NAME] do Nascimento Junior" at bounding box center [303, 445] width 528 height 18
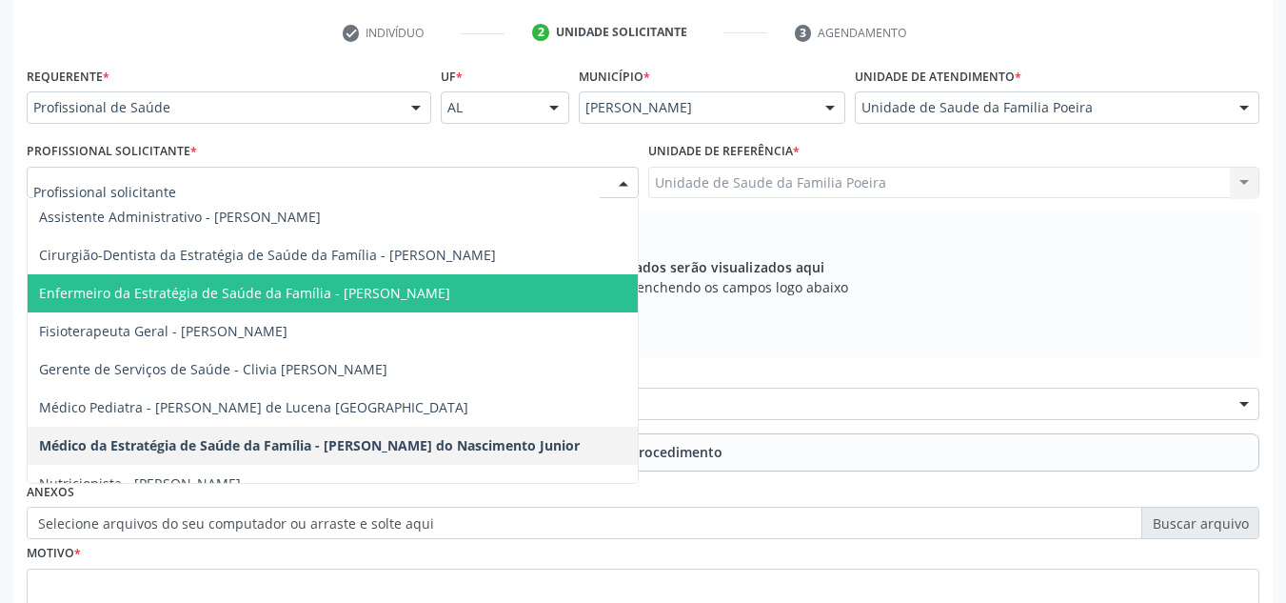
click at [338, 287] on span "Enfermeiro da Estratégia de Saúde da Família - [PERSON_NAME]" at bounding box center [244, 293] width 411 height 18
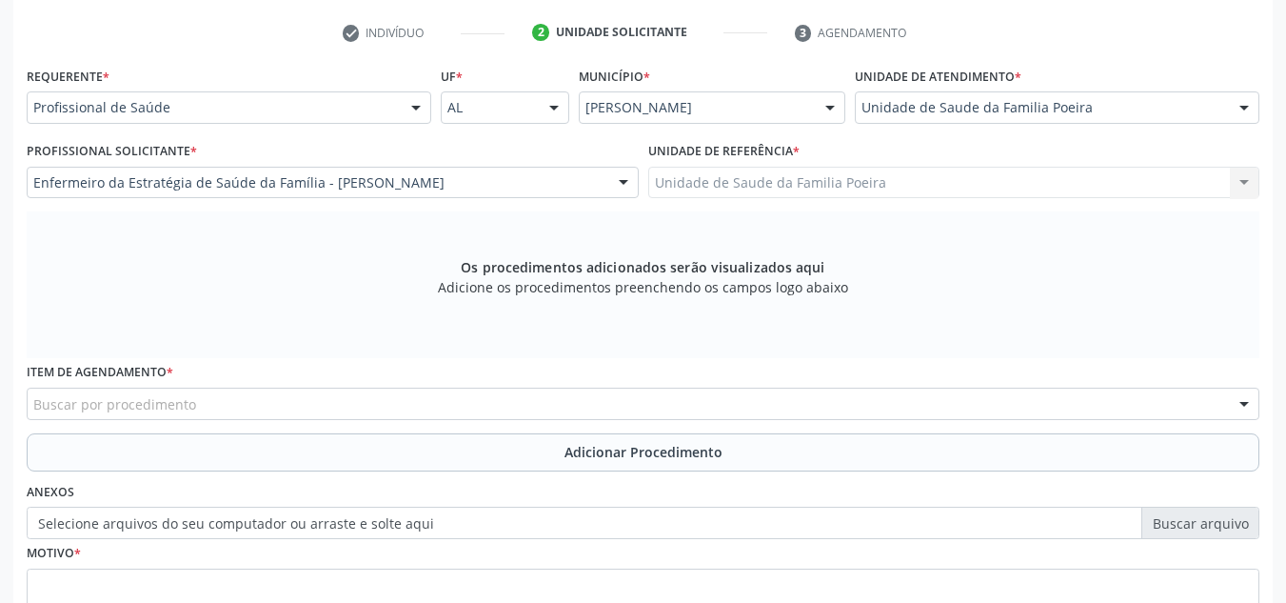
click at [323, 405] on div "Buscar por procedimento" at bounding box center [643, 403] width 1233 height 32
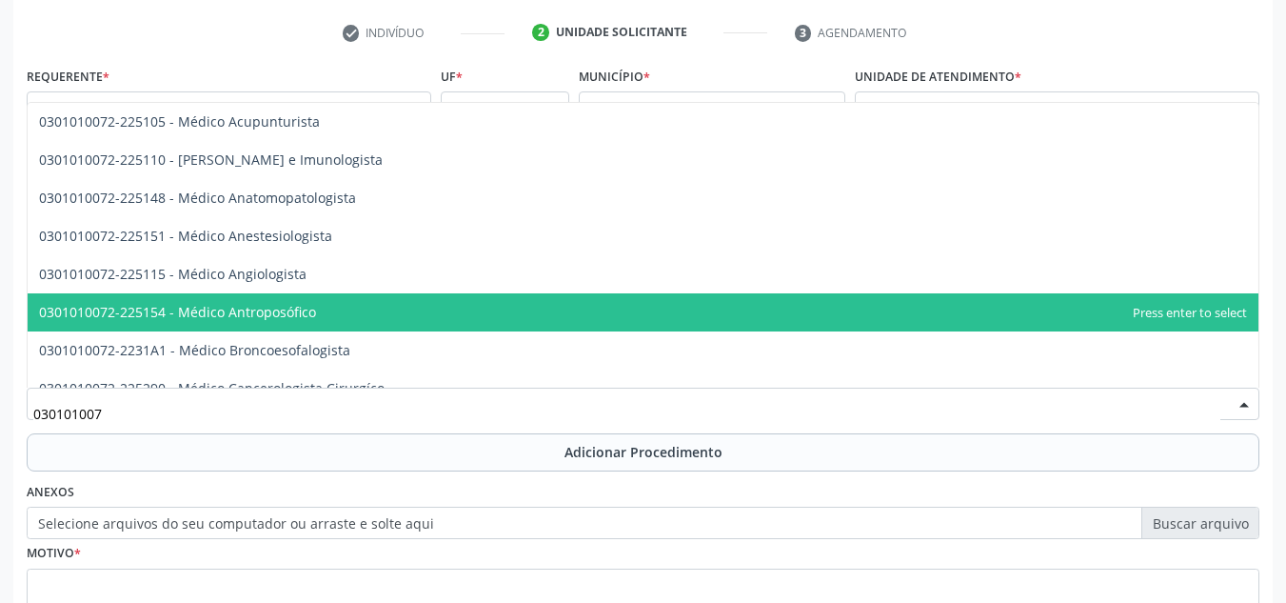
type input "0301010072"
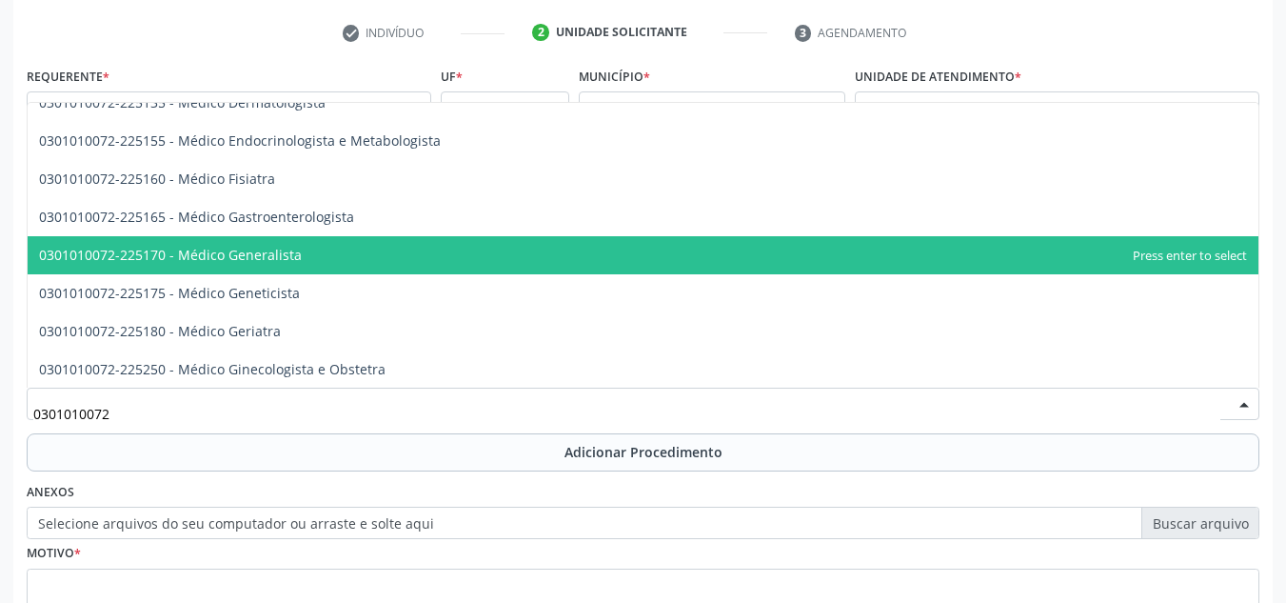
scroll to position [952, 0]
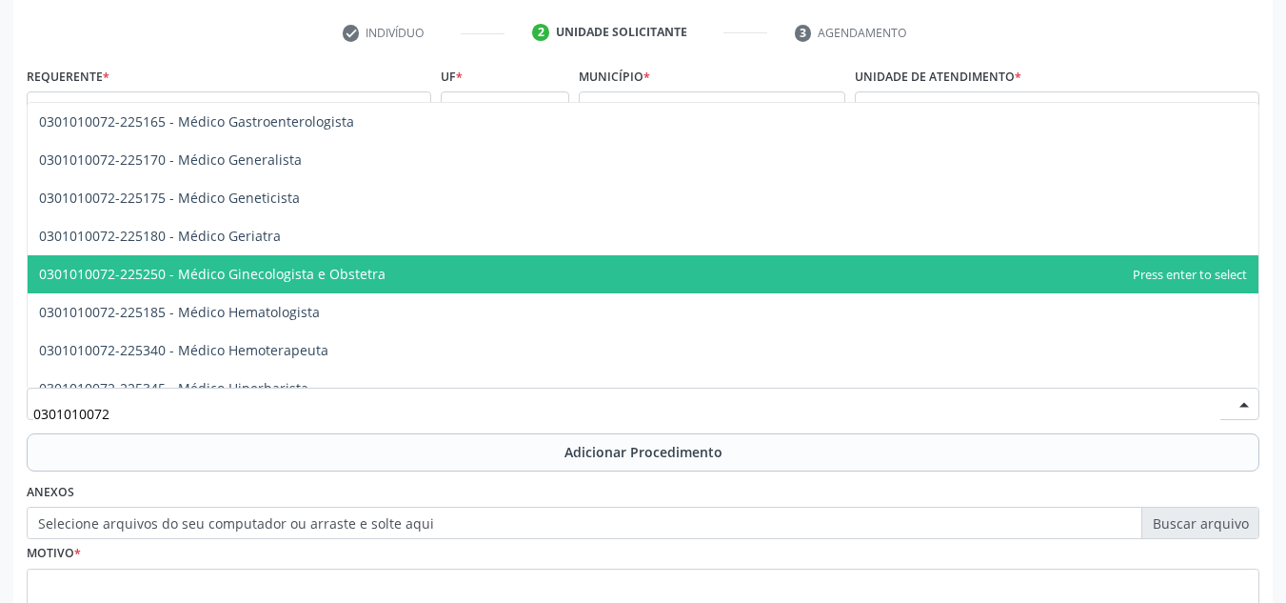
click at [424, 265] on span "0301010072-225250 - Médico Ginecologista e Obstetra" at bounding box center [643, 274] width 1231 height 38
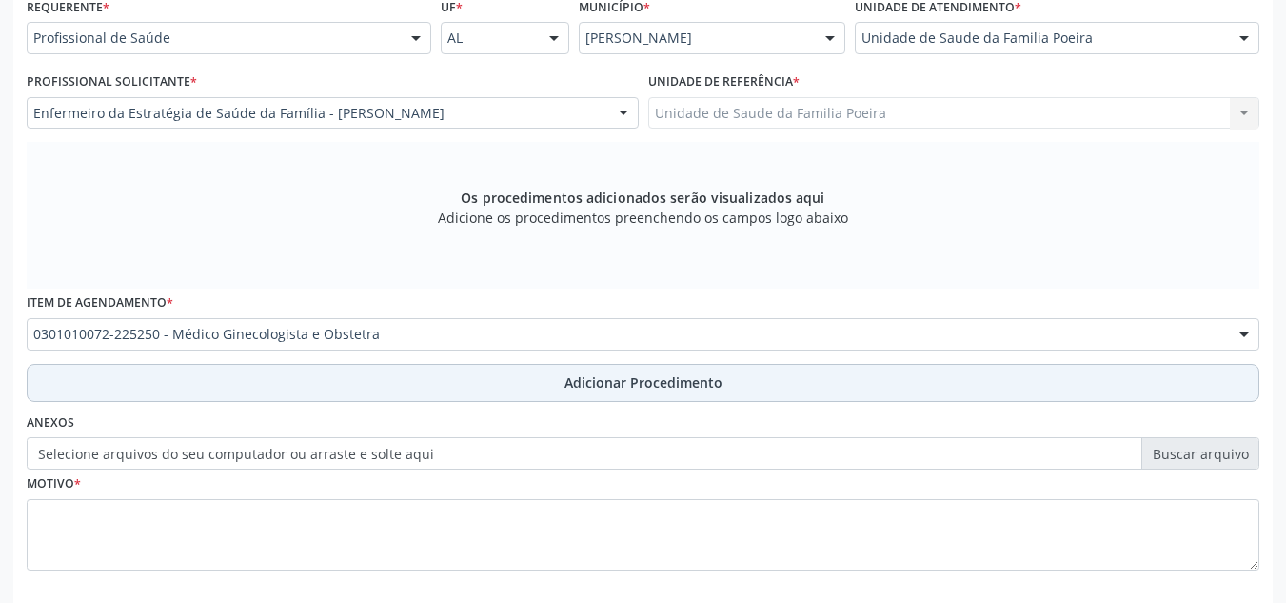
scroll to position [541, 0]
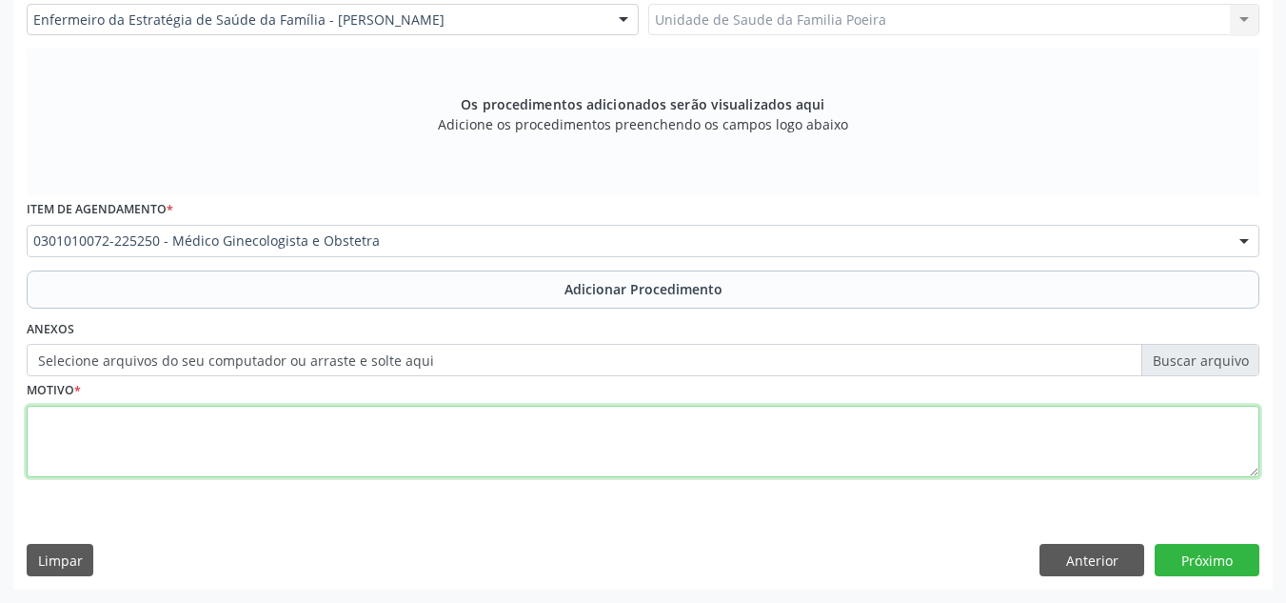
click at [283, 432] on textarea at bounding box center [643, 442] width 1233 height 72
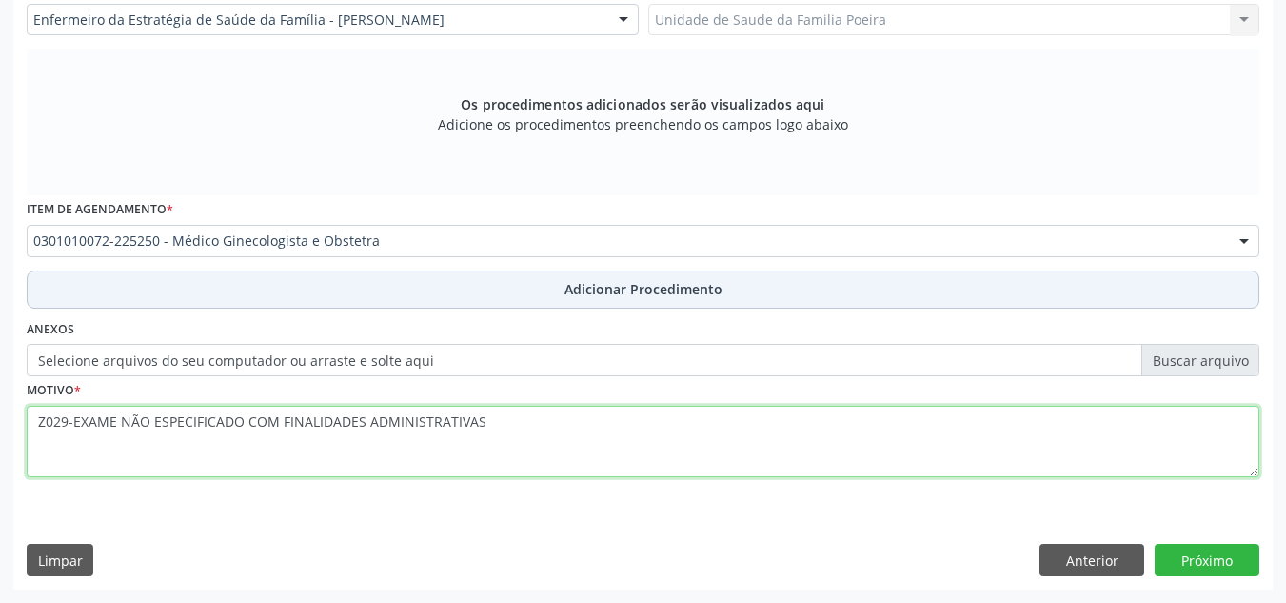
type textarea "Z029-EXAME NÃO ESPECIFICADO COM FINALIDADES ADMINISTRATIVAS"
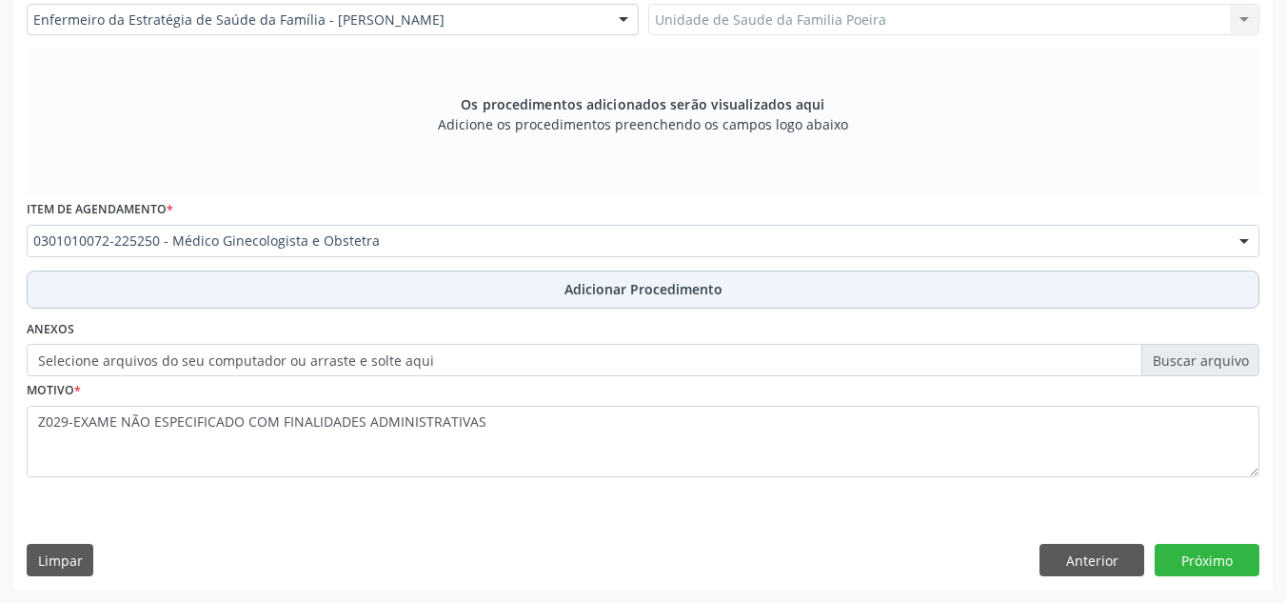
click at [518, 298] on button "Adicionar Procedimento" at bounding box center [643, 289] width 1233 height 38
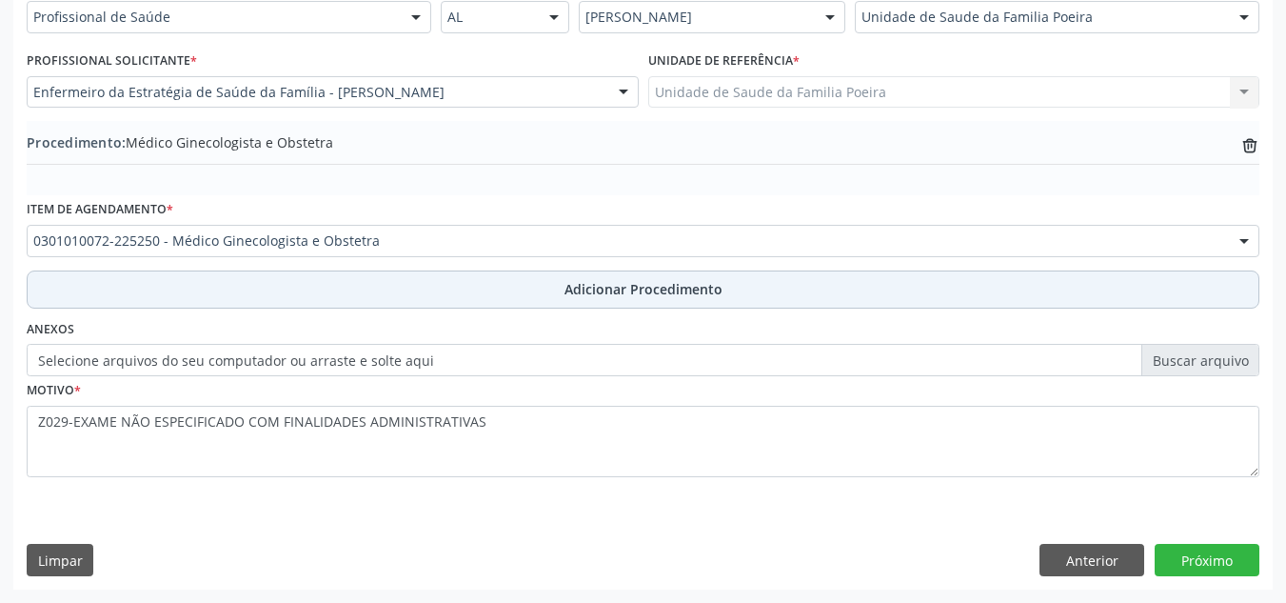
scroll to position [468, 0]
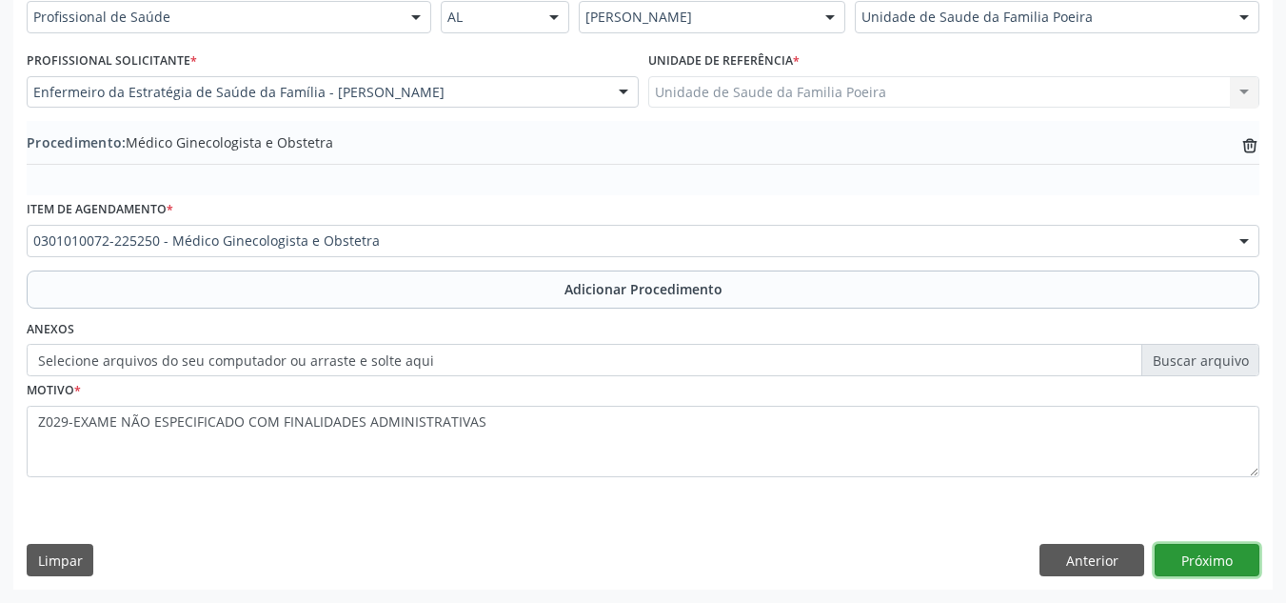
click at [1187, 555] on button "Próximo" at bounding box center [1207, 560] width 105 height 32
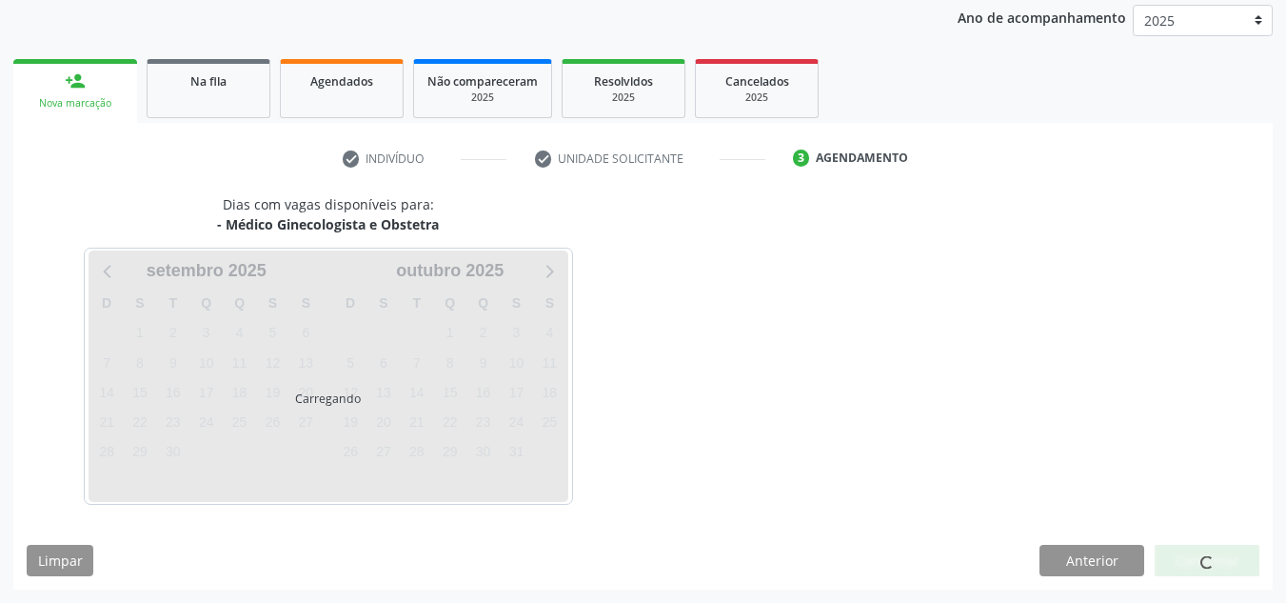
scroll to position [308, 0]
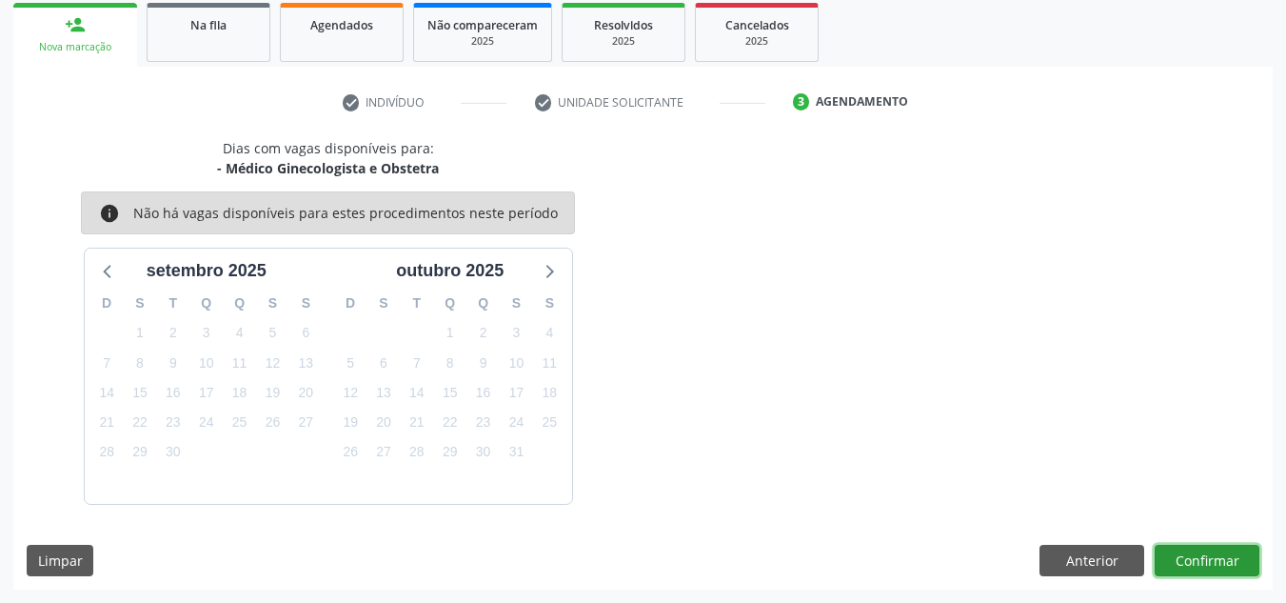
click at [1231, 562] on button "Confirmar" at bounding box center [1207, 561] width 105 height 32
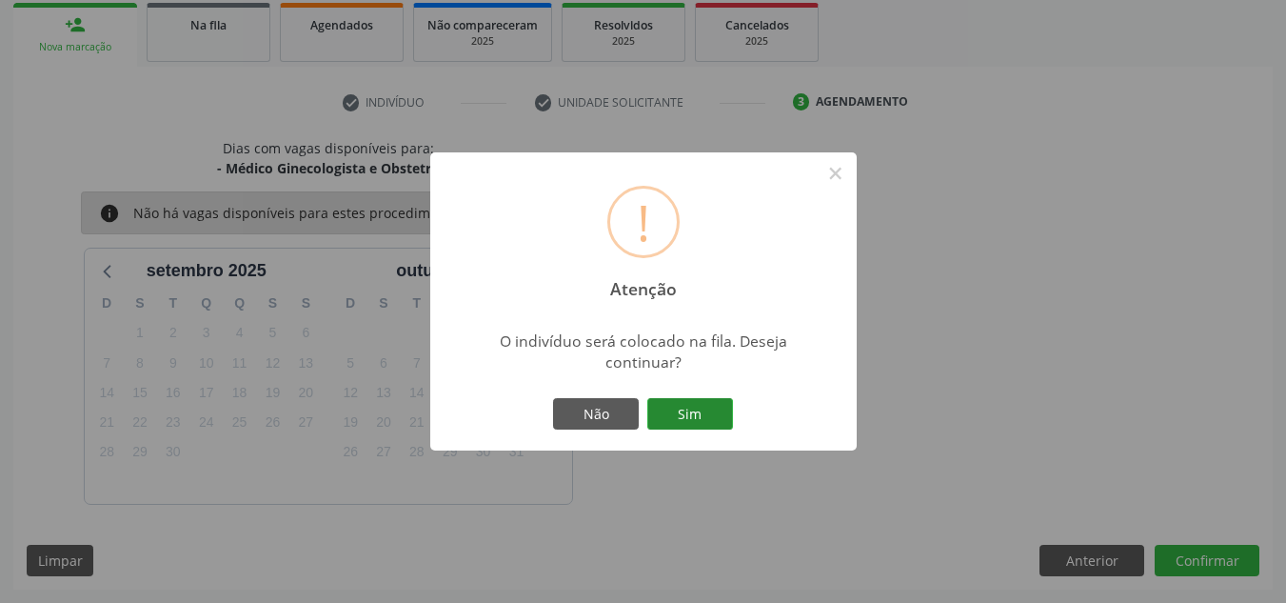
click at [685, 412] on button "Sim" at bounding box center [690, 414] width 86 height 32
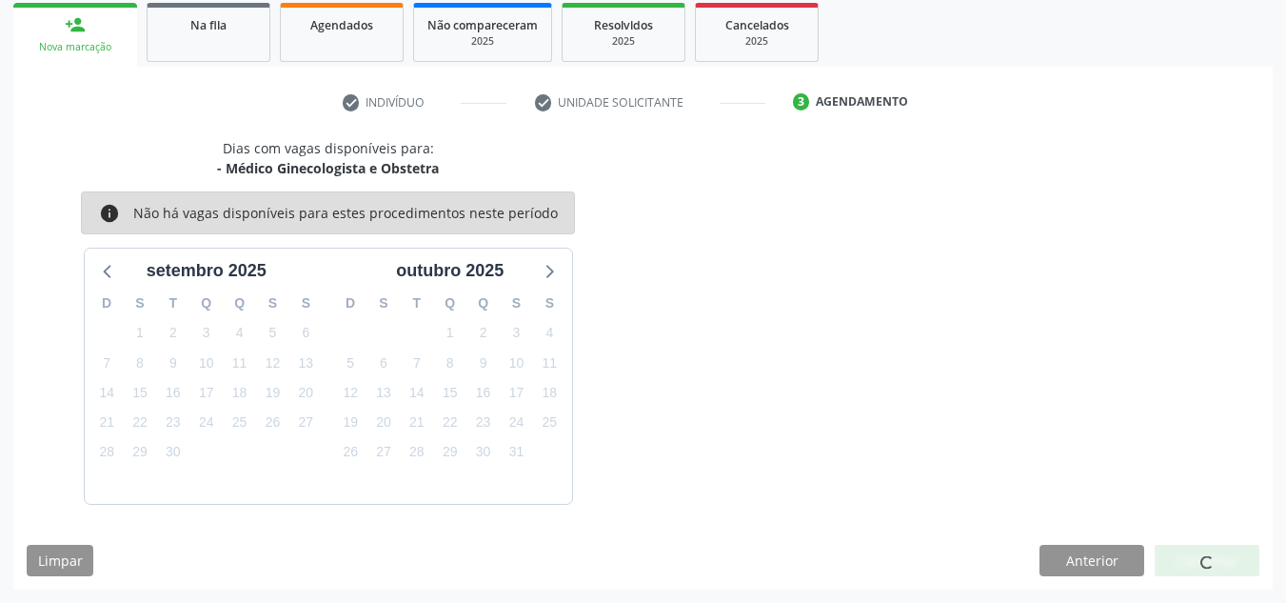
scroll to position [52, 0]
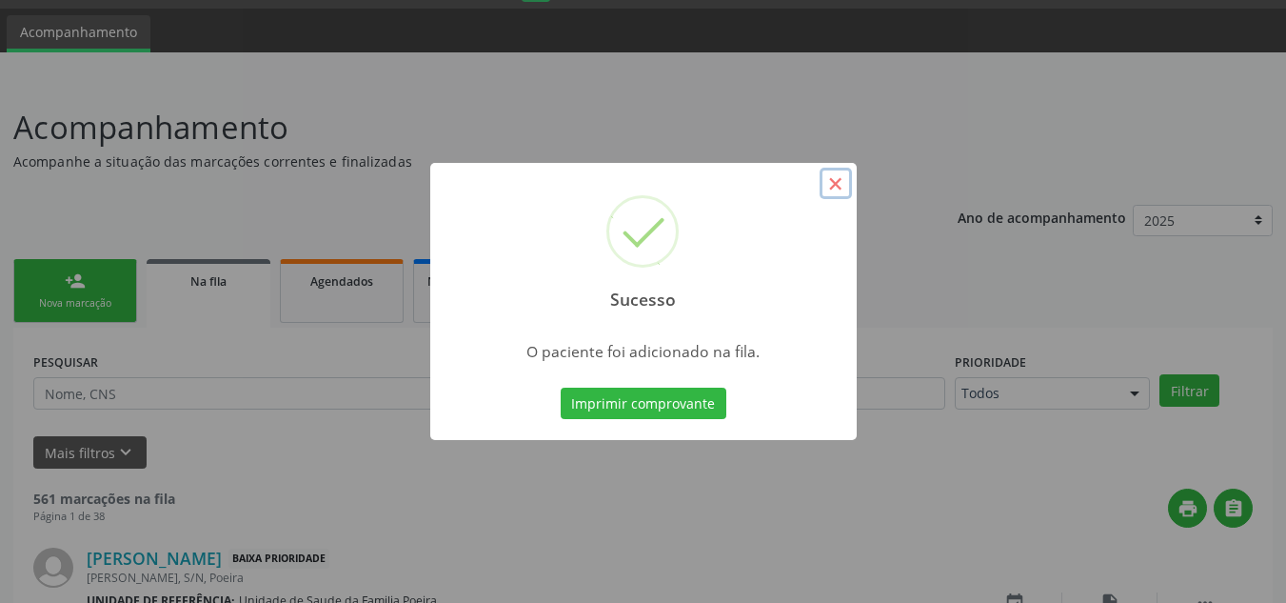
click at [833, 186] on button "×" at bounding box center [836, 184] width 32 height 32
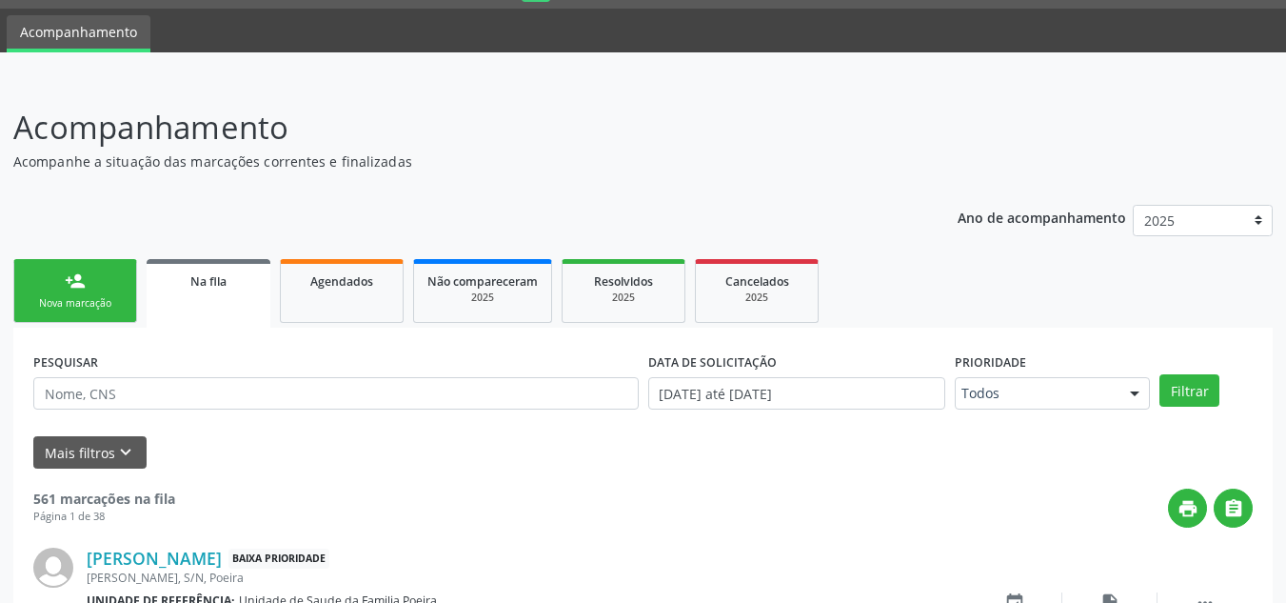
drag, startPoint x: 40, startPoint y: 293, endPoint x: 56, endPoint y: 277, distance: 22.9
click at [40, 293] on link "person_add Nova marcação" at bounding box center [75, 291] width 124 height 64
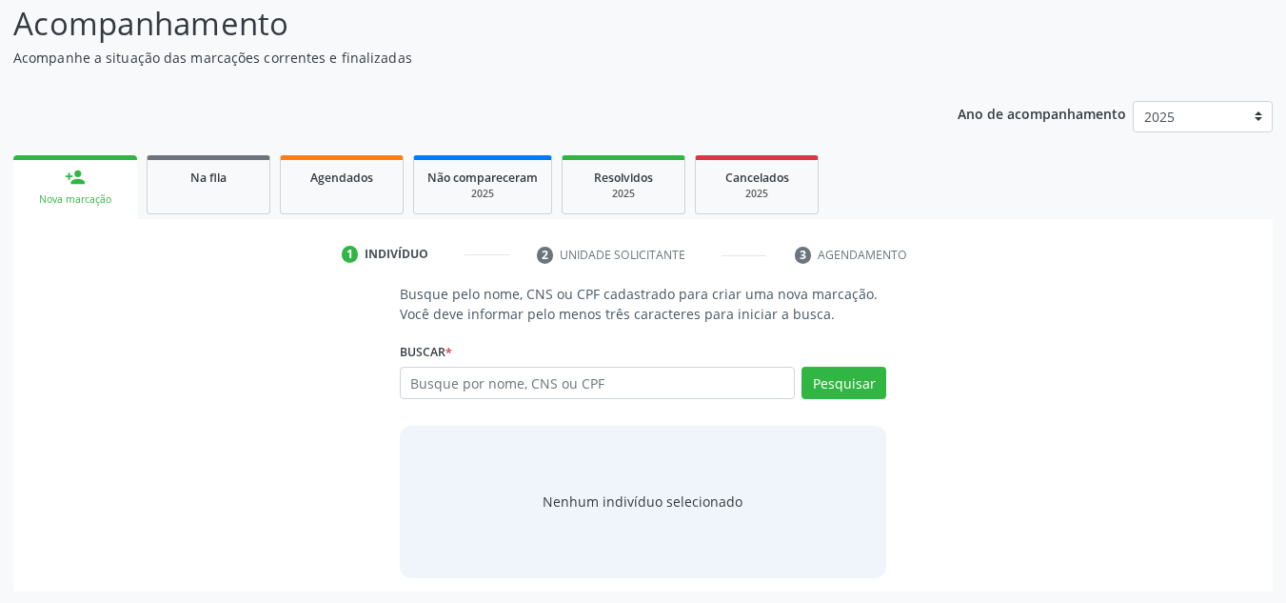
scroll to position [158, 0]
click at [195, 166] on div "Na fila" at bounding box center [208, 175] width 95 height 20
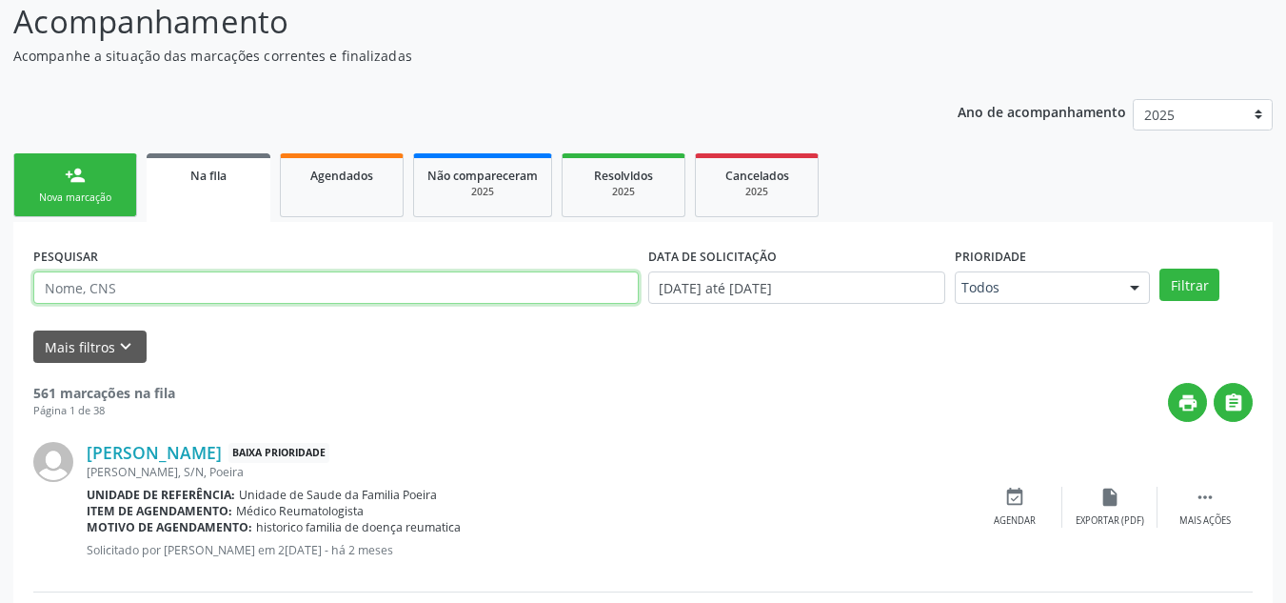
click at [293, 299] on input "text" at bounding box center [336, 287] width 606 height 32
type input "708400795129765"
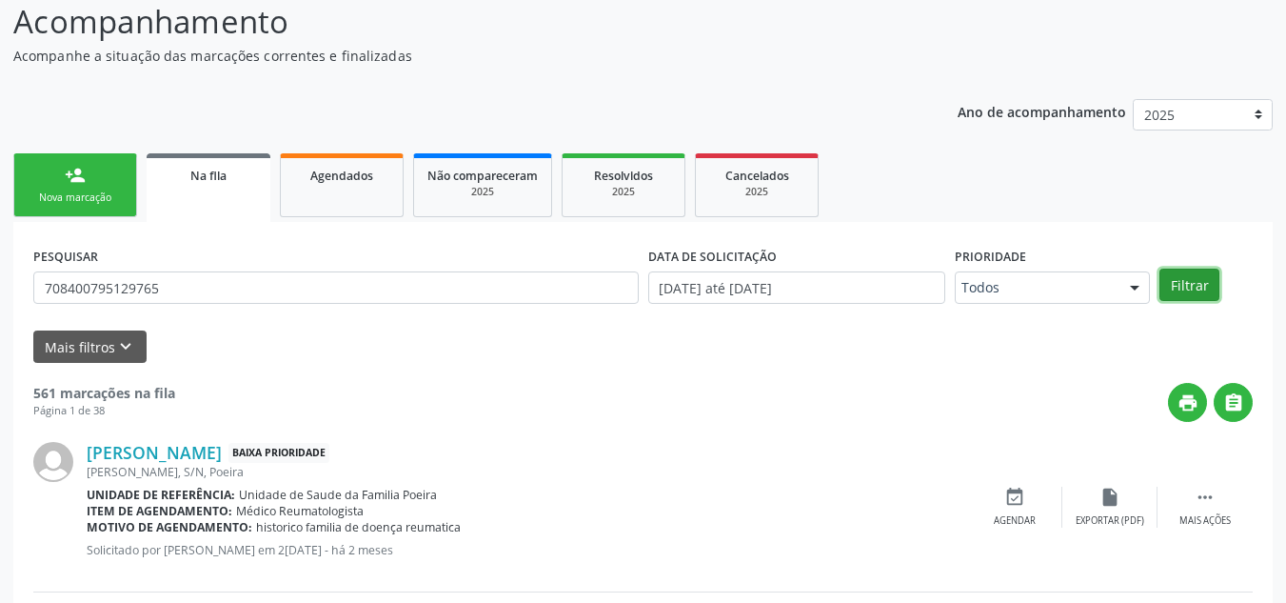
click at [1189, 280] on button "Filtrar" at bounding box center [1190, 284] width 60 height 32
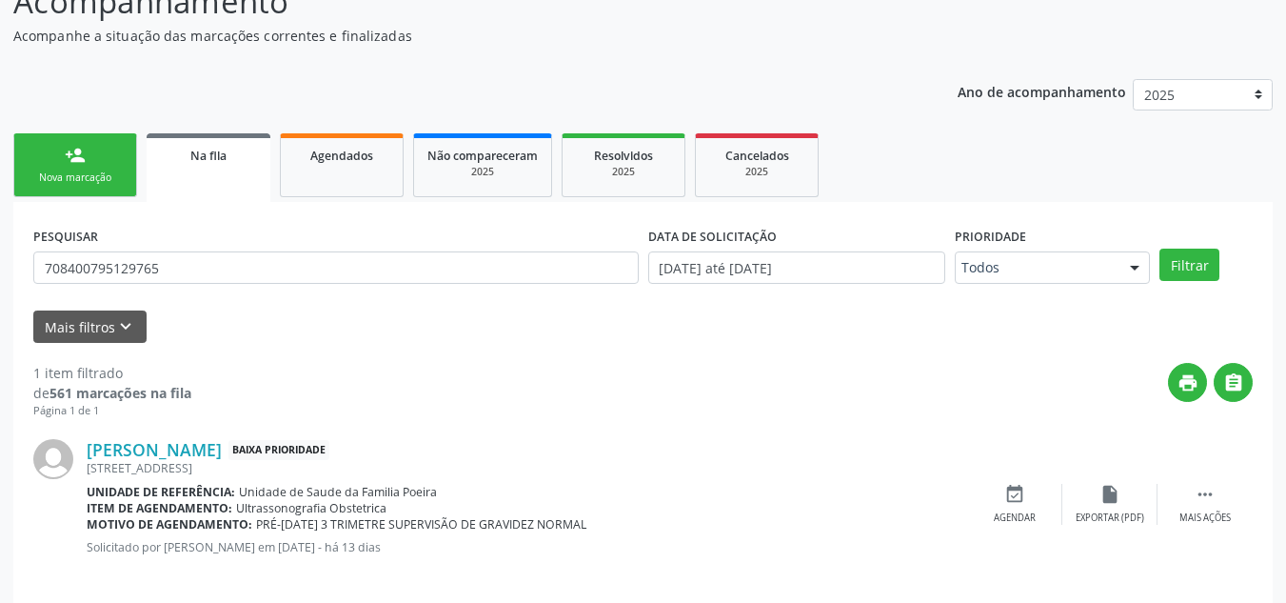
scroll to position [197, 0]
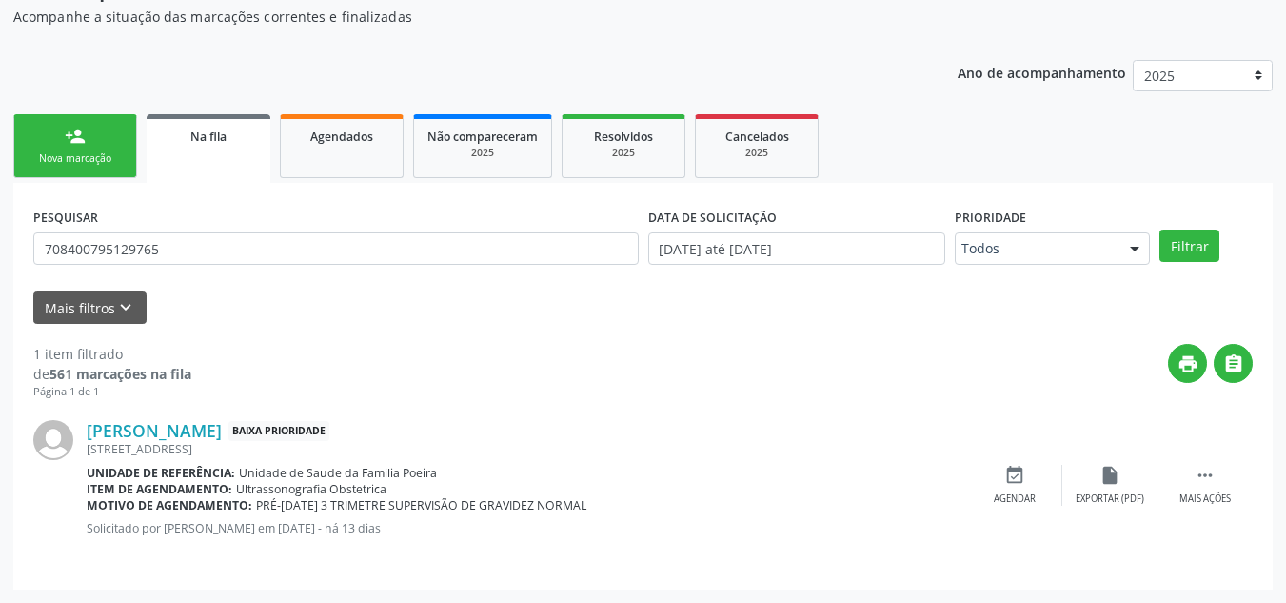
click at [113, 151] on div "Nova marcação" at bounding box center [75, 158] width 95 height 14
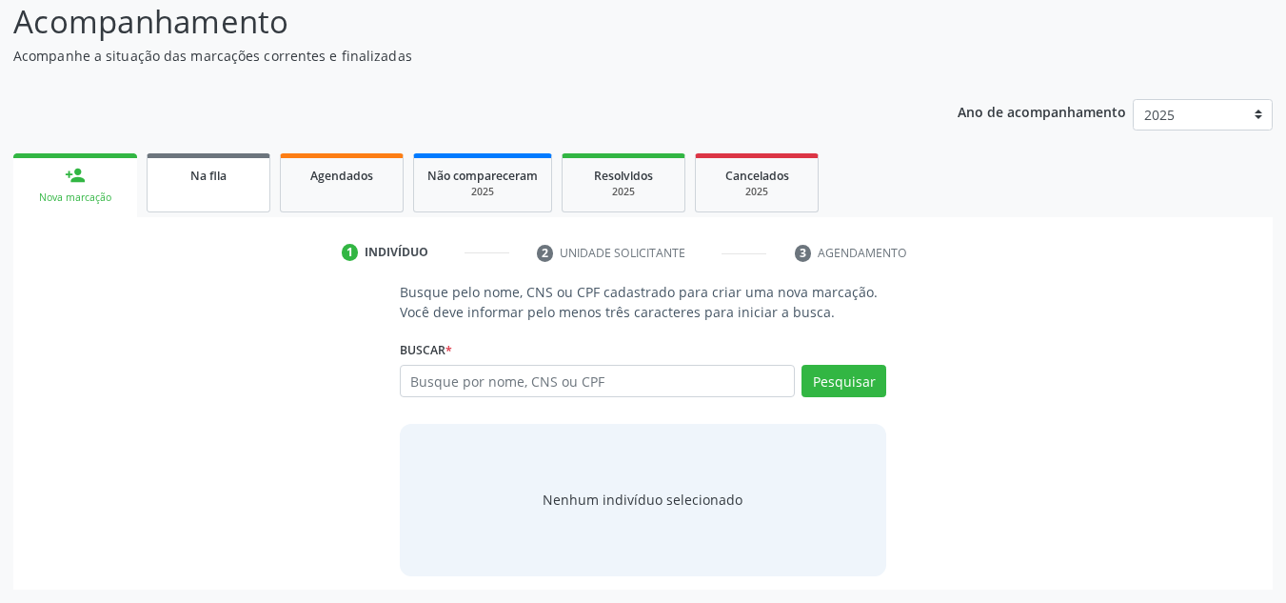
scroll to position [158, 0]
click at [506, 375] on input "text" at bounding box center [598, 381] width 396 height 32
type input "2"
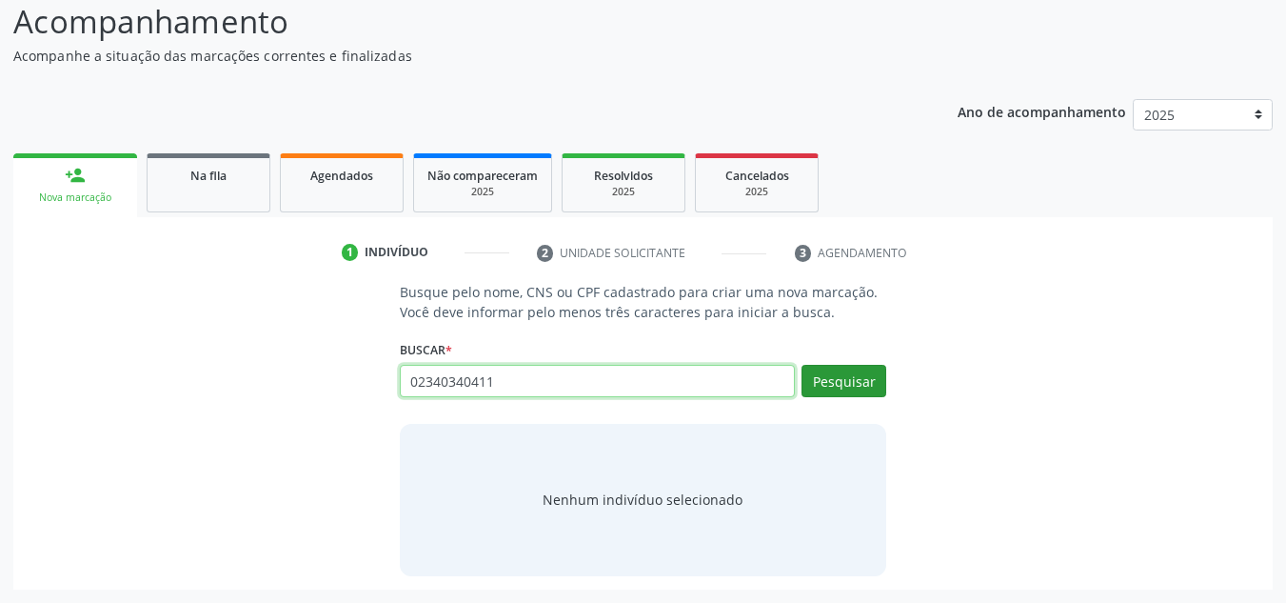
type input "02340340411"
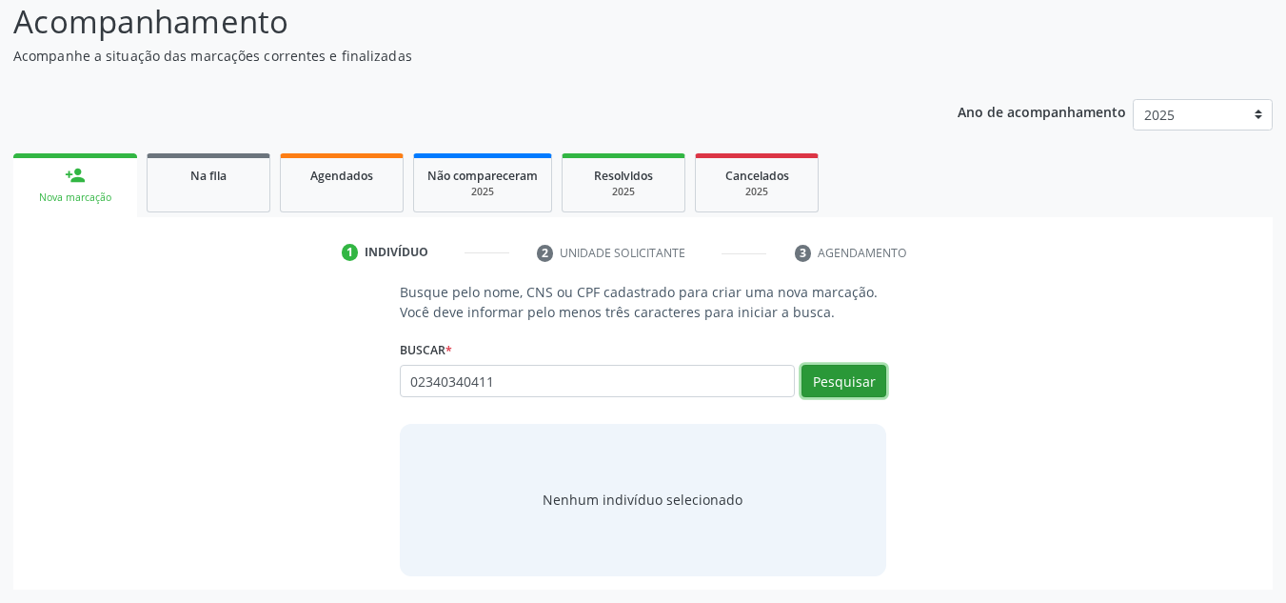
click at [845, 388] on button "Pesquisar" at bounding box center [844, 381] width 85 height 32
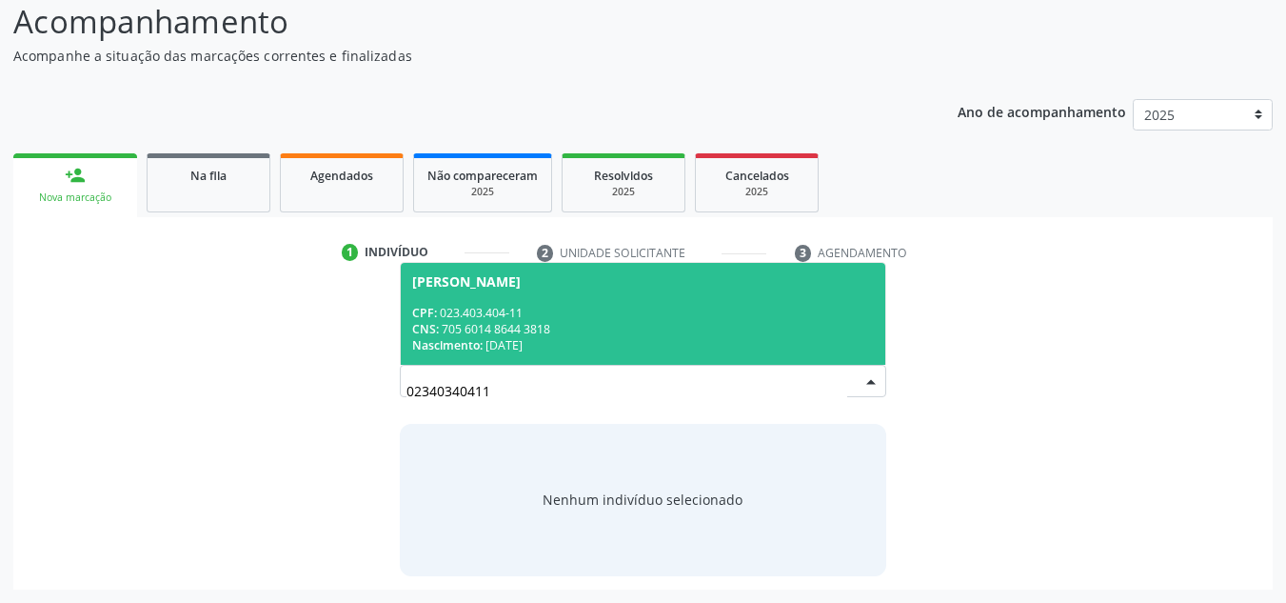
click at [605, 324] on div "CNS: 705 6014 8644 3818" at bounding box center [643, 329] width 463 height 16
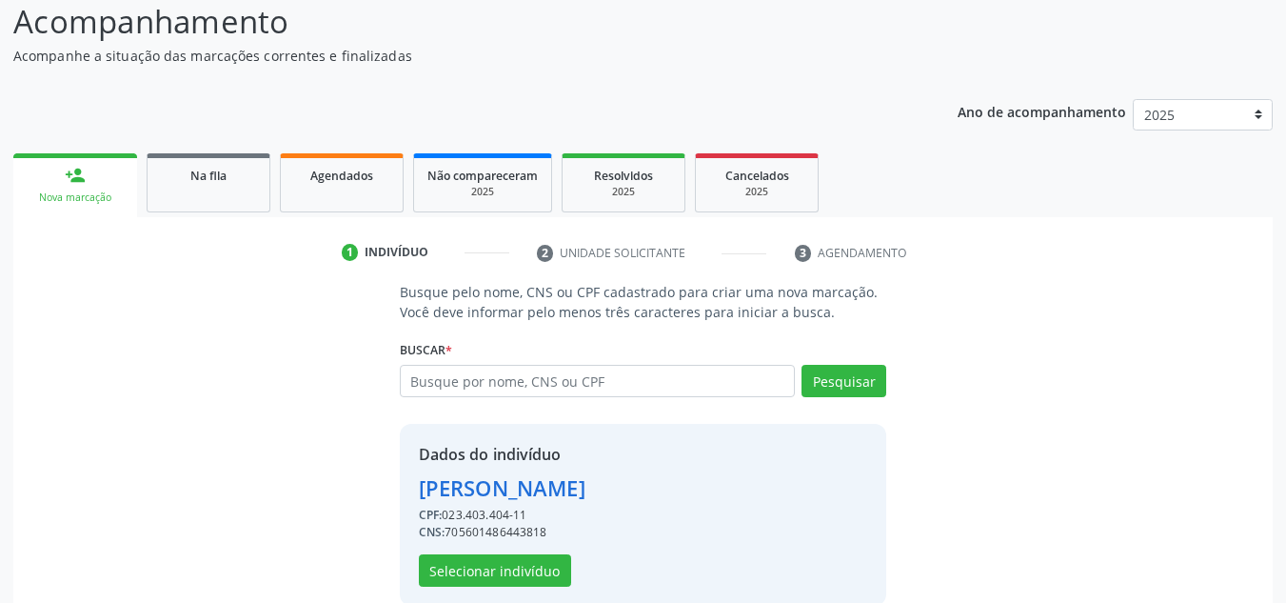
scroll to position [188, 0]
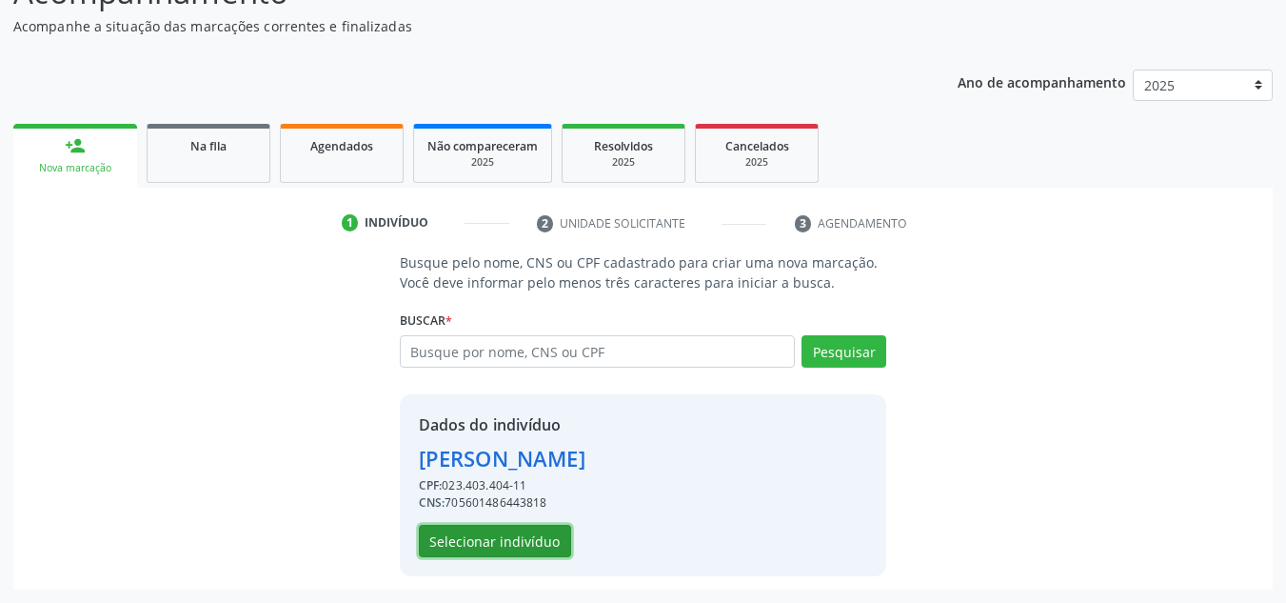
click at [477, 543] on button "Selecionar indivíduo" at bounding box center [495, 541] width 152 height 32
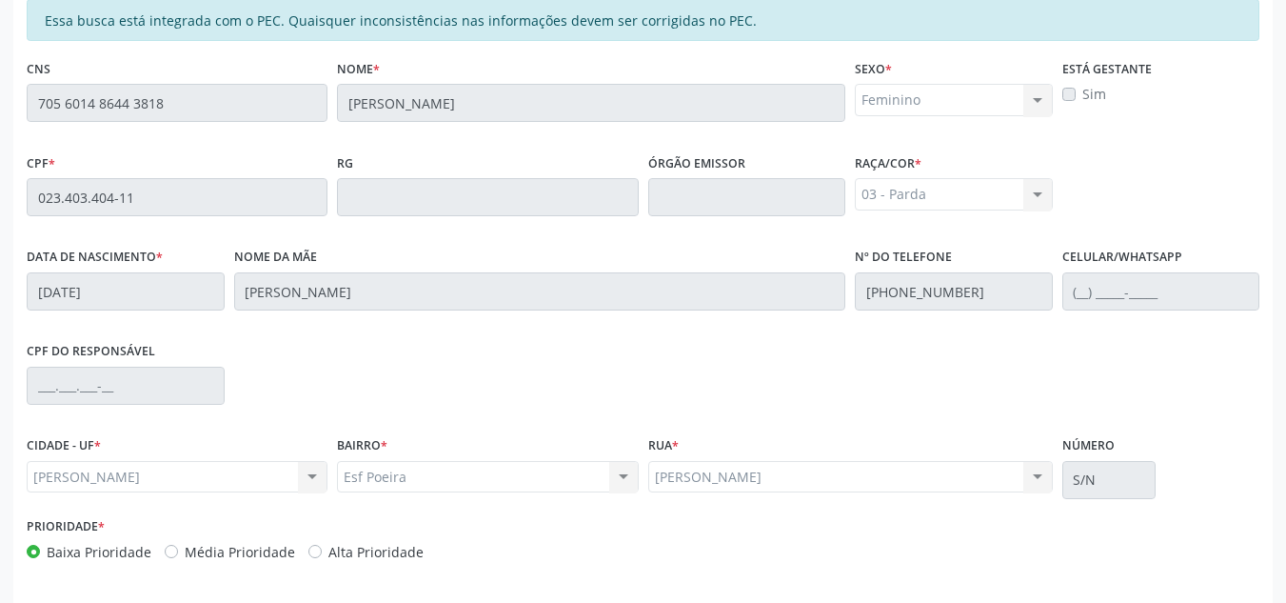
scroll to position [511, 0]
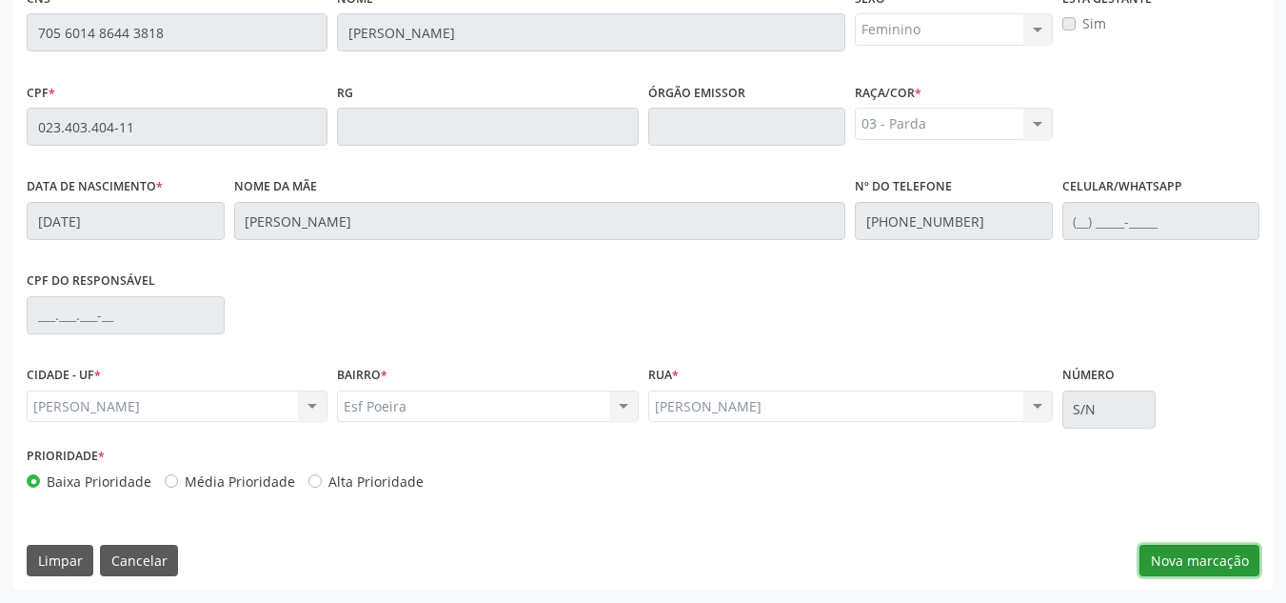
click at [1196, 557] on button "Nova marcação" at bounding box center [1200, 561] width 120 height 32
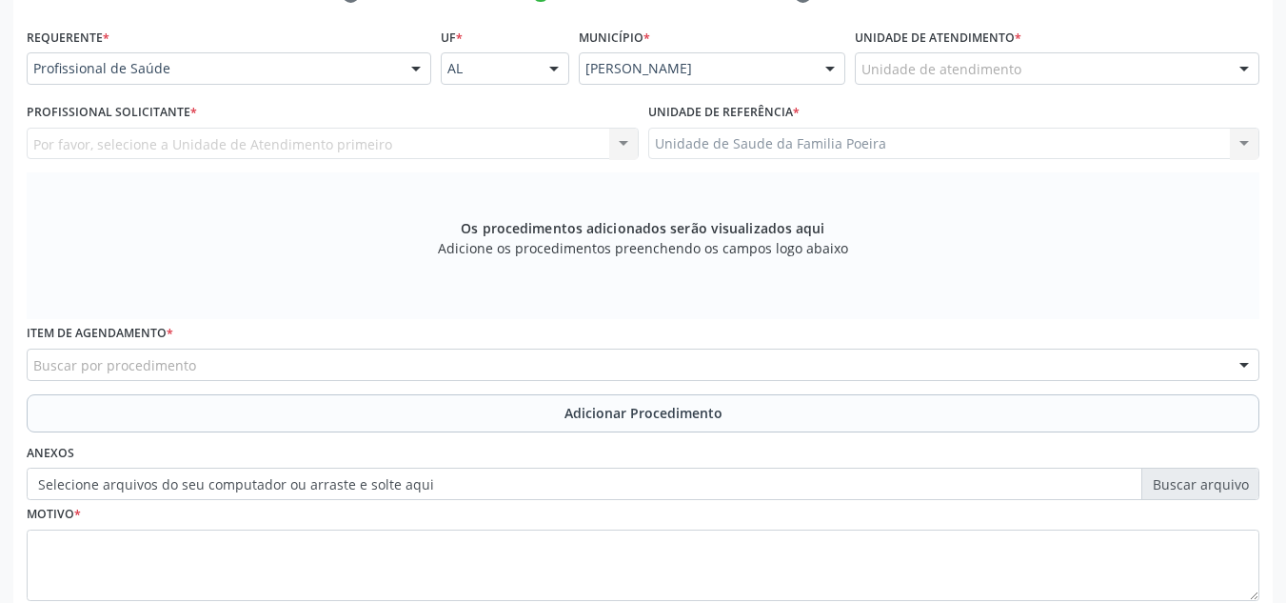
scroll to position [416, 0]
click at [949, 82] on div at bounding box center [1057, 69] width 405 height 32
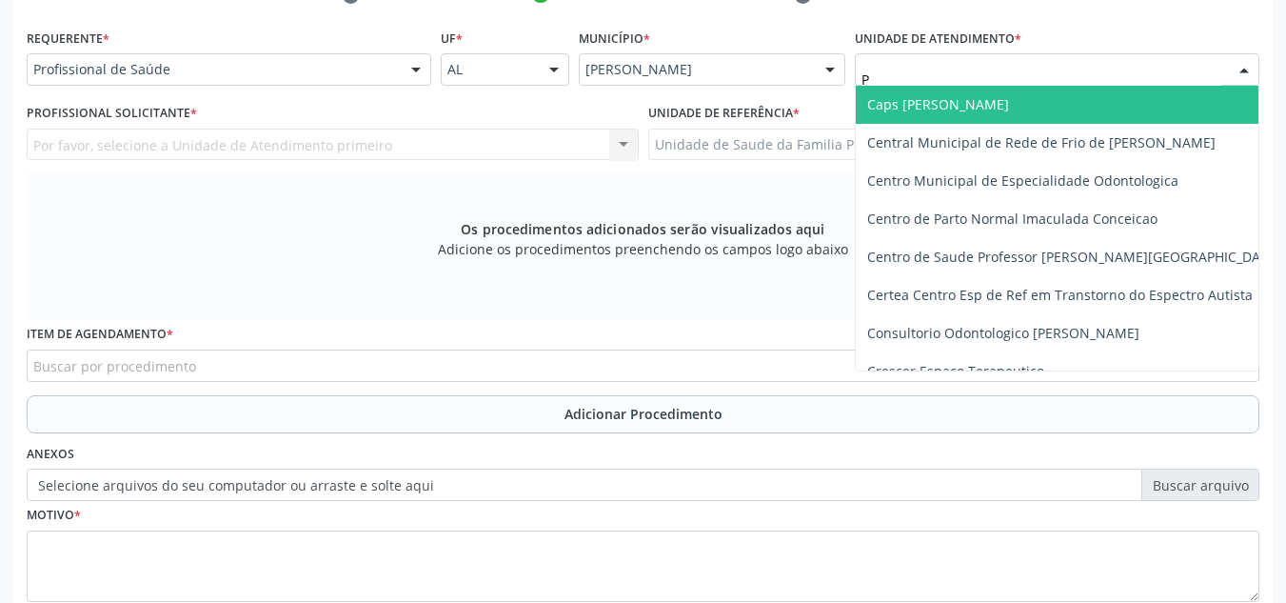
type input "PO"
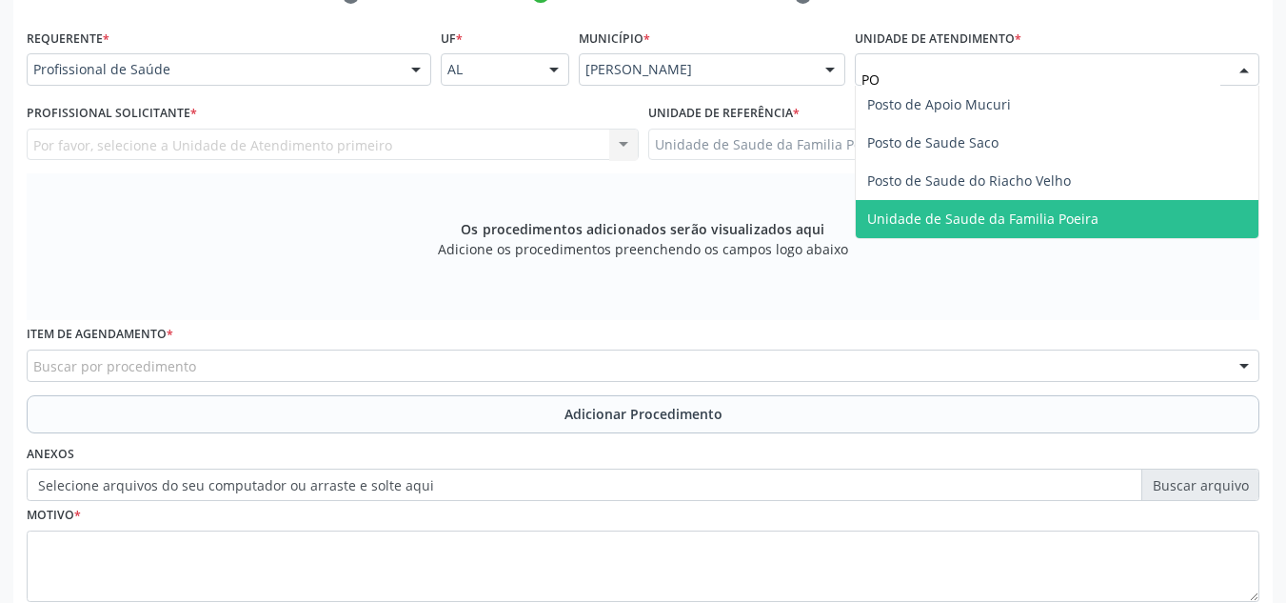
click at [1142, 210] on span "Unidade de Saude da Familia Poeira" at bounding box center [1057, 219] width 403 height 38
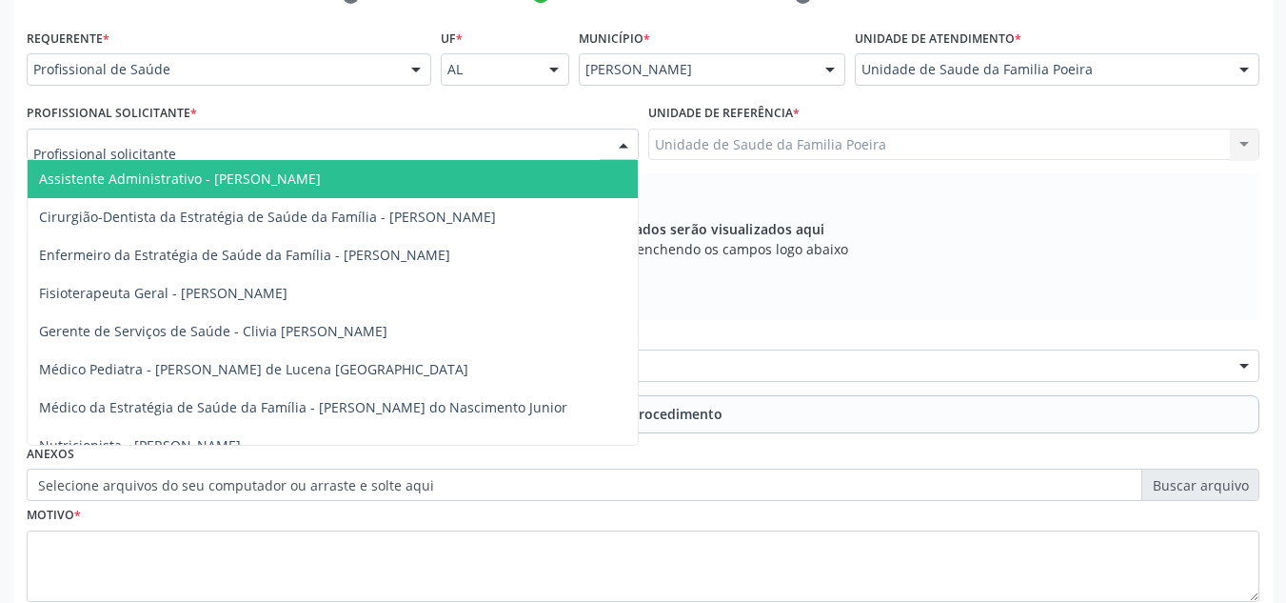
click at [175, 145] on div at bounding box center [333, 145] width 612 height 32
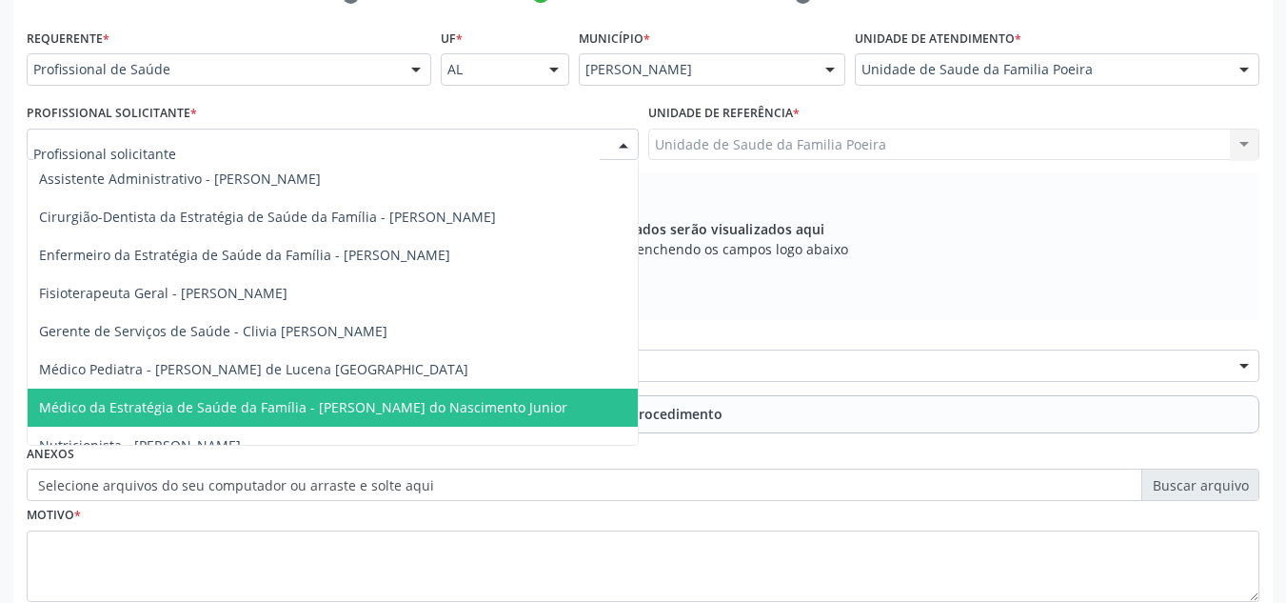
click at [228, 398] on span "Médico da Estratégia de Saúde da Família - [PERSON_NAME] do Nascimento Junior" at bounding box center [303, 407] width 528 height 18
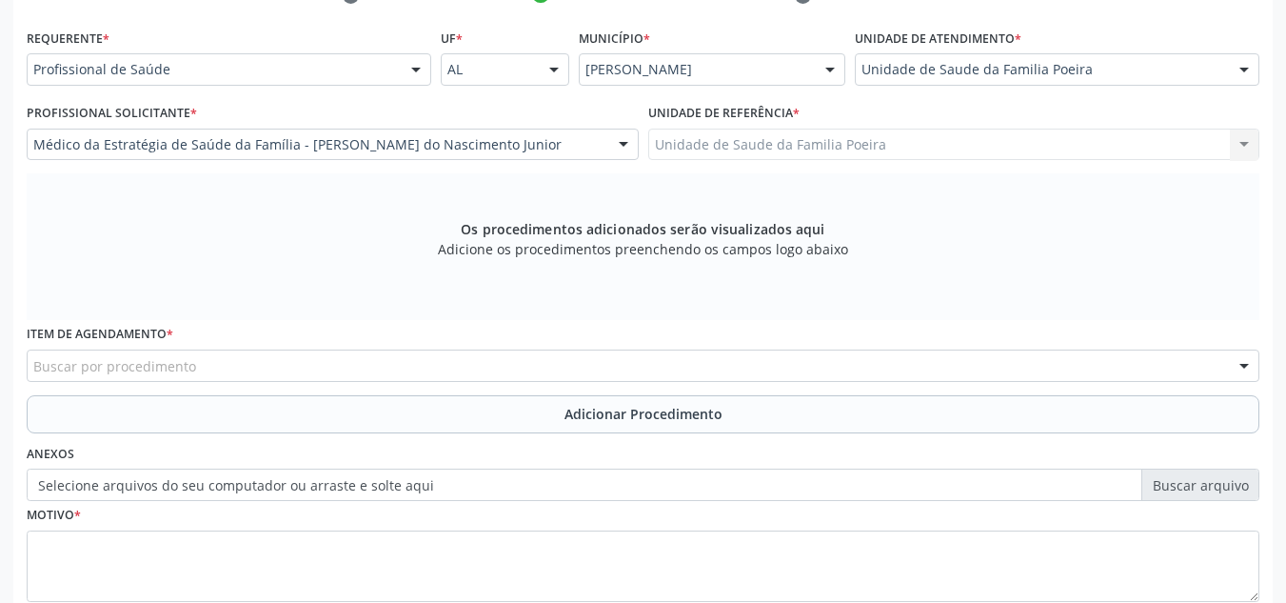
click at [224, 360] on div "Buscar por procedimento" at bounding box center [643, 365] width 1233 height 32
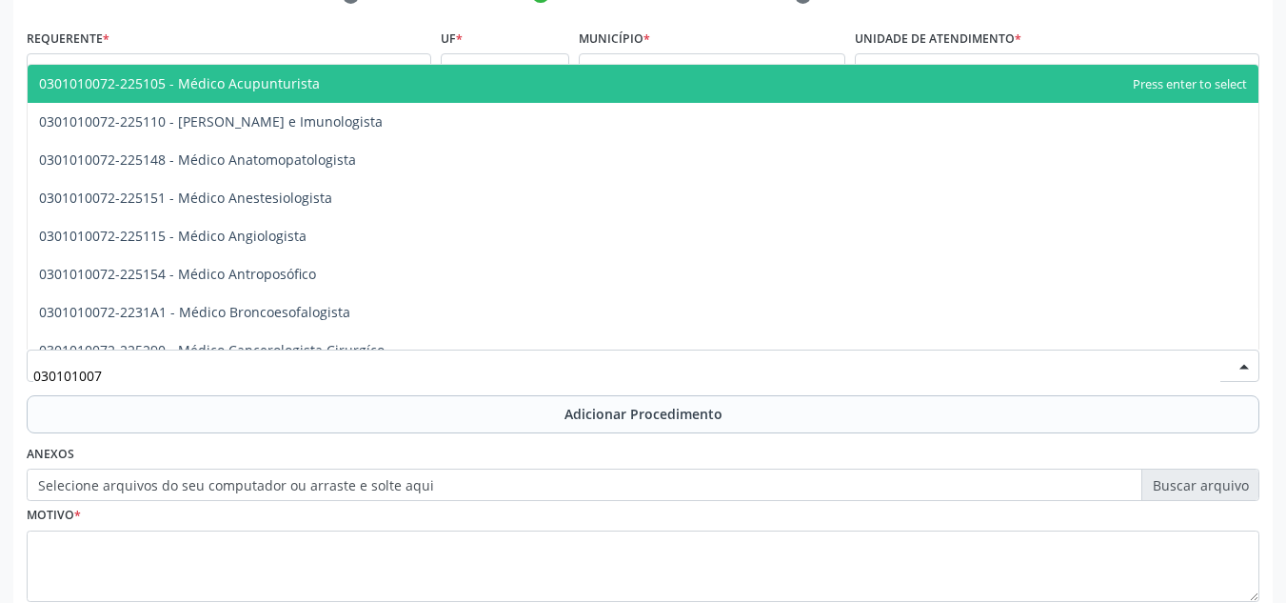
type input "0301010072"
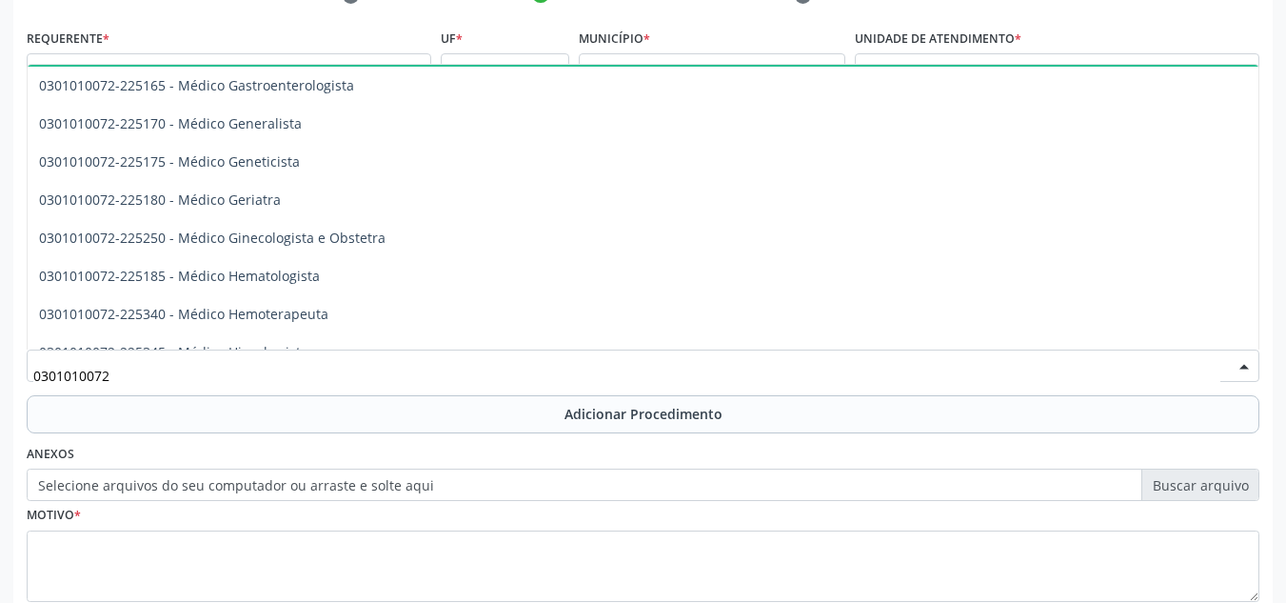
scroll to position [952, 0]
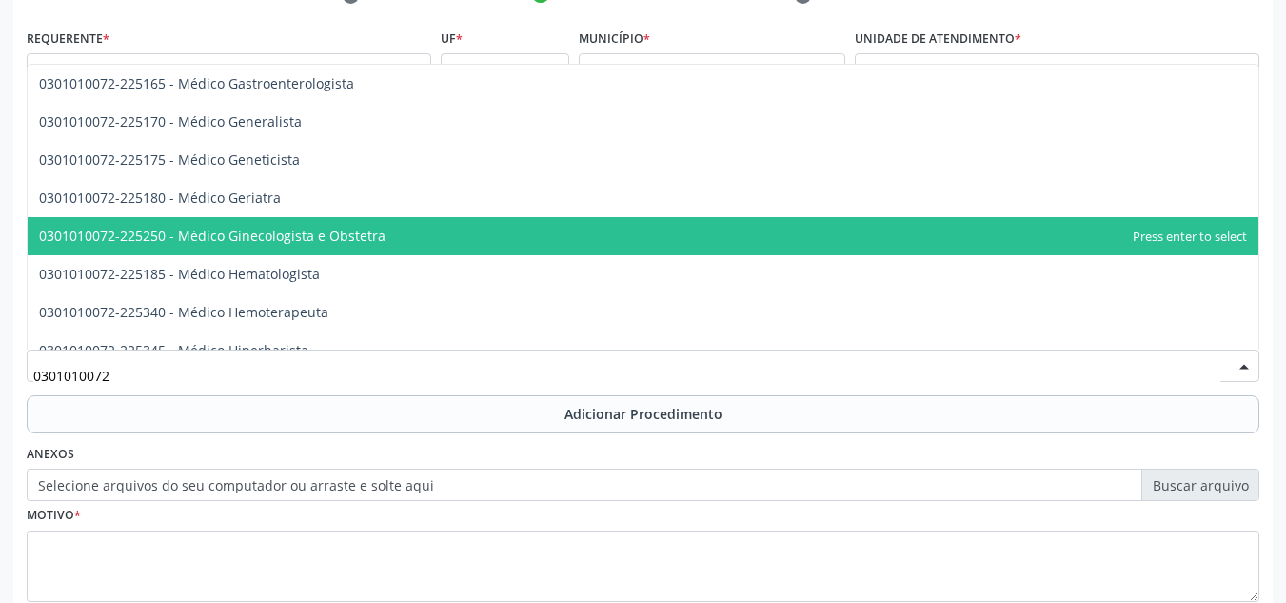
drag, startPoint x: 256, startPoint y: 240, endPoint x: 248, endPoint y: 231, distance: 11.5
click at [254, 240] on span "0301010072-225250 - Médico Ginecologista e Obstetra" at bounding box center [212, 236] width 347 height 18
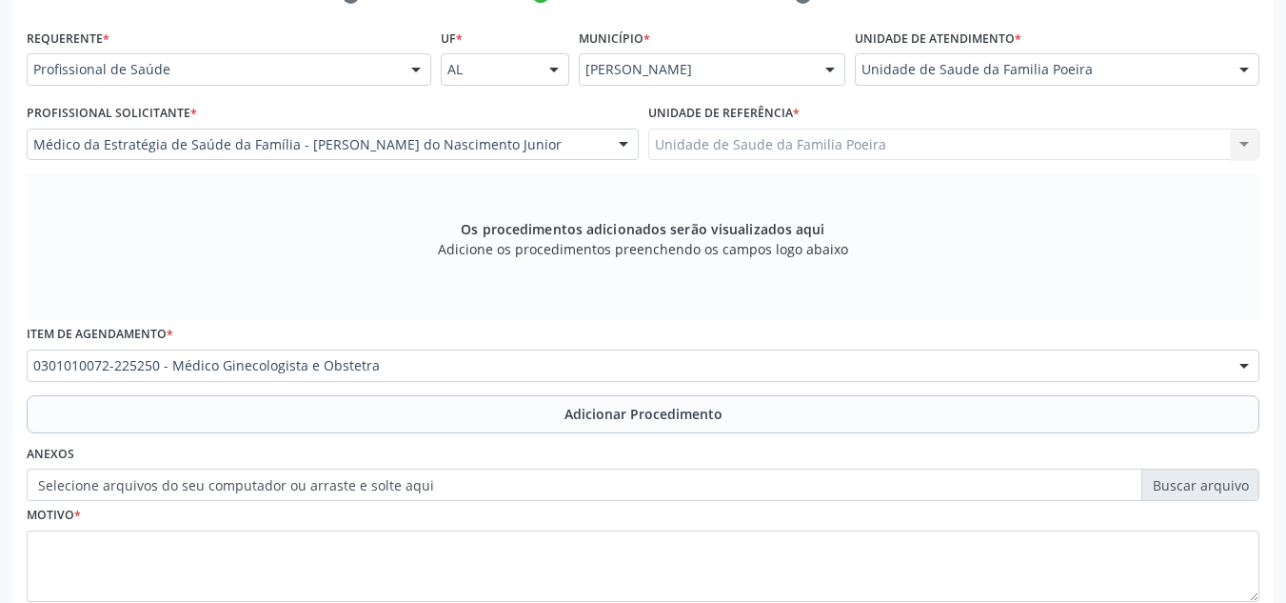
scroll to position [541, 0]
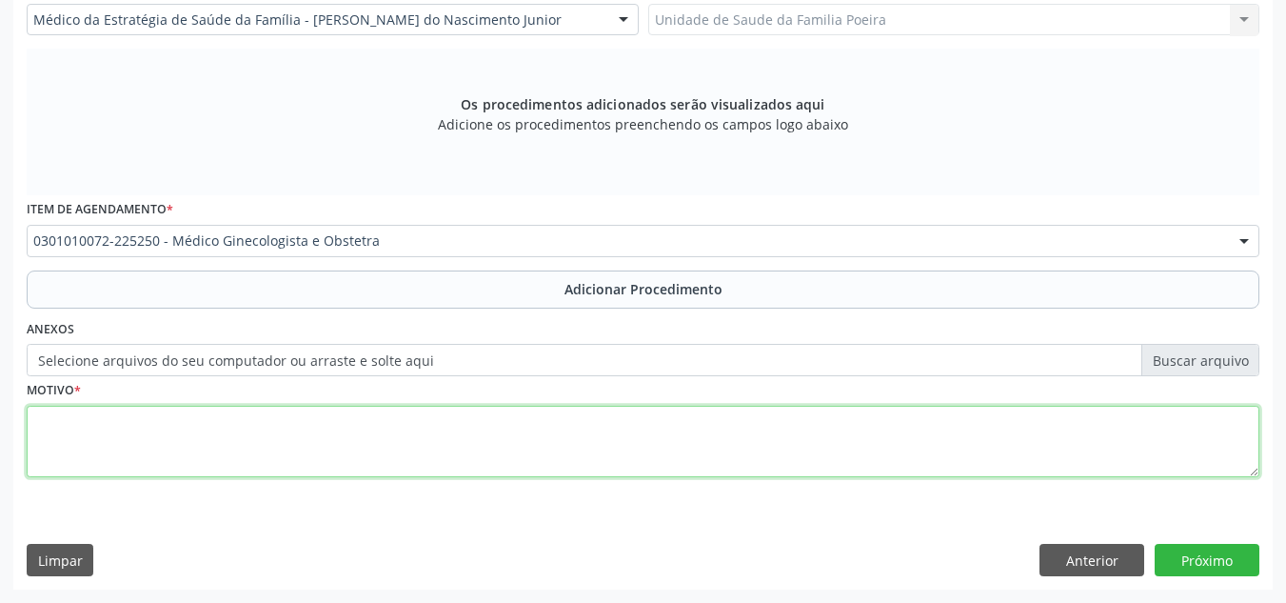
drag, startPoint x: 234, startPoint y: 408, endPoint x: 238, endPoint y: 450, distance: 42.1
click at [237, 403] on div "Motivo *" at bounding box center [643, 426] width 1233 height 101
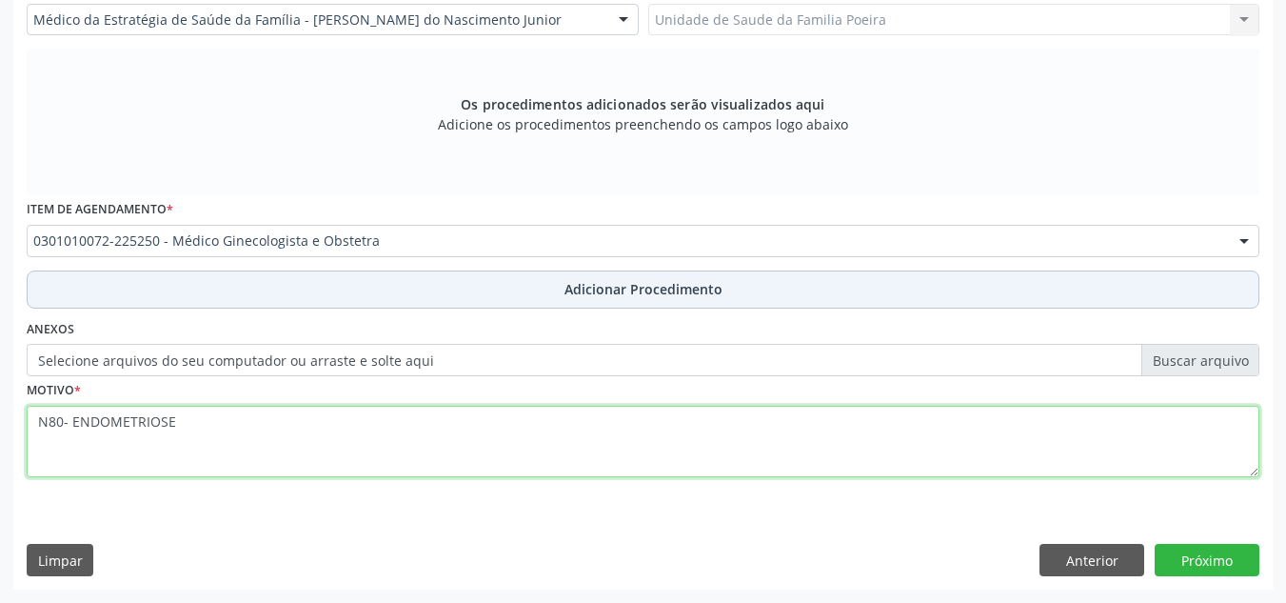
type textarea "N80- ENDOMETRIOSE"
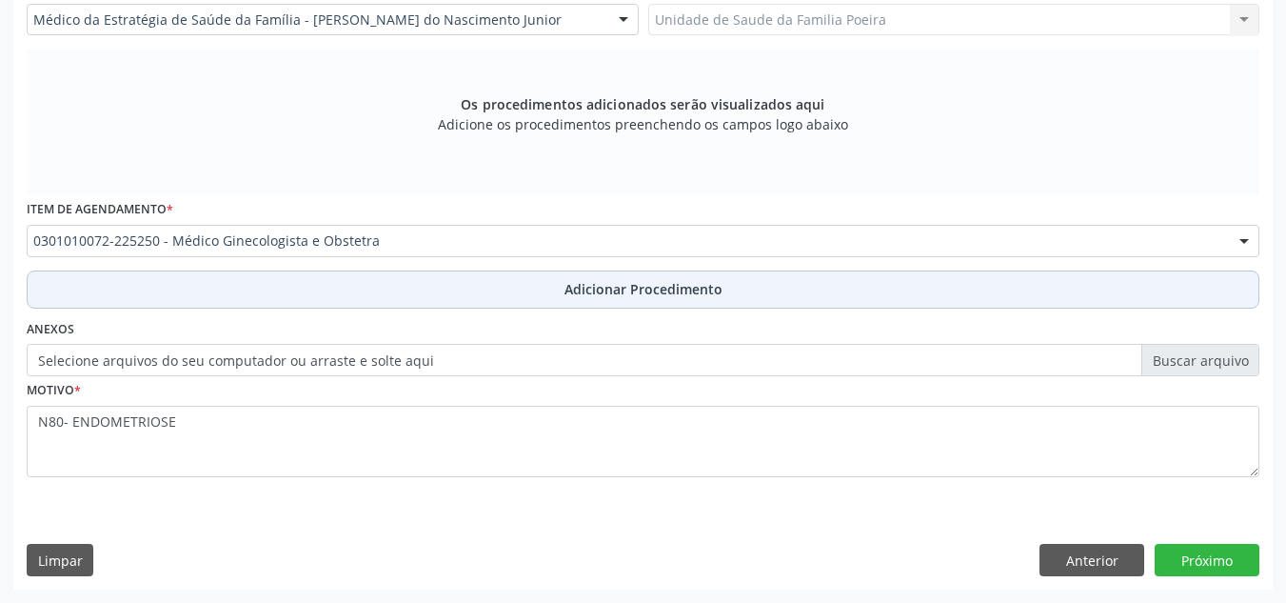
click at [486, 295] on button "Adicionar Procedimento" at bounding box center [643, 289] width 1233 height 38
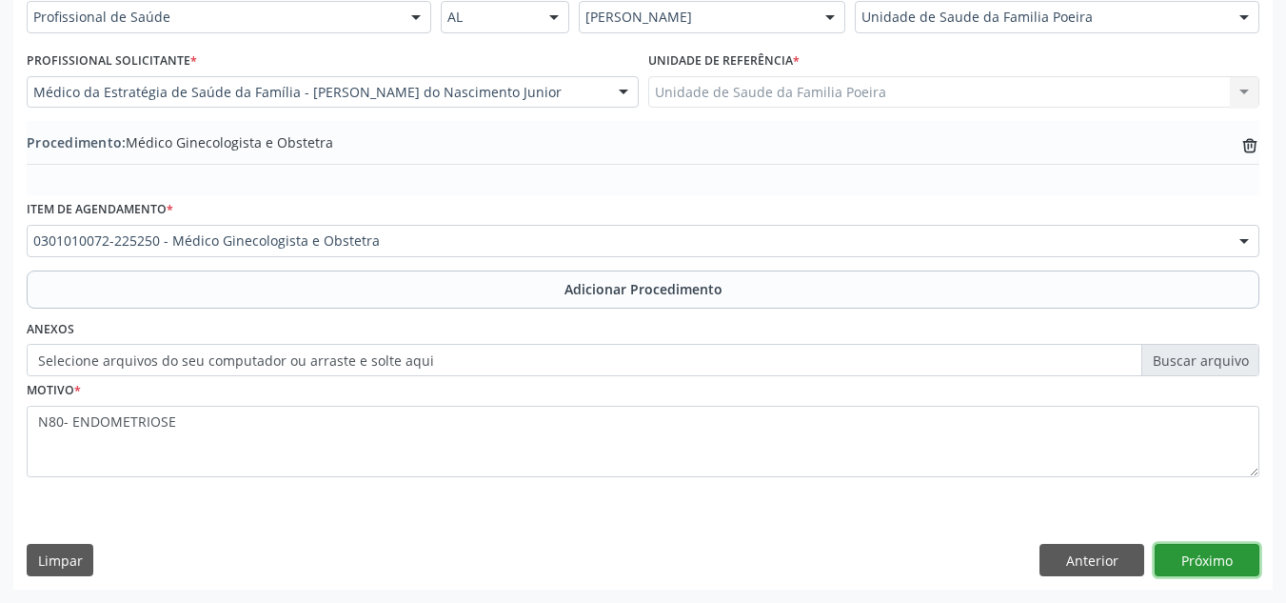
click at [1212, 557] on button "Próximo" at bounding box center [1207, 560] width 105 height 32
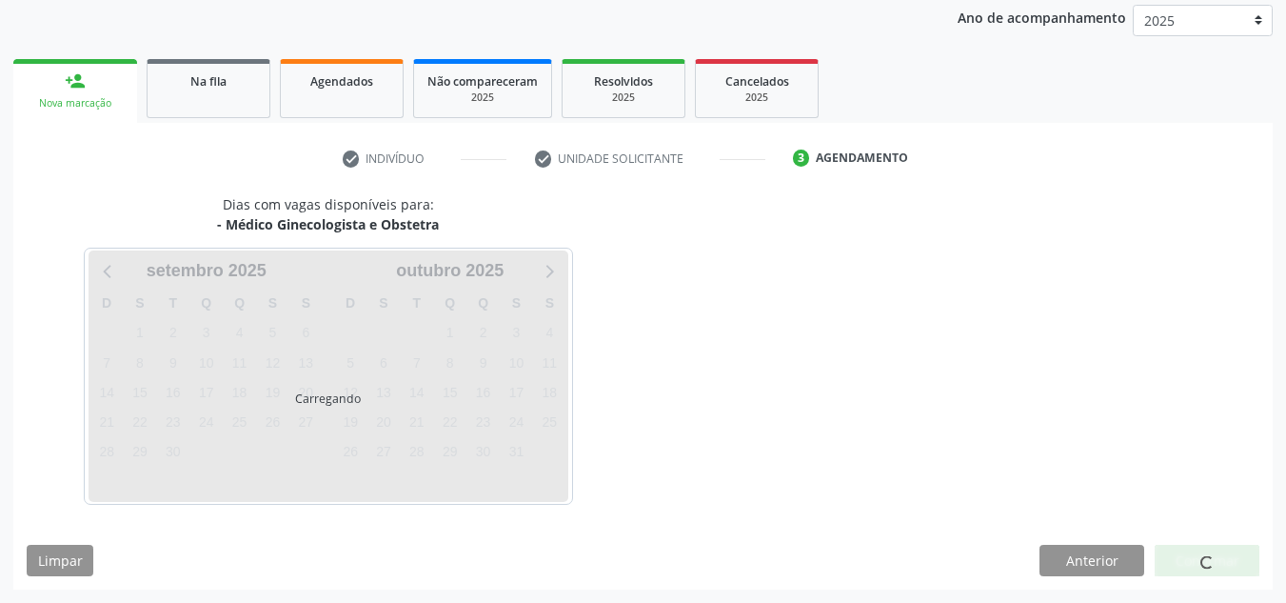
scroll to position [308, 0]
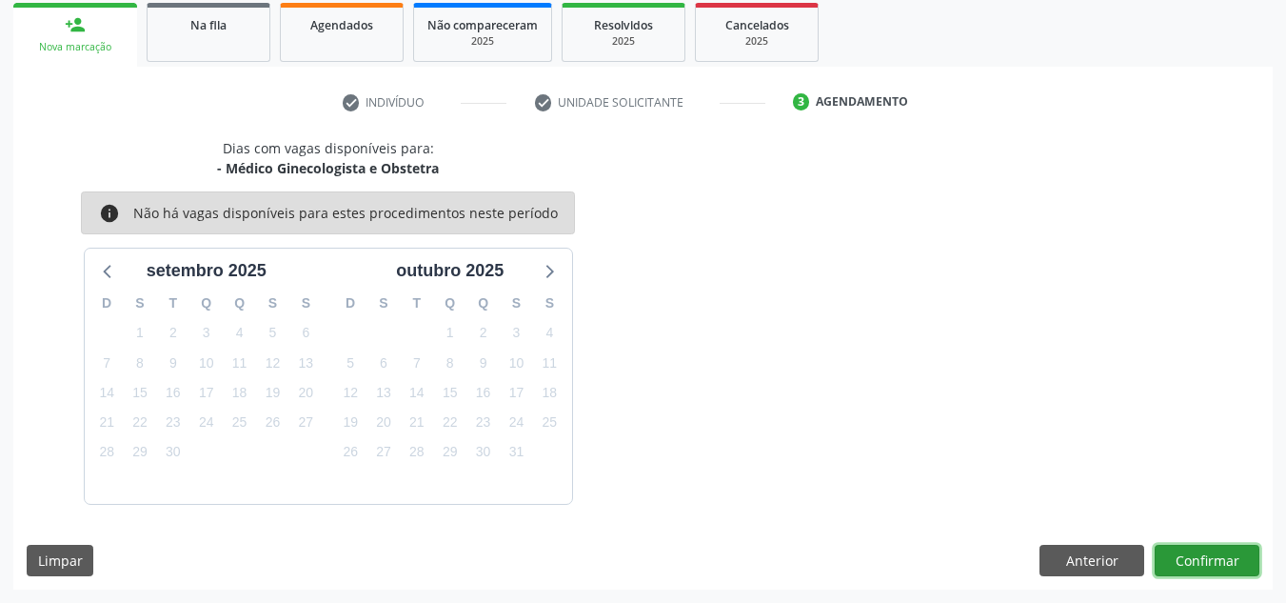
click at [1209, 562] on button "Confirmar" at bounding box center [1207, 561] width 105 height 32
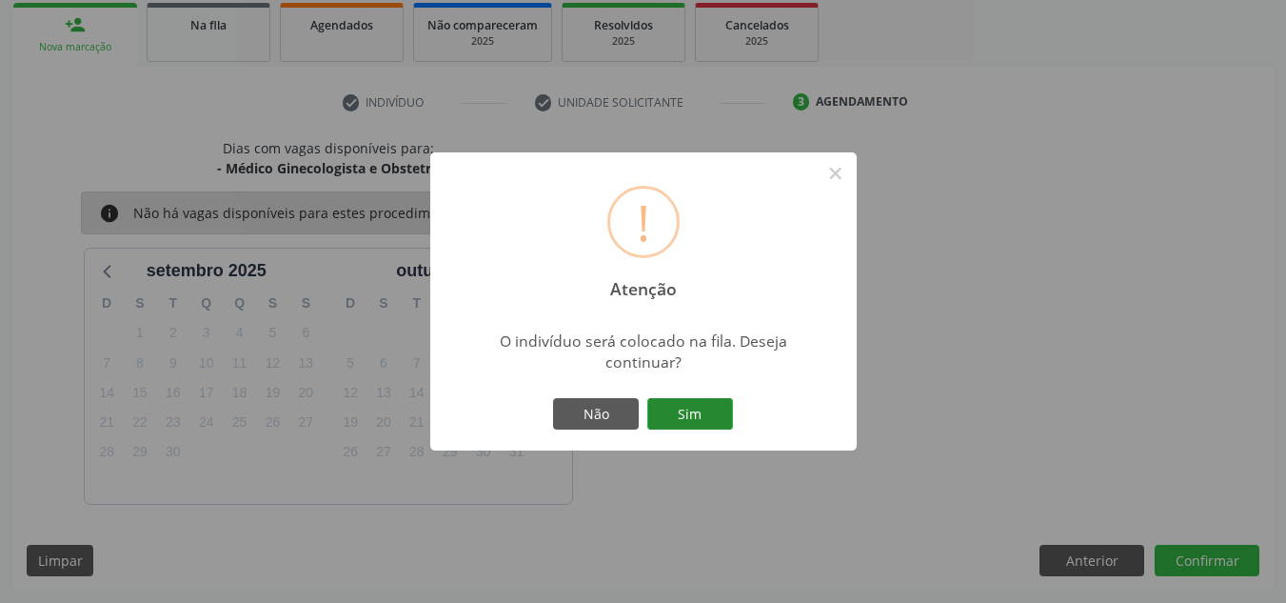
click at [688, 412] on button "Sim" at bounding box center [690, 414] width 86 height 32
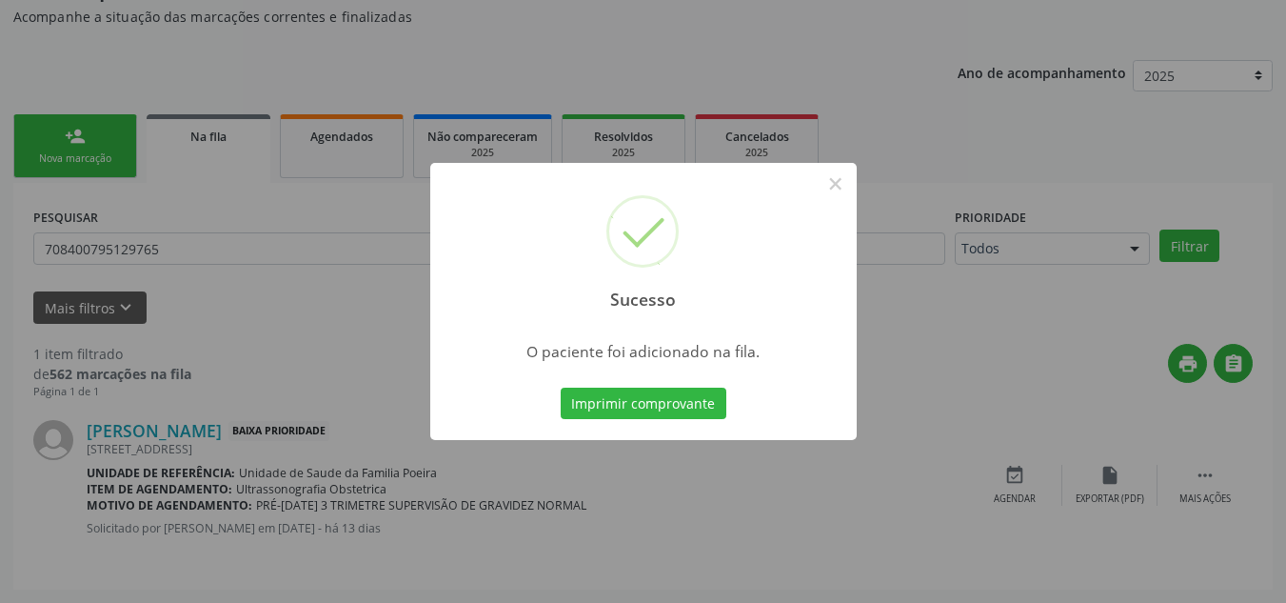
scroll to position [52, 0]
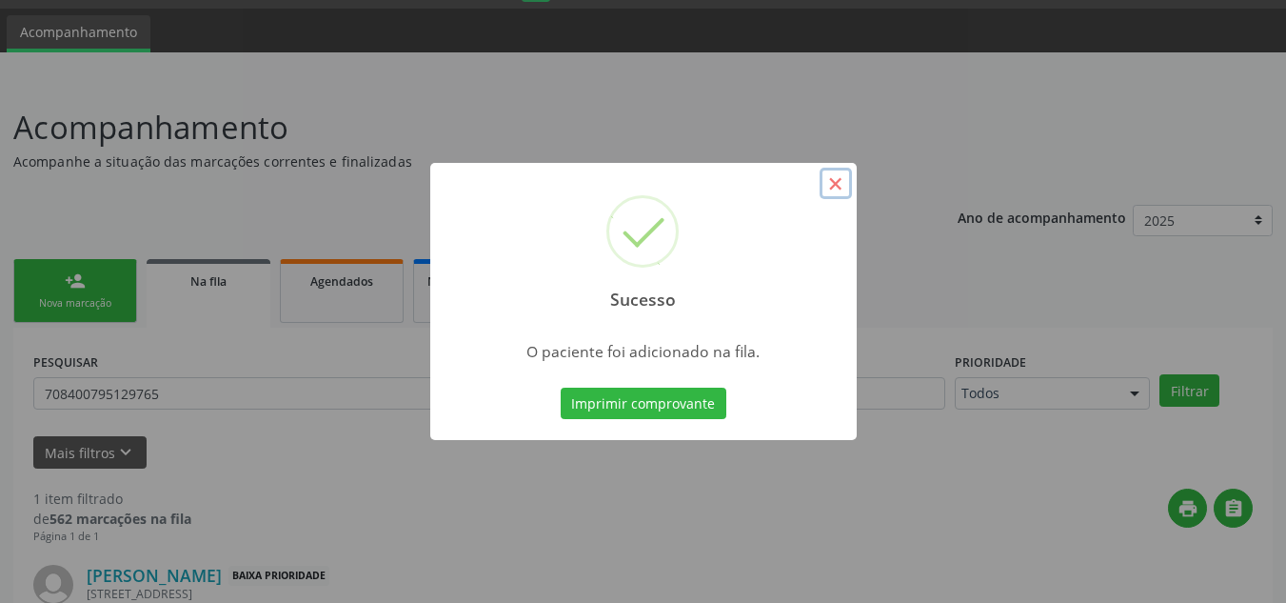
click at [848, 180] on button "×" at bounding box center [836, 184] width 32 height 32
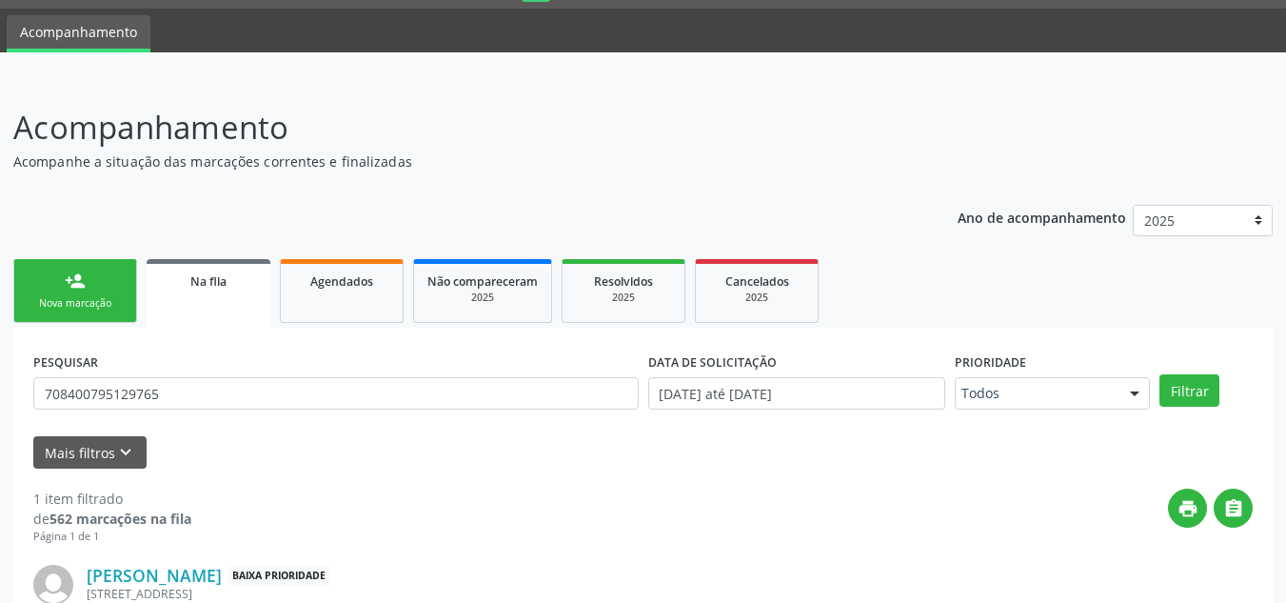
click at [68, 279] on div "person_add" at bounding box center [75, 280] width 21 height 21
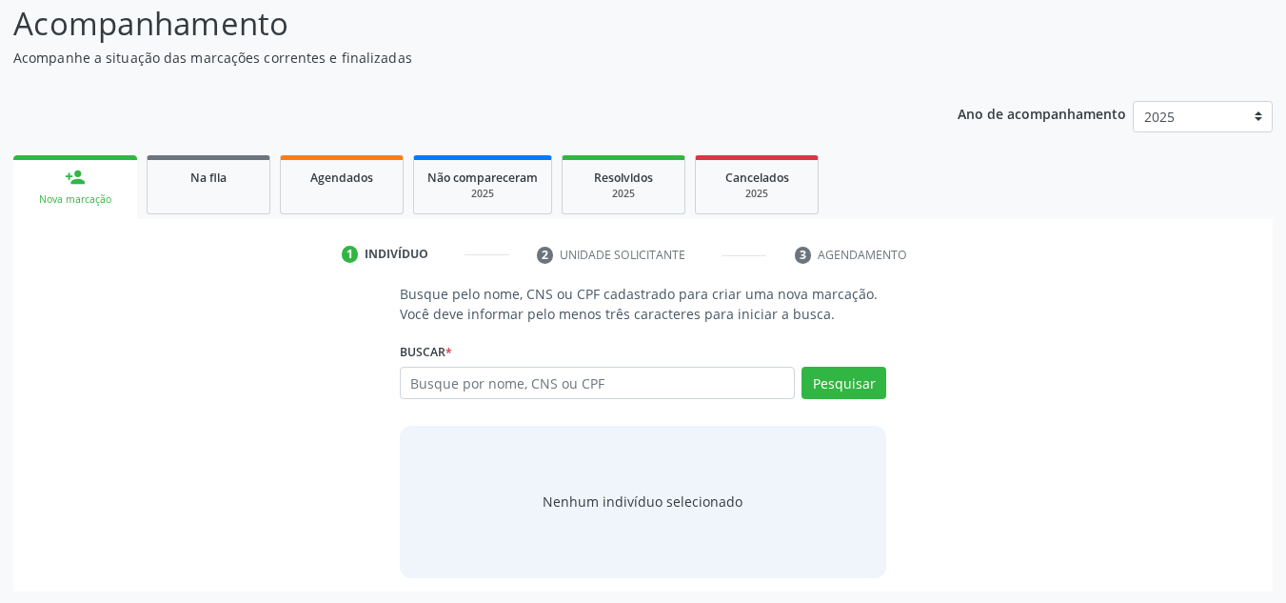
scroll to position [158, 0]
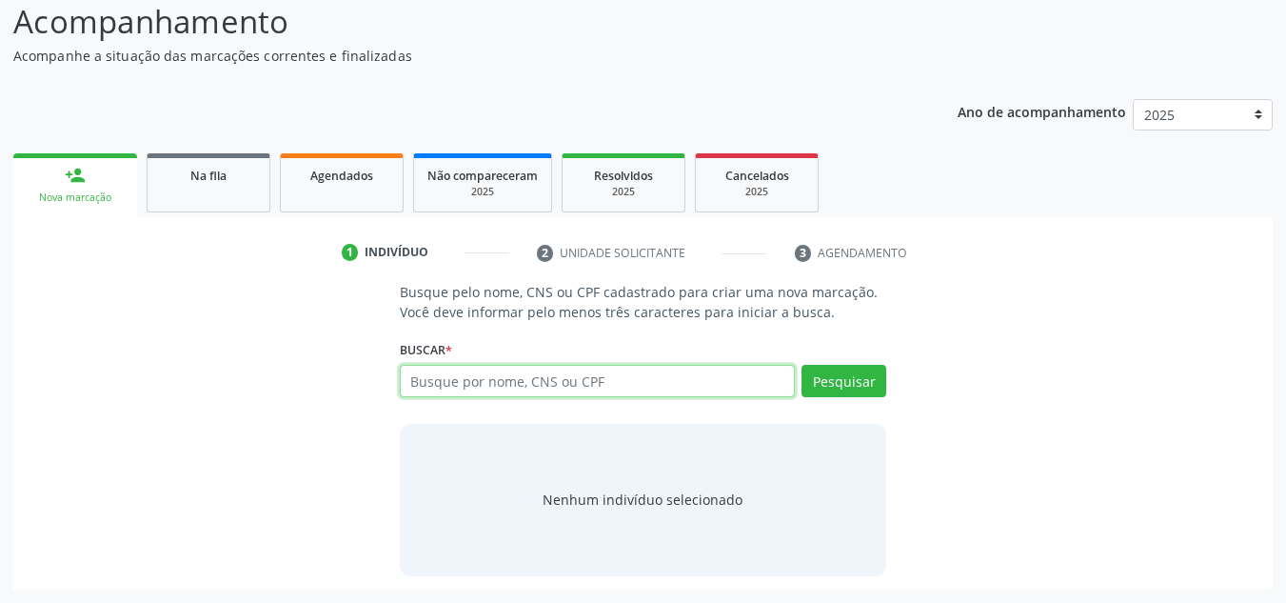
click at [463, 381] on input "text" at bounding box center [598, 381] width 396 height 32
type input "700601494772763"
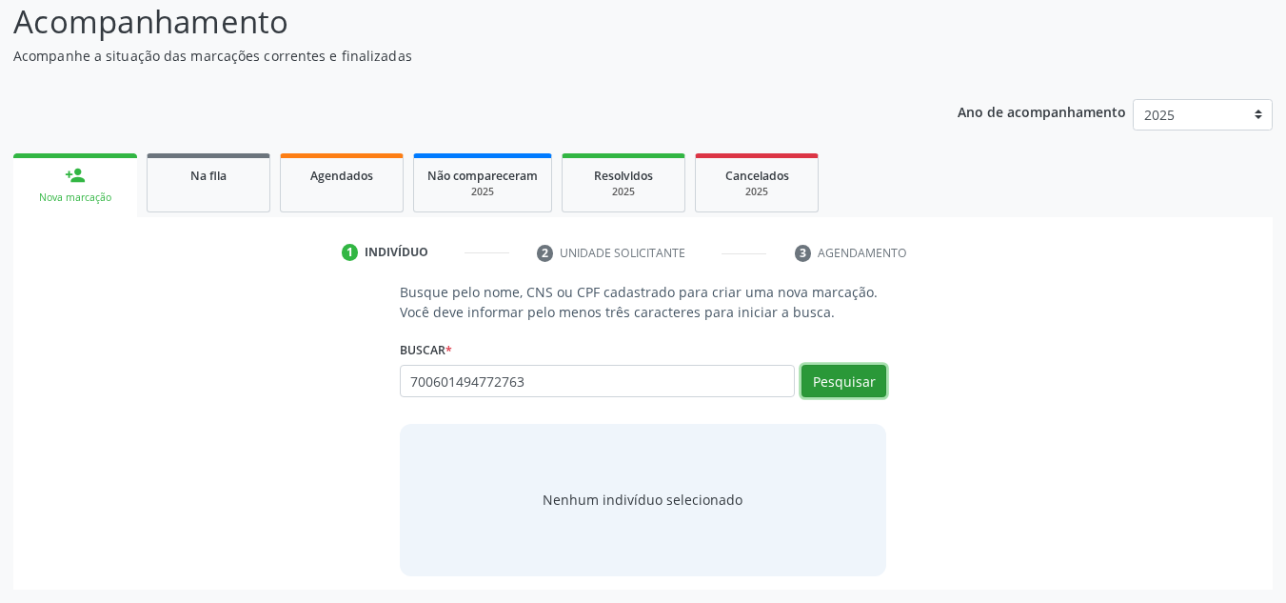
click at [854, 380] on button "Pesquisar" at bounding box center [844, 381] width 85 height 32
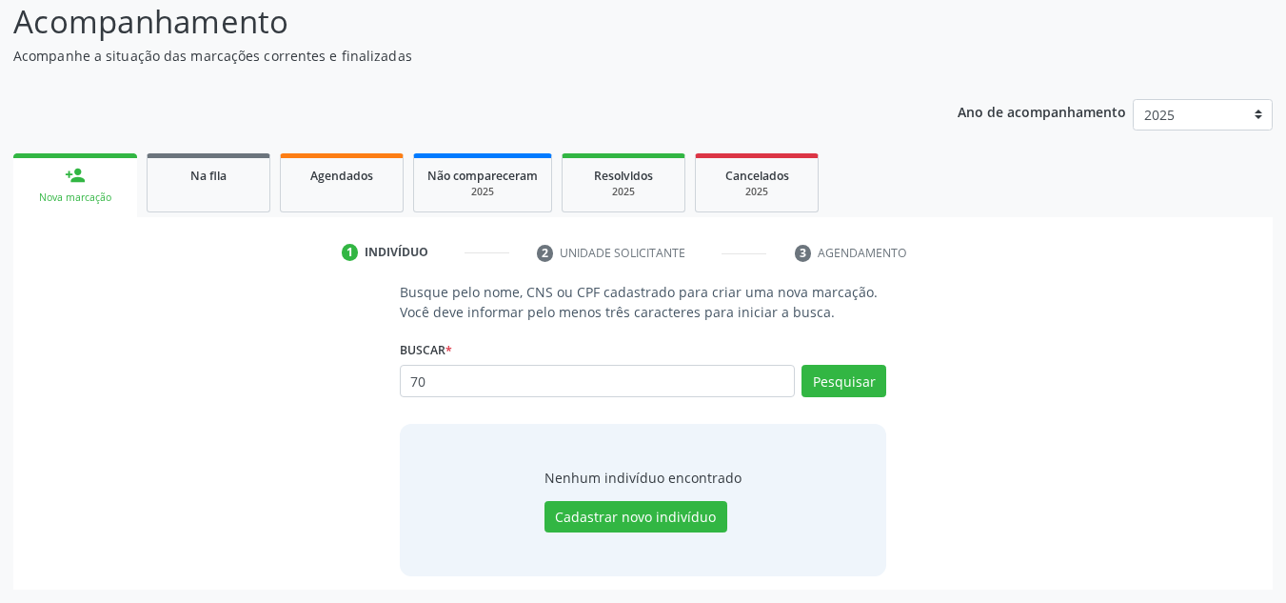
type input "7"
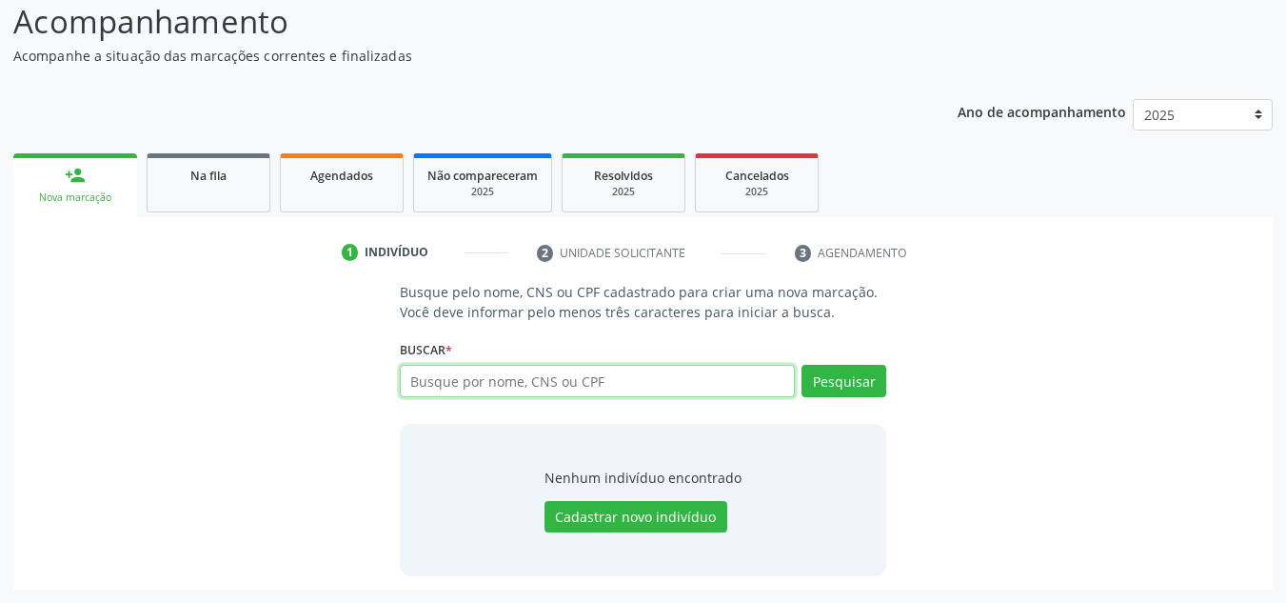
paste input "700601495772763"
type input "700601495772763"
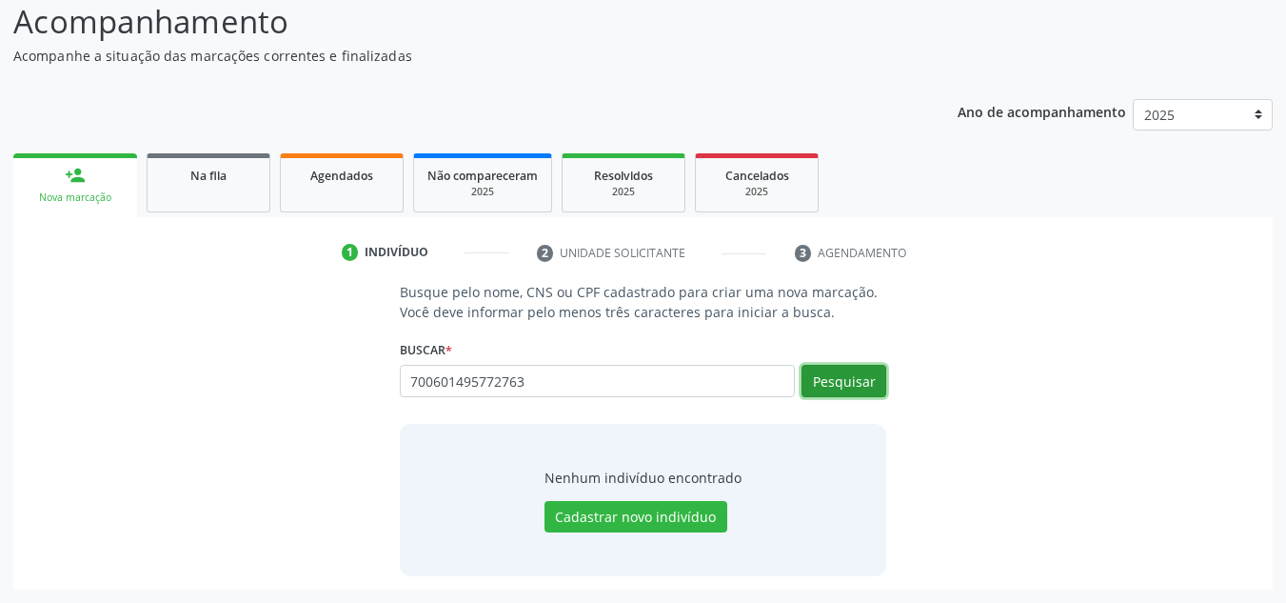
click at [824, 381] on button "Pesquisar" at bounding box center [844, 381] width 85 height 32
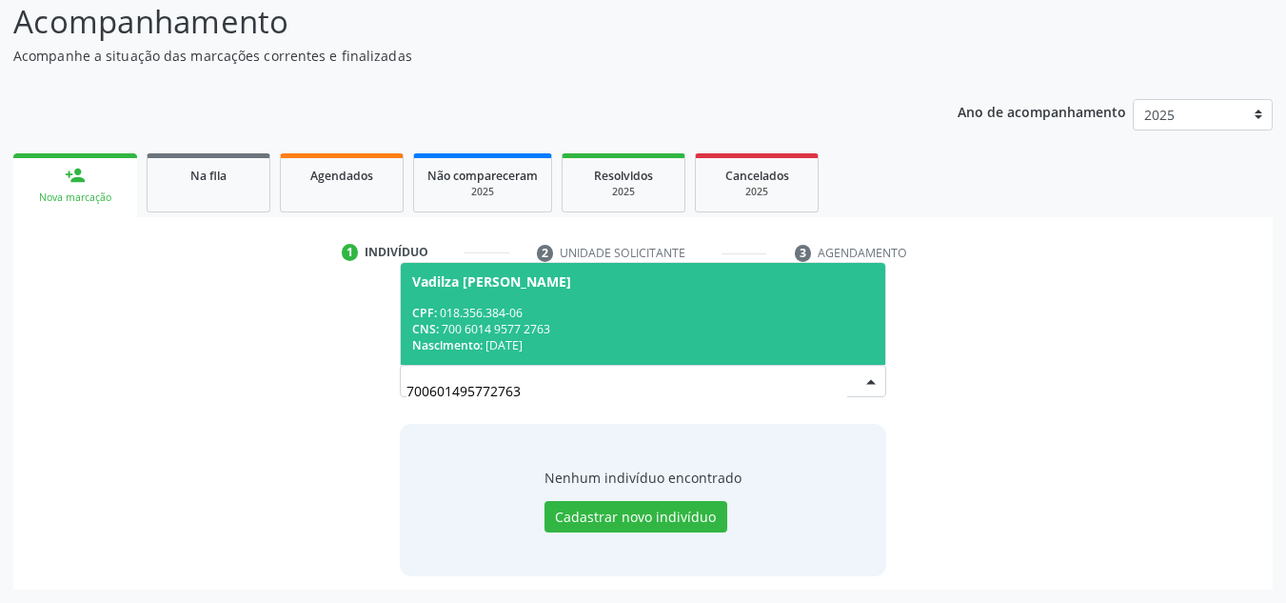
click at [588, 318] on div "CPF: 018.356.384-06" at bounding box center [643, 313] width 463 height 16
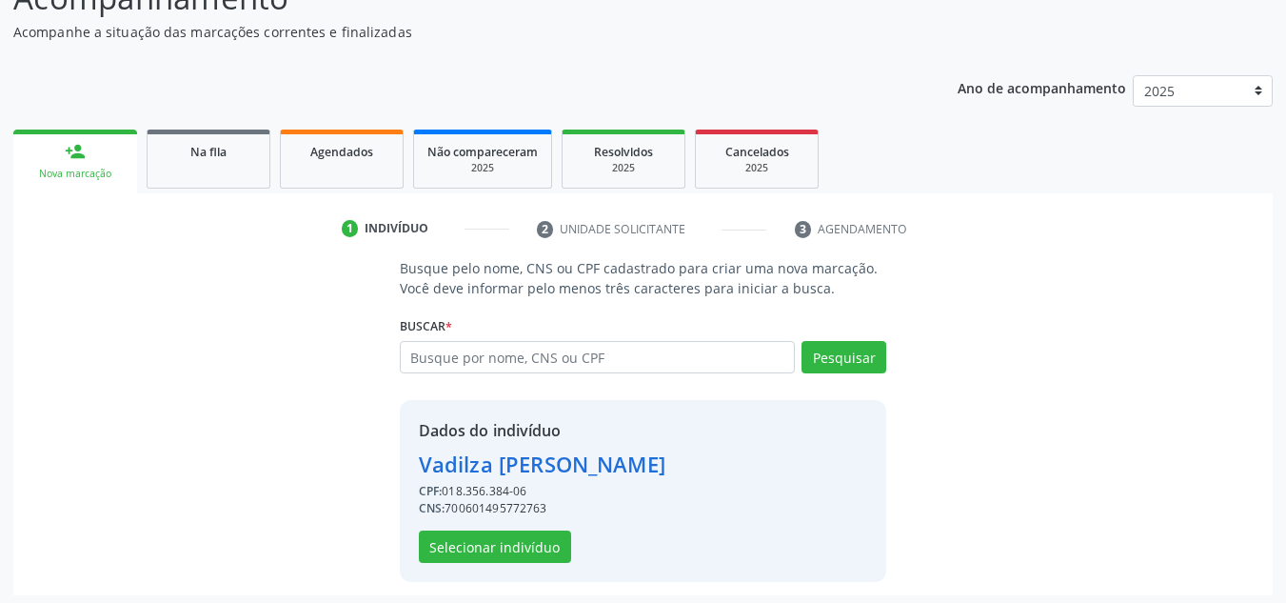
scroll to position [188, 0]
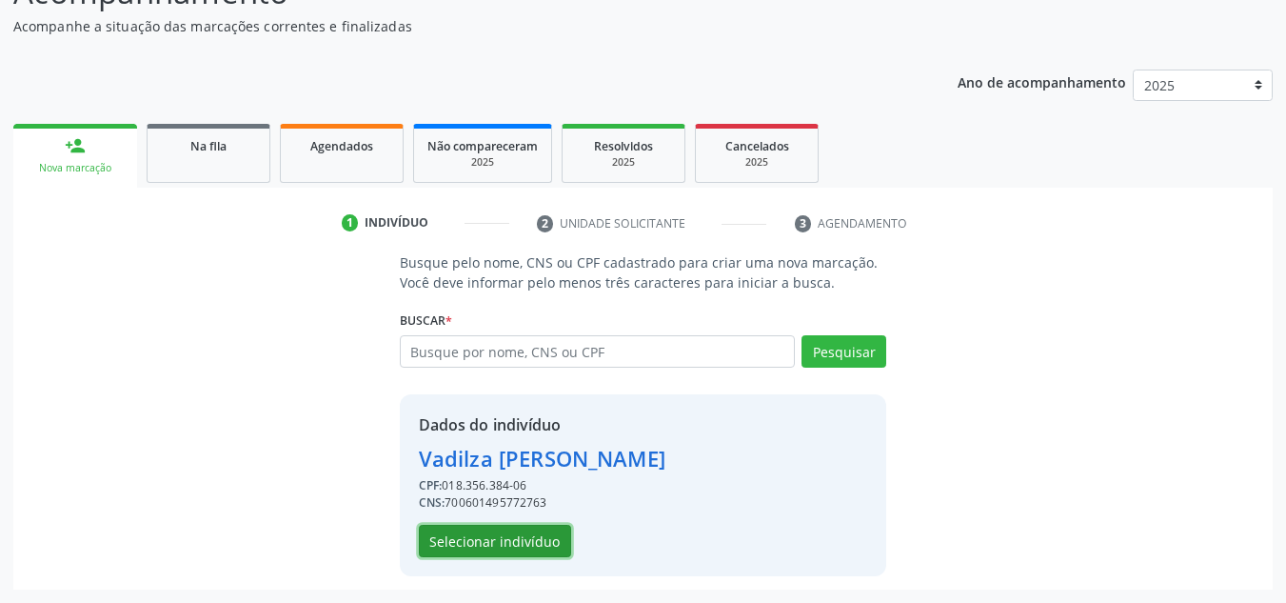
click at [520, 546] on button "Selecionar indivíduo" at bounding box center [495, 541] width 152 height 32
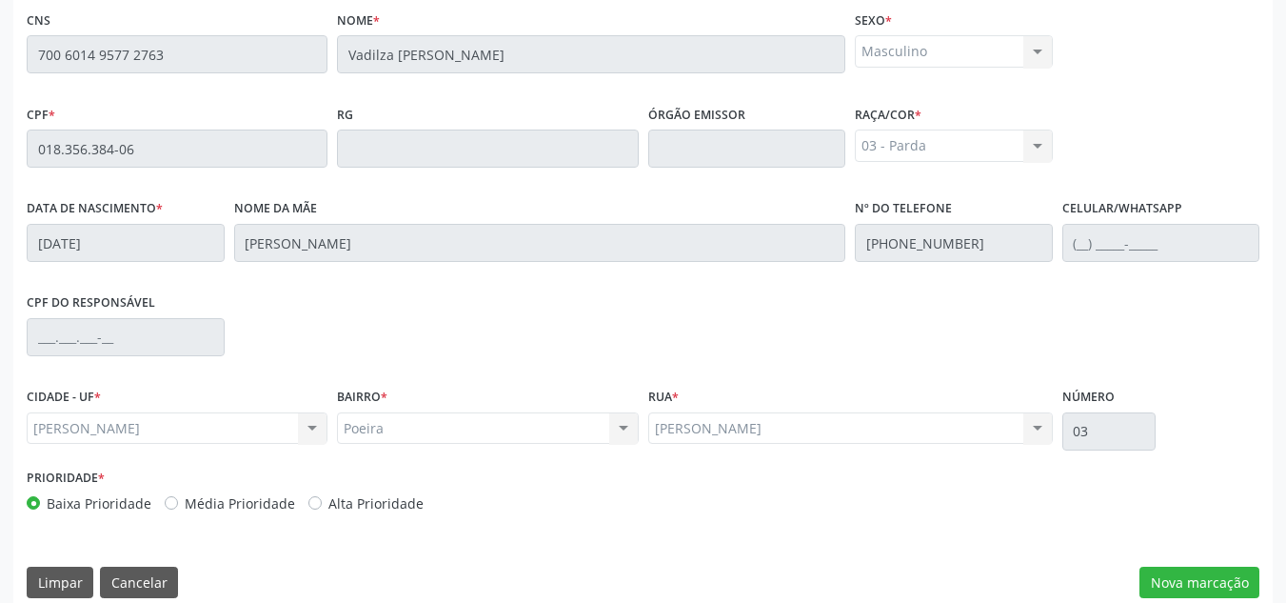
scroll to position [511, 0]
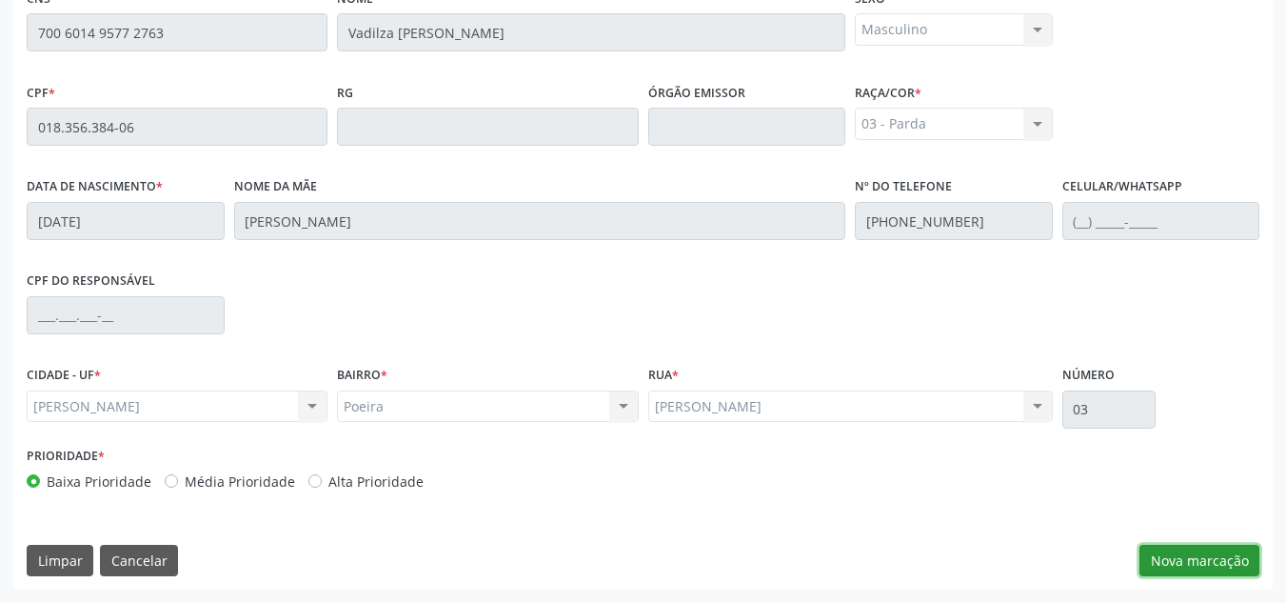
click at [1195, 574] on button "Nova marcação" at bounding box center [1200, 561] width 120 height 32
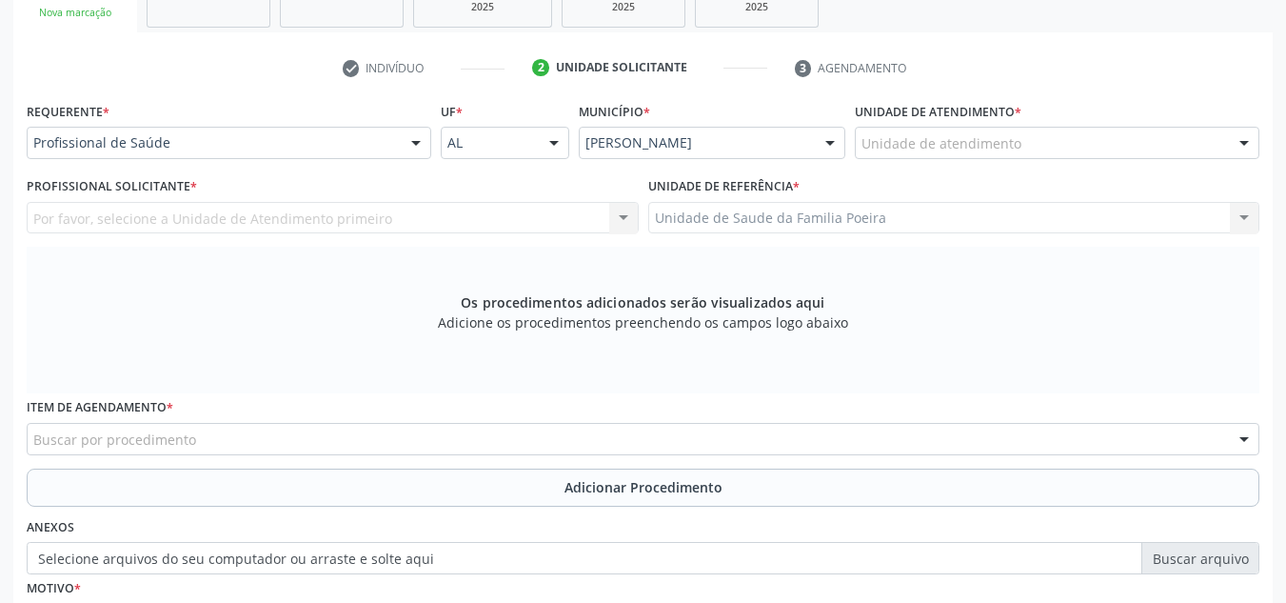
scroll to position [321, 0]
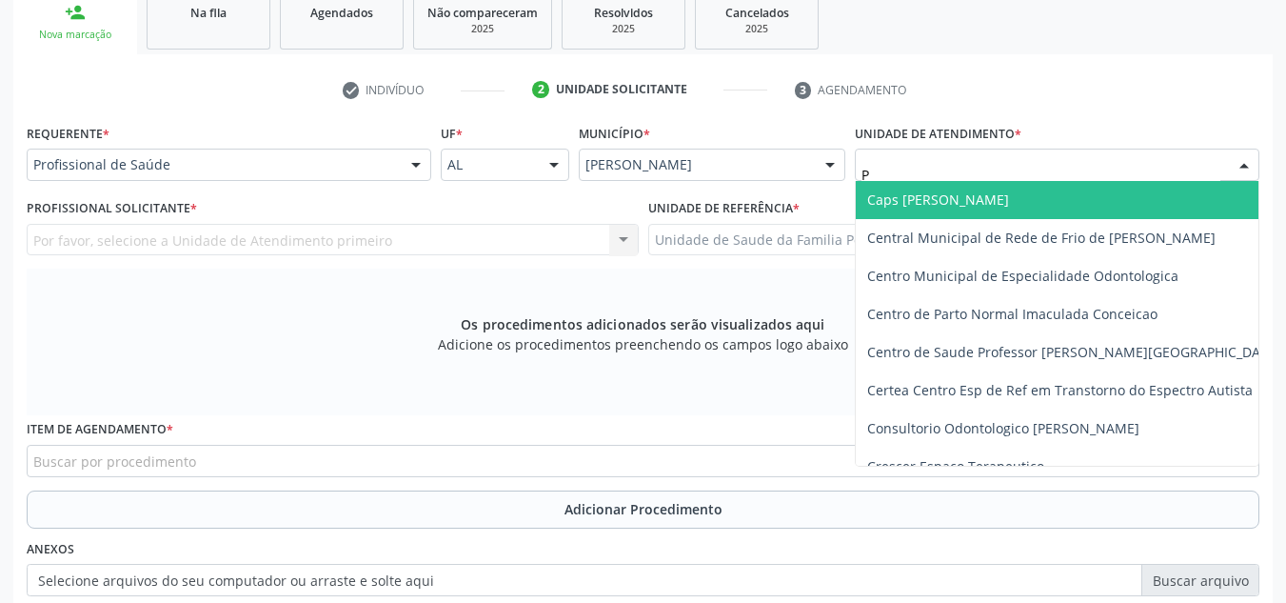
type input "PO"
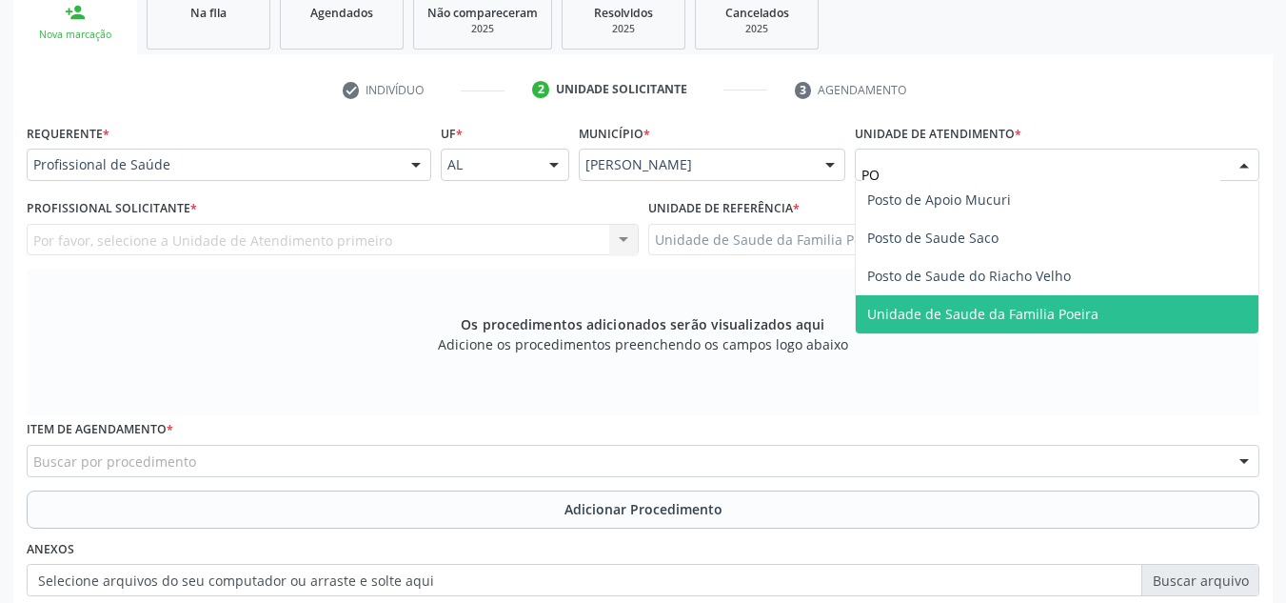
click at [1011, 318] on span "Unidade de Saude da Familia Poeira" at bounding box center [982, 314] width 231 height 18
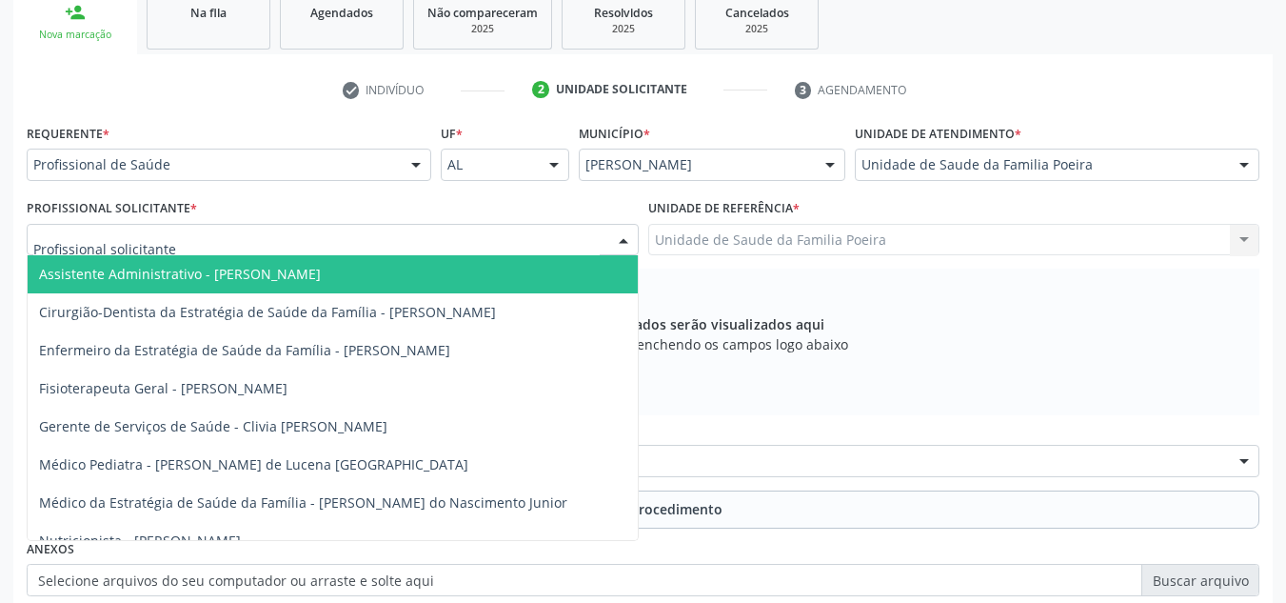
click at [280, 248] on div at bounding box center [333, 240] width 612 height 32
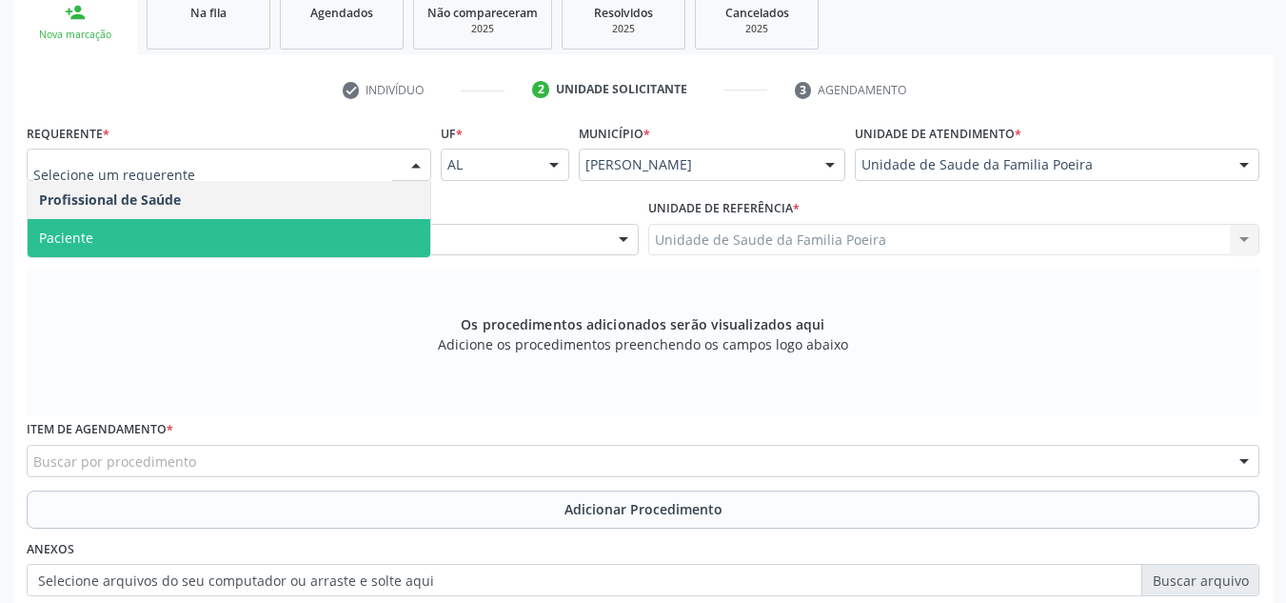
drag, startPoint x: 265, startPoint y: 238, endPoint x: 263, endPoint y: 252, distance: 14.4
click at [265, 239] on span "Paciente" at bounding box center [229, 238] width 403 height 38
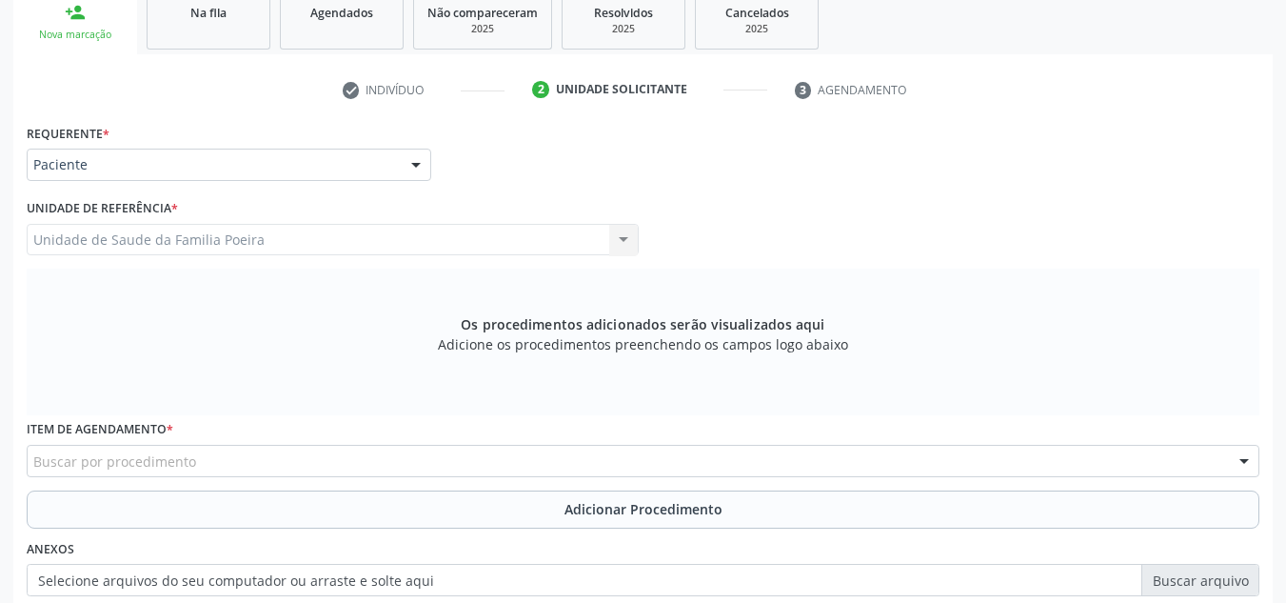
click at [268, 456] on div "Buscar por procedimento" at bounding box center [643, 461] width 1233 height 32
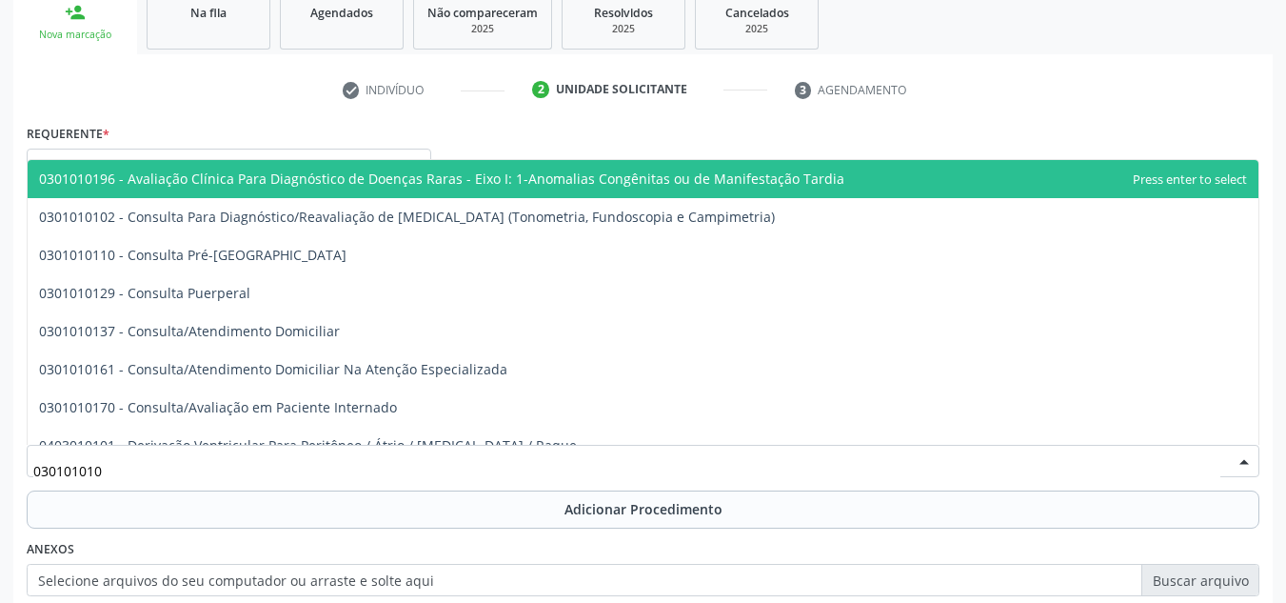
type input "0301010102"
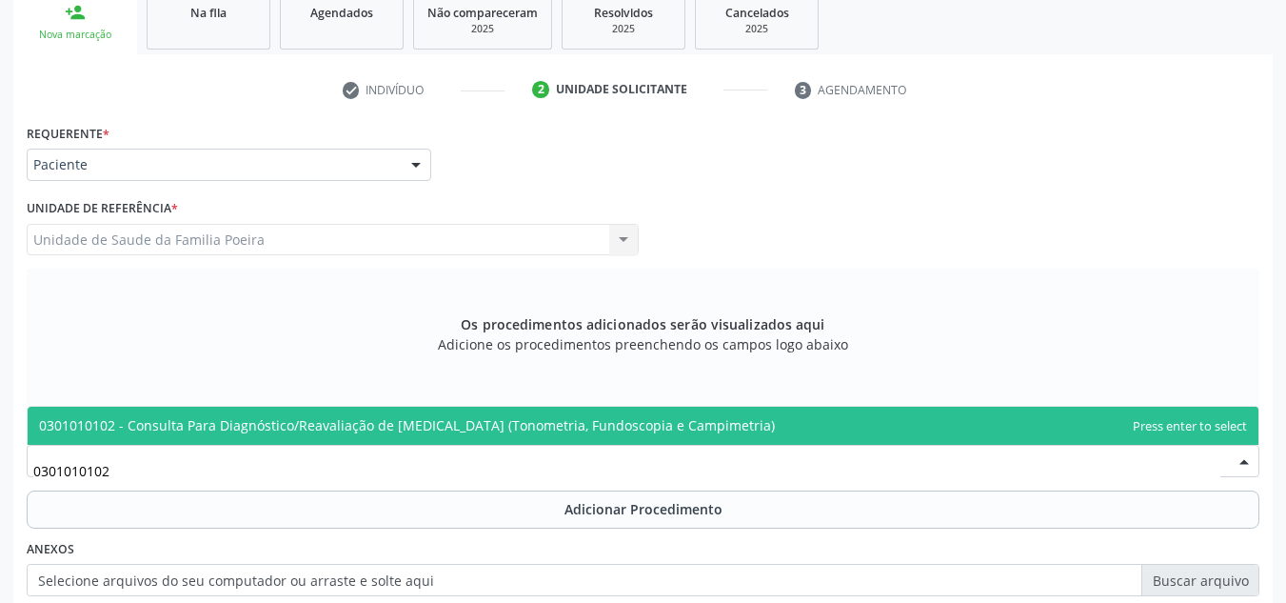
click at [267, 423] on span "0301010102 - Consulta Para Diagnóstico/Reavaliação de [MEDICAL_DATA] (Tonometri…" at bounding box center [407, 425] width 736 height 18
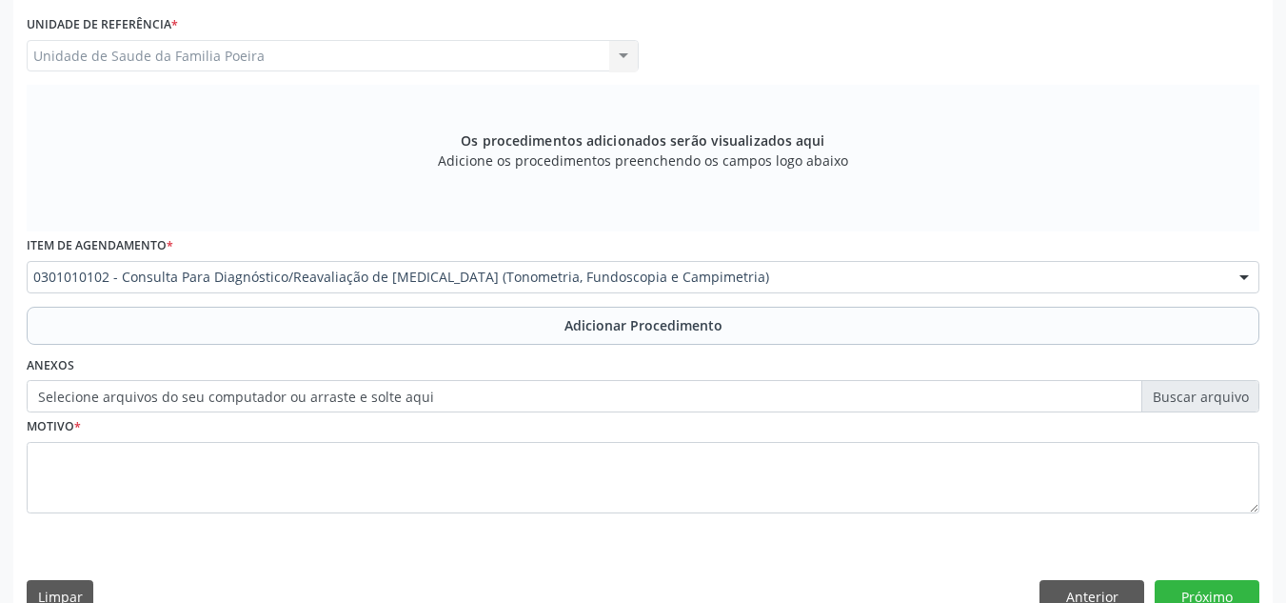
scroll to position [541, 0]
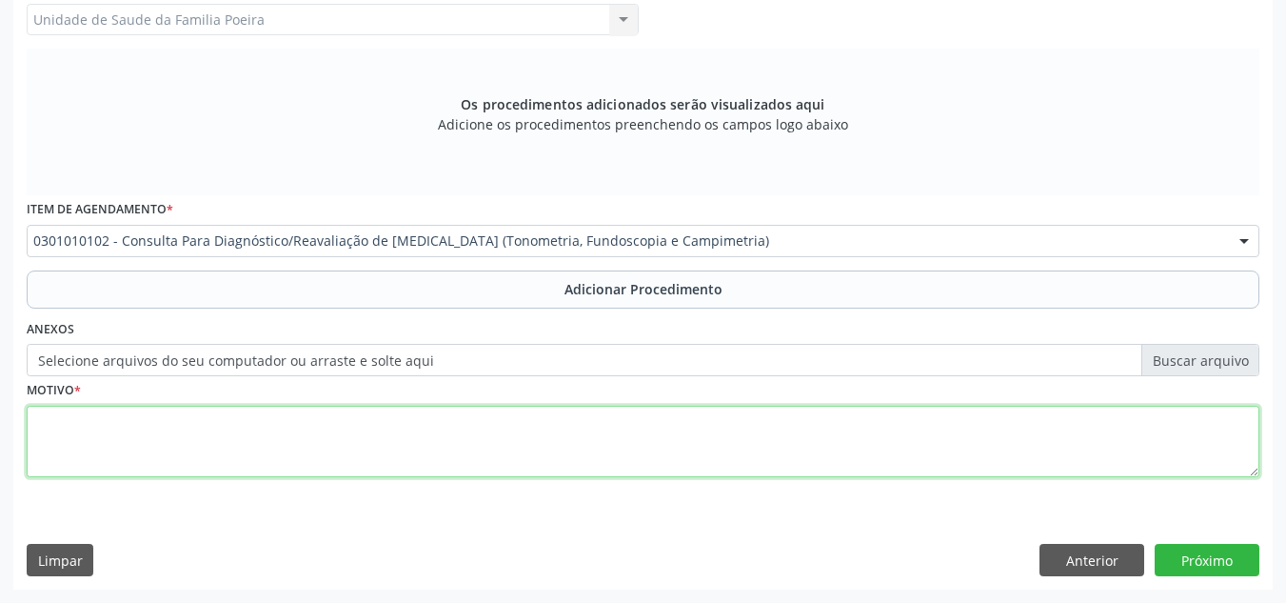
click at [282, 434] on textarea at bounding box center [643, 442] width 1233 height 72
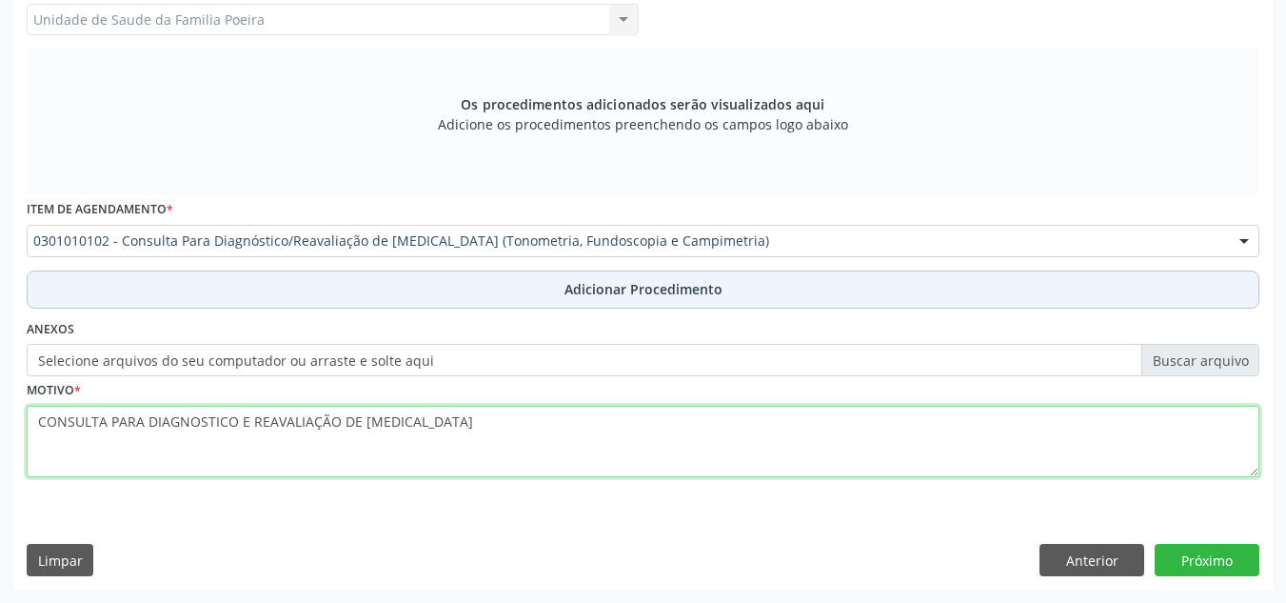
type textarea "CONSULTA PARA DIAGNOSTICO E REAVALIAÇÃO DE GLAUCOMA"
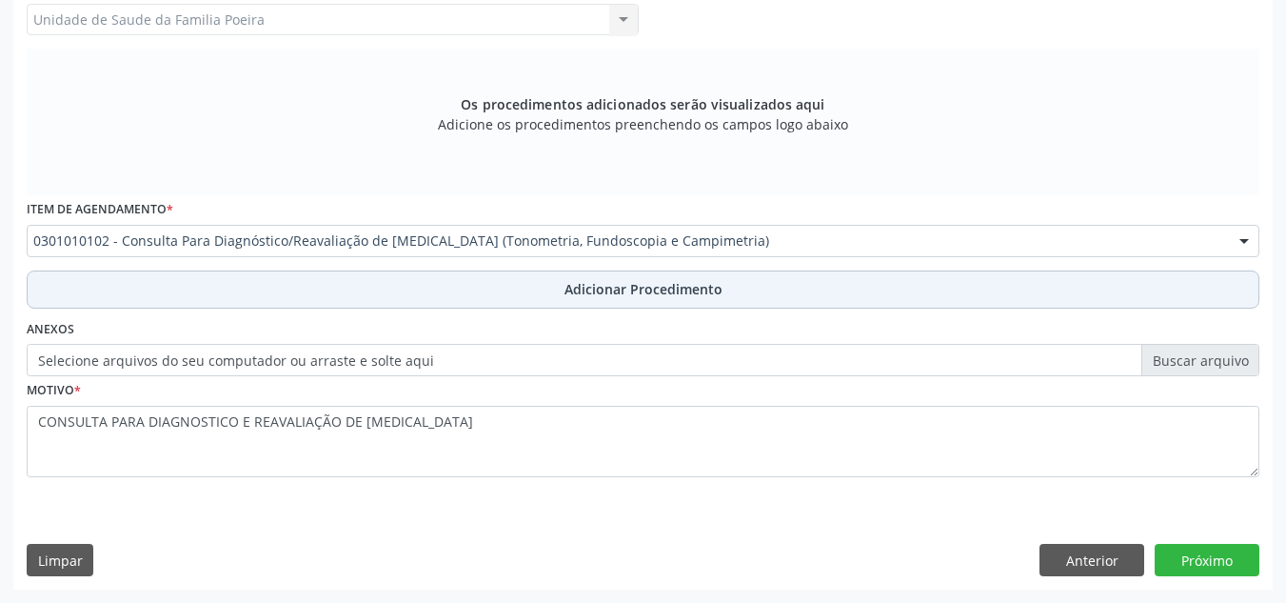
click at [596, 295] on span "Adicionar Procedimento" at bounding box center [644, 289] width 158 height 20
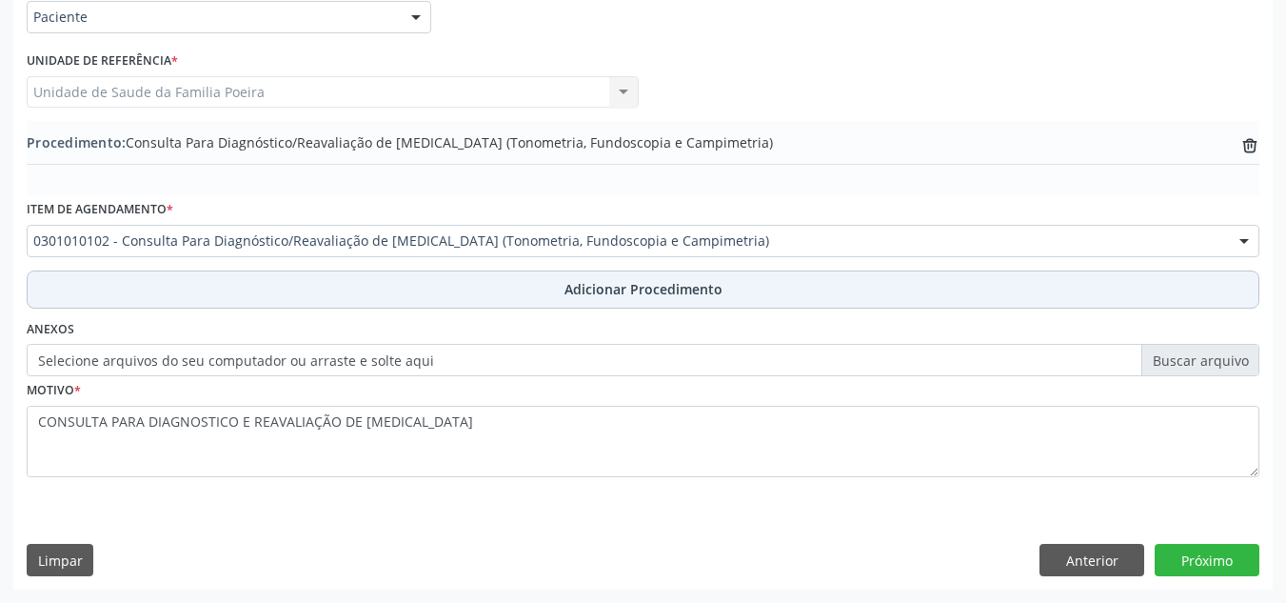
scroll to position [468, 0]
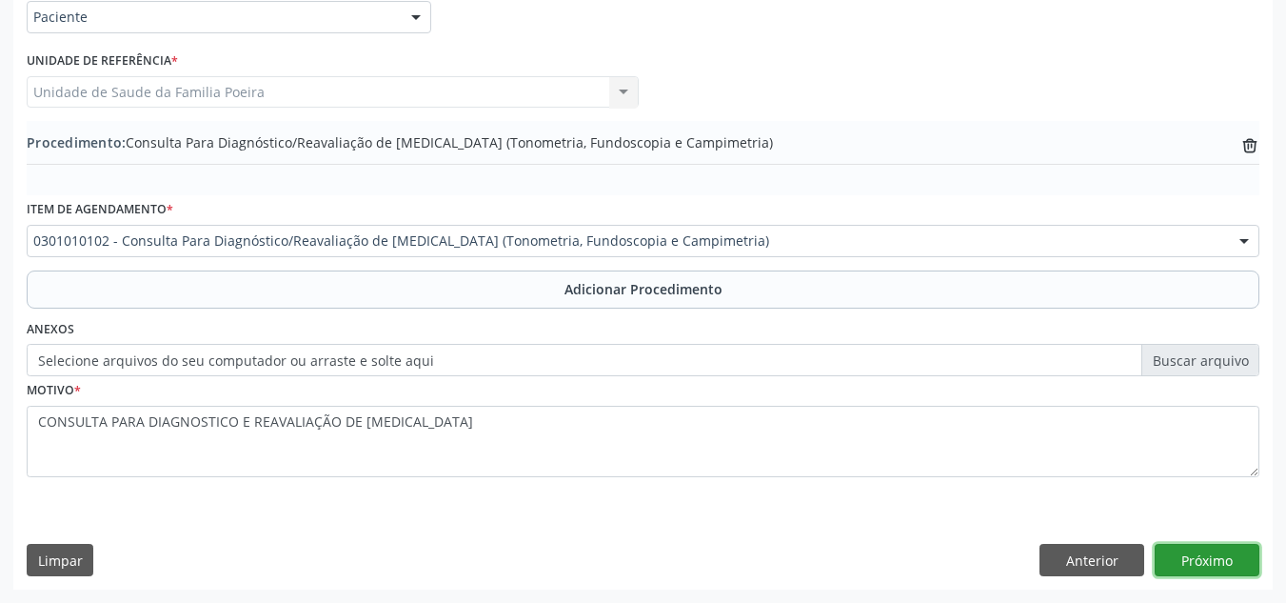
click at [1178, 554] on button "Próximo" at bounding box center [1207, 560] width 105 height 32
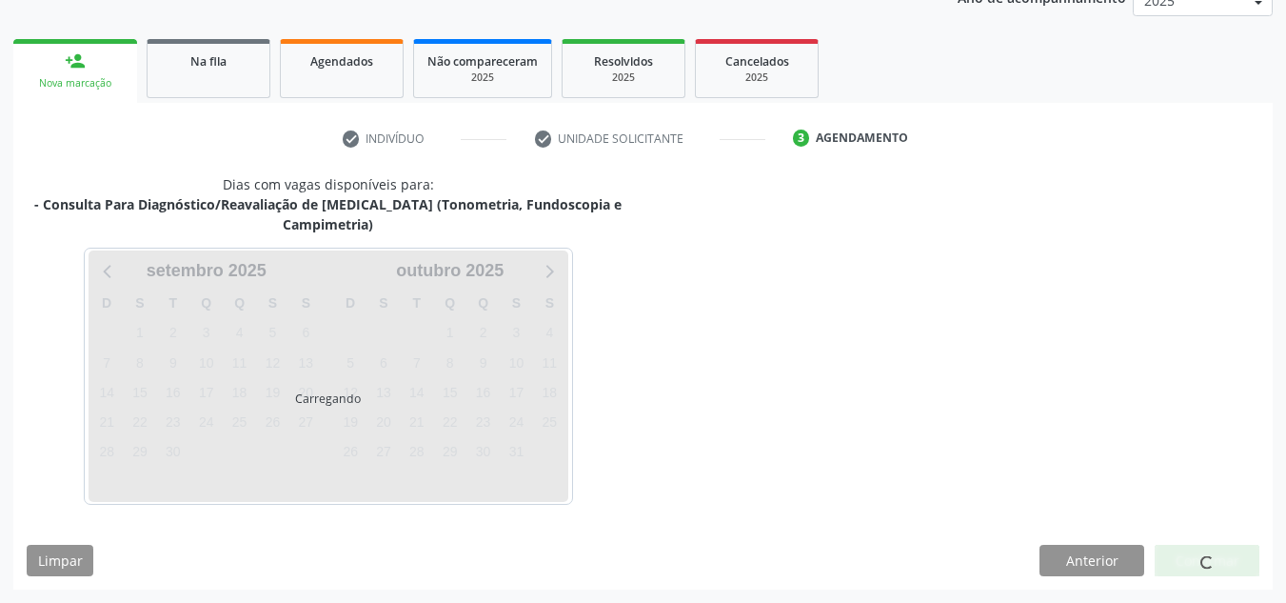
scroll to position [328, 0]
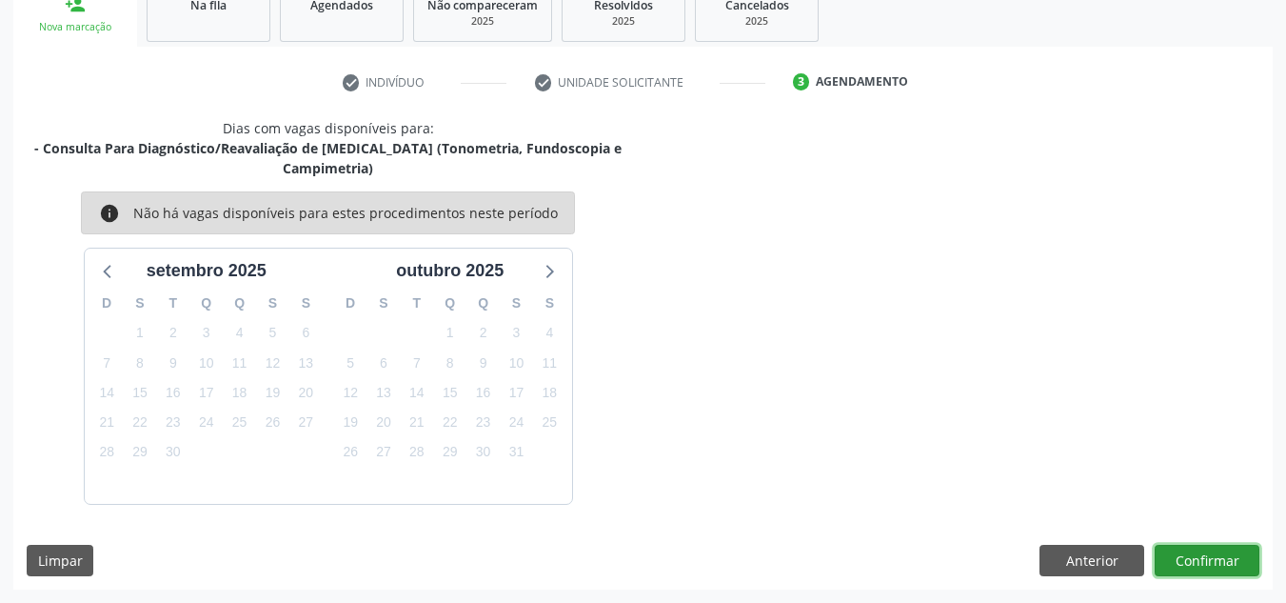
click at [1174, 560] on button "Confirmar" at bounding box center [1207, 561] width 105 height 32
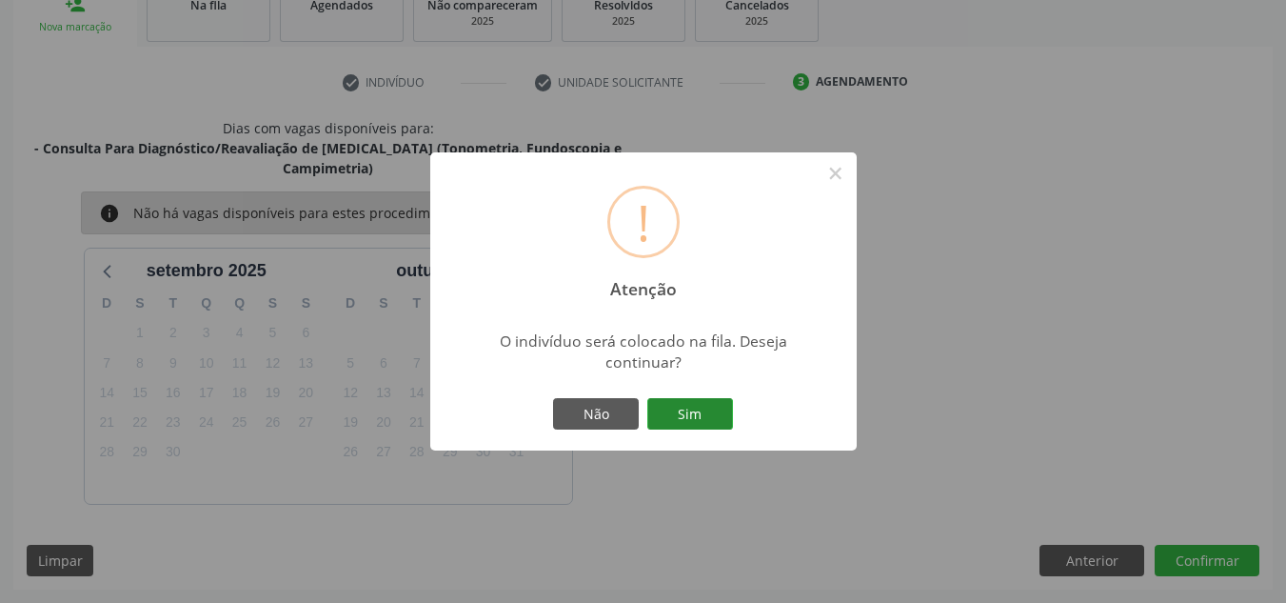
click at [692, 420] on button "Sim" at bounding box center [690, 414] width 86 height 32
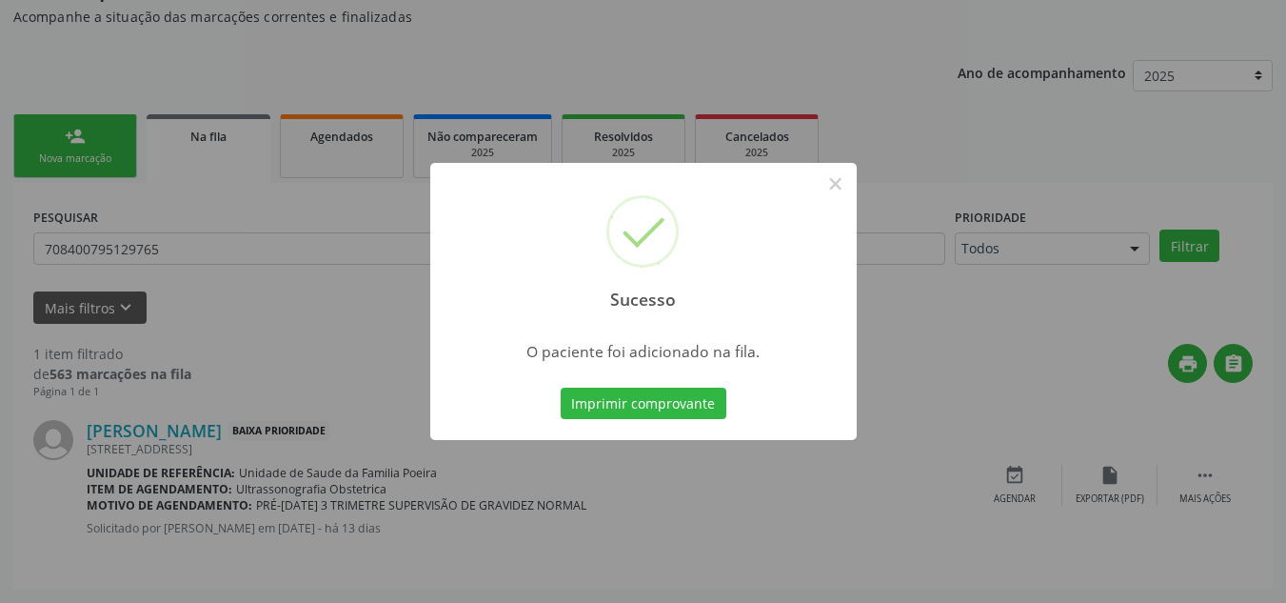
scroll to position [52, 0]
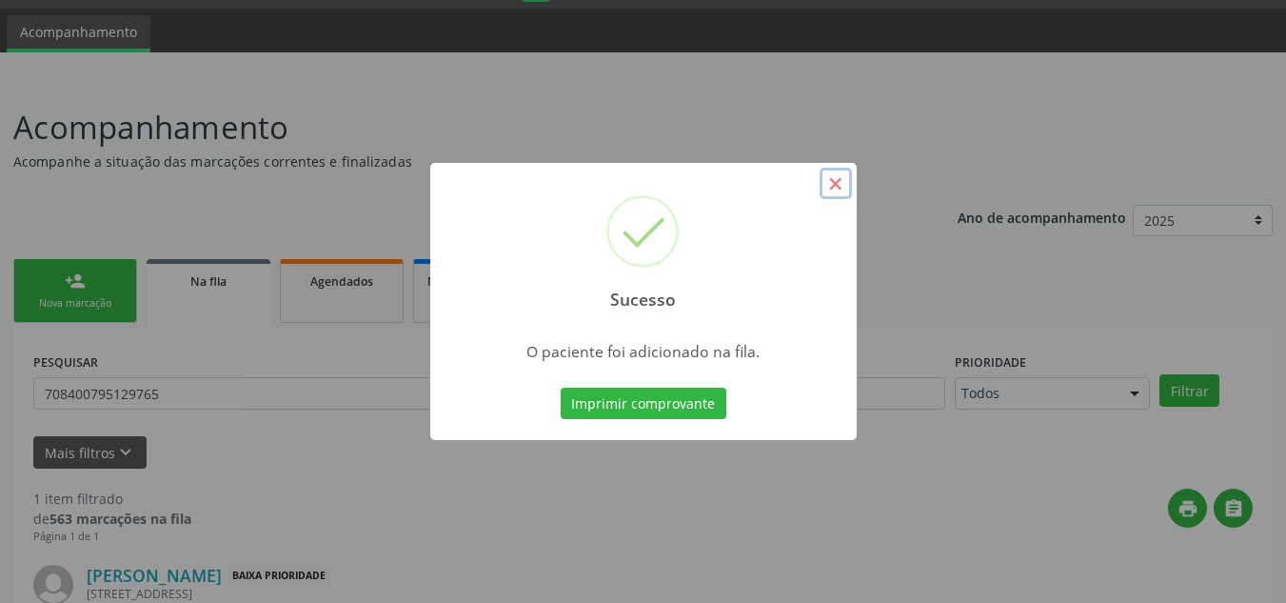
click at [840, 182] on button "×" at bounding box center [836, 184] width 32 height 32
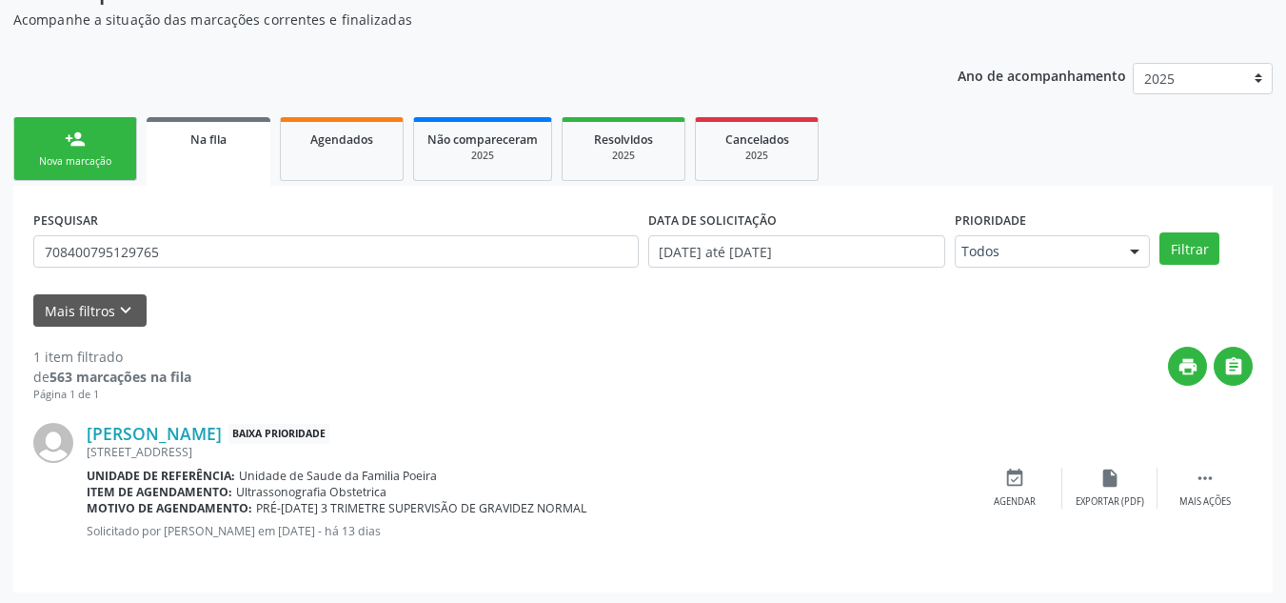
scroll to position [197, 0]
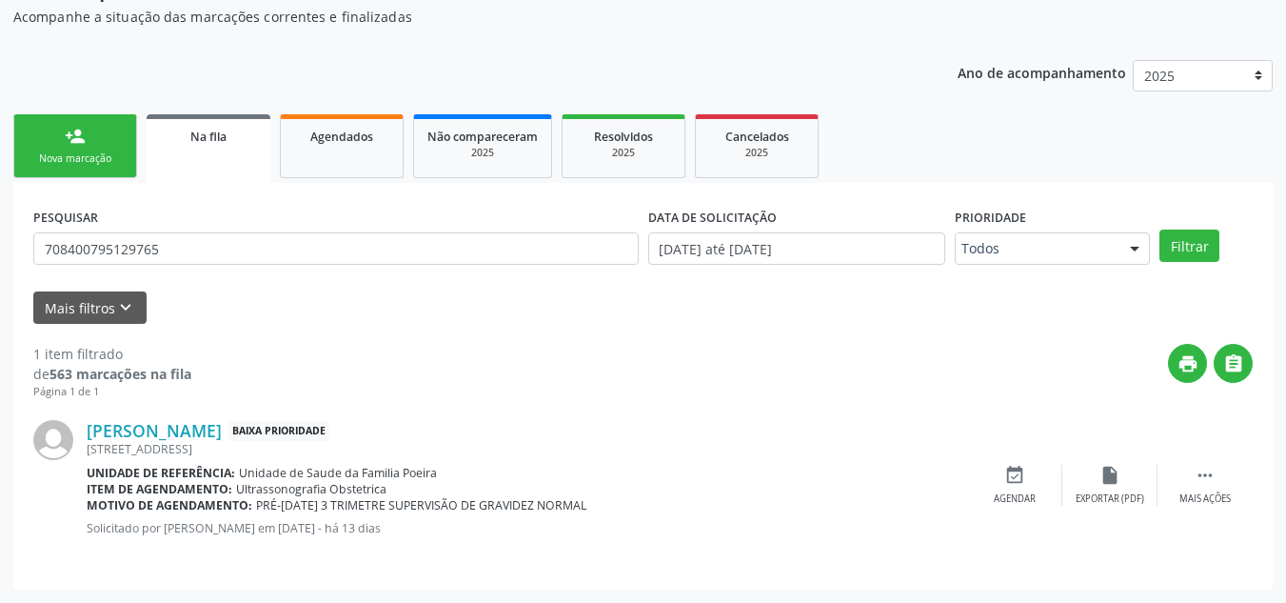
click at [92, 151] on div "Nova marcação" at bounding box center [75, 158] width 95 height 14
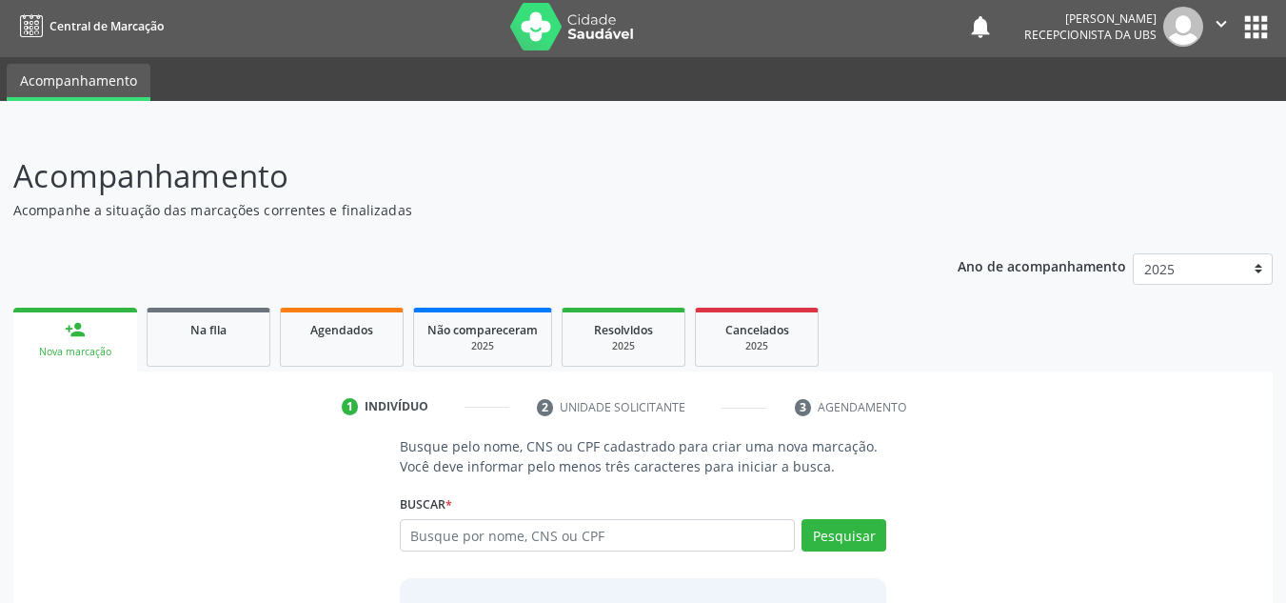
scroll to position [0, 0]
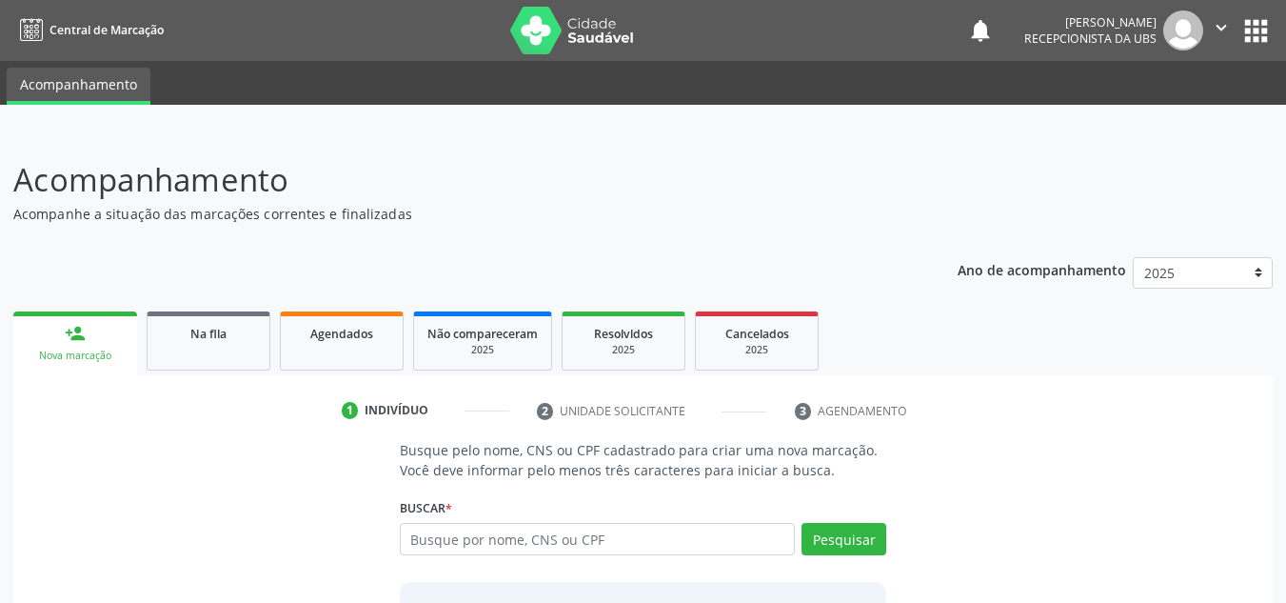
click at [1223, 49] on button "" at bounding box center [1221, 30] width 36 height 40
click at [1173, 128] on link "Sair" at bounding box center [1172, 116] width 131 height 27
